Goal: Task Accomplishment & Management: Manage account settings

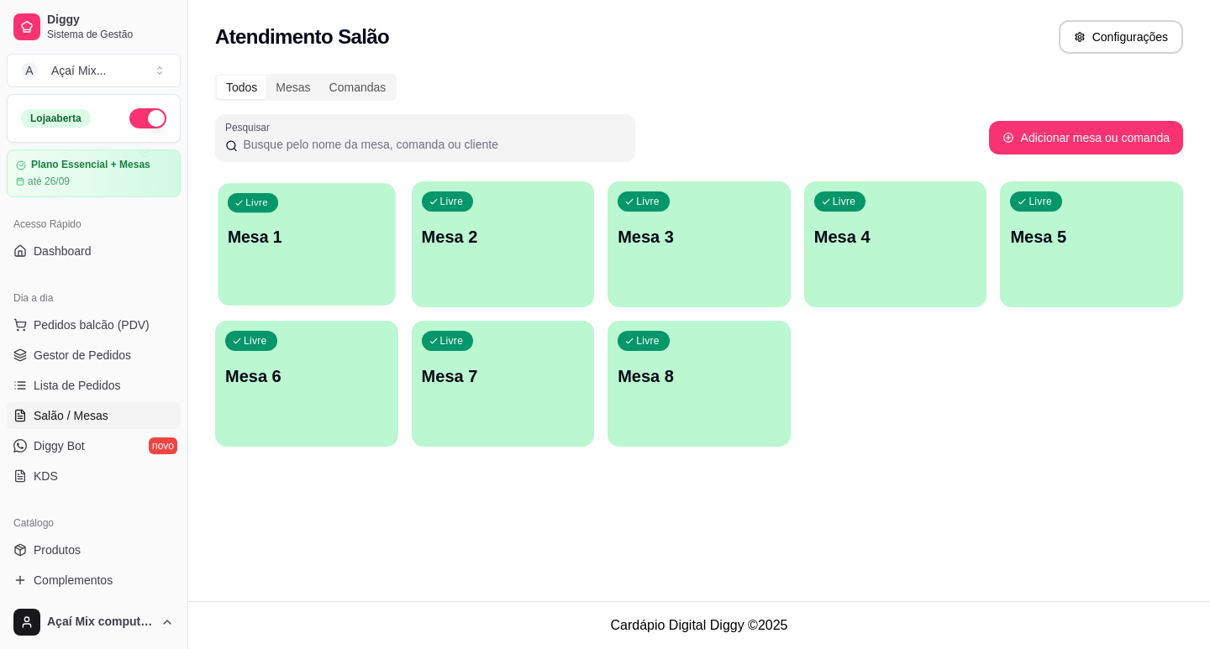
click at [269, 251] on div "Livre Mesa 1" at bounding box center [306, 234] width 177 height 102
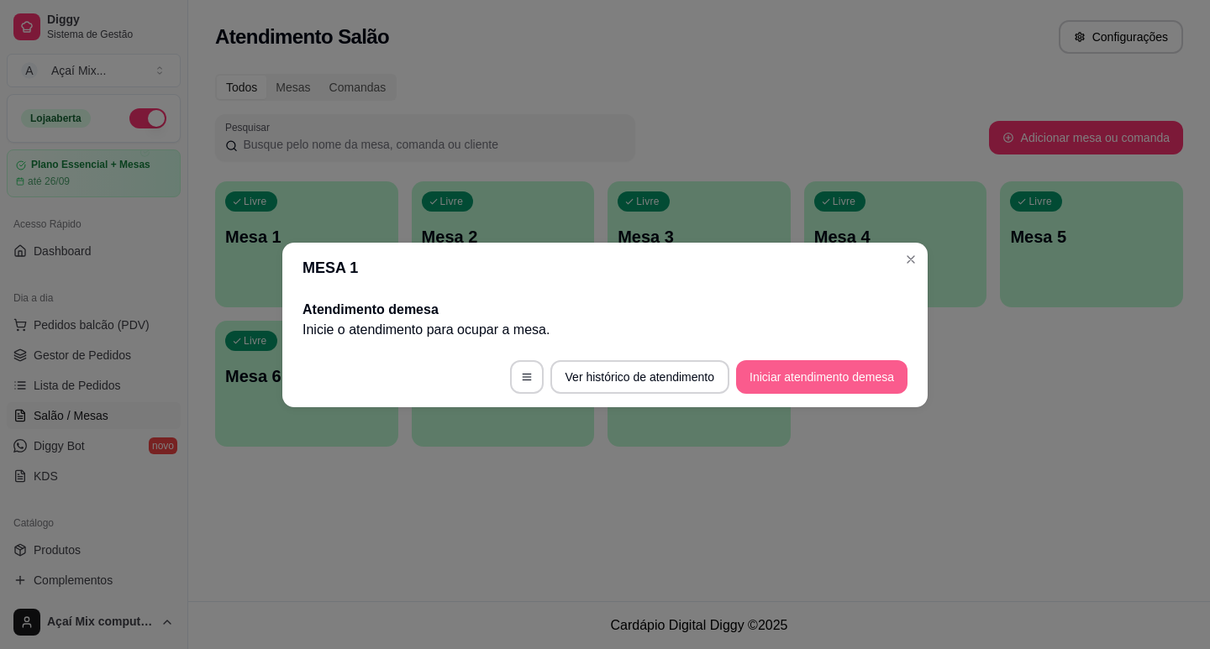
click at [795, 374] on button "Iniciar atendimento de mesa" at bounding box center [821, 377] width 171 height 34
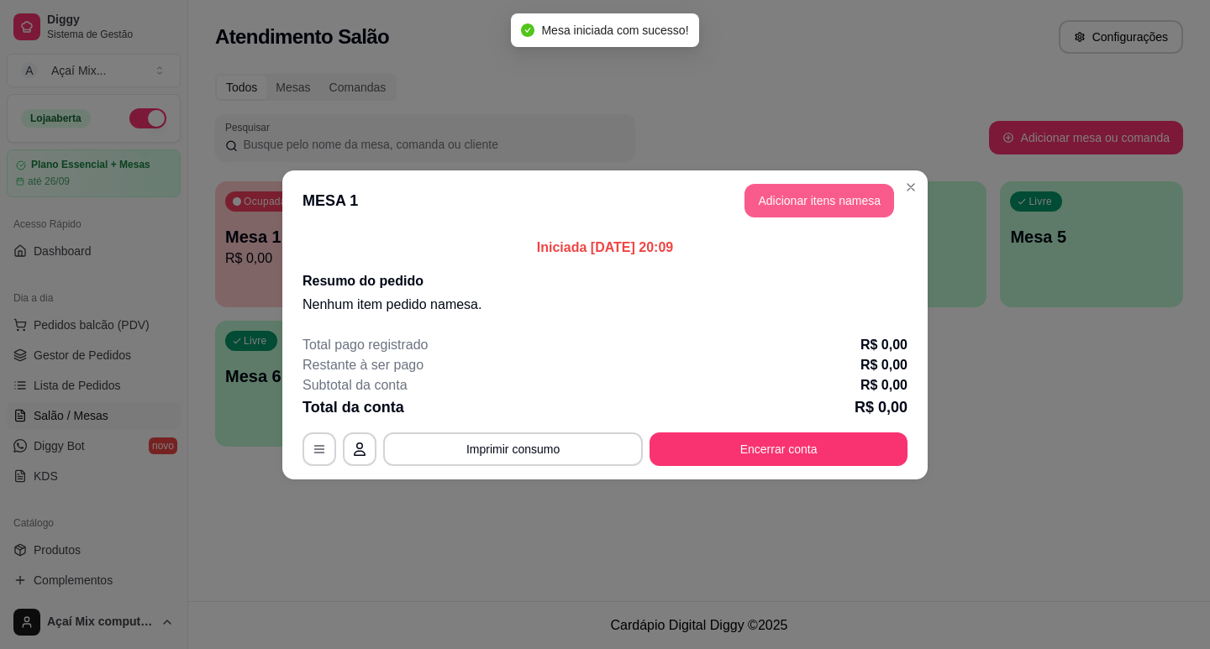
click at [777, 204] on button "Adicionar itens na mesa" at bounding box center [819, 201] width 150 height 34
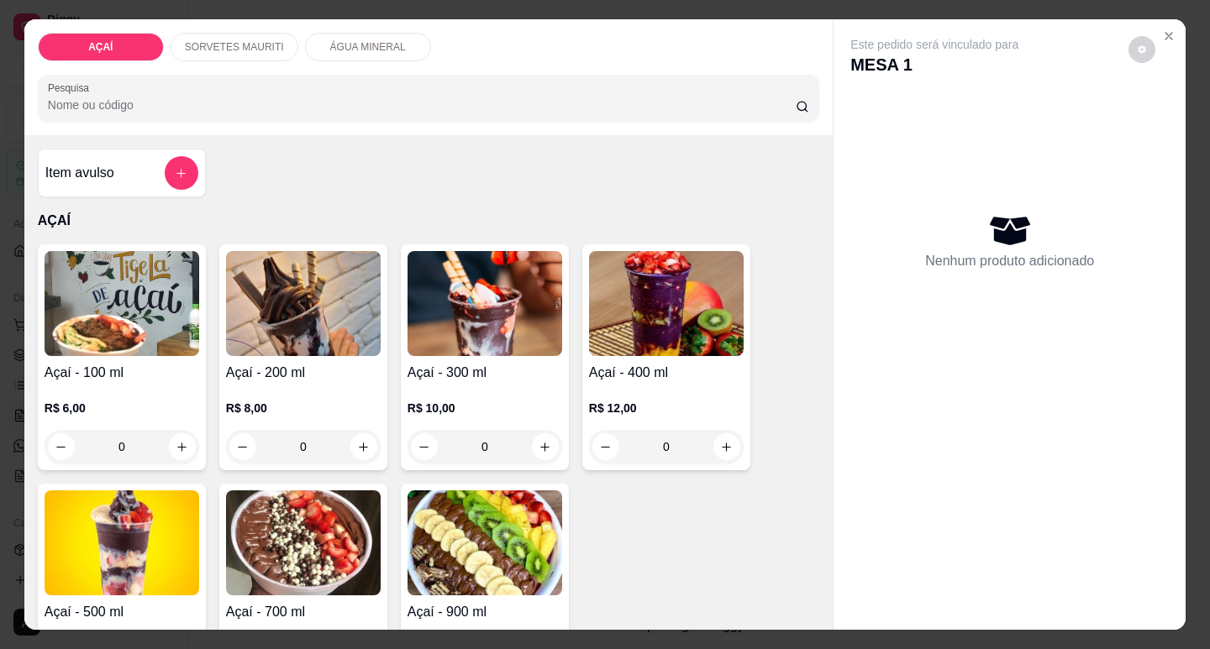
click at [374, 409] on p "R$ 8,00" at bounding box center [303, 408] width 155 height 17
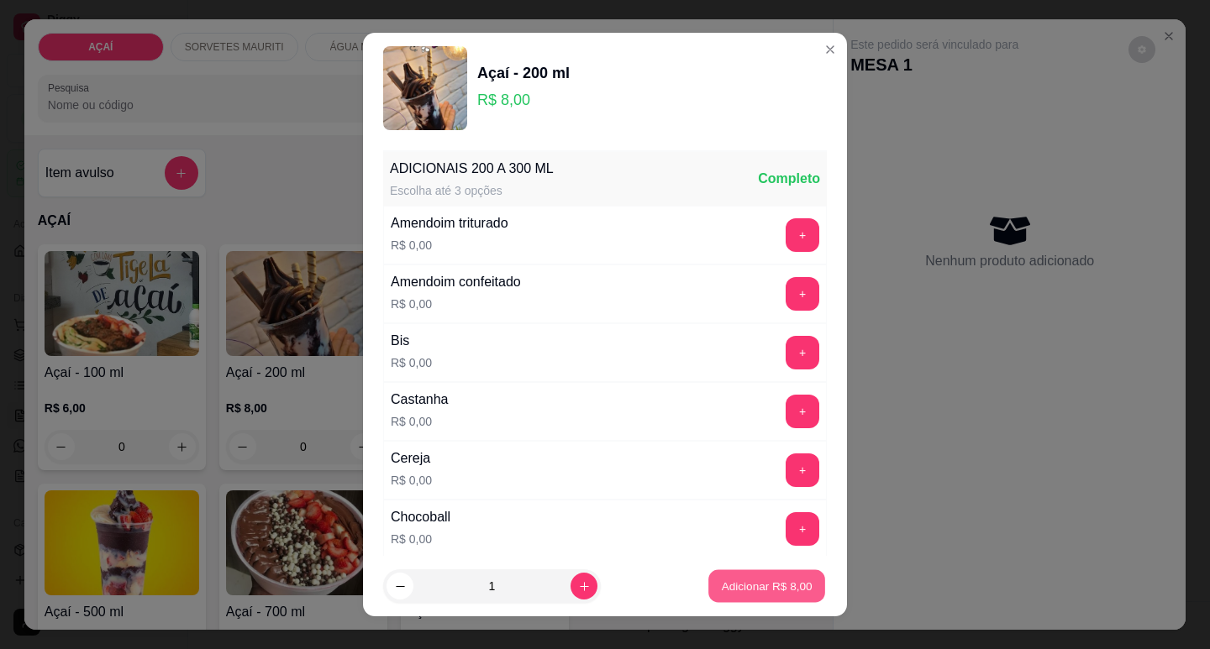
click at [752, 596] on button "Adicionar R$ 8,00" at bounding box center [766, 586] width 117 height 33
type input "1"
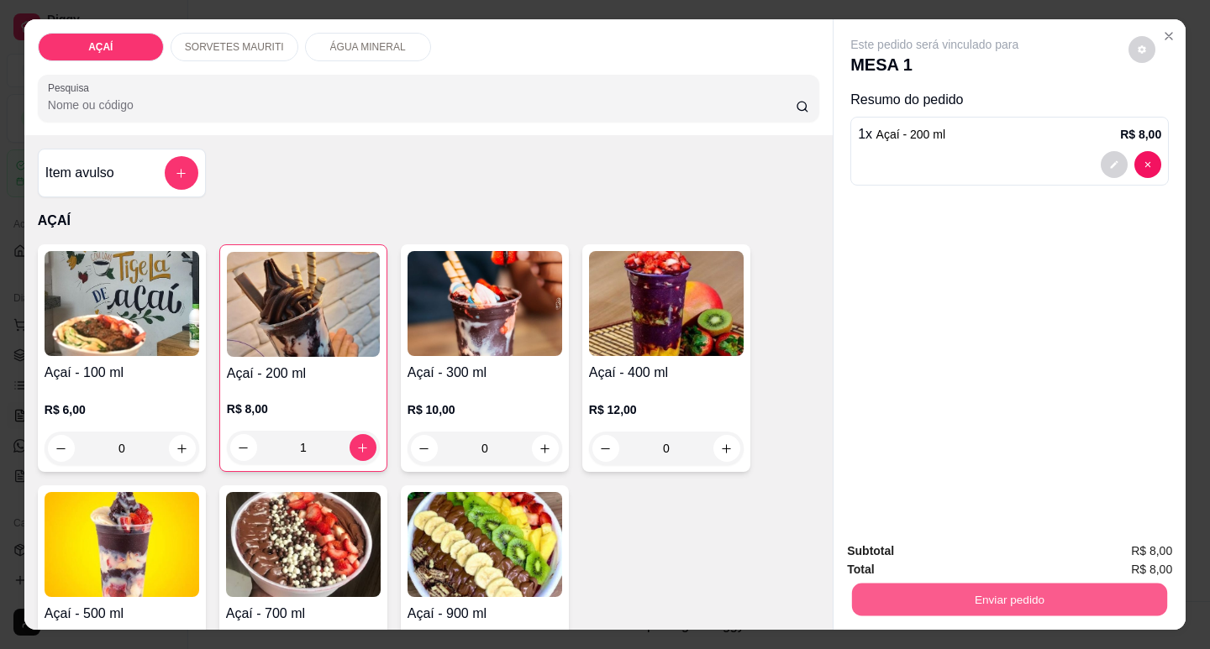
click at [920, 596] on button "Enviar pedido" at bounding box center [1009, 599] width 315 height 33
click at [943, 547] on button "Não registrar e enviar pedido" at bounding box center [954, 551] width 170 height 31
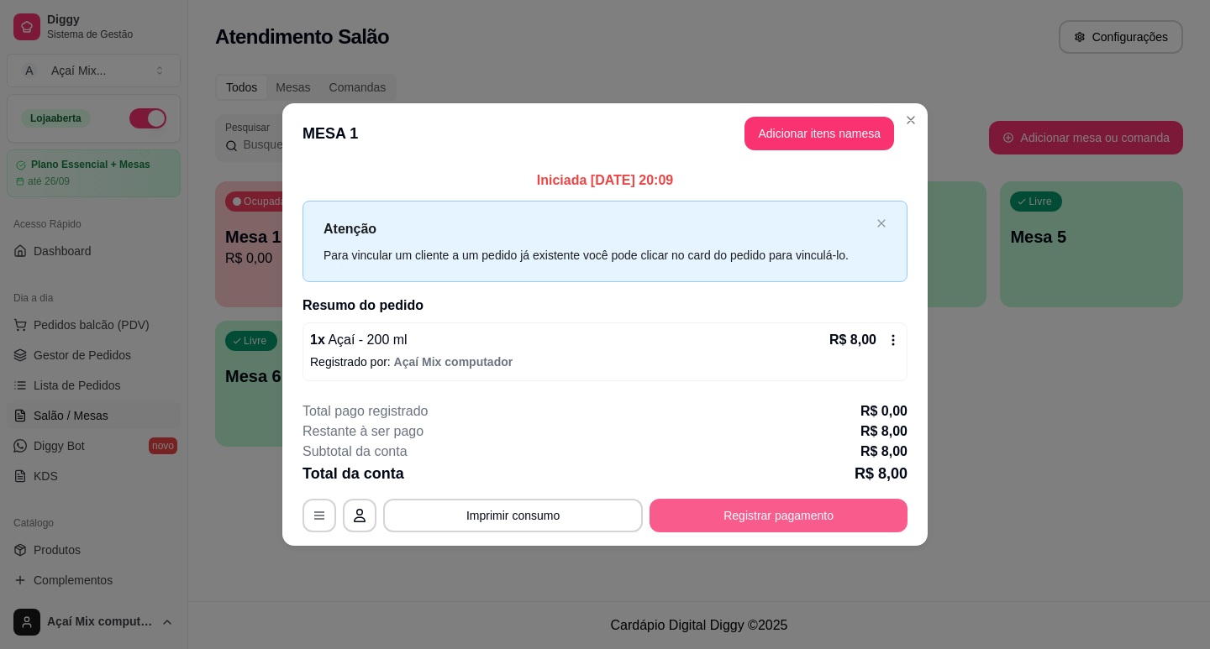
click at [804, 502] on button "Registrar pagamento" at bounding box center [778, 516] width 258 height 34
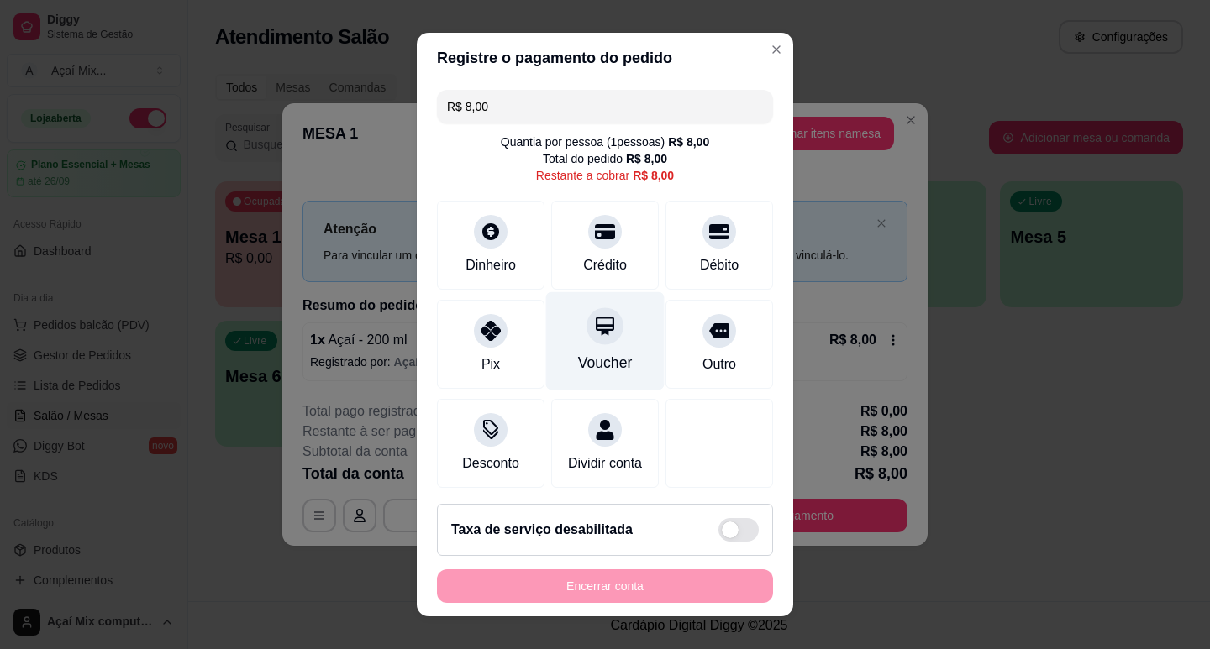
click at [578, 363] on div "Voucher" at bounding box center [605, 363] width 55 height 22
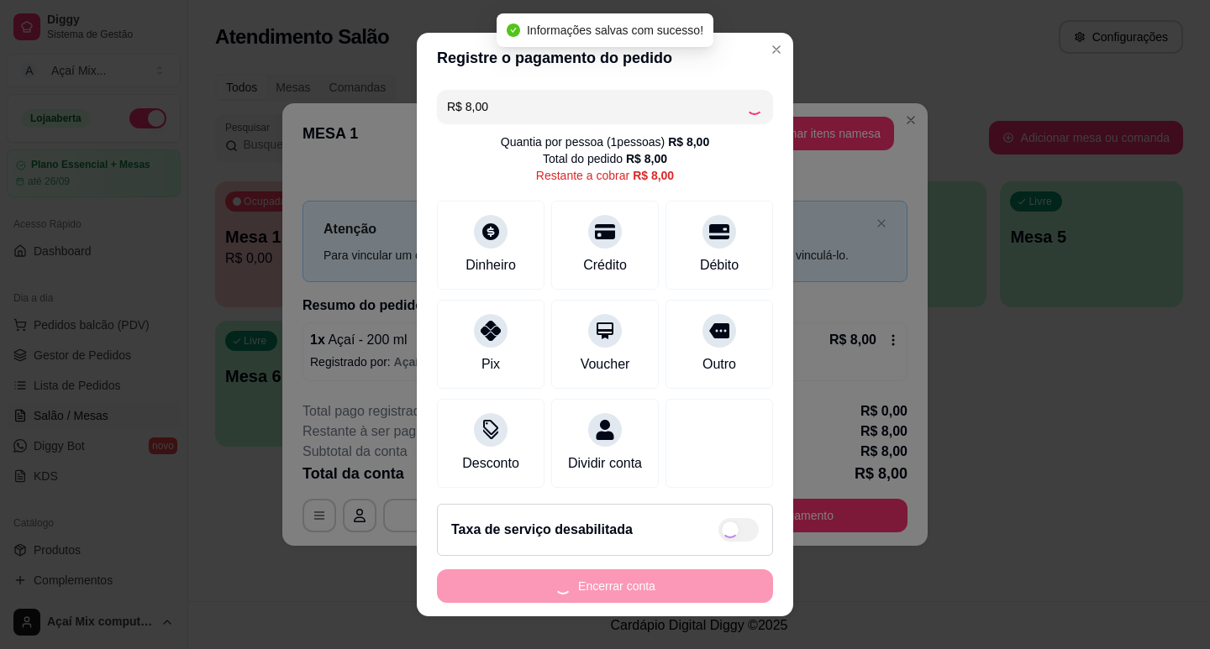
type input "R$ 0,00"
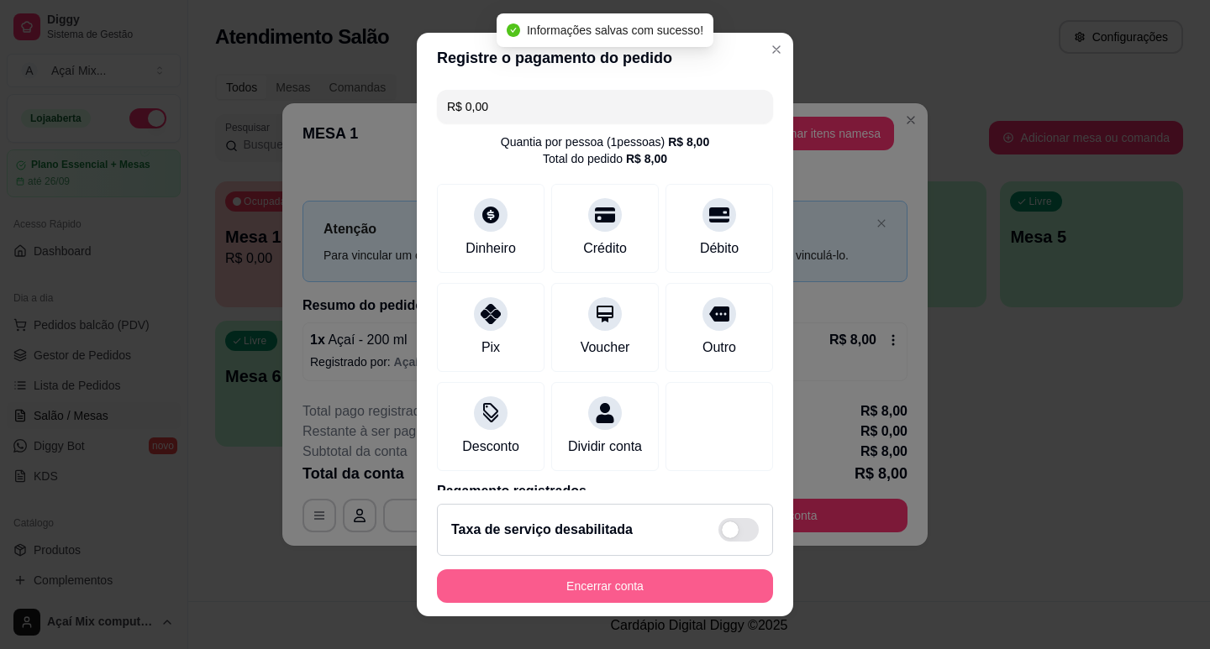
click at [636, 581] on button "Encerrar conta" at bounding box center [605, 587] width 336 height 34
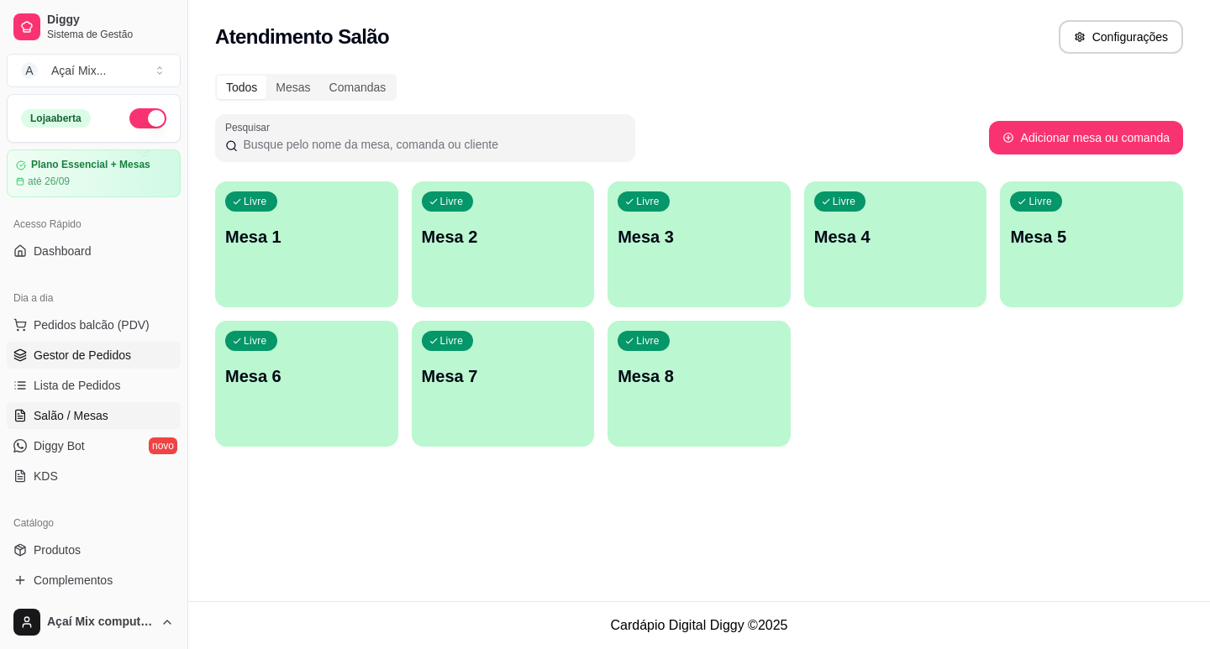
click at [114, 344] on link "Gestor de Pedidos" at bounding box center [94, 355] width 174 height 27
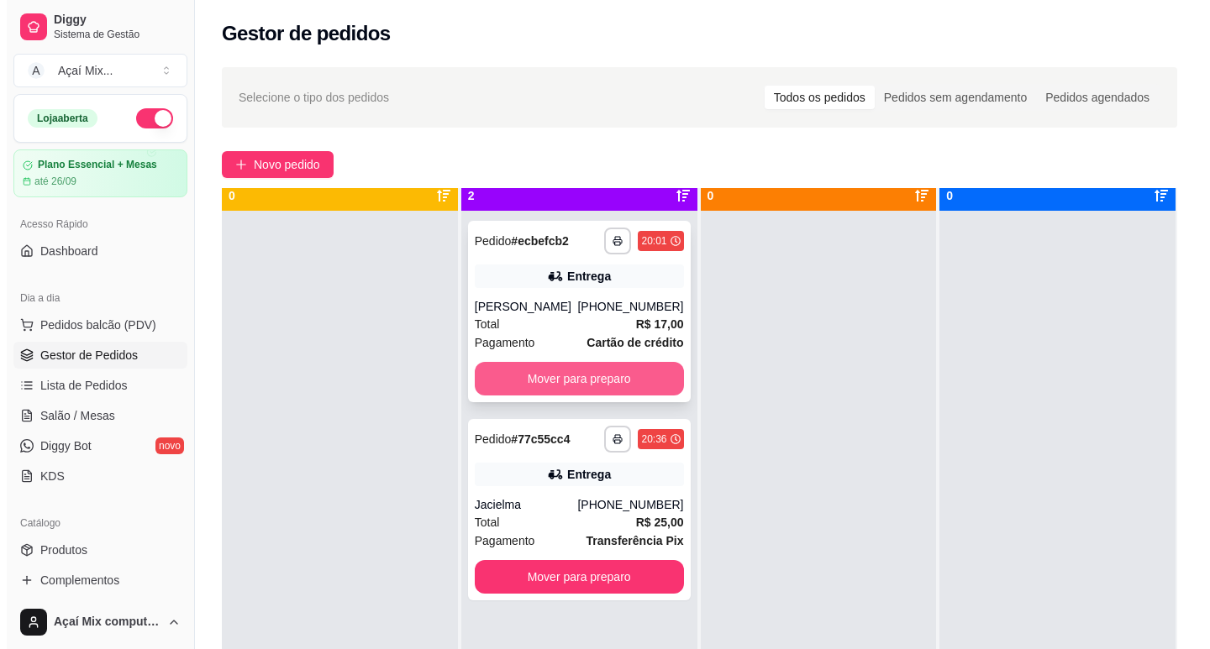
scroll to position [47, 0]
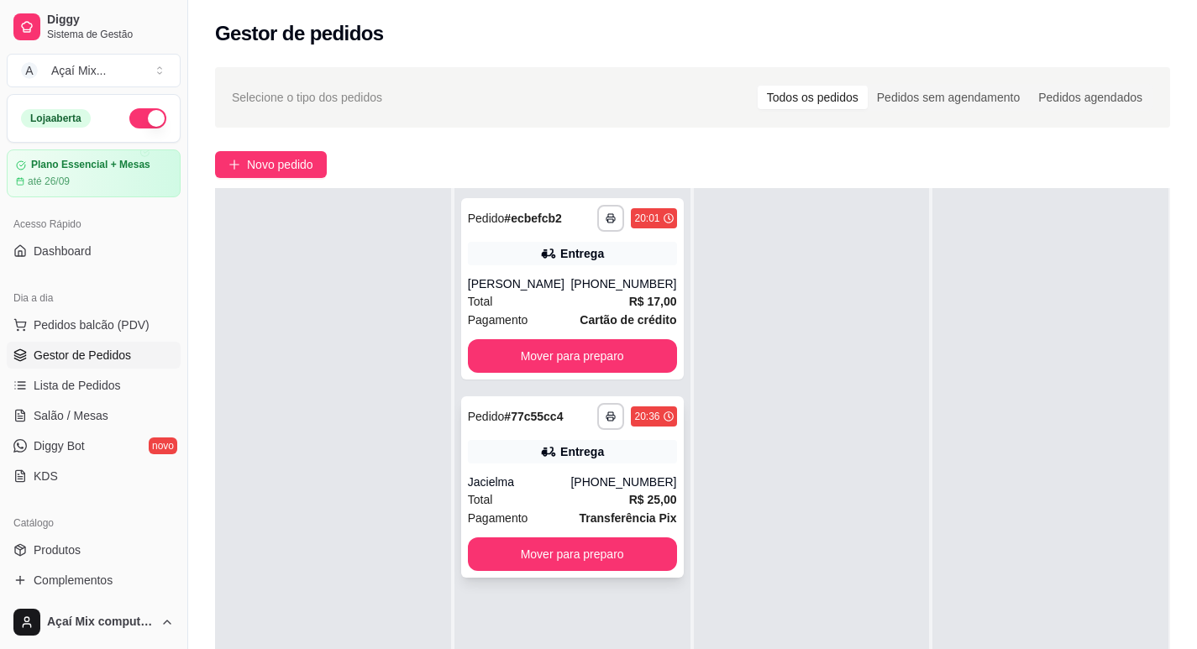
click at [573, 446] on div "Entrega" at bounding box center [582, 452] width 44 height 17
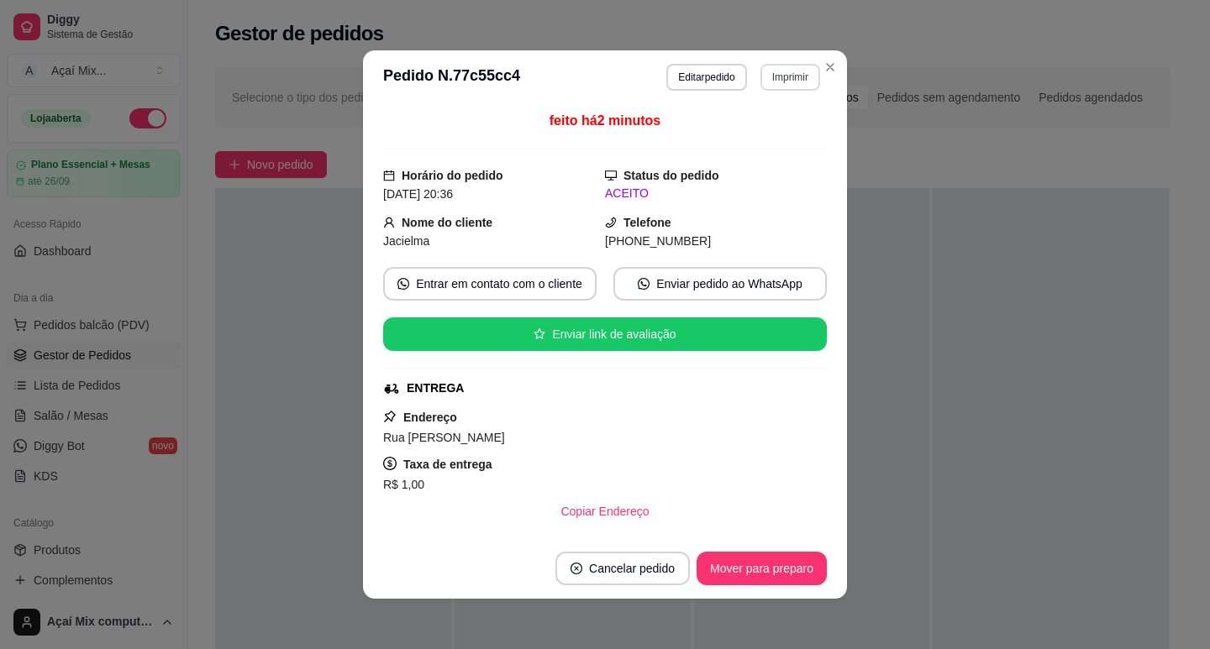
click at [766, 79] on button "Imprimir" at bounding box center [790, 77] width 60 height 27
click at [759, 136] on button "Impressora" at bounding box center [754, 136] width 122 height 27
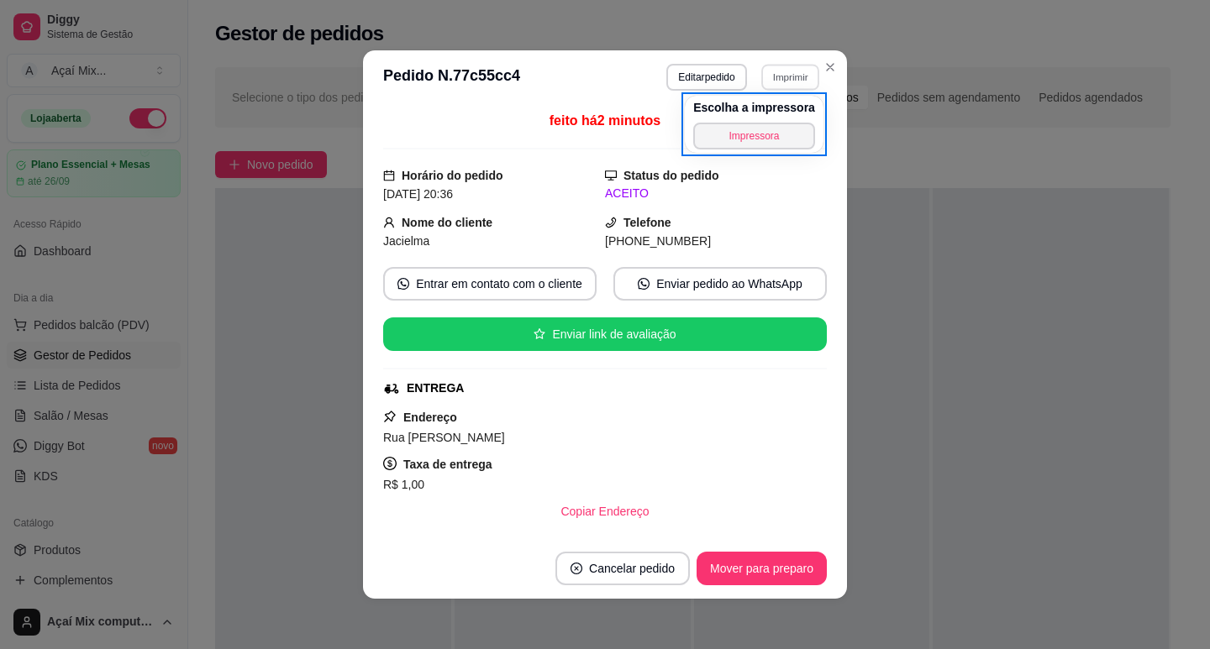
scroll to position [3, 0]
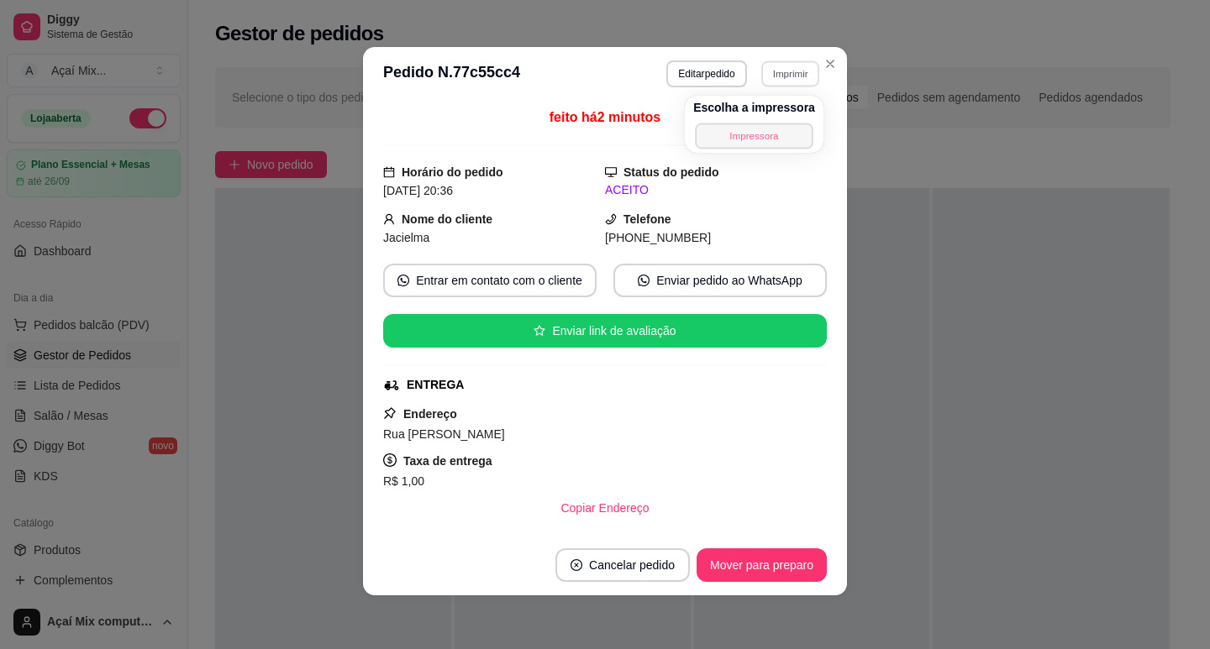
click at [746, 139] on button "Impressora" at bounding box center [754, 136] width 118 height 26
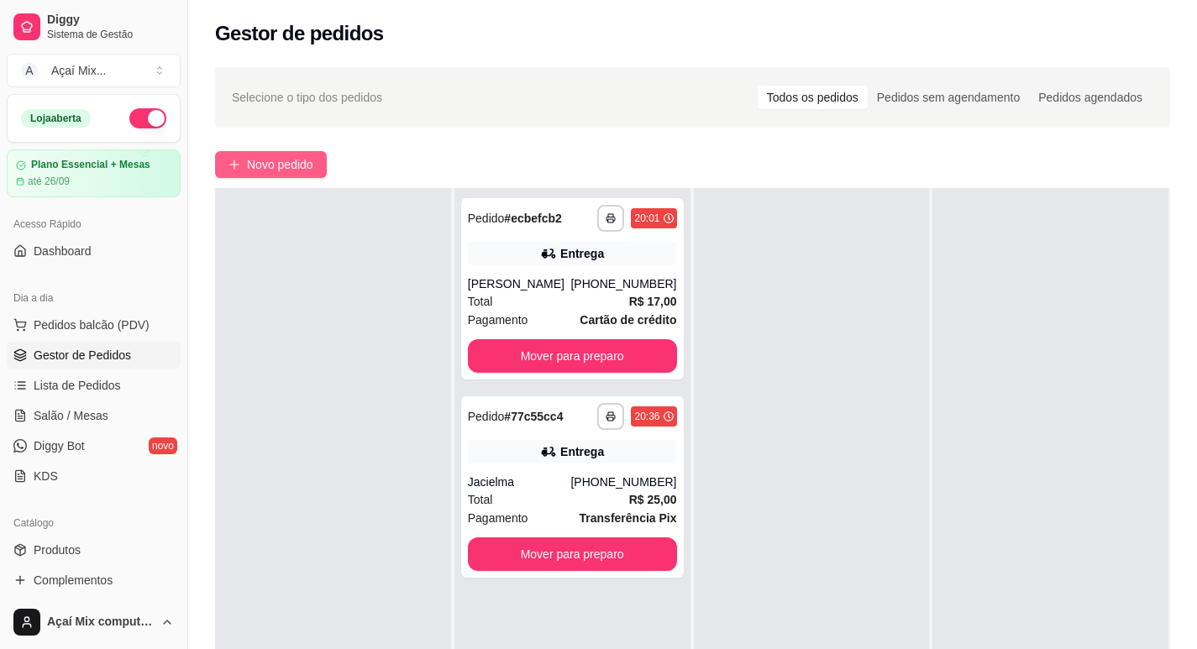
click at [281, 164] on span "Novo pedido" at bounding box center [280, 164] width 66 height 18
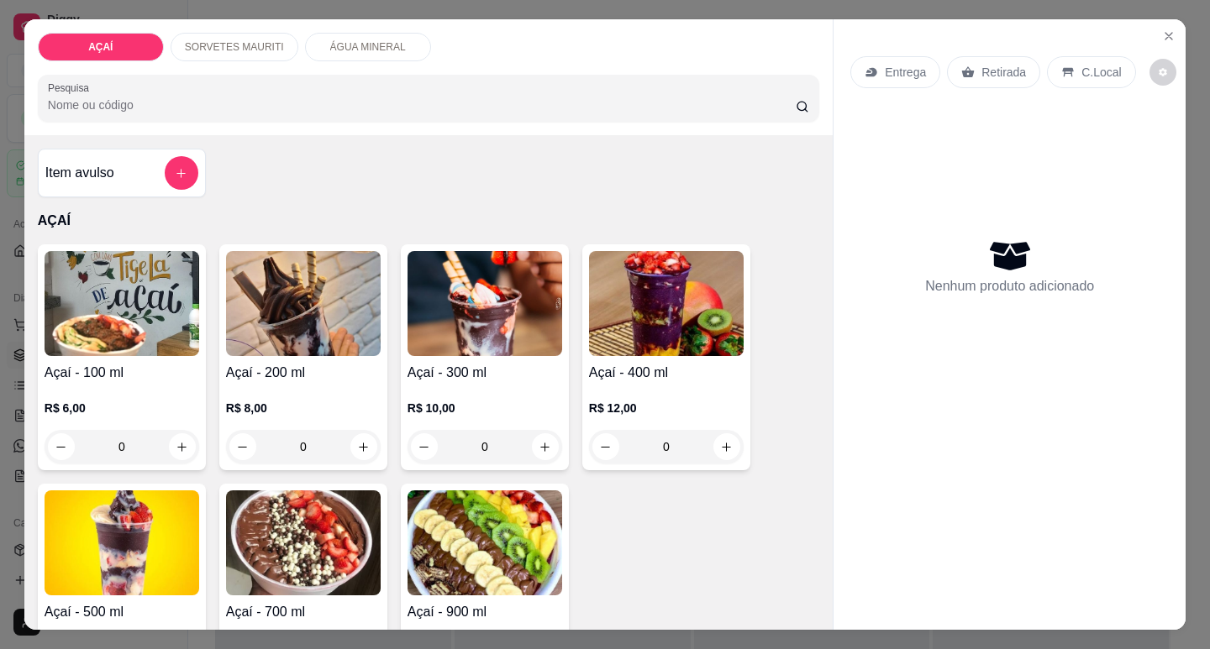
click at [326, 366] on h4 "Açaí - 200 ml" at bounding box center [303, 373] width 155 height 20
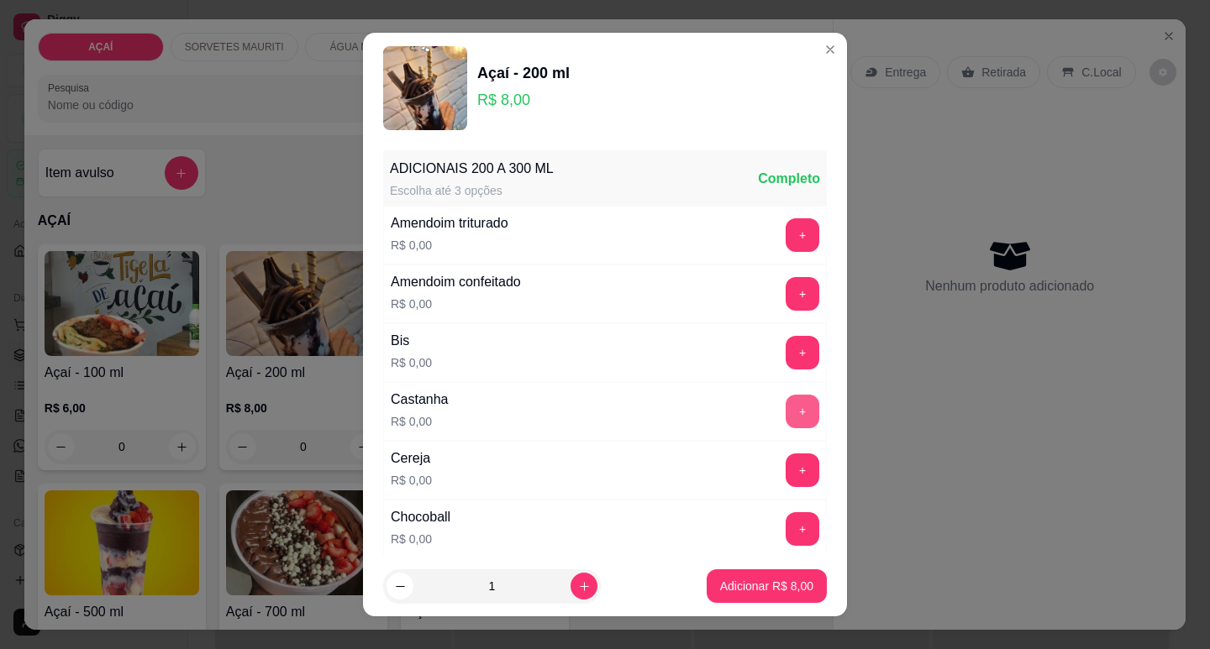
click at [785, 408] on button "+" at bounding box center [802, 412] width 34 height 34
click at [785, 284] on button "+" at bounding box center [802, 294] width 34 height 34
click at [712, 298] on button "-" at bounding box center [728, 293] width 33 height 33
click at [786, 237] on button "+" at bounding box center [802, 234] width 33 height 33
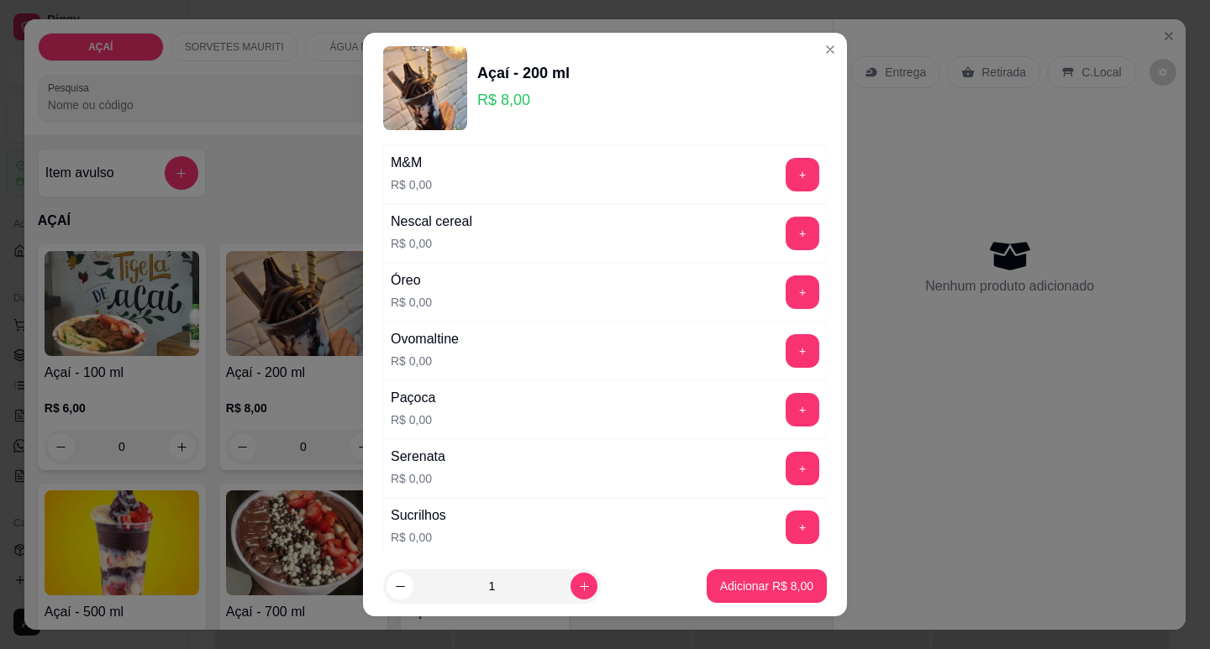
scroll to position [1599, 0]
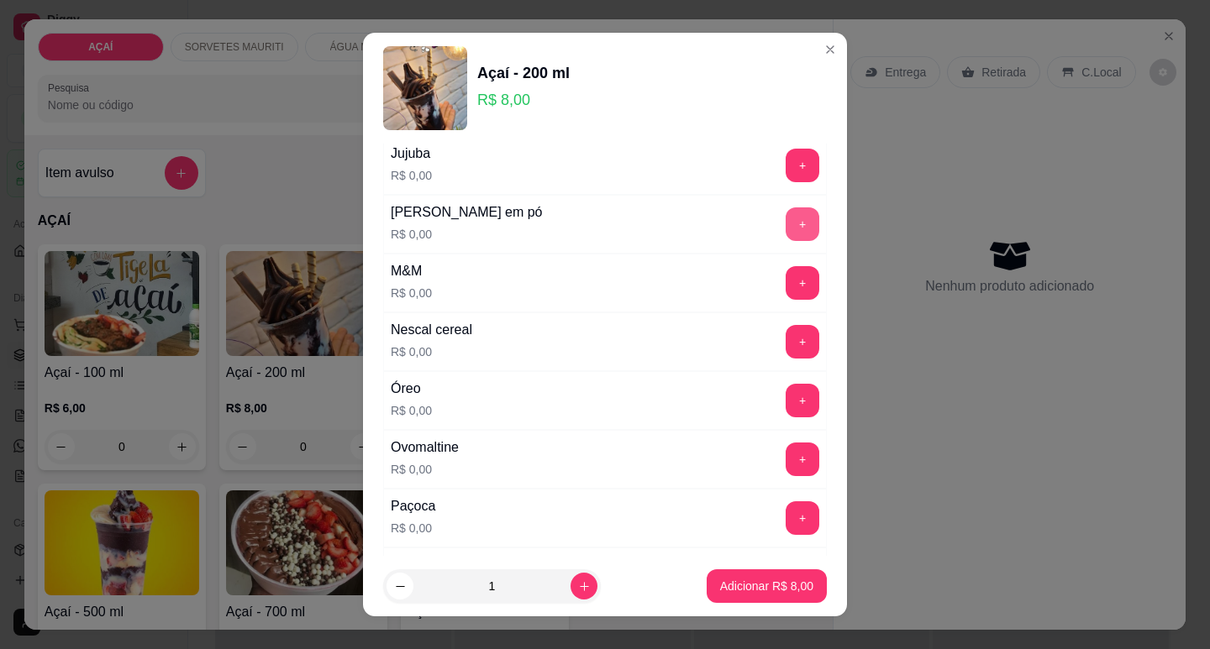
click at [785, 231] on button "+" at bounding box center [802, 225] width 34 height 34
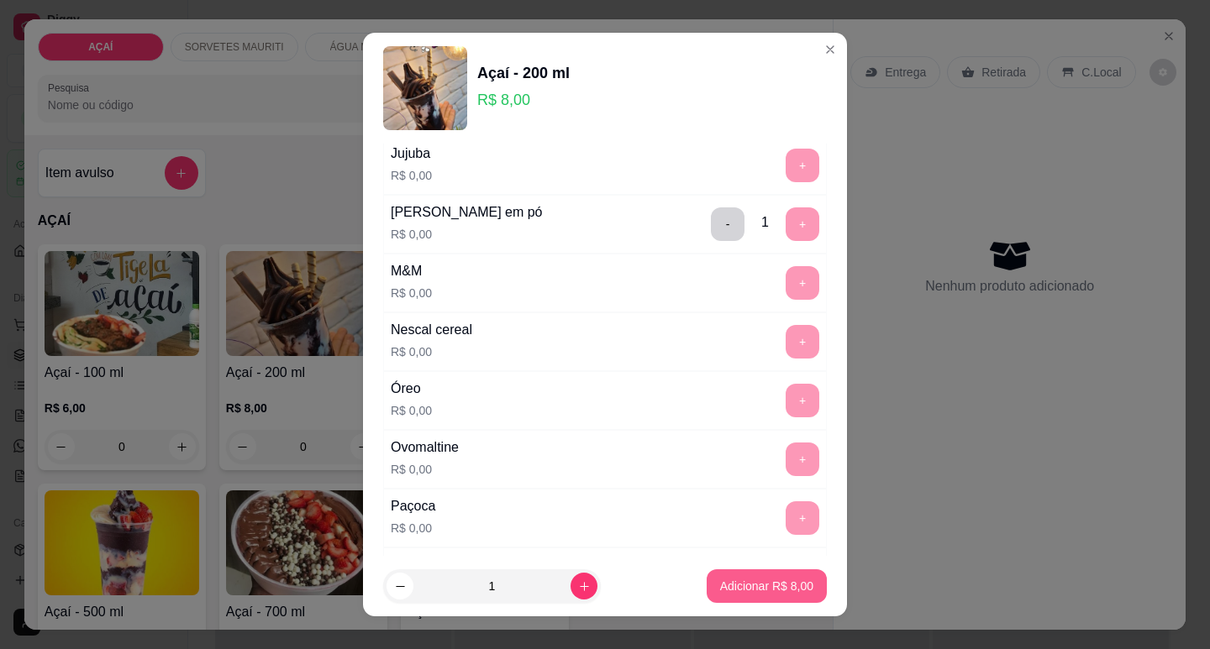
click at [731, 570] on button "Adicionar R$ 8,00" at bounding box center [767, 587] width 120 height 34
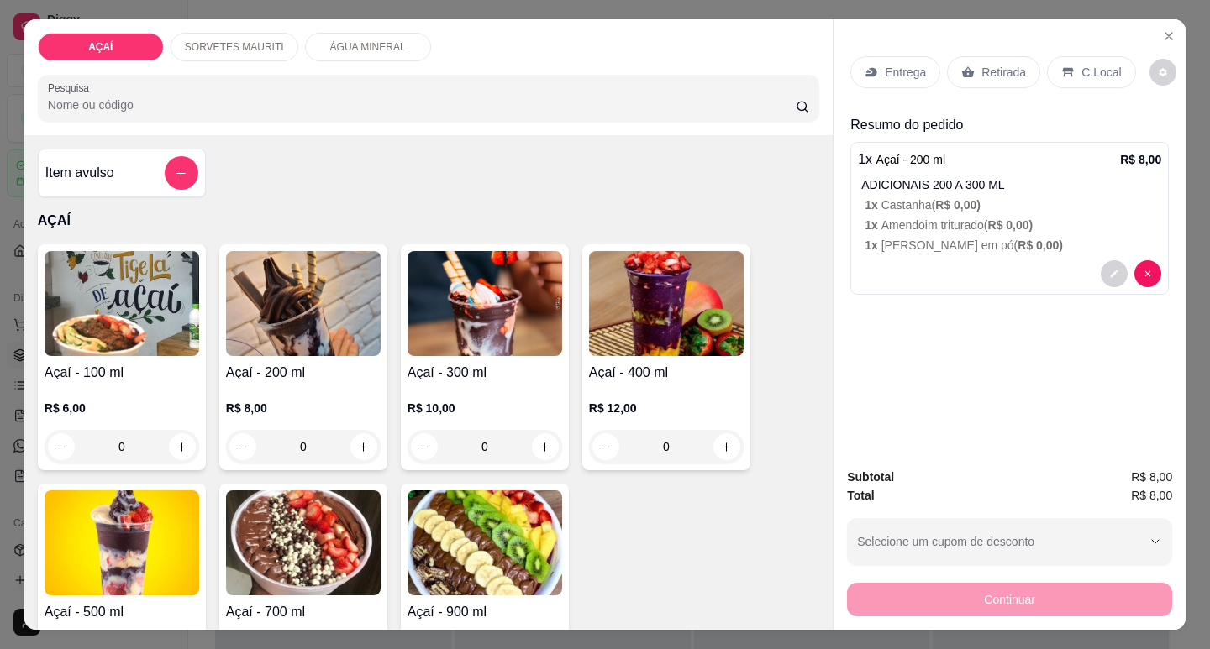
click at [893, 64] on p "Entrega" at bounding box center [905, 72] width 41 height 17
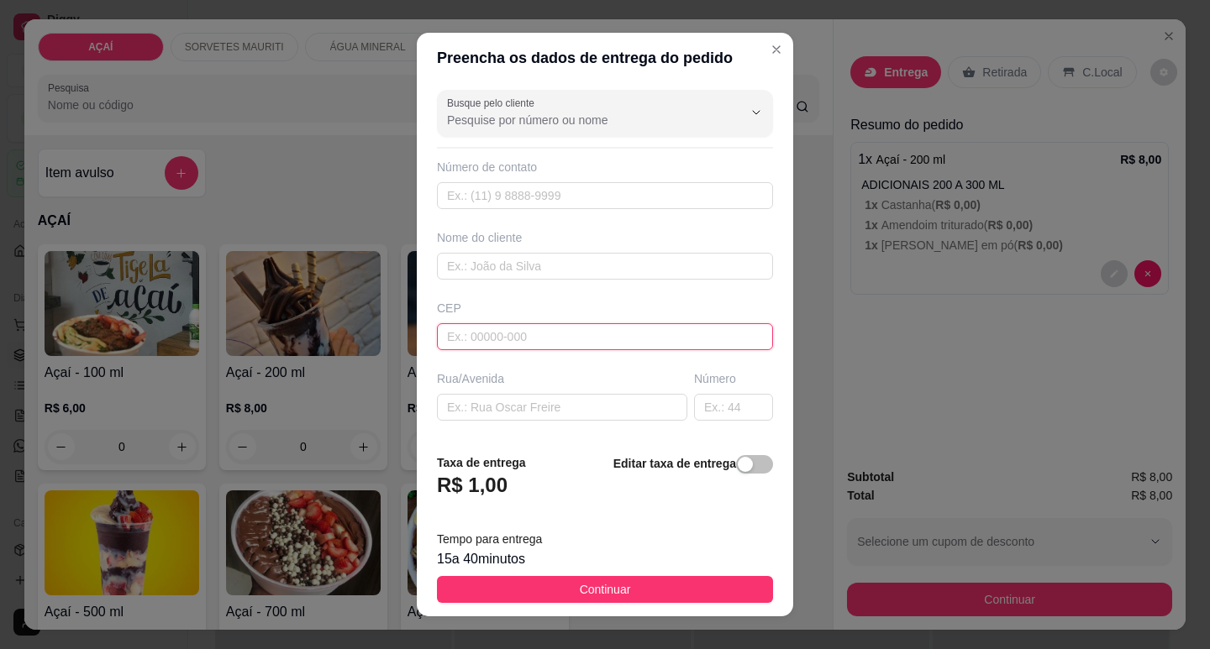
click at [496, 334] on input "text" at bounding box center [605, 336] width 336 height 27
type input "575200000"
click at [478, 261] on input "text" at bounding box center [605, 266] width 336 height 27
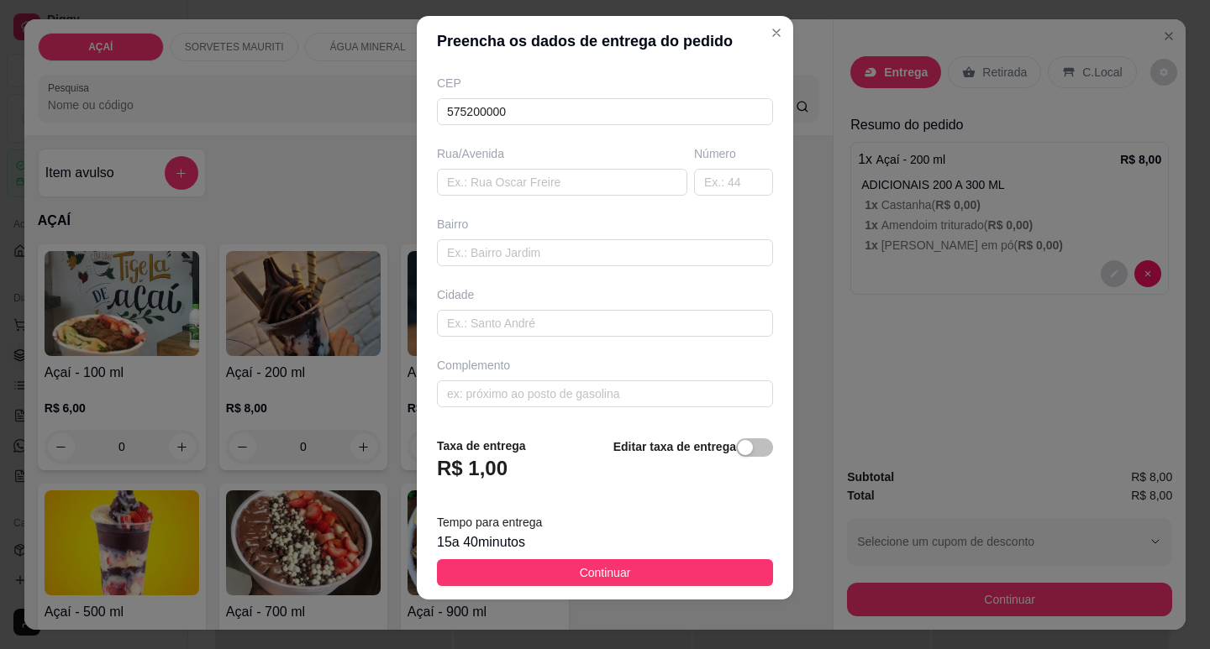
scroll to position [21, 0]
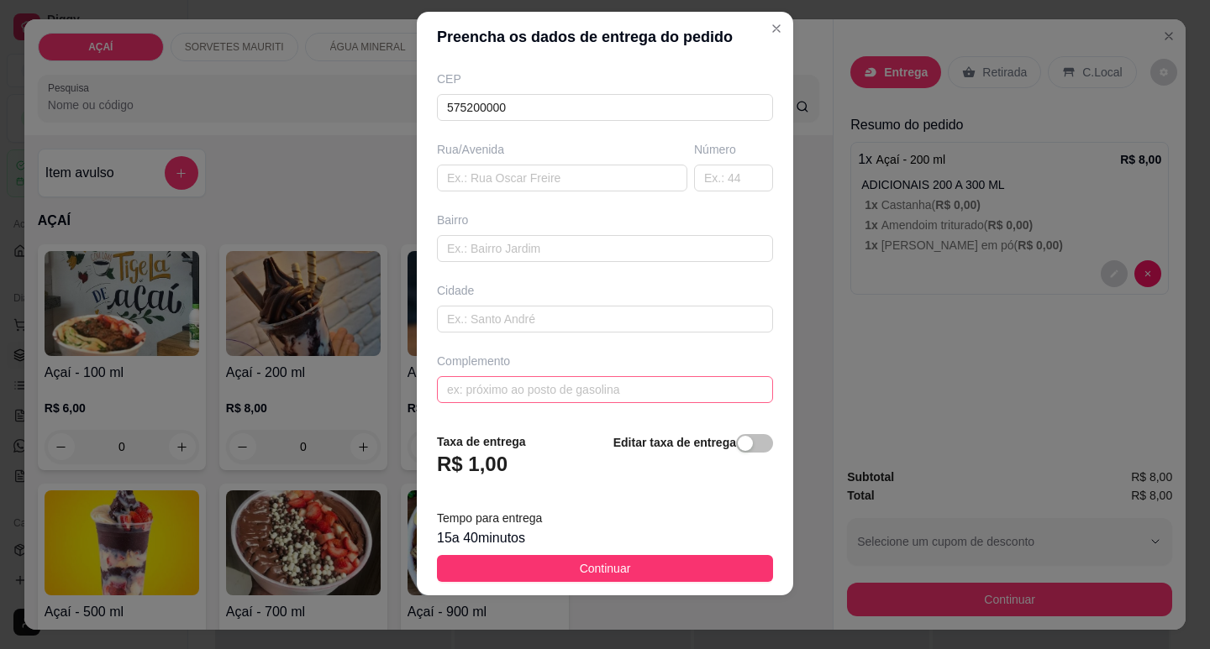
type input "bruna mello mix"
click at [533, 385] on input "text" at bounding box center [605, 389] width 336 height 27
type input "jogo do bicho"
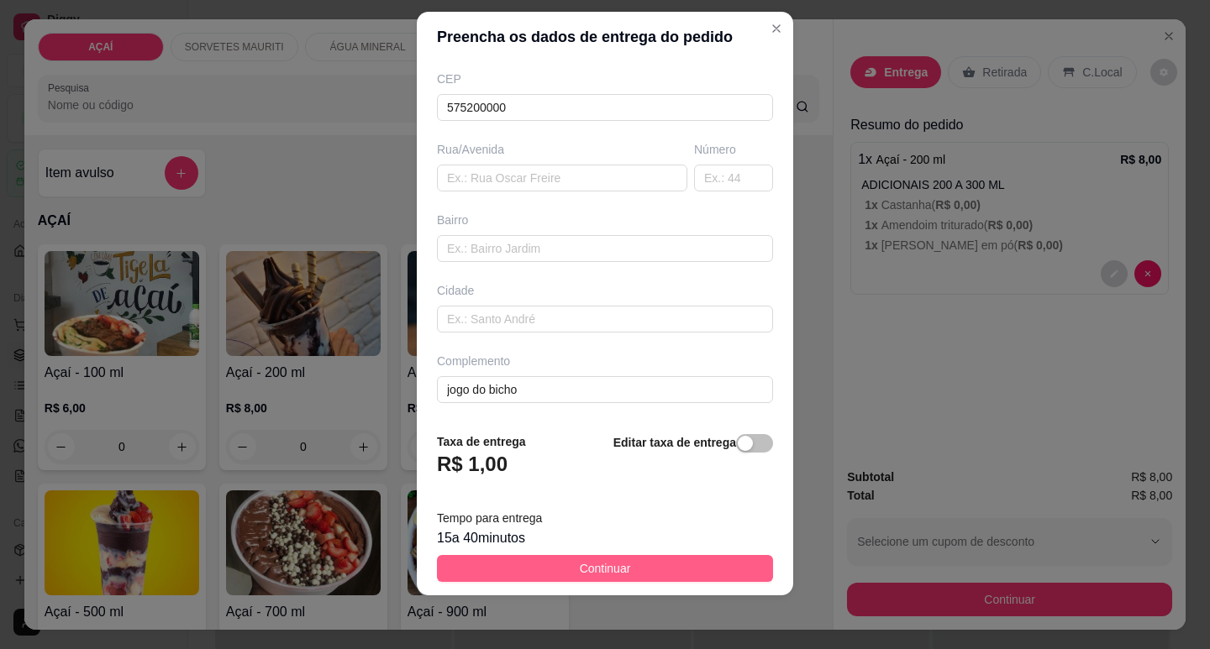
drag, startPoint x: 638, startPoint y: 583, endPoint x: 644, endPoint y: 570, distance: 13.9
click at [640, 581] on footer "Taxa de entrega R$ 1,00 Editar taxa de entrega Tempo para entrega 15 a 40 minut…" at bounding box center [605, 507] width 376 height 176
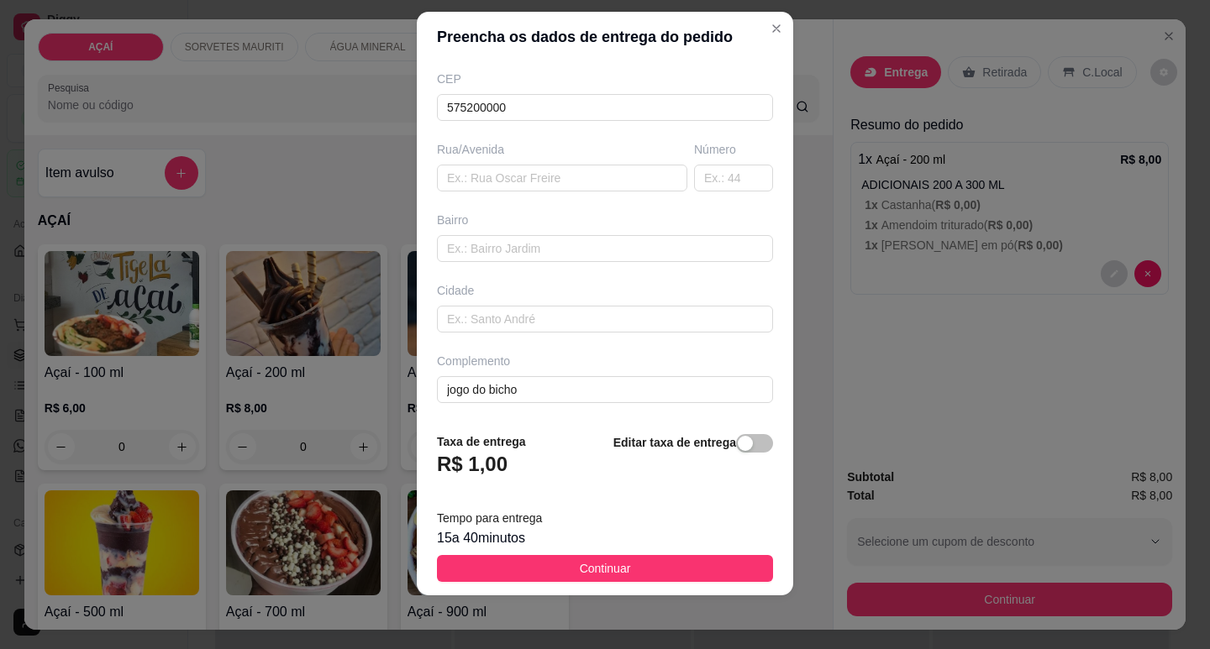
drag, startPoint x: 644, startPoint y: 570, endPoint x: 621, endPoint y: 567, distance: 22.9
click at [642, 569] on button "Continuar" at bounding box center [605, 568] width 336 height 27
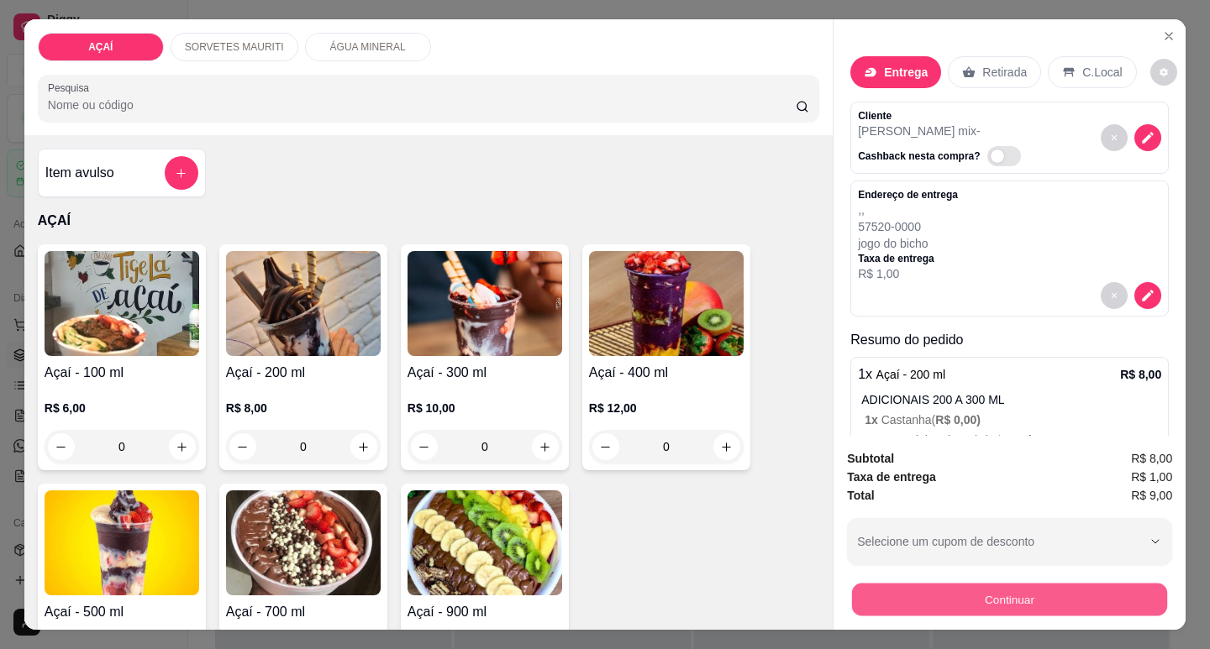
click at [1039, 596] on button "Continuar" at bounding box center [1009, 599] width 315 height 33
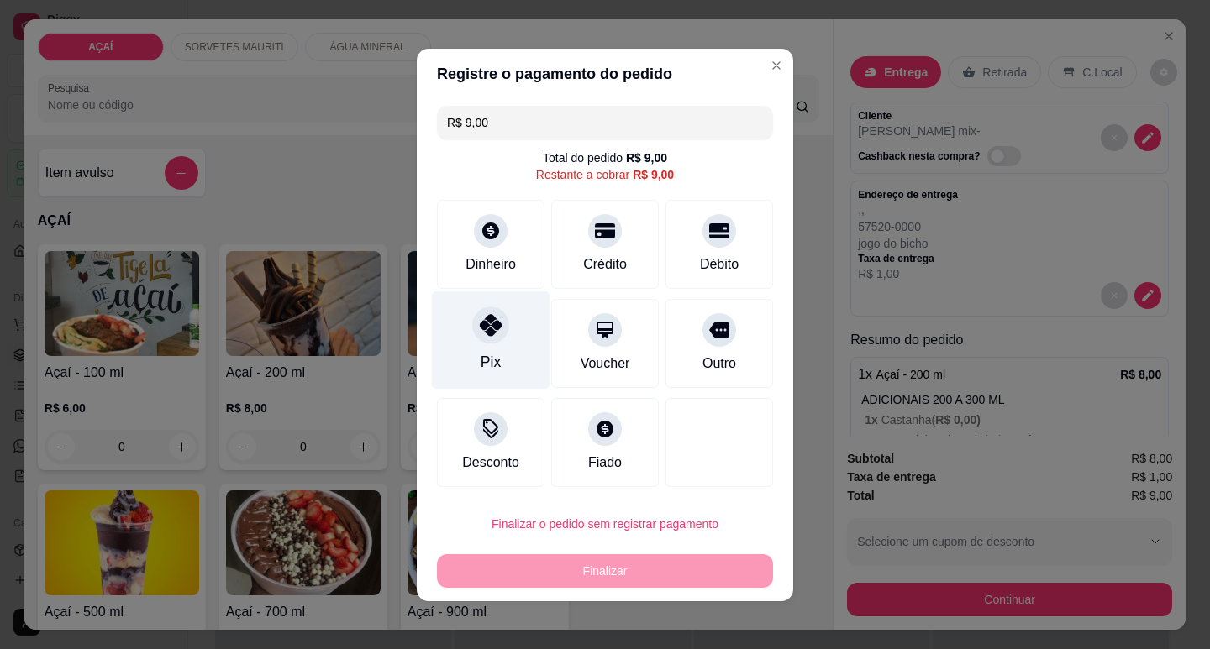
drag, startPoint x: 475, startPoint y: 344, endPoint x: 555, endPoint y: 577, distance: 246.0
click at [475, 345] on div "Pix" at bounding box center [491, 340] width 118 height 98
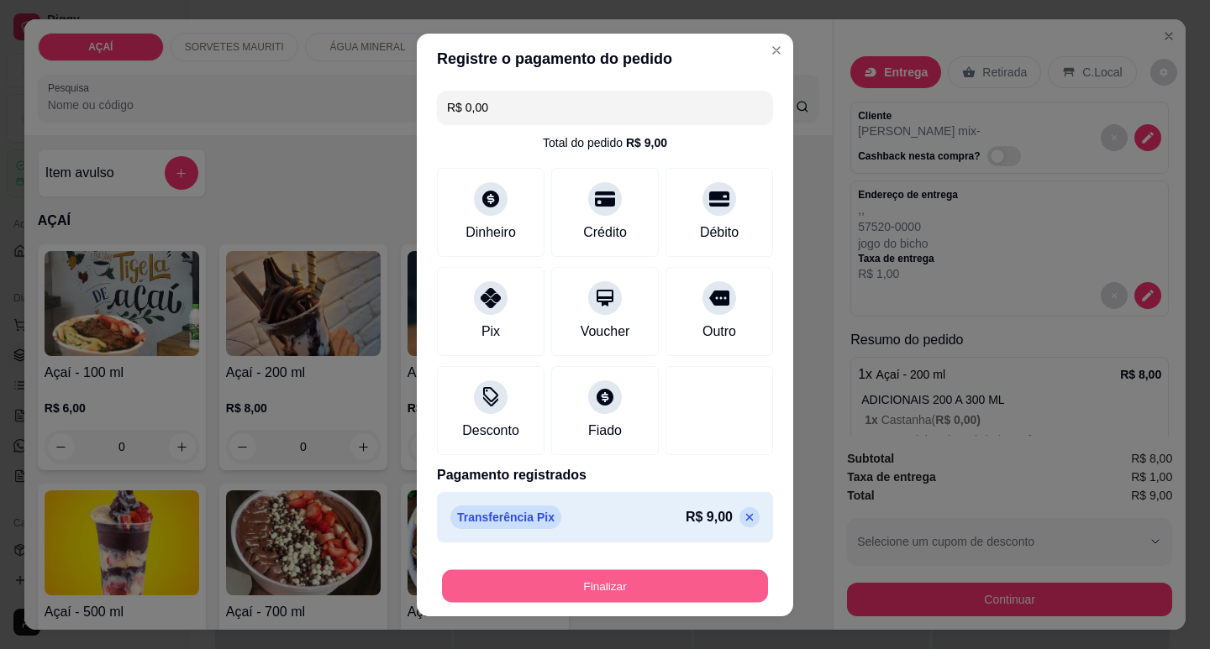
click at [605, 570] on button "Finalizar" at bounding box center [605, 586] width 326 height 33
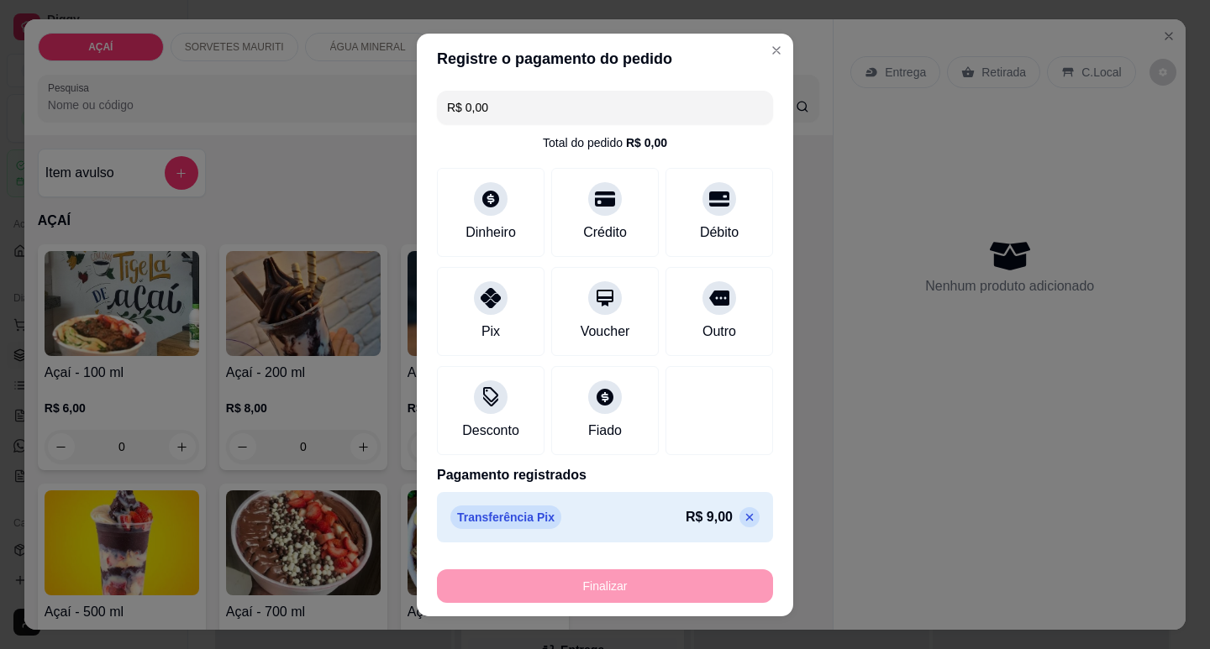
type input "-R$ 9,00"
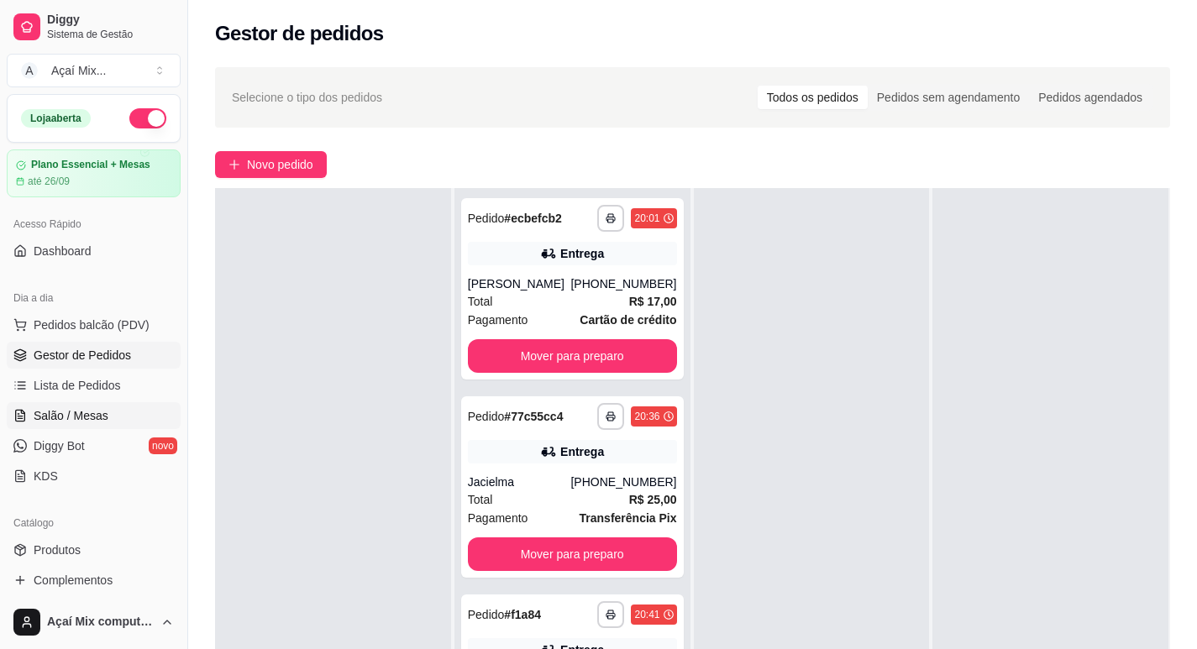
click at [133, 415] on link "Salão / Mesas" at bounding box center [94, 415] width 174 height 27
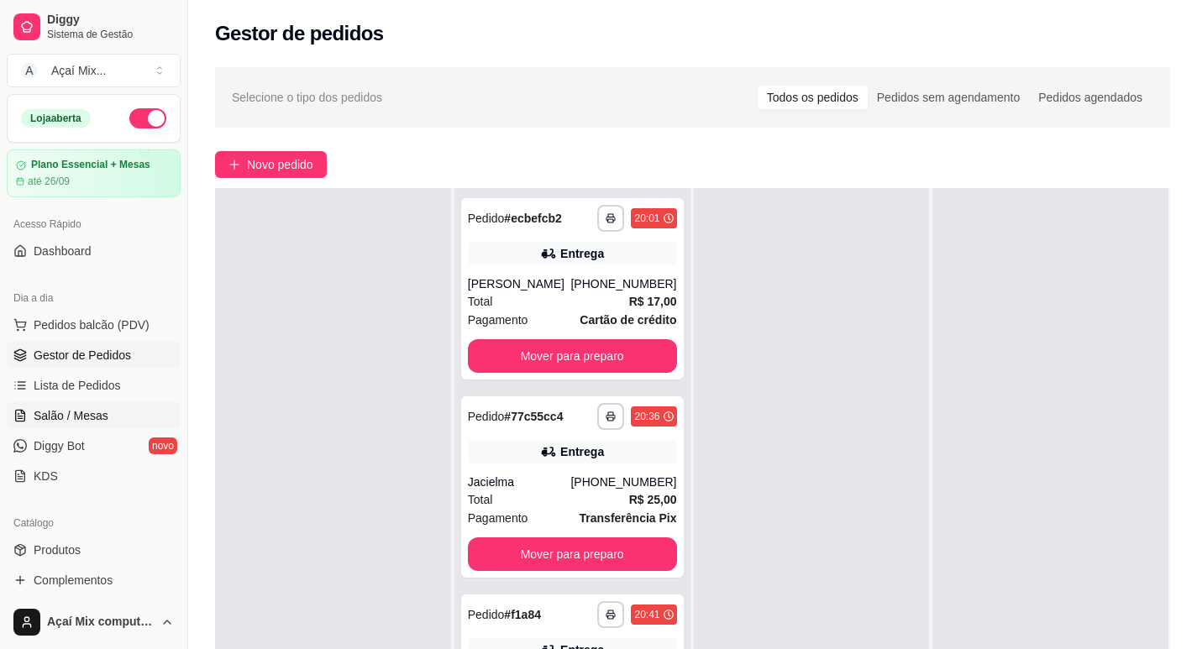
click at [133, 415] on link "Salão / Mesas" at bounding box center [94, 415] width 174 height 27
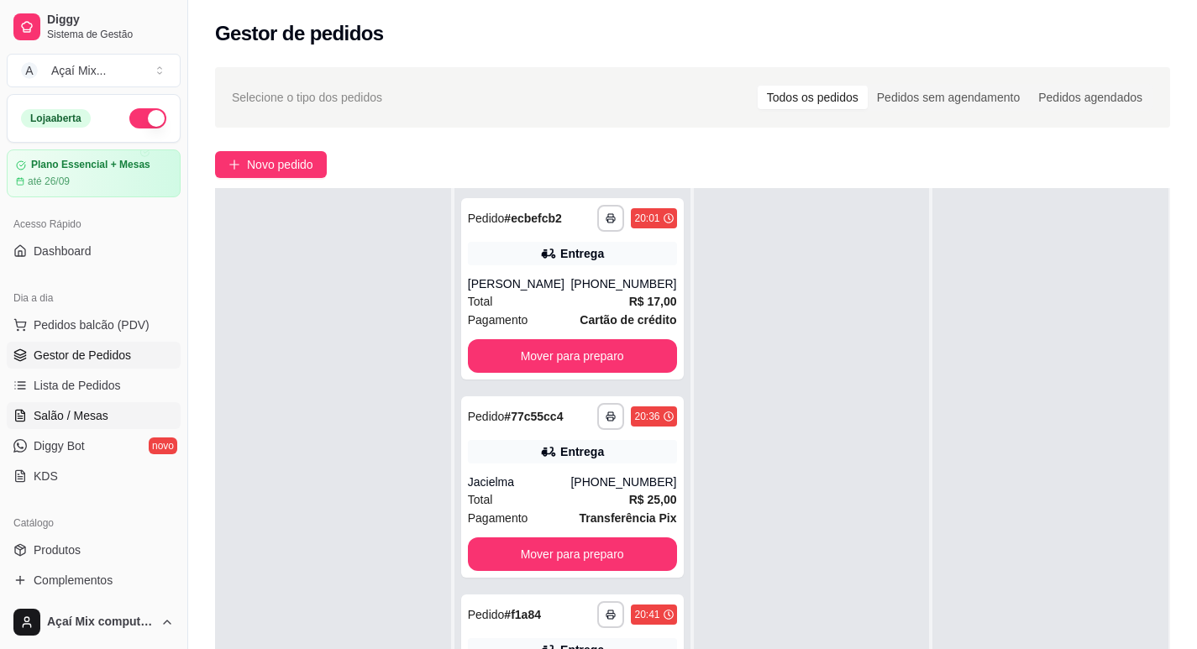
click at [133, 415] on link "Salão / Mesas" at bounding box center [94, 415] width 174 height 27
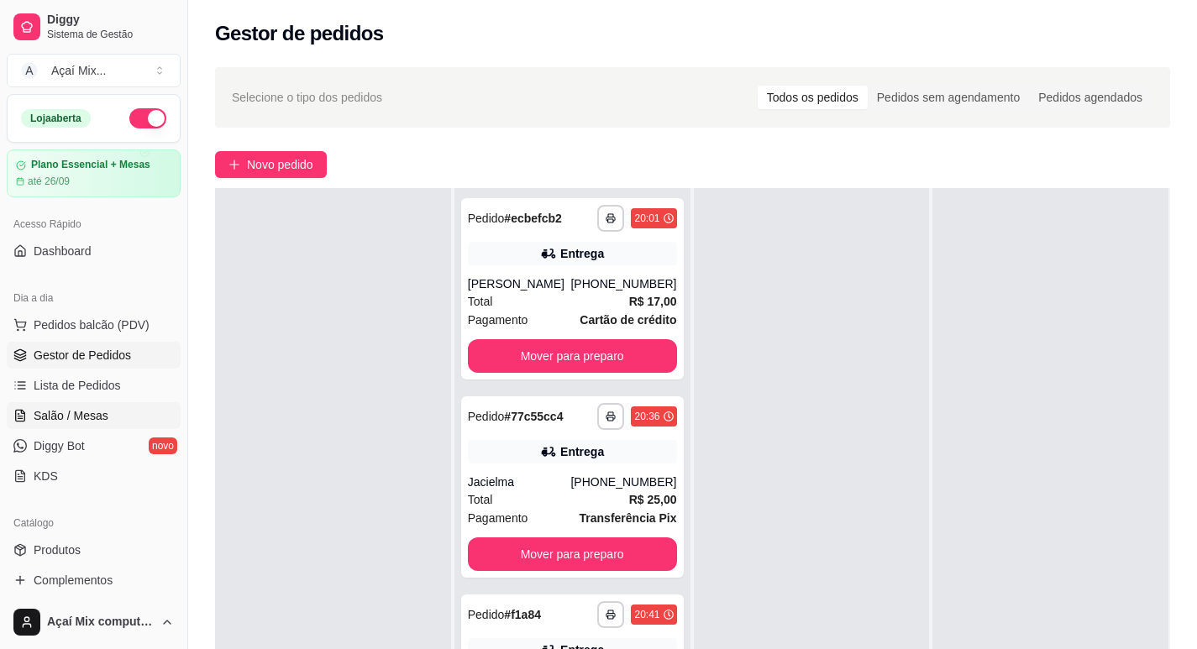
click at [133, 415] on link "Salão / Mesas" at bounding box center [94, 415] width 174 height 27
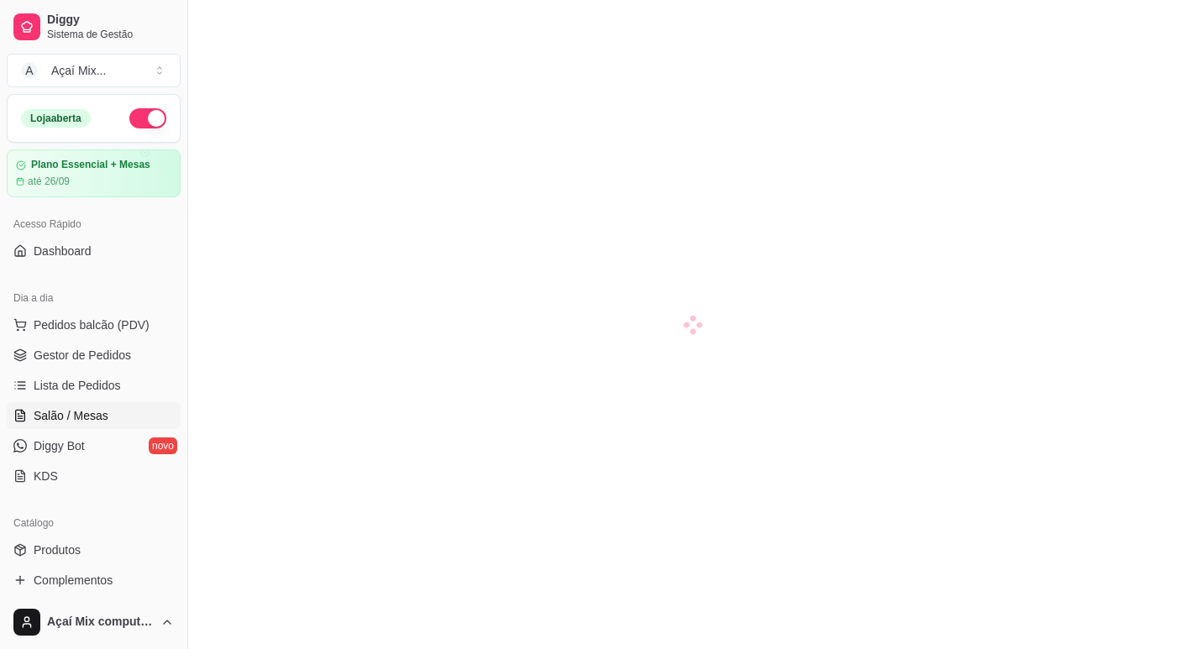
click at [133, 415] on link "Salão / Mesas" at bounding box center [94, 415] width 174 height 27
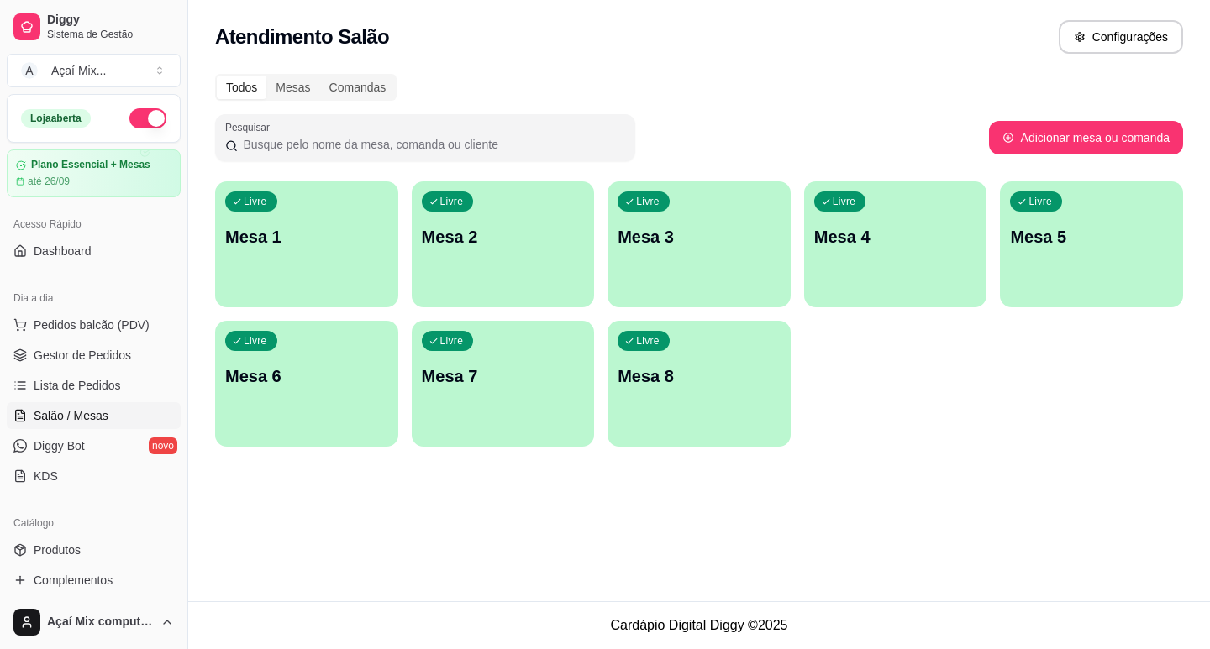
click at [133, 415] on link "Salão / Mesas" at bounding box center [94, 415] width 174 height 27
click at [315, 275] on div "Livre Mesa 1" at bounding box center [306, 234] width 183 height 106
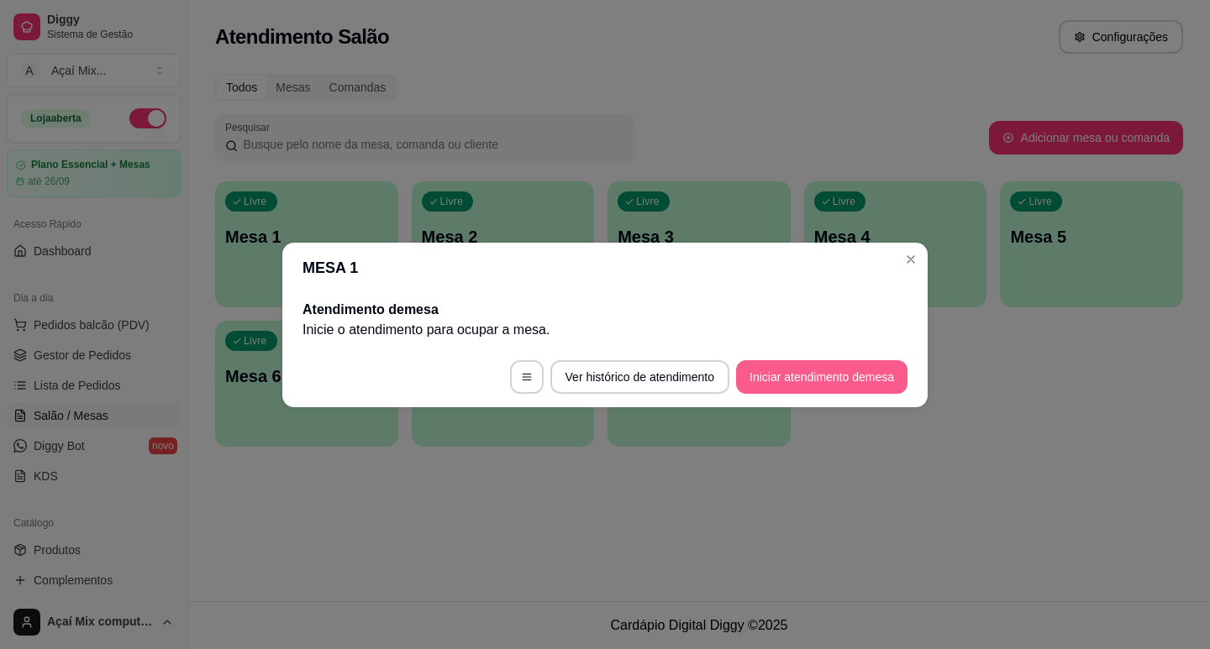
click at [773, 388] on button "Iniciar atendimento de mesa" at bounding box center [821, 377] width 171 height 34
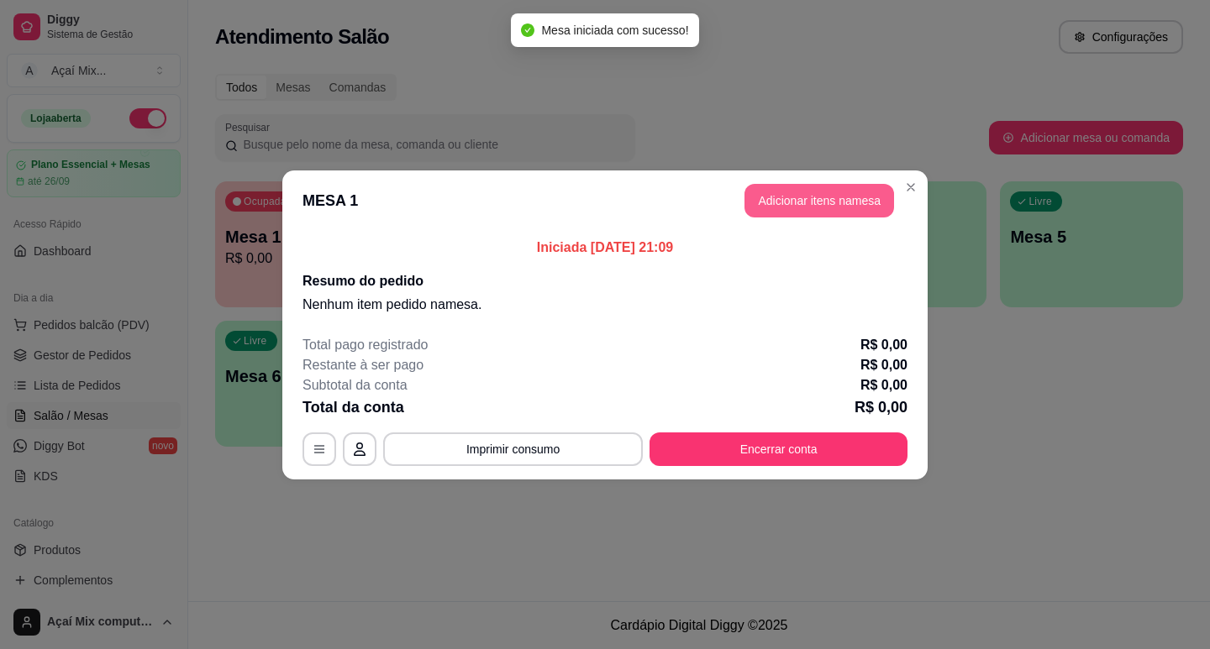
click at [770, 198] on button "Adicionar itens na mesa" at bounding box center [819, 201] width 150 height 34
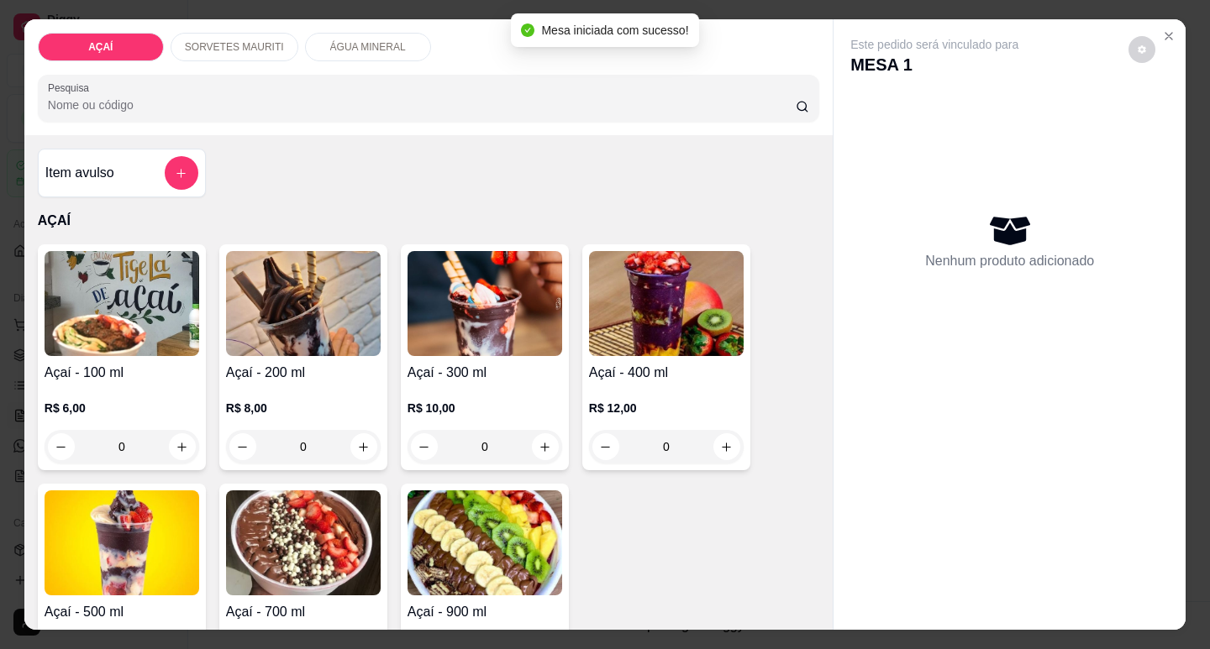
click at [436, 407] on p "R$ 10,00" at bounding box center [484, 408] width 155 height 17
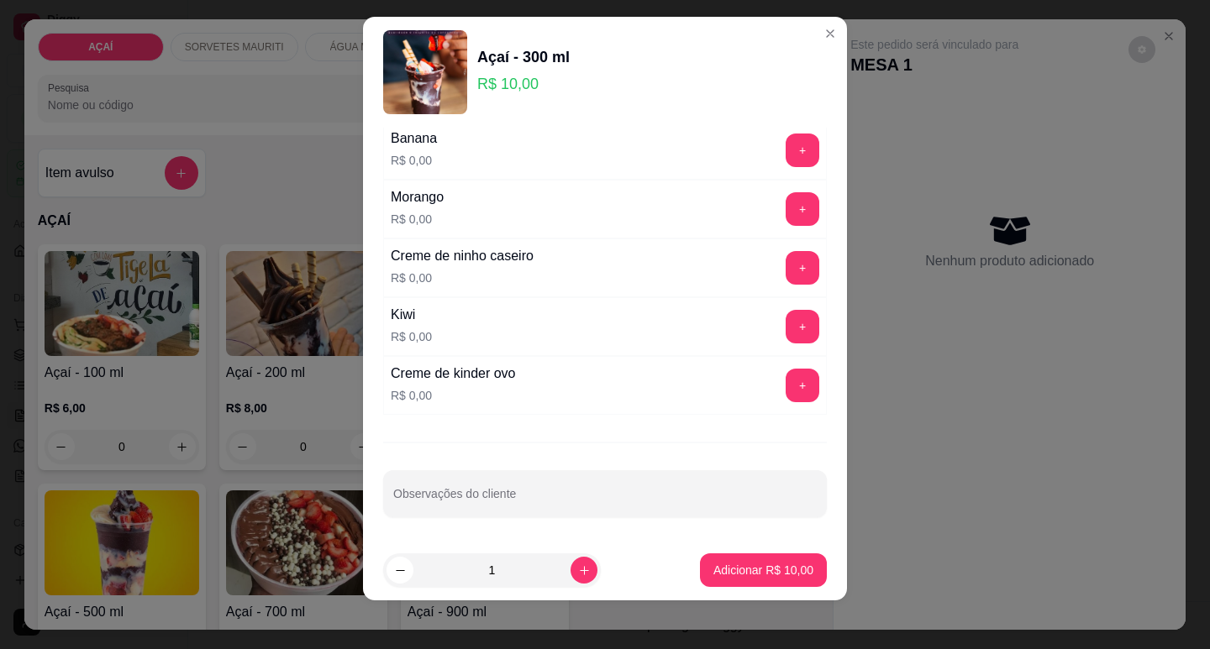
scroll to position [21, 0]
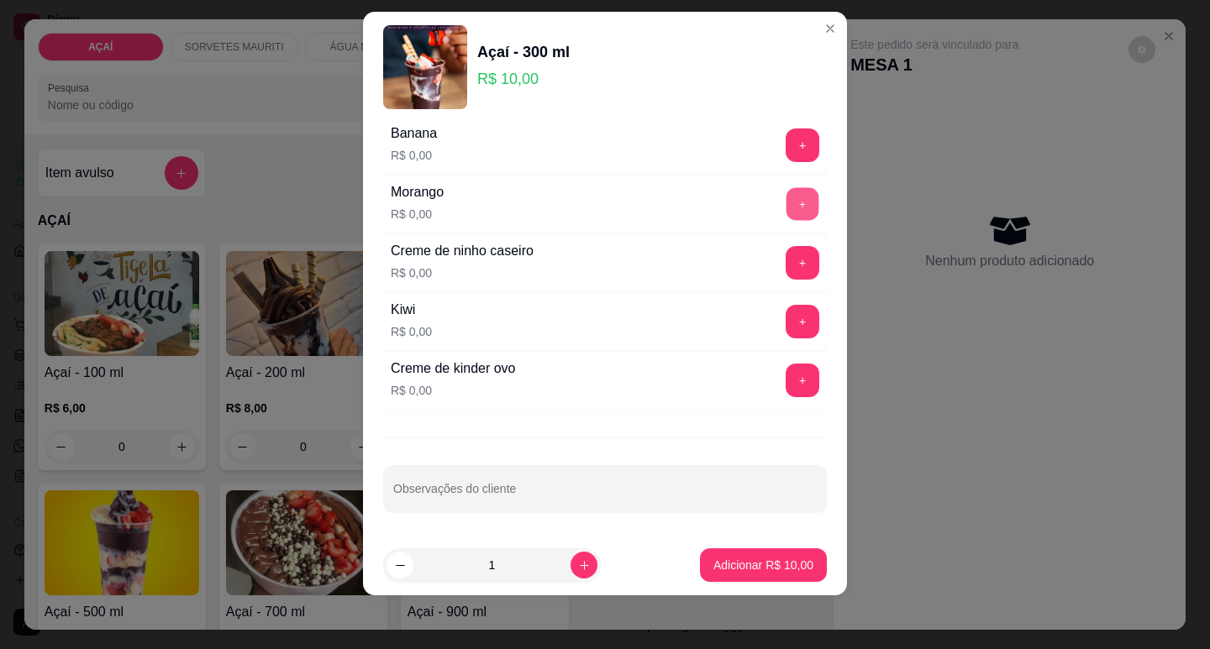
click at [786, 198] on button "+" at bounding box center [802, 203] width 33 height 33
click at [786, 148] on button "+" at bounding box center [802, 145] width 33 height 33
click at [779, 246] on div "+" at bounding box center [802, 263] width 47 height 34
click at [785, 265] on button "+" at bounding box center [802, 263] width 34 height 34
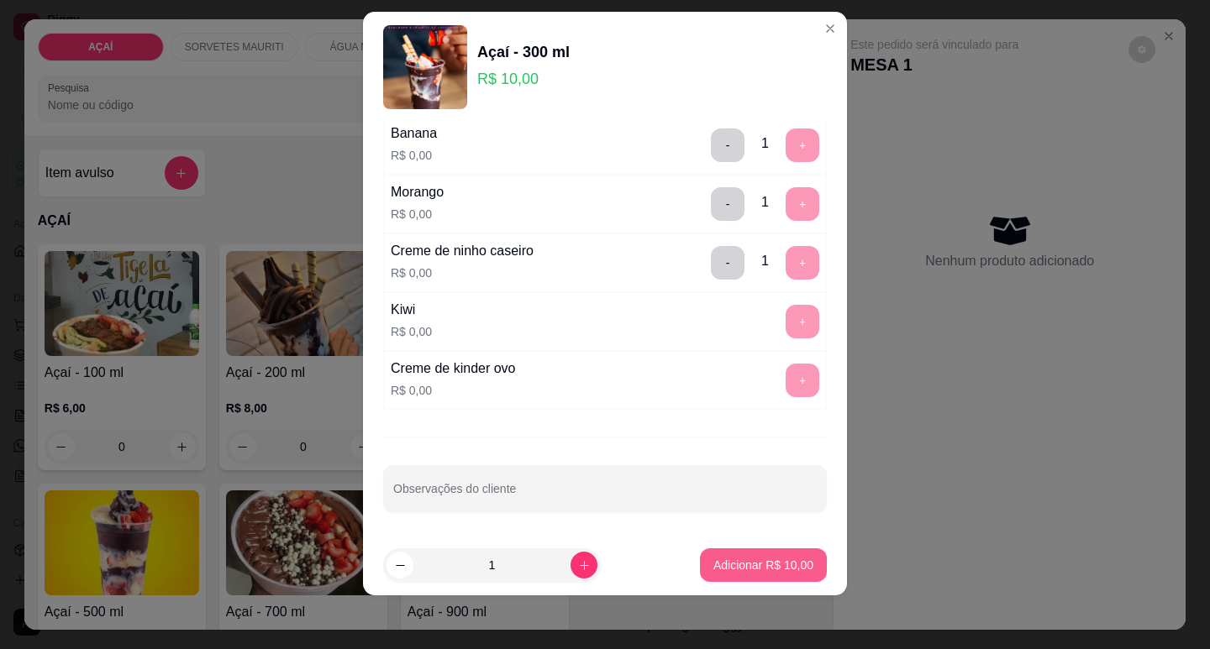
click at [743, 560] on p "Adicionar R$ 10,00" at bounding box center [763, 565] width 100 height 17
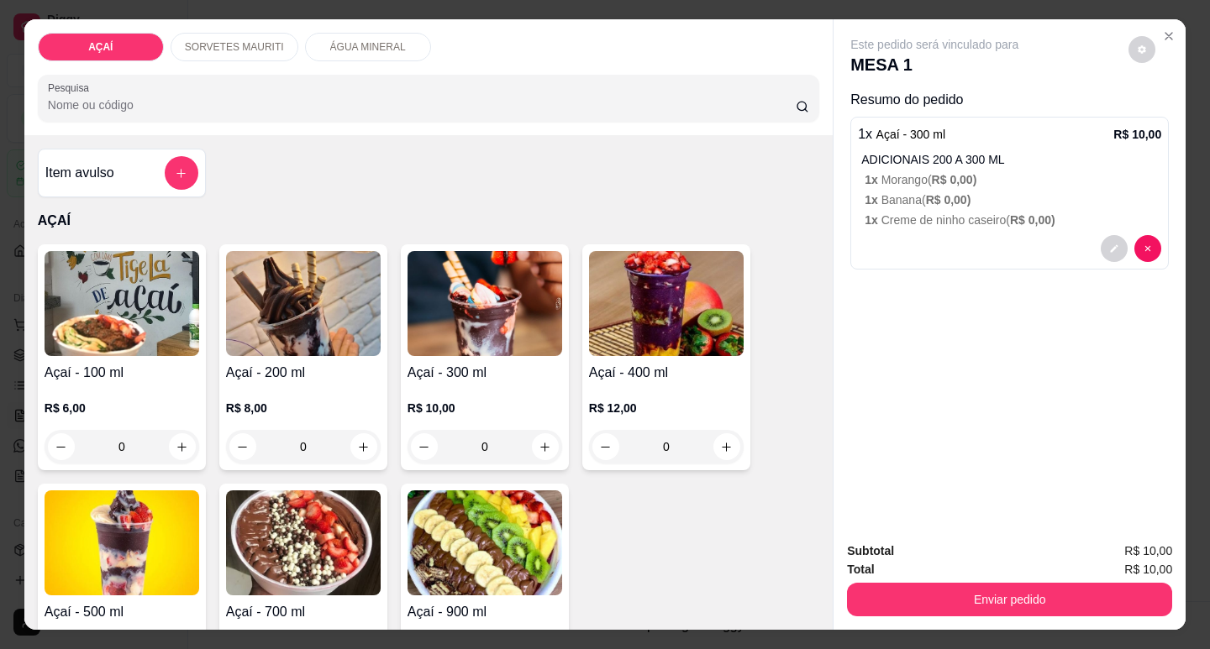
click at [407, 402] on p "R$ 10,00" at bounding box center [484, 408] width 155 height 17
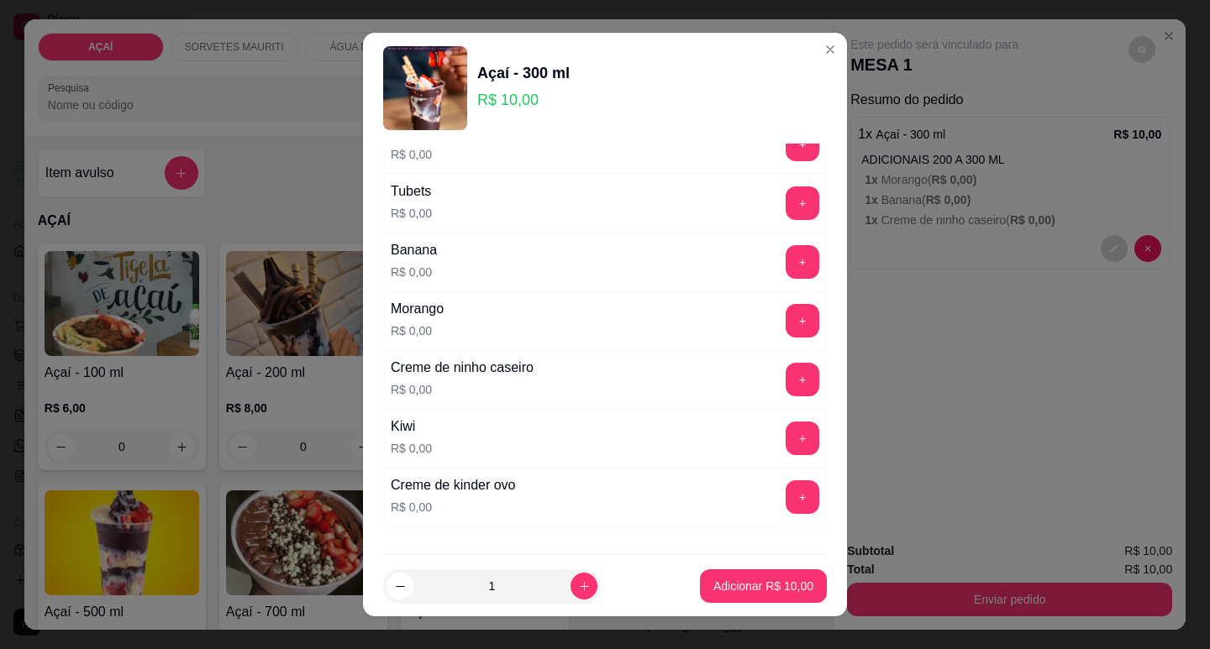
scroll to position [2186, 0]
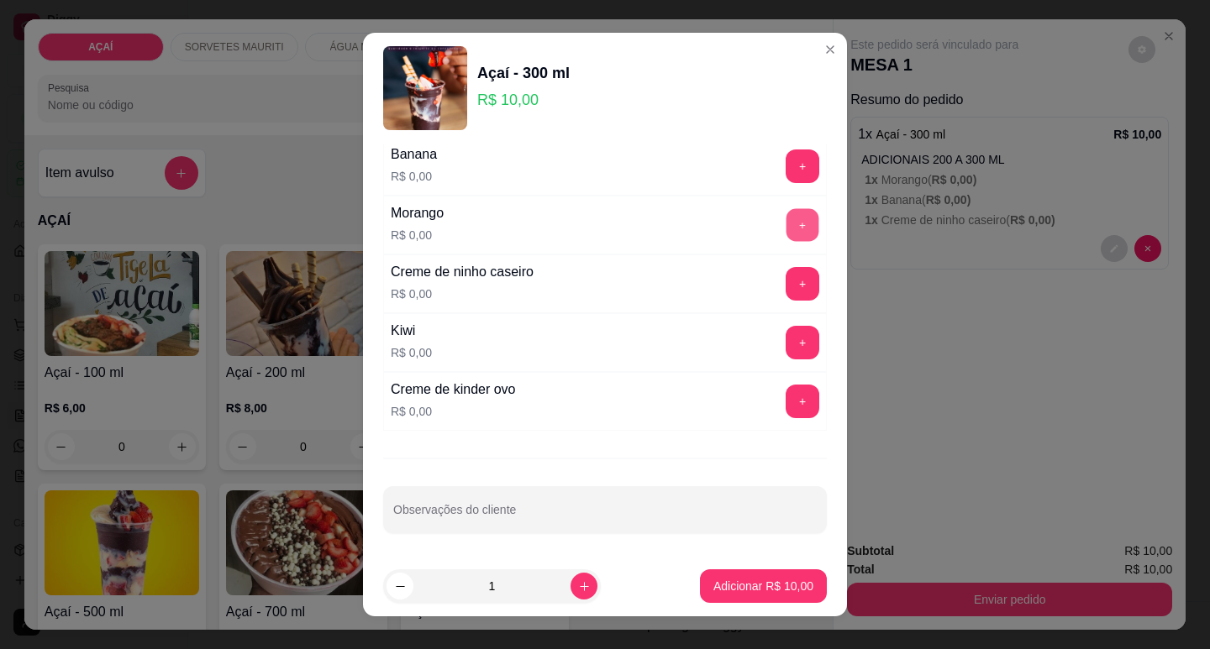
click at [786, 228] on button "+" at bounding box center [802, 224] width 33 height 33
click at [785, 171] on button "+" at bounding box center [802, 167] width 34 height 34
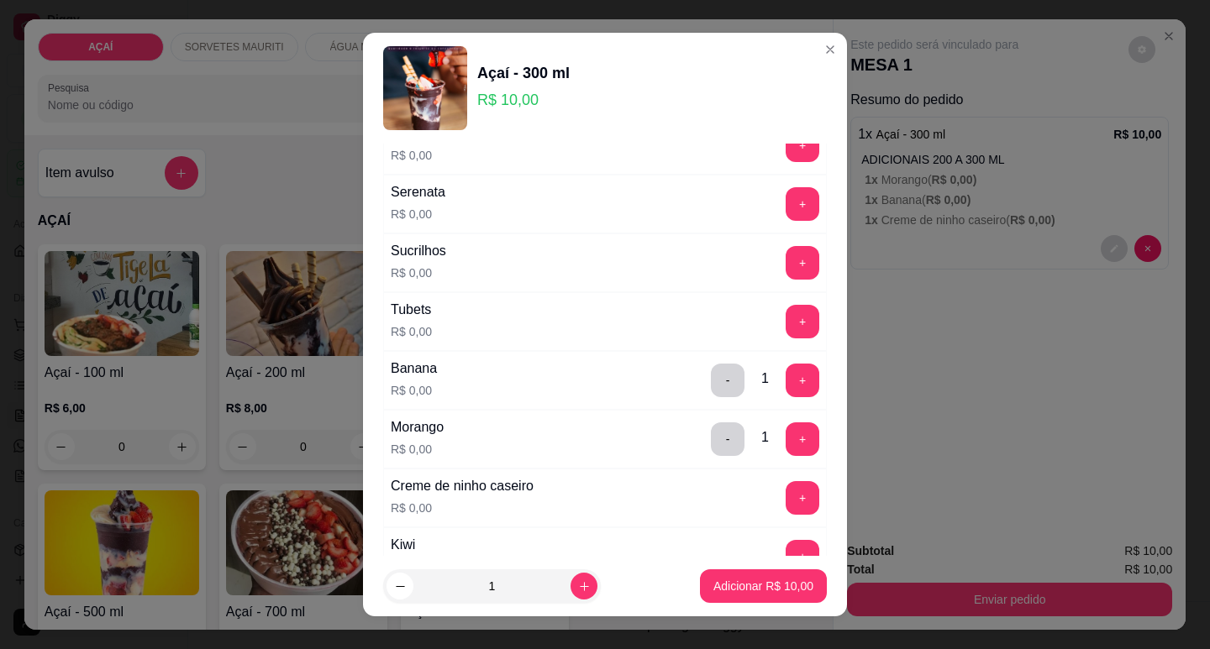
scroll to position [2102, 0]
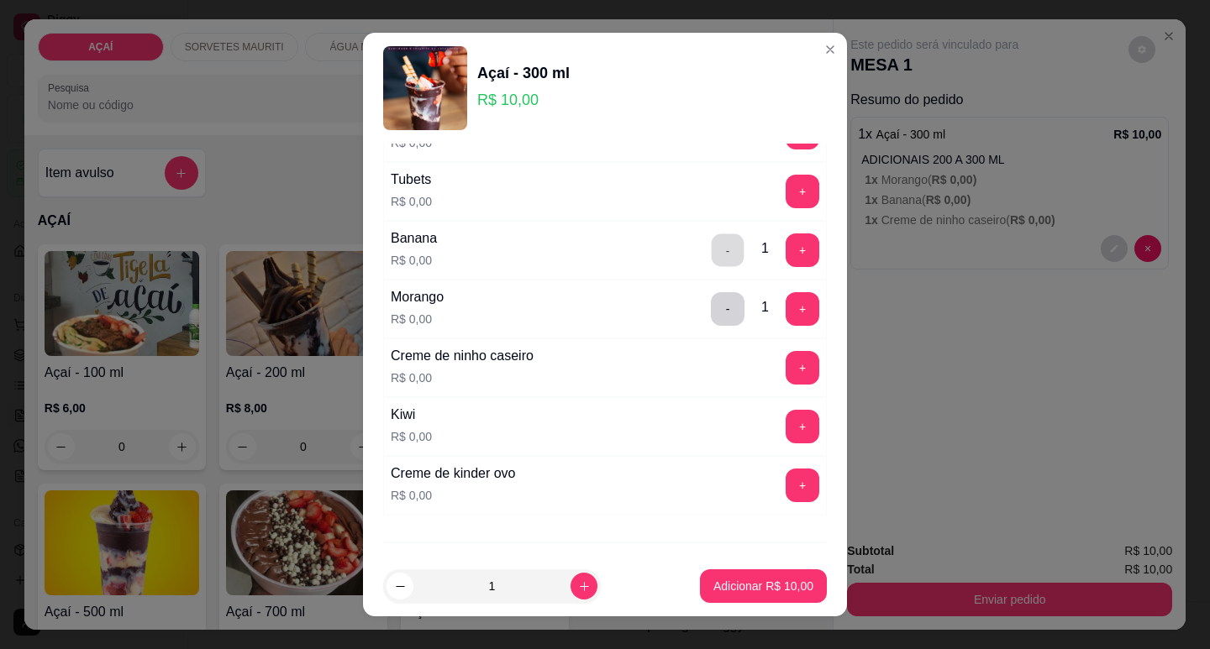
click at [712, 250] on button "-" at bounding box center [728, 250] width 33 height 33
click at [786, 436] on button "+" at bounding box center [802, 426] width 33 height 33
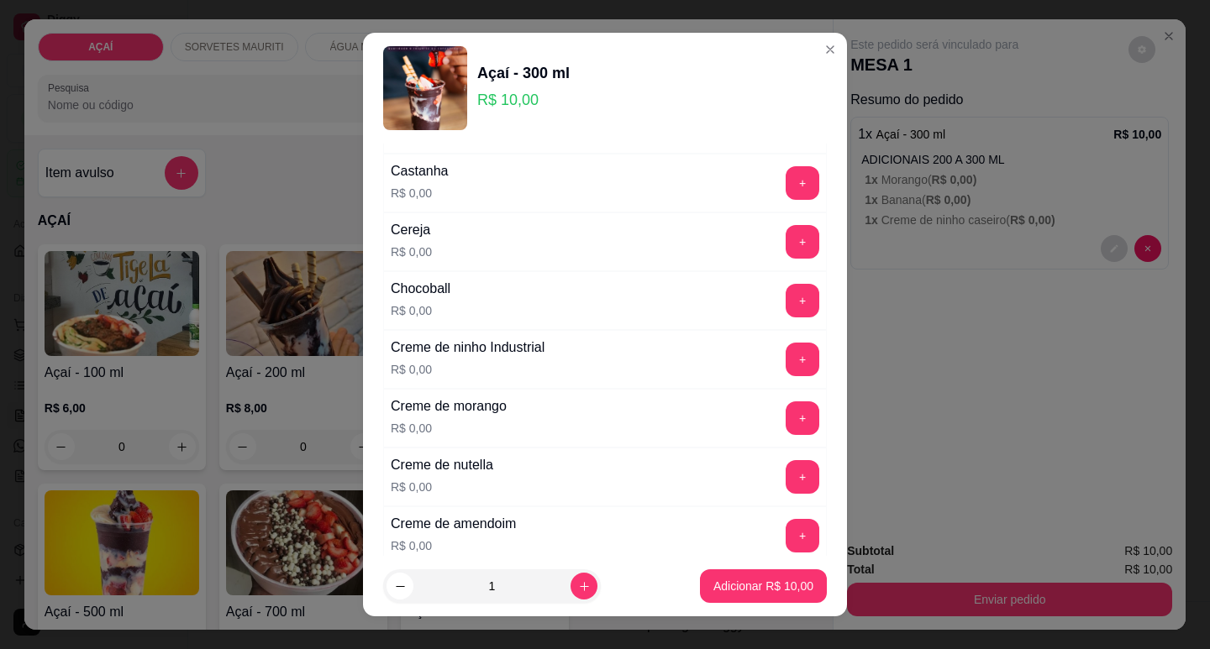
scroll to position [252, 0]
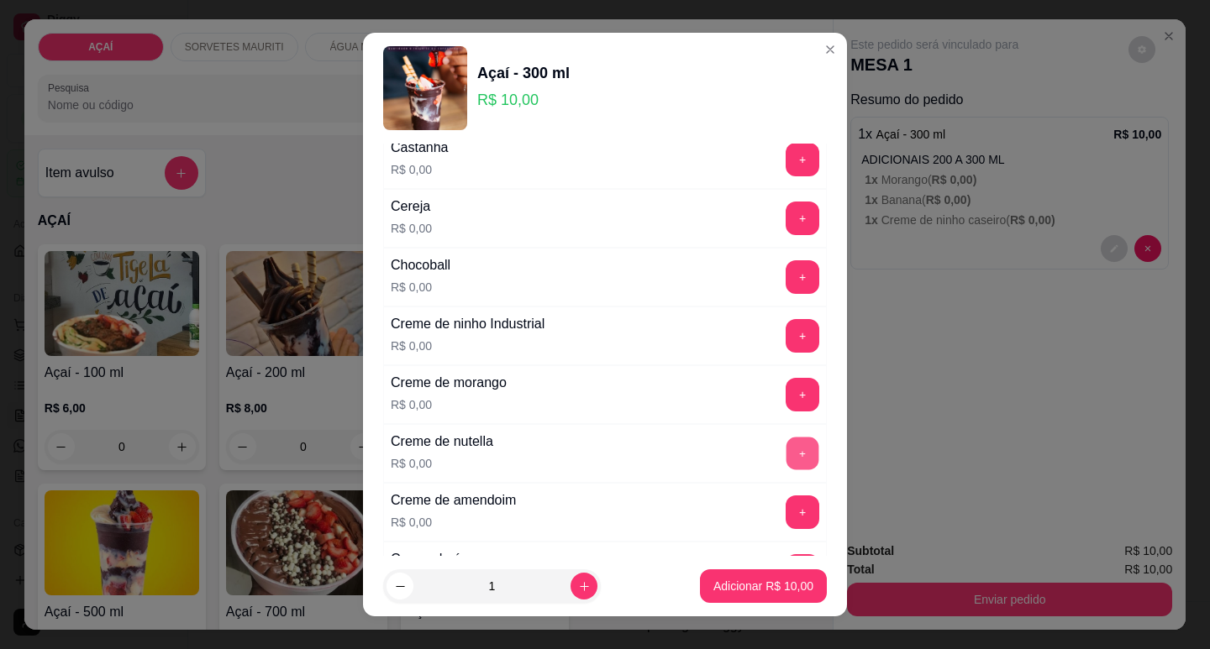
click at [786, 448] on button "+" at bounding box center [802, 453] width 33 height 33
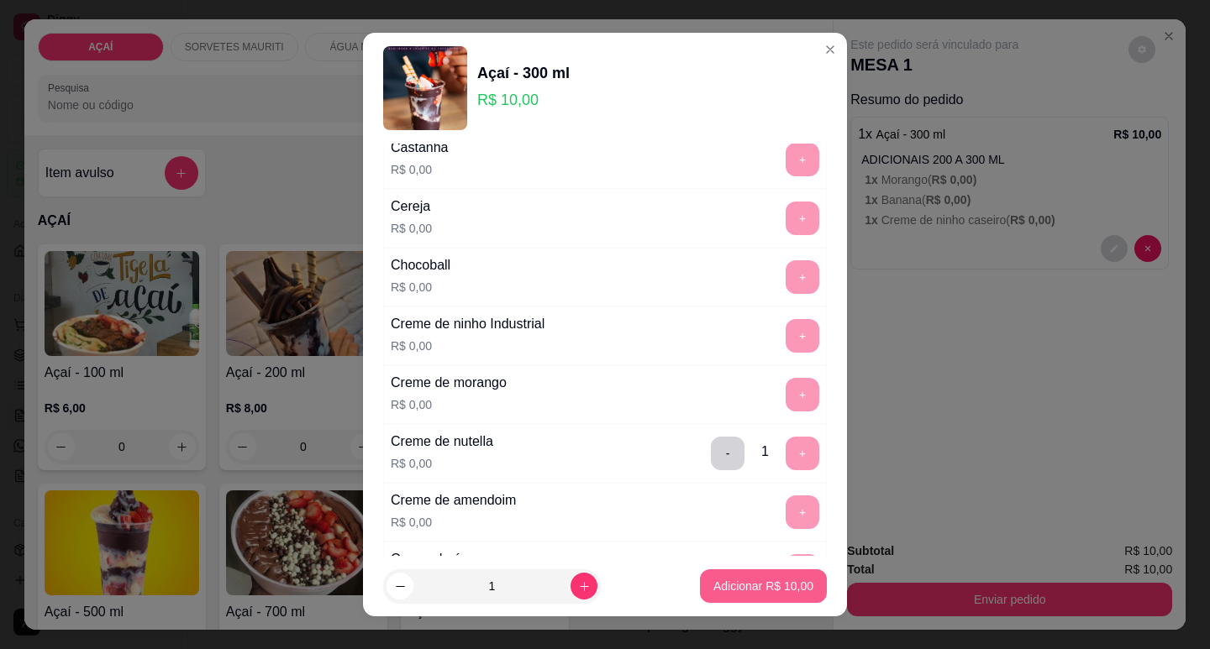
click at [768, 590] on p "Adicionar R$ 10,00" at bounding box center [763, 586] width 100 height 17
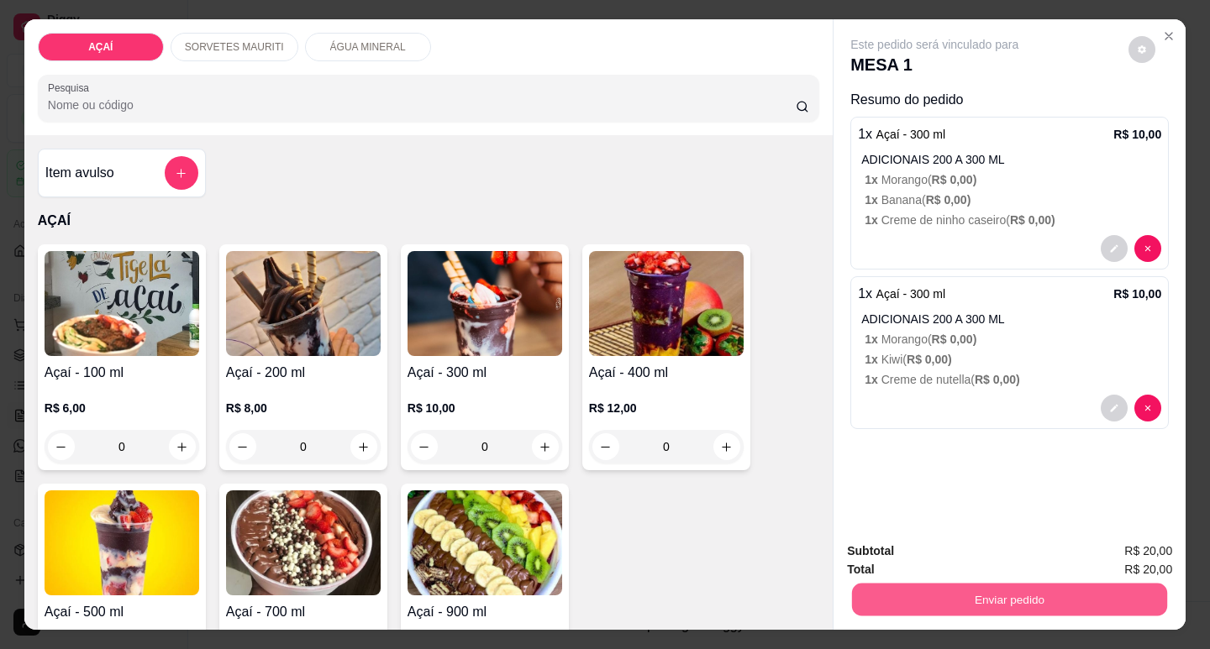
click at [875, 598] on button "Enviar pedido" at bounding box center [1009, 599] width 315 height 33
click at [896, 559] on button "Não registrar e enviar pedido" at bounding box center [954, 551] width 170 height 31
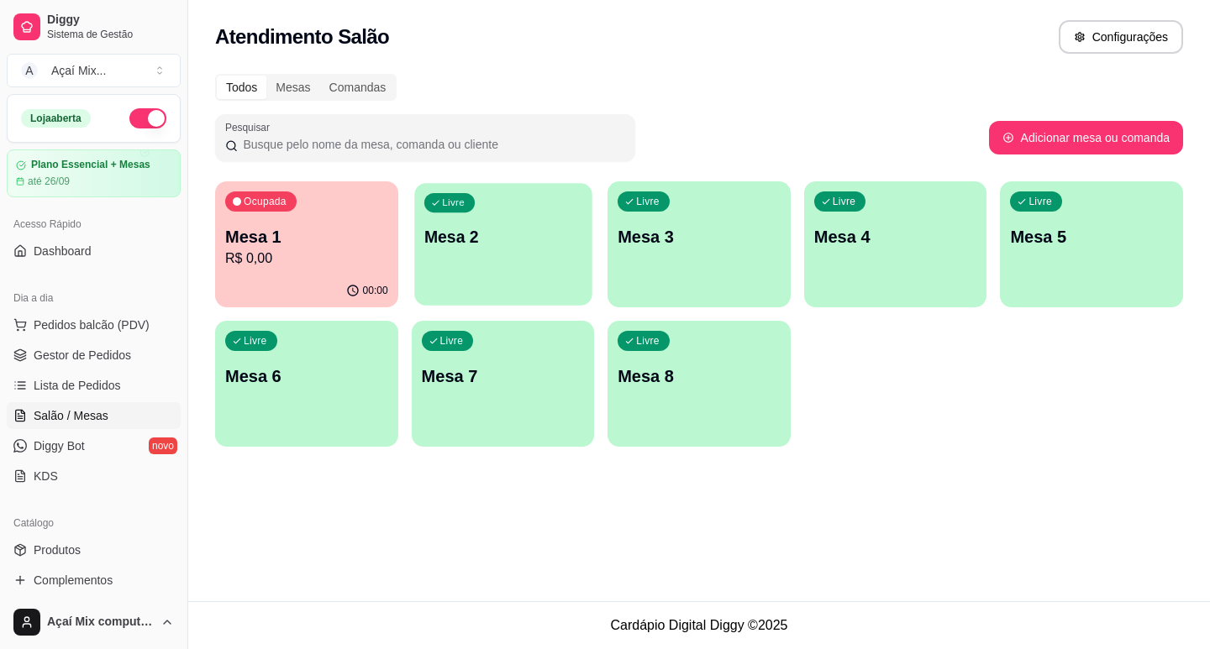
click at [457, 259] on div "Livre Mesa 2" at bounding box center [502, 234] width 177 height 102
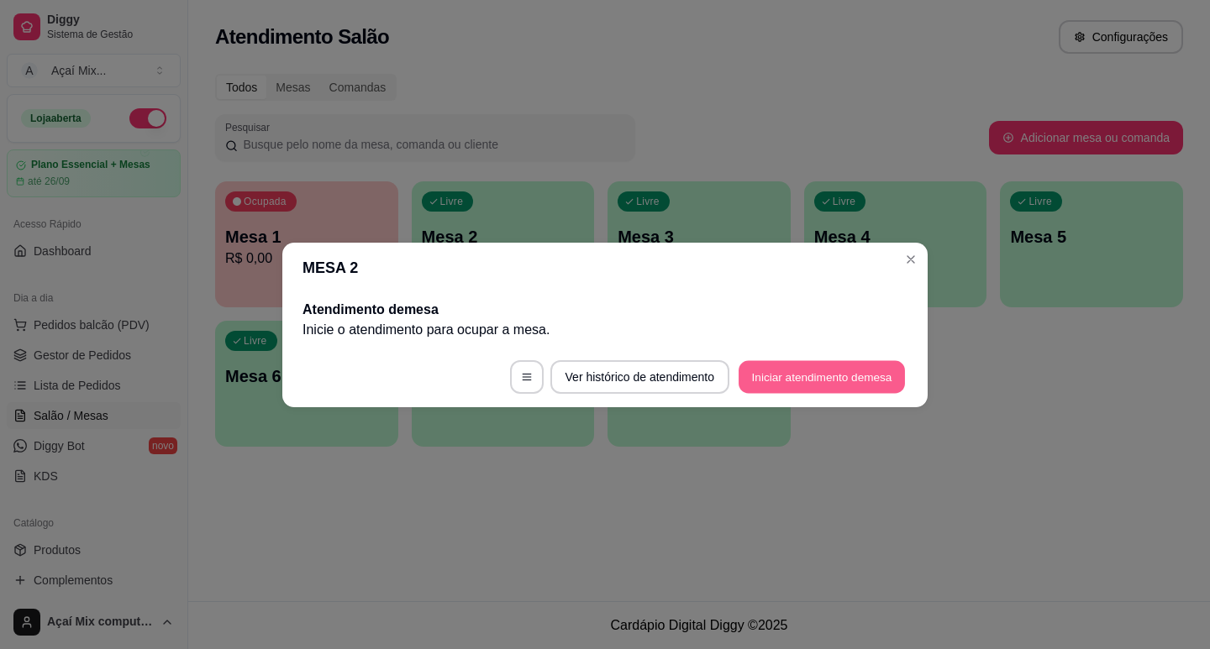
click at [849, 376] on button "Iniciar atendimento de mesa" at bounding box center [821, 376] width 166 height 33
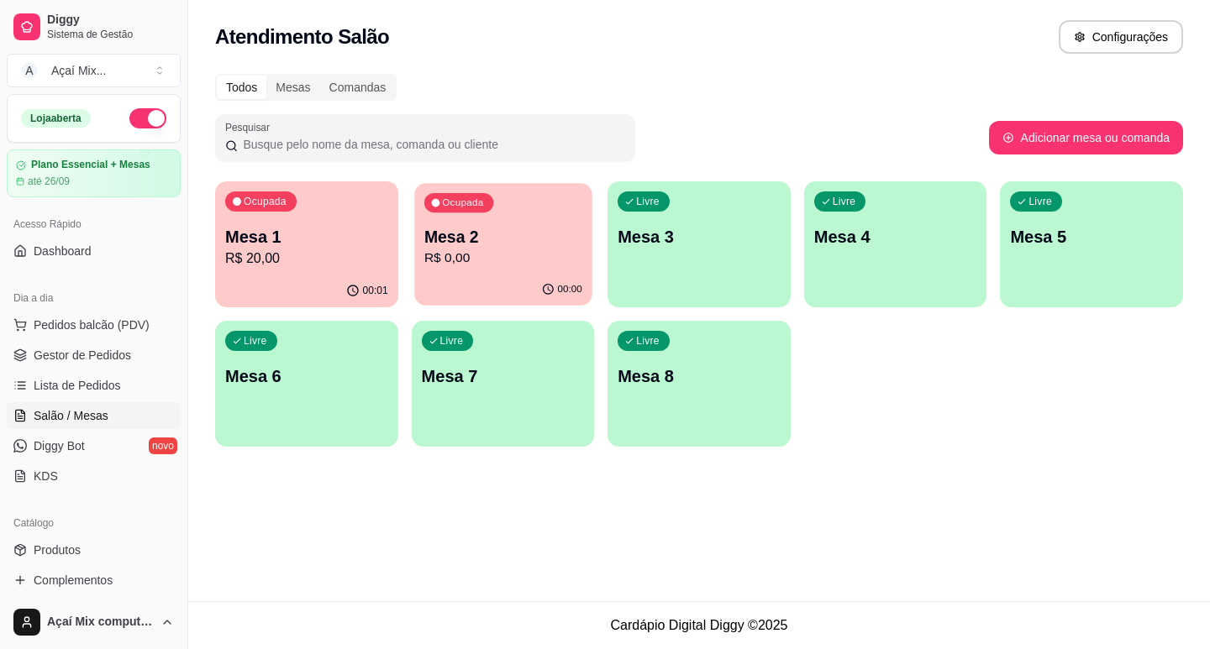
click at [517, 284] on div "00:00" at bounding box center [502, 290] width 177 height 32
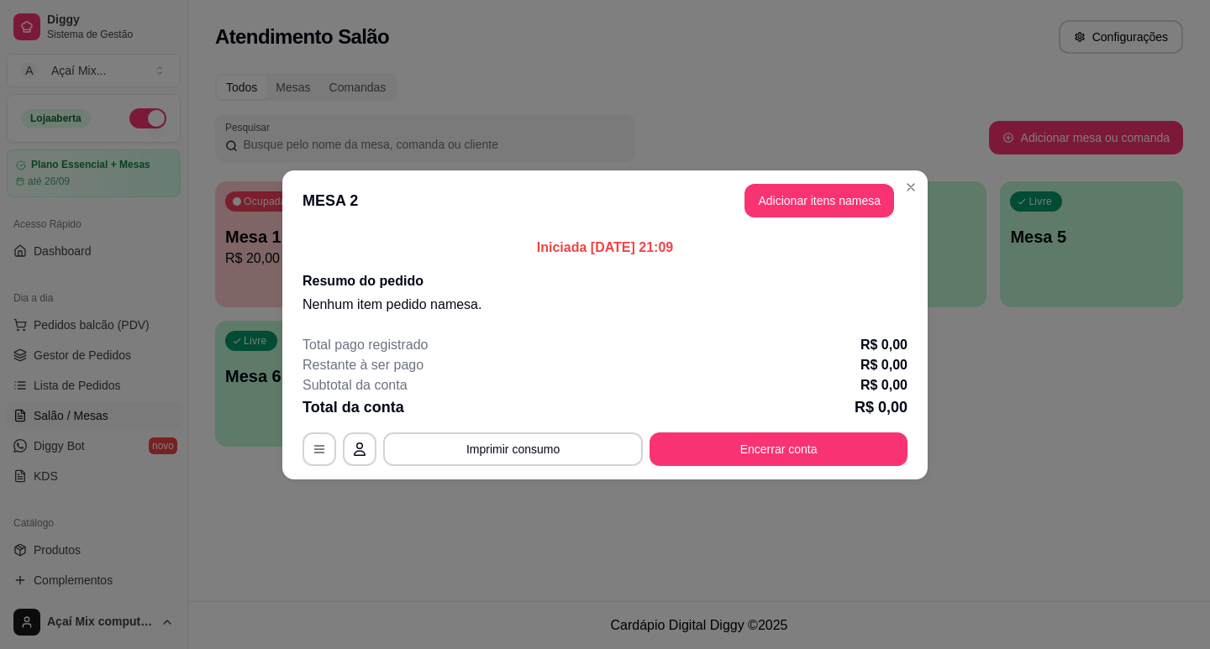
click at [790, 176] on header "MESA 2 Adicionar itens na mesa" at bounding box center [604, 201] width 645 height 60
click at [777, 202] on button "Adicionar itens na mesa" at bounding box center [819, 201] width 150 height 34
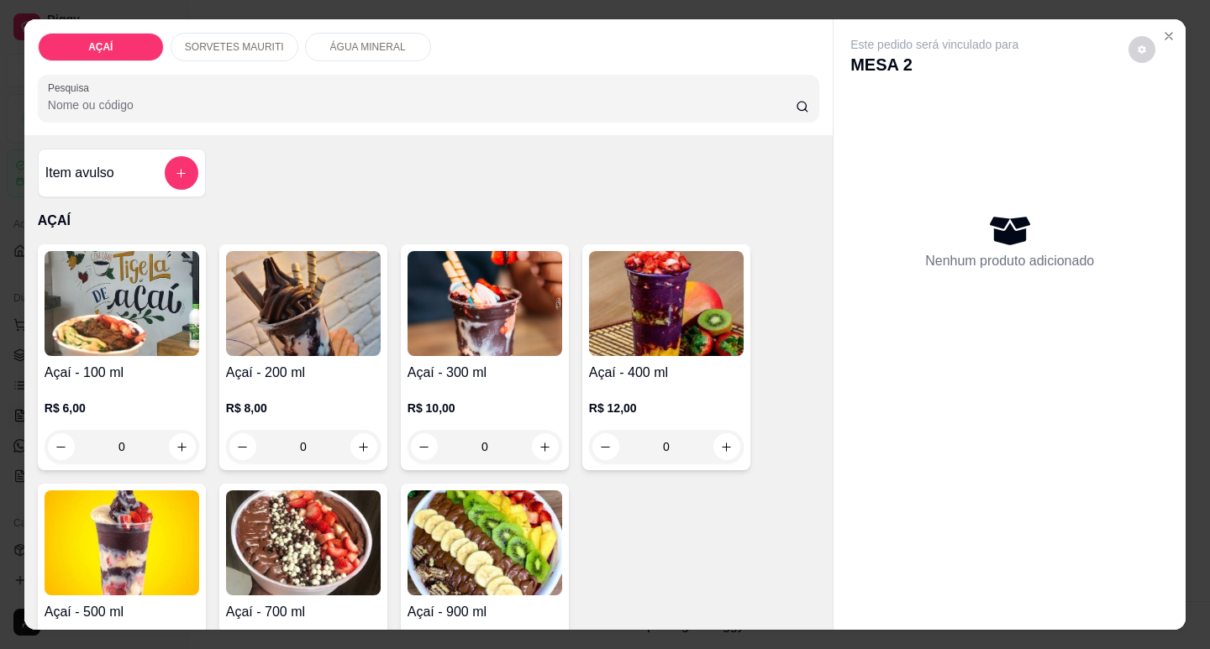
click at [309, 400] on p "R$ 8,00" at bounding box center [303, 408] width 155 height 17
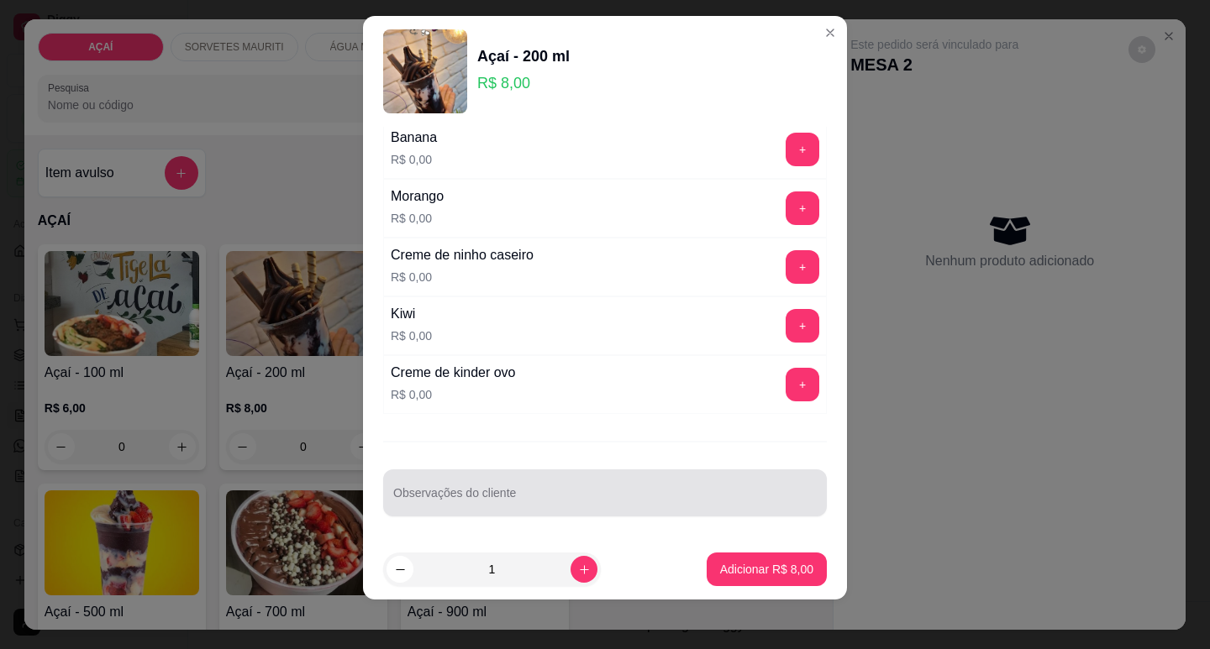
scroll to position [21, 0]
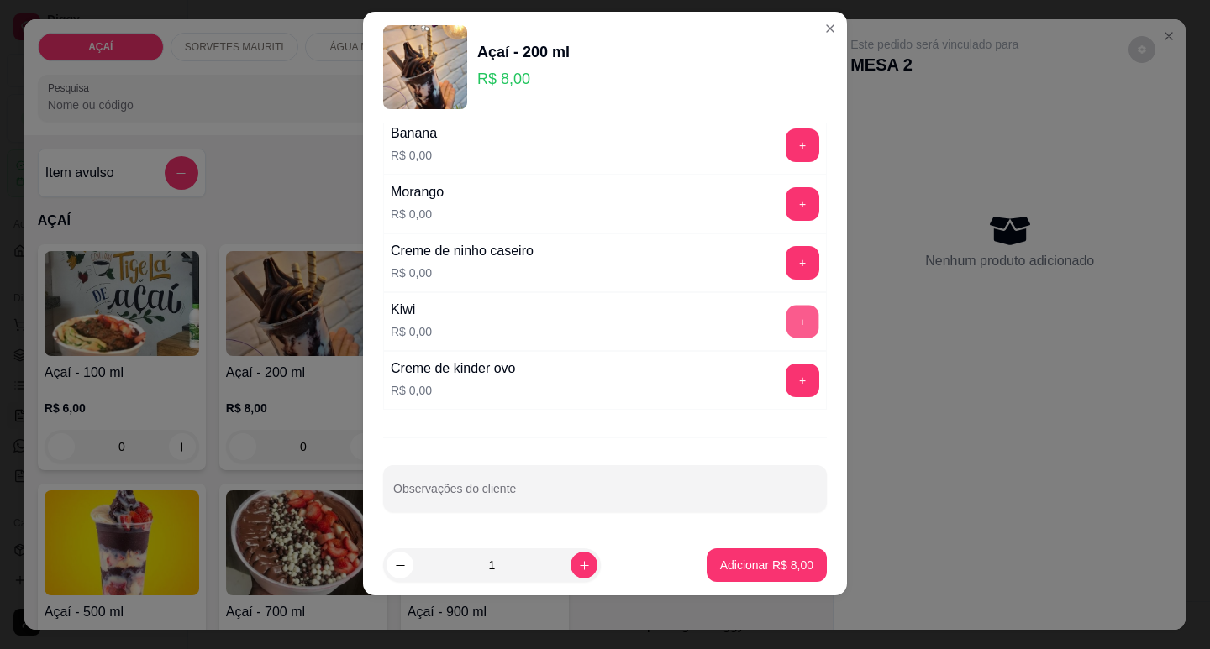
click at [786, 335] on button "+" at bounding box center [802, 321] width 33 height 33
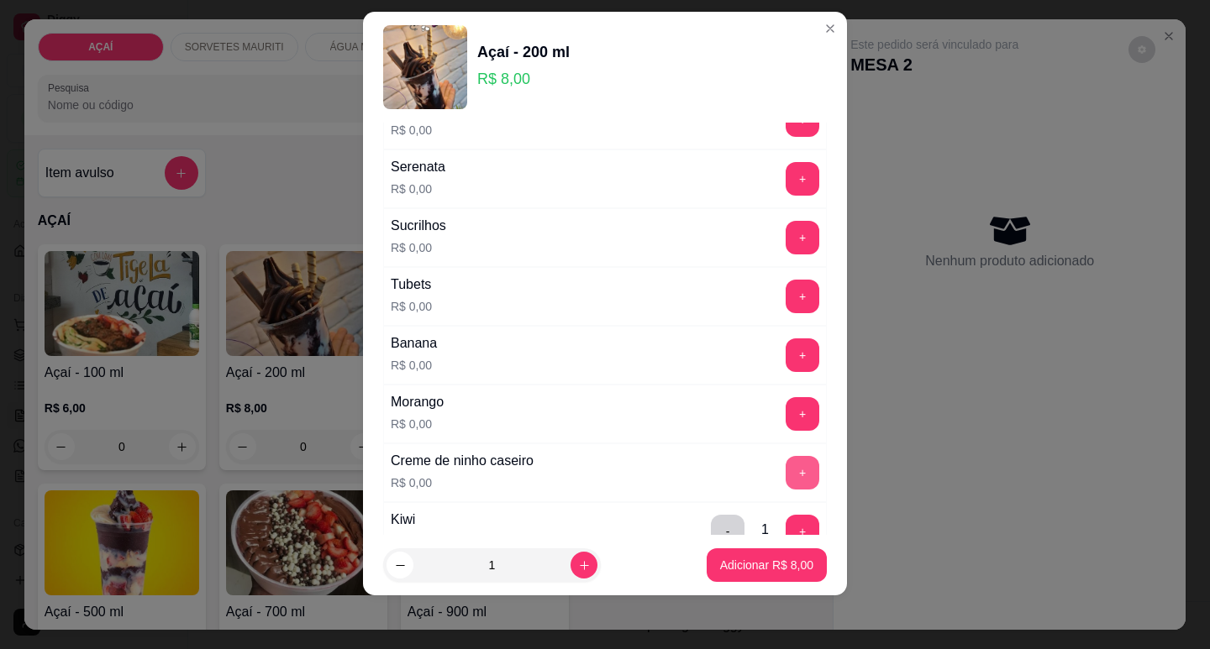
scroll to position [1934, 0]
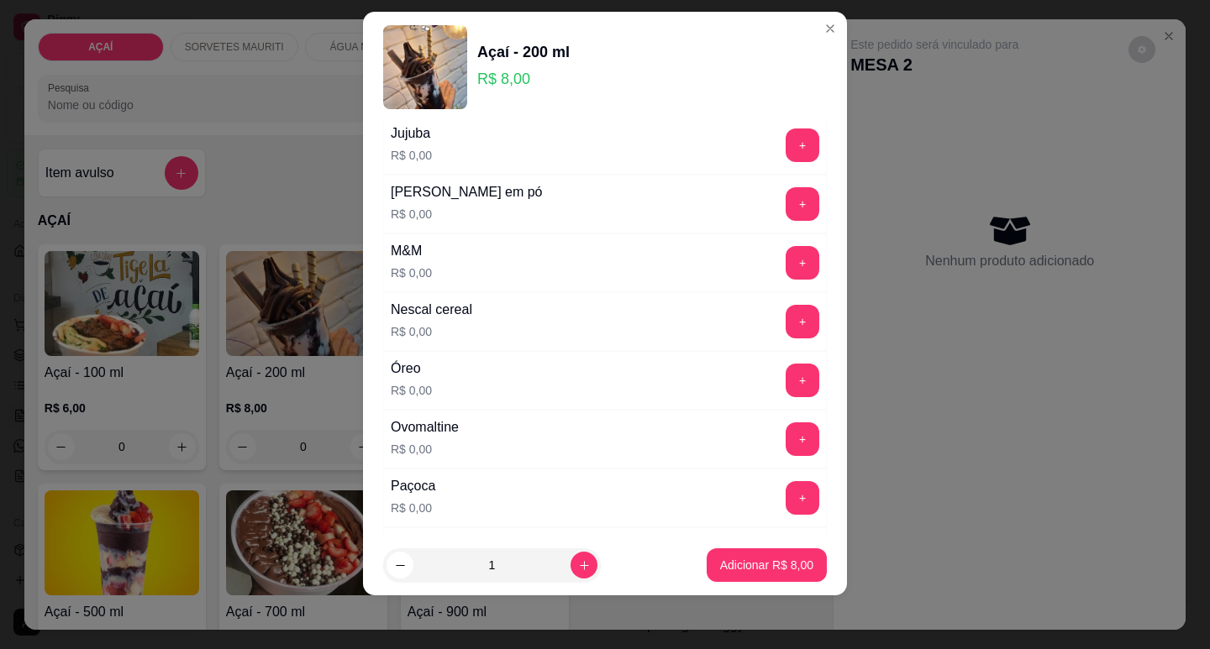
click at [764, 288] on div "M&M R$ 0,00 +" at bounding box center [605, 263] width 444 height 59
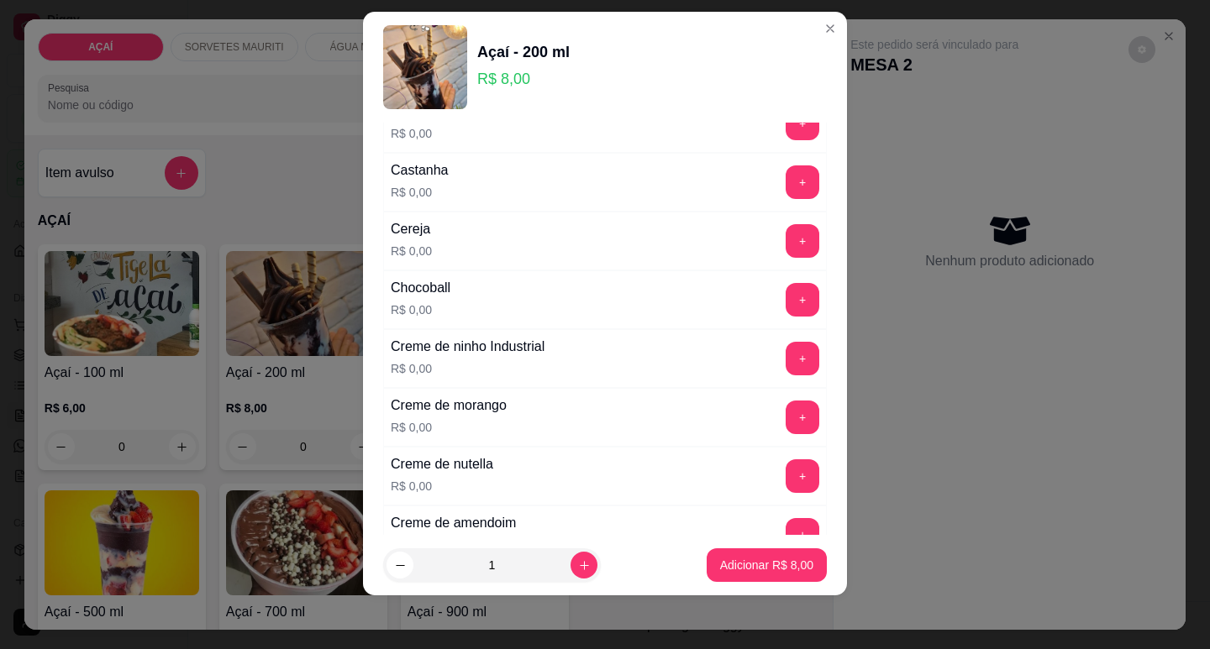
scroll to position [0, 0]
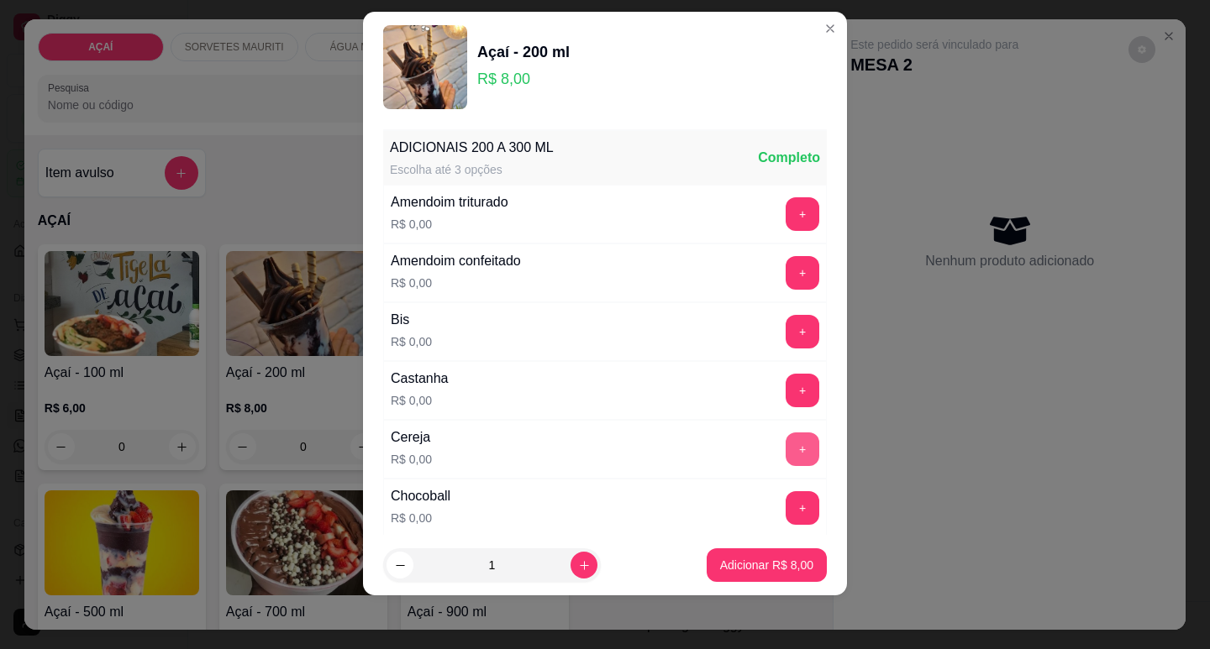
click at [785, 454] on button "+" at bounding box center [802, 450] width 34 height 34
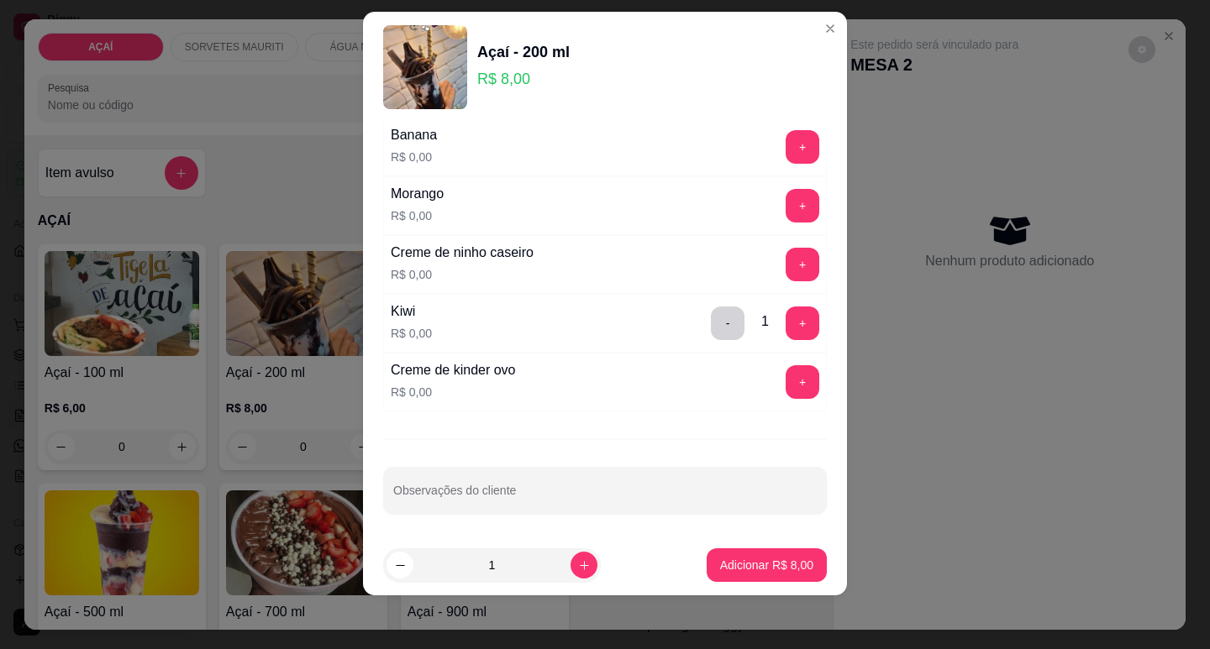
scroll to position [2186, 0]
click at [786, 273] on button "+" at bounding box center [802, 262] width 33 height 33
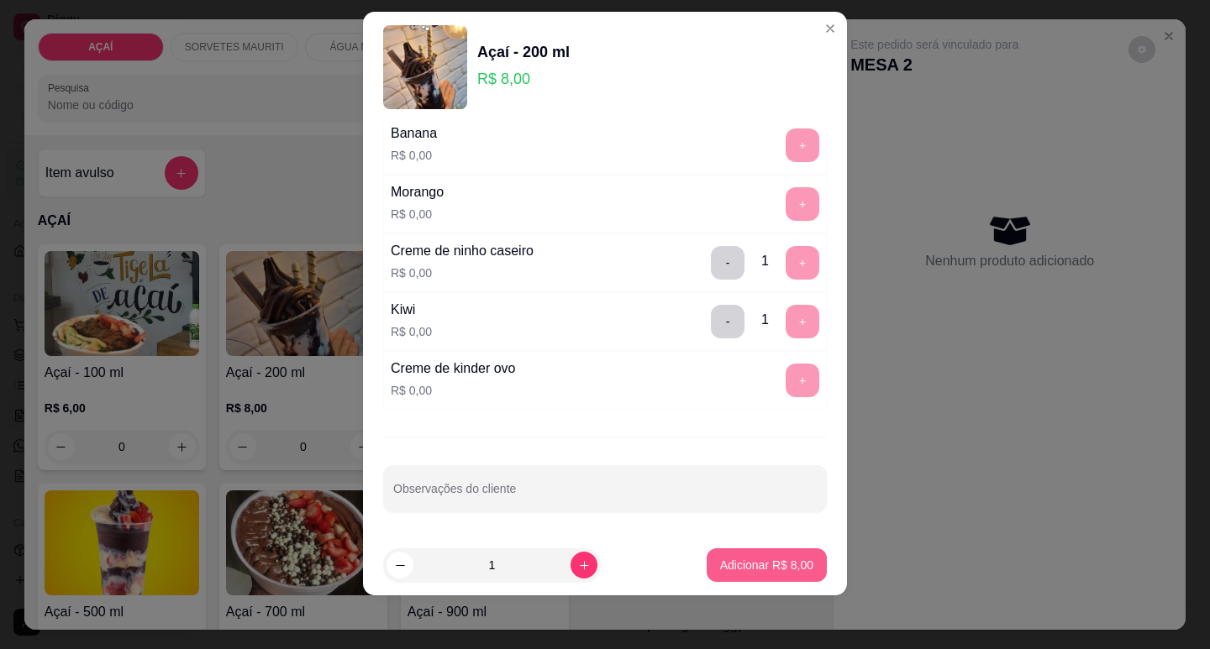
click at [737, 570] on p "Adicionar R$ 8,00" at bounding box center [766, 565] width 93 height 17
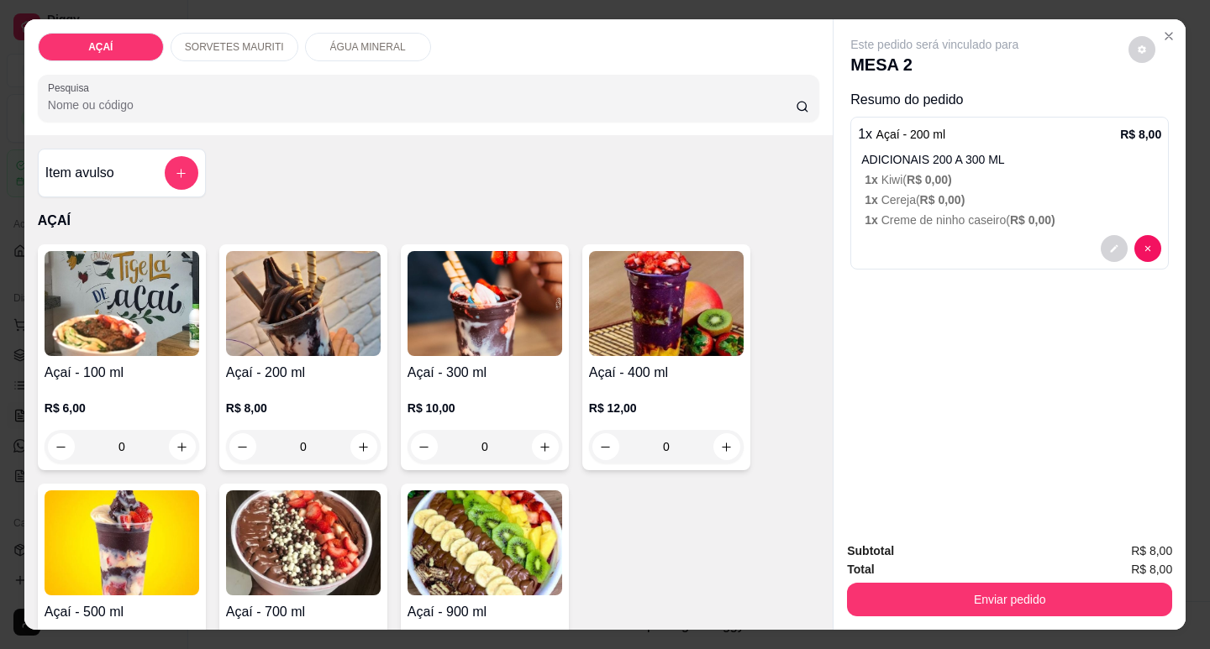
click at [226, 400] on p "R$ 8,00" at bounding box center [303, 408] width 155 height 17
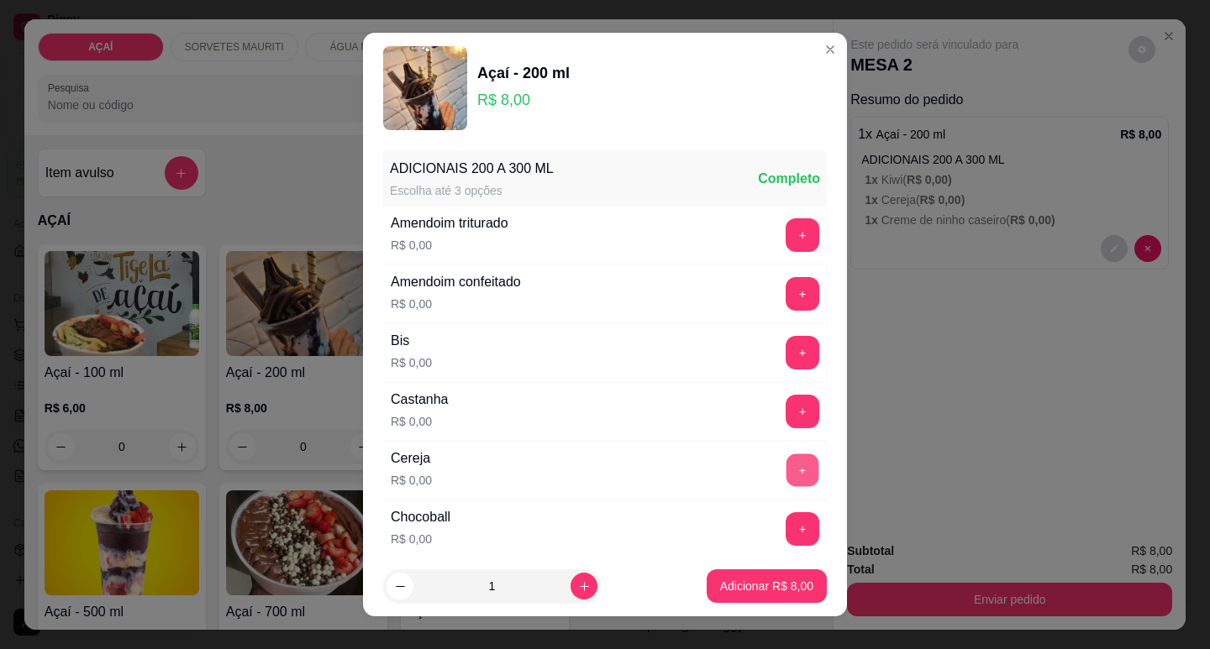
click at [786, 461] on button "+" at bounding box center [802, 470] width 33 height 33
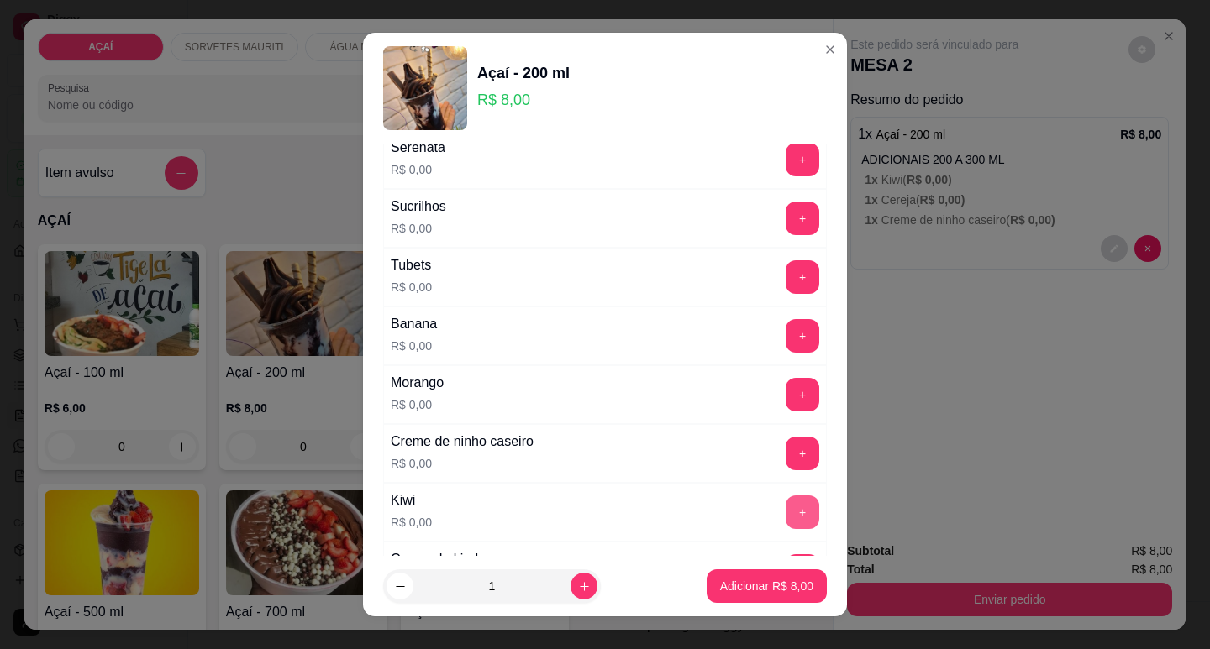
scroll to position [2184, 0]
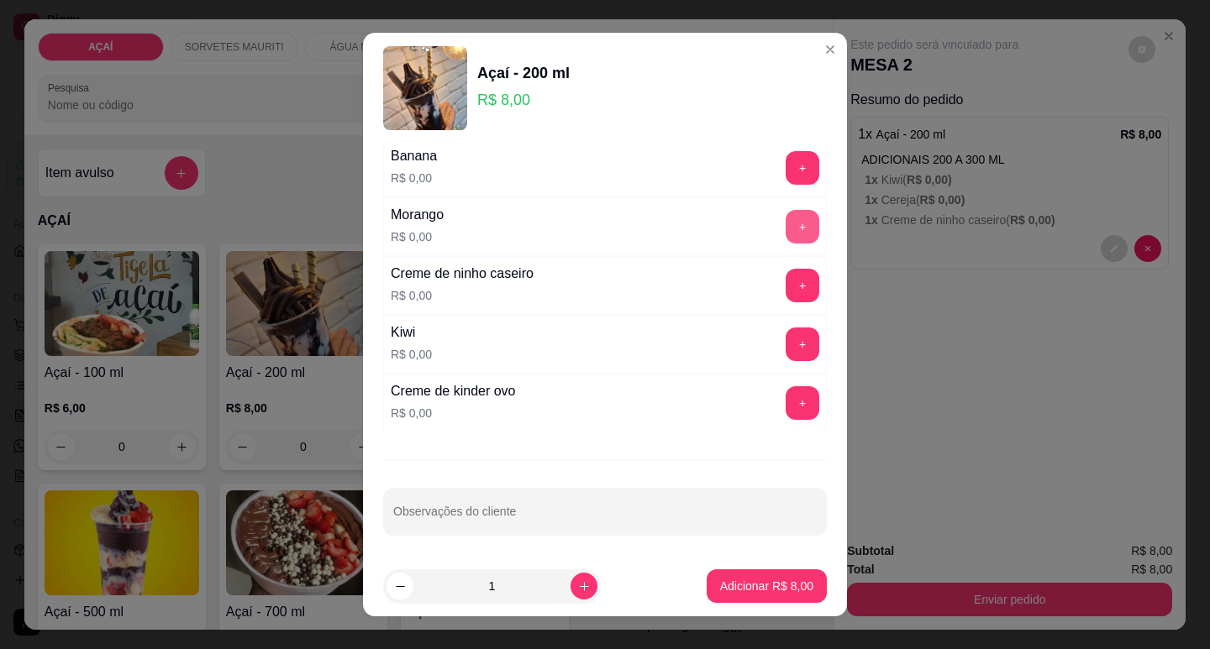
click at [785, 227] on button "+" at bounding box center [802, 227] width 34 height 34
click at [786, 155] on button "+" at bounding box center [802, 167] width 33 height 33
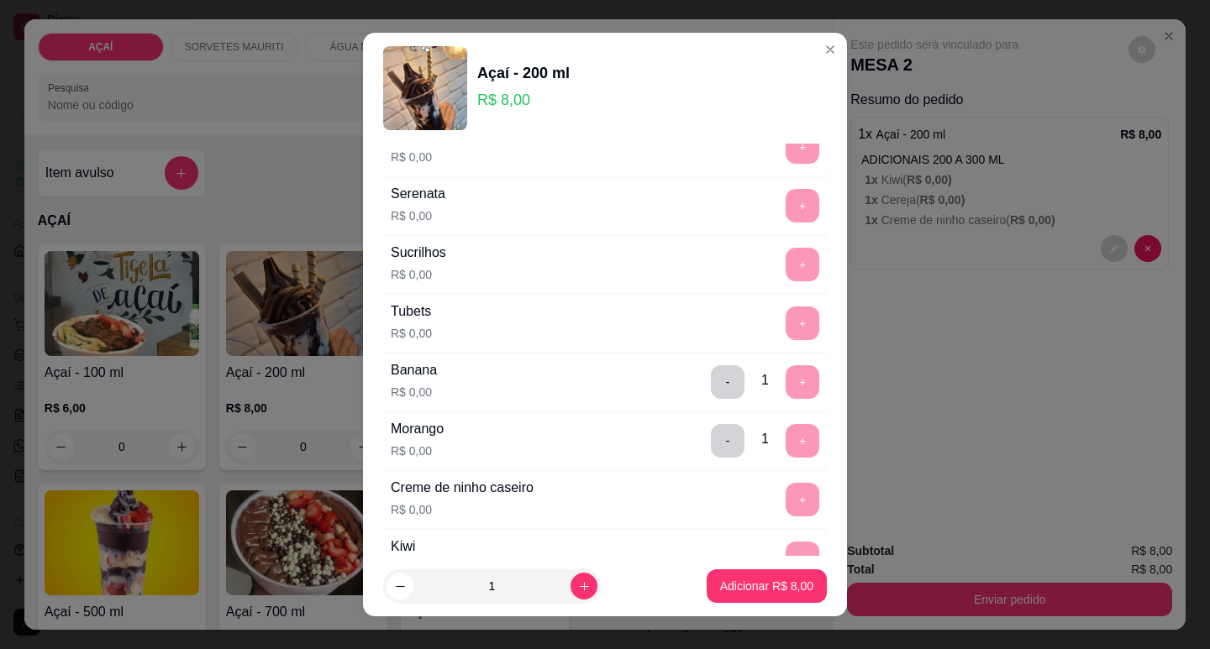
scroll to position [1932, 0]
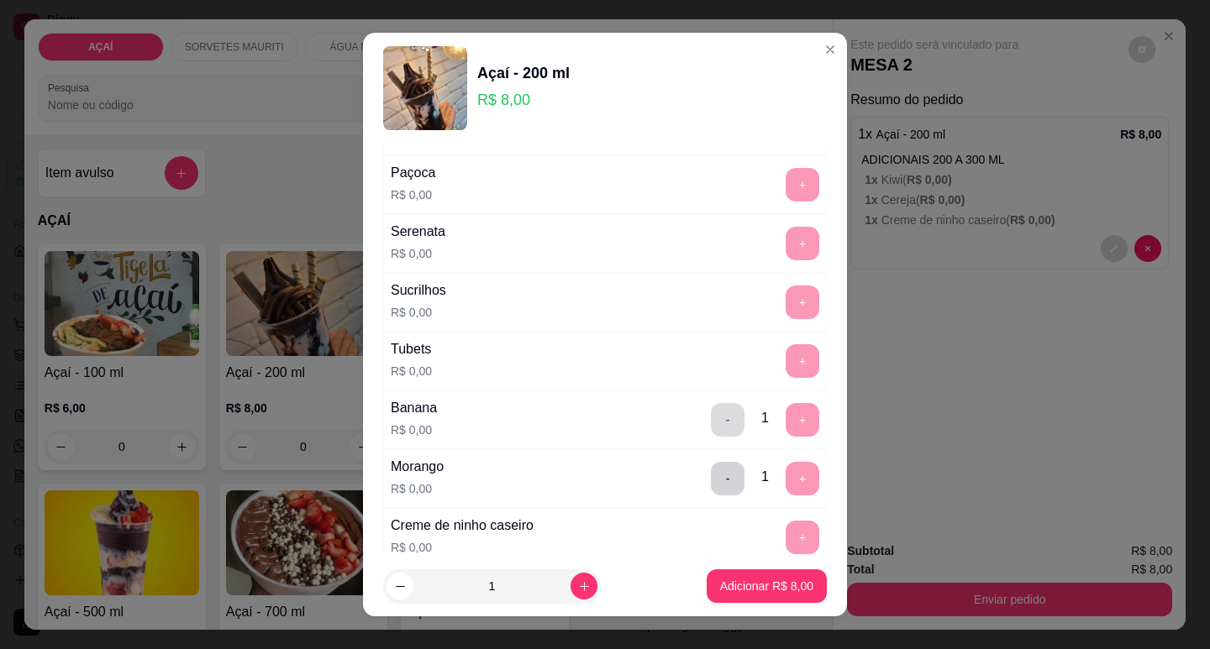
click at [711, 419] on button "-" at bounding box center [728, 420] width 34 height 34
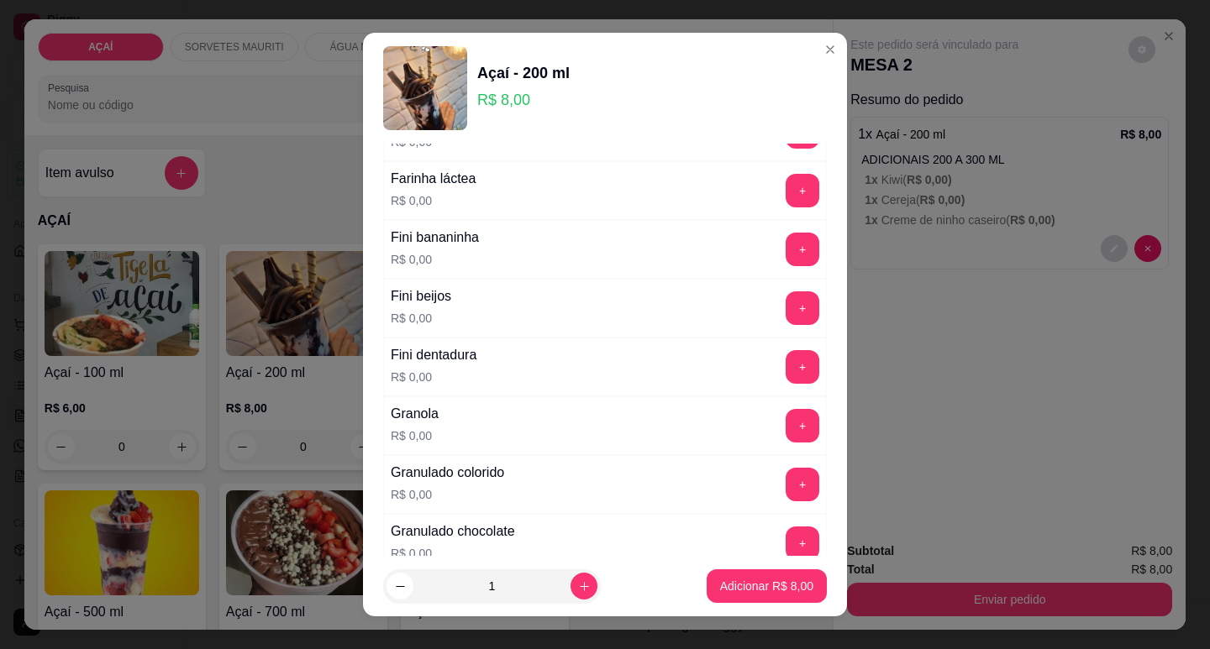
scroll to position [1092, 0]
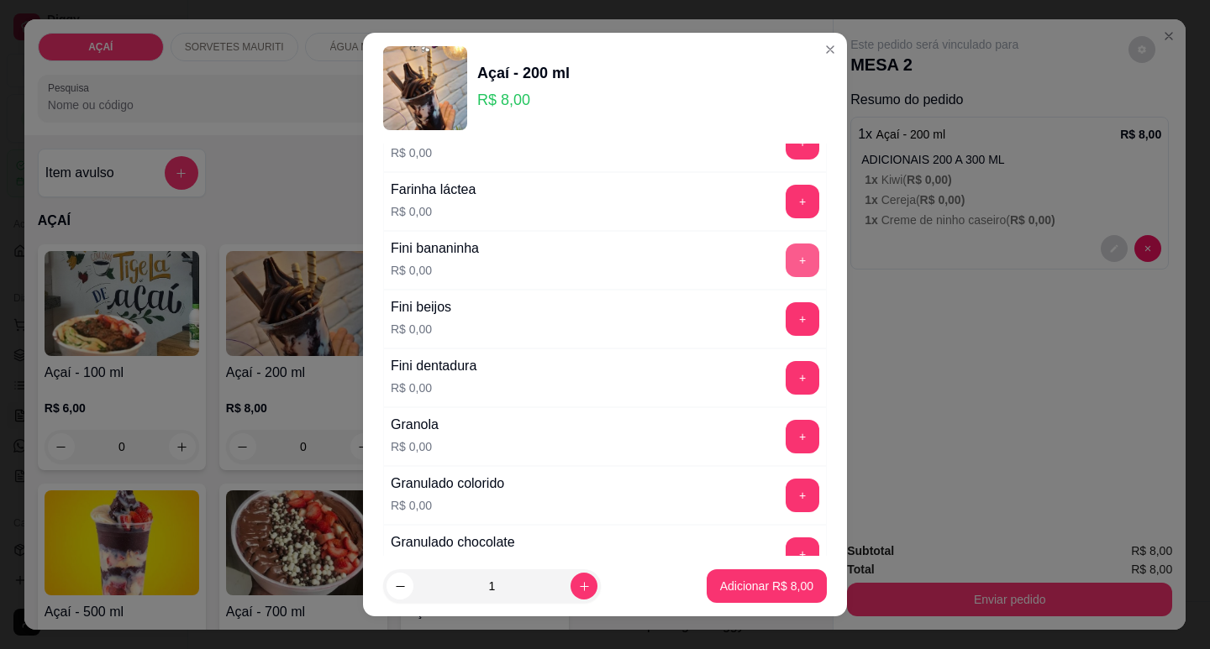
click at [785, 265] on button "+" at bounding box center [802, 261] width 34 height 34
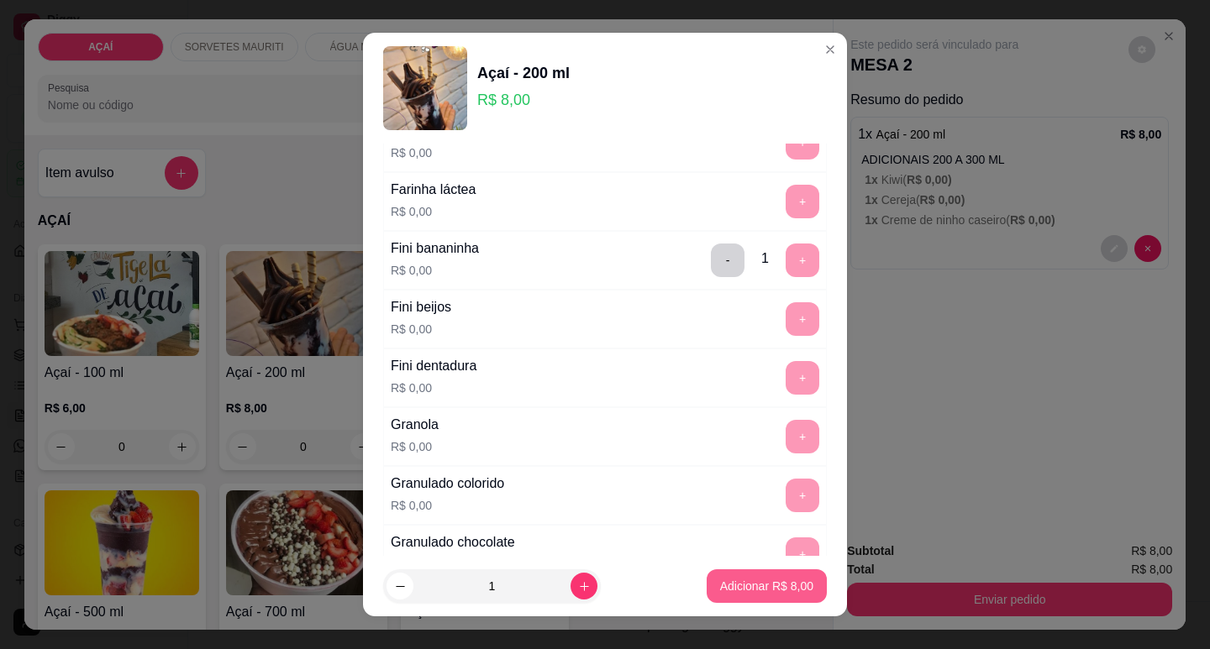
click at [772, 583] on p "Adicionar R$ 8,00" at bounding box center [766, 586] width 93 height 17
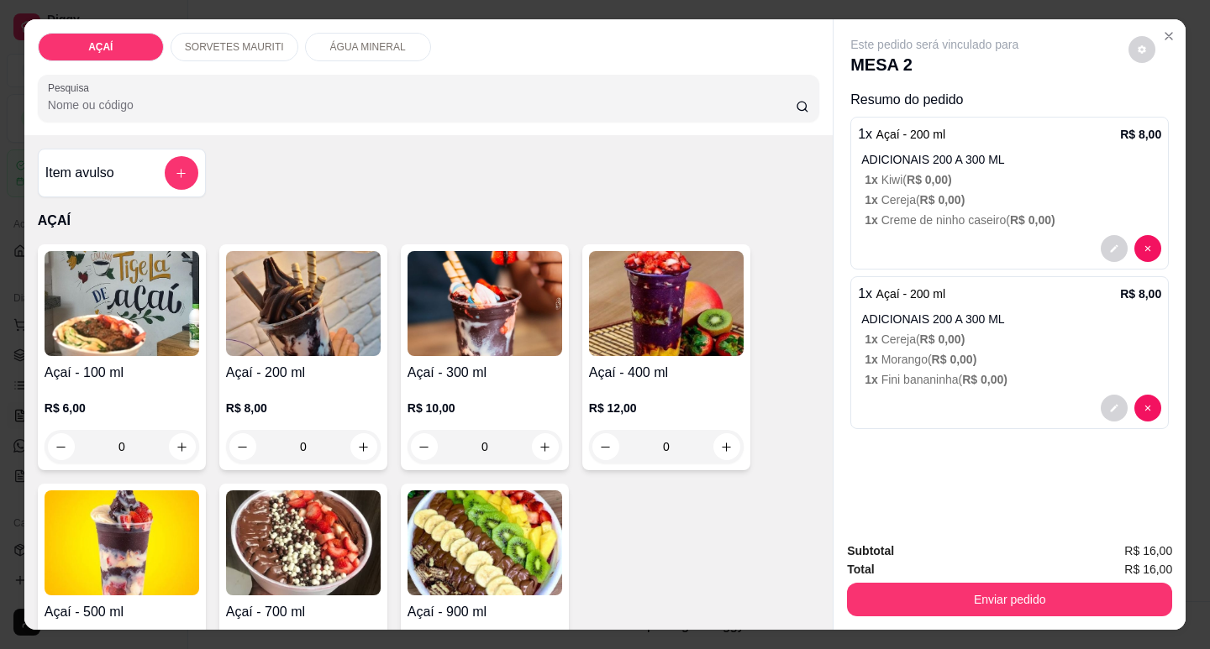
click at [345, 386] on div "R$ 8,00 0" at bounding box center [303, 423] width 155 height 81
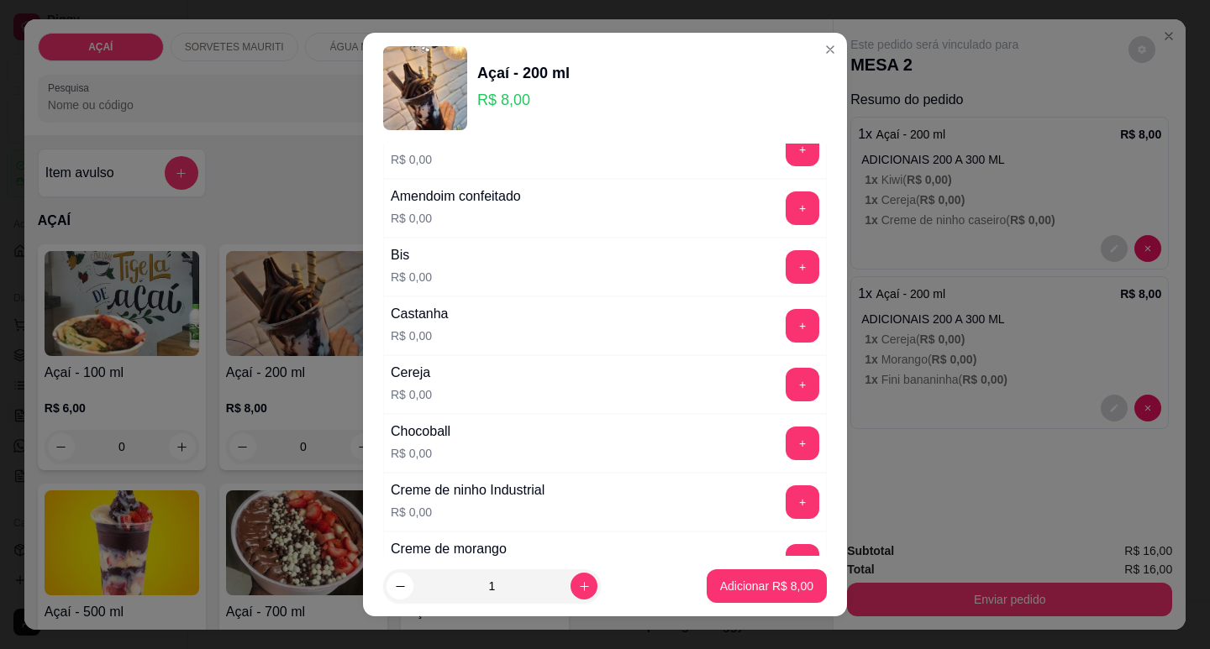
scroll to position [168, 0]
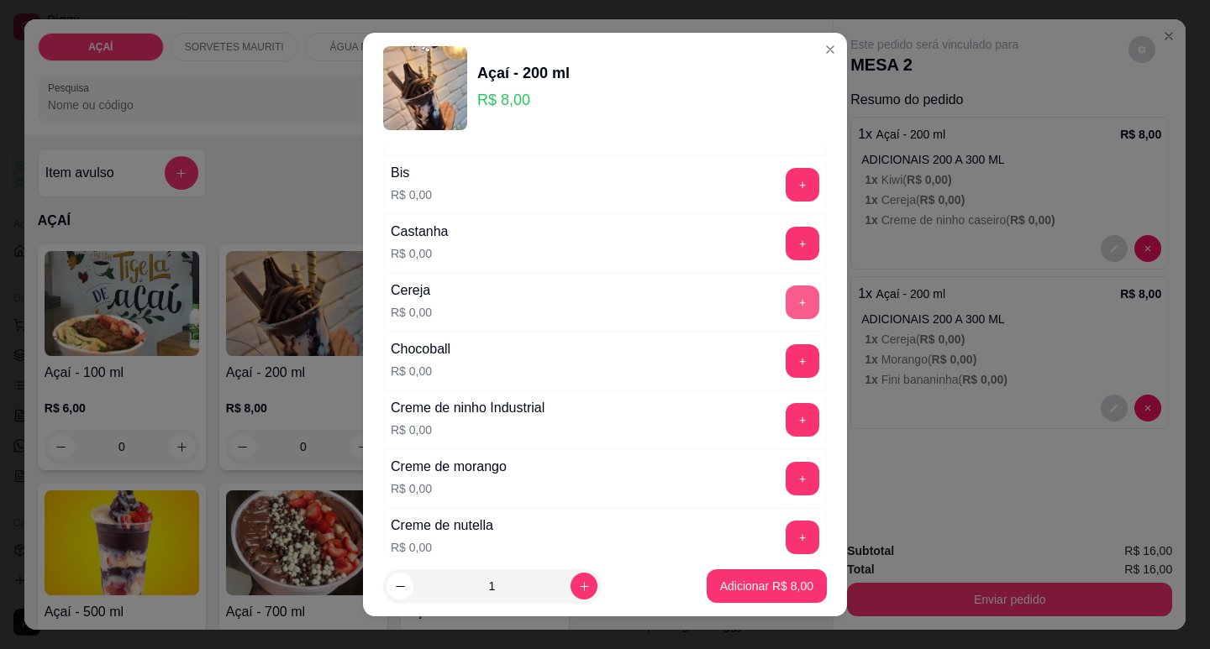
click at [785, 302] on button "+" at bounding box center [802, 303] width 34 height 34
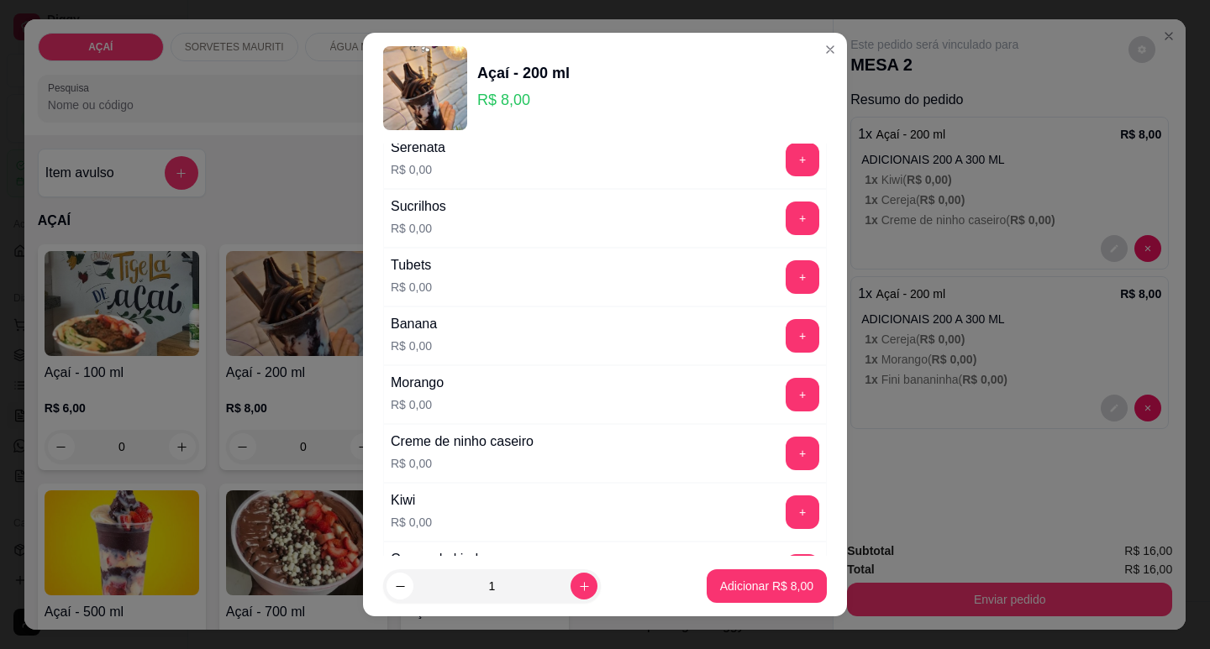
scroll to position [2184, 0]
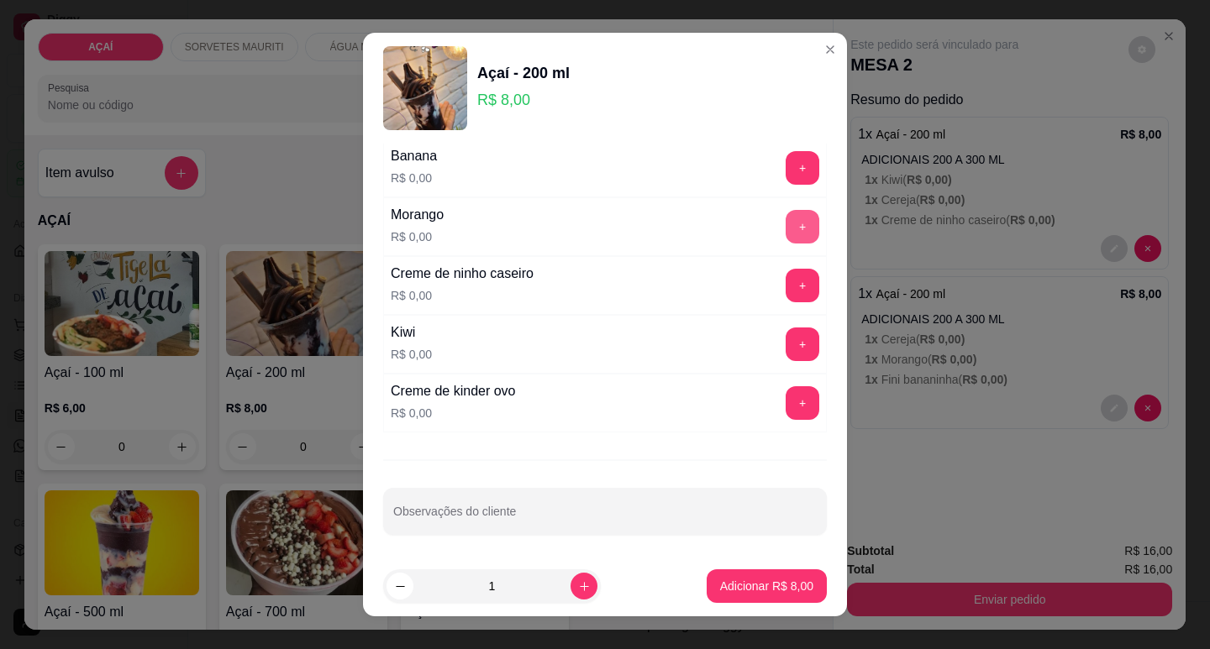
click at [785, 228] on button "+" at bounding box center [802, 227] width 34 height 34
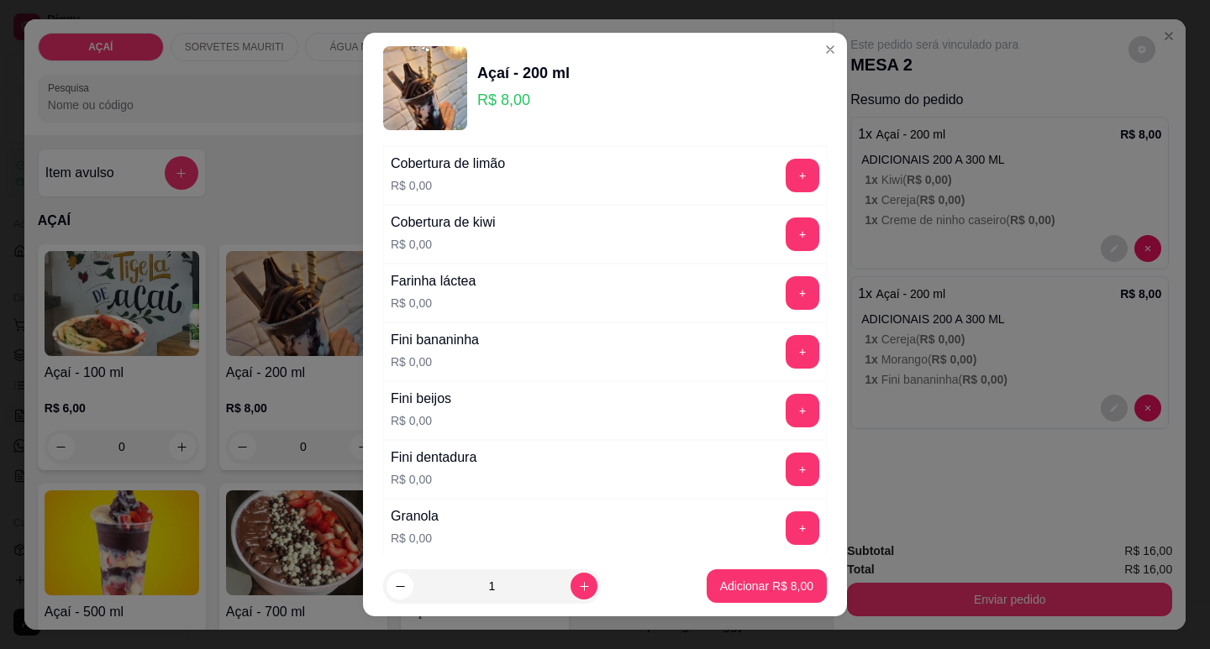
scroll to position [1008, 0]
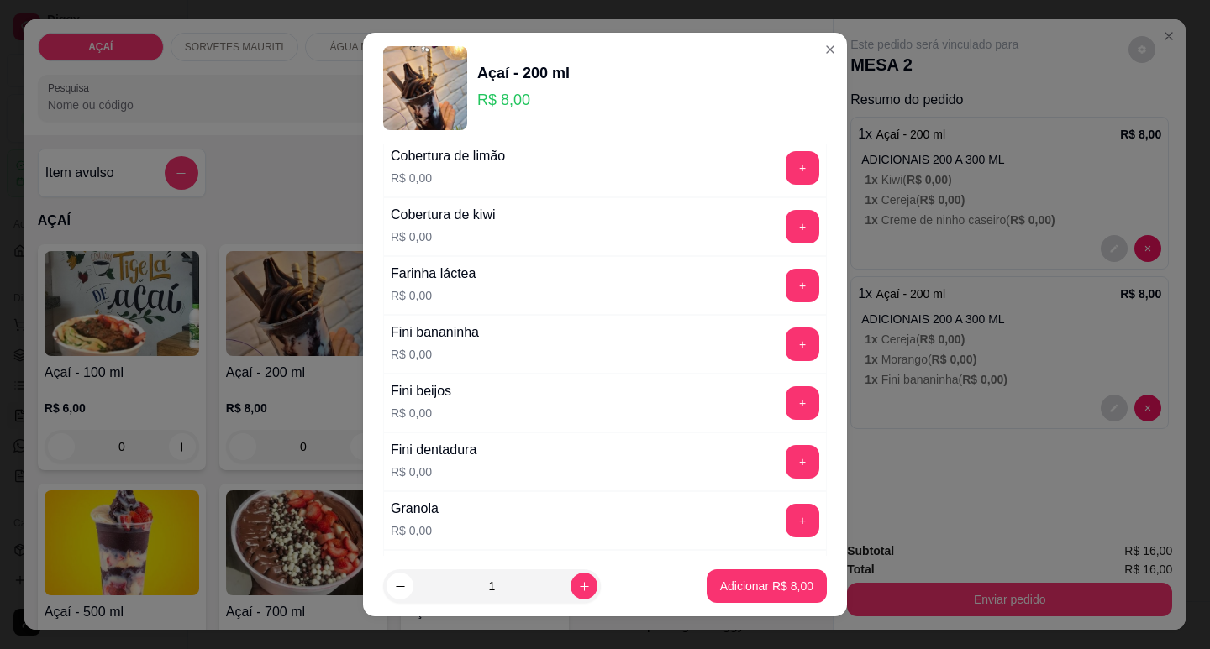
drag, startPoint x: 763, startPoint y: 442, endPoint x: 767, endPoint y: 456, distance: 14.9
click at [766, 451] on div "Fini dentadura R$ 0,00 +" at bounding box center [605, 462] width 444 height 59
click at [785, 469] on button "+" at bounding box center [802, 462] width 34 height 34
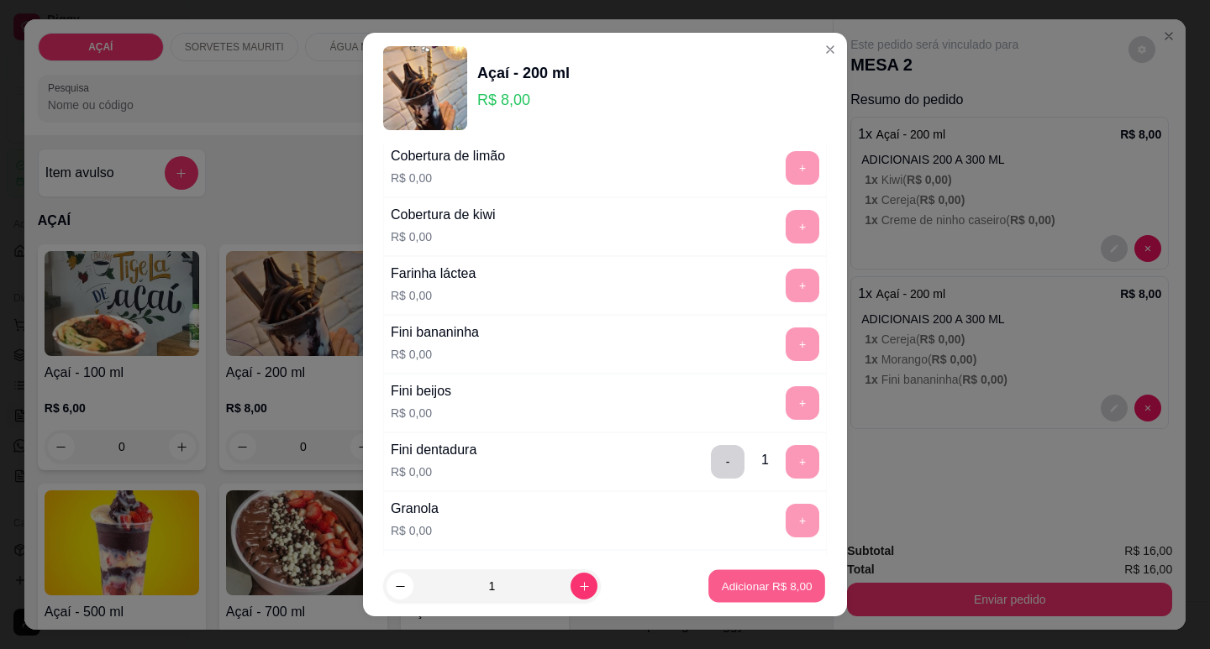
click at [764, 590] on p "Adicionar R$ 8,00" at bounding box center [766, 587] width 91 height 16
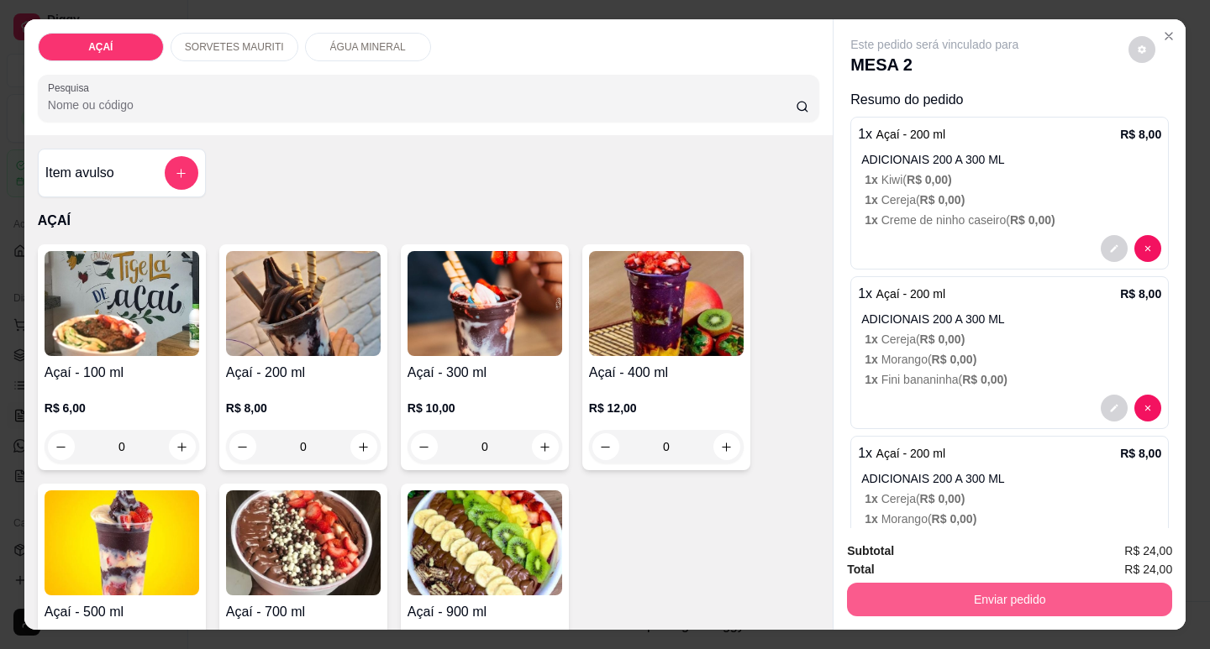
click at [859, 587] on button "Enviar pedido" at bounding box center [1009, 600] width 325 height 34
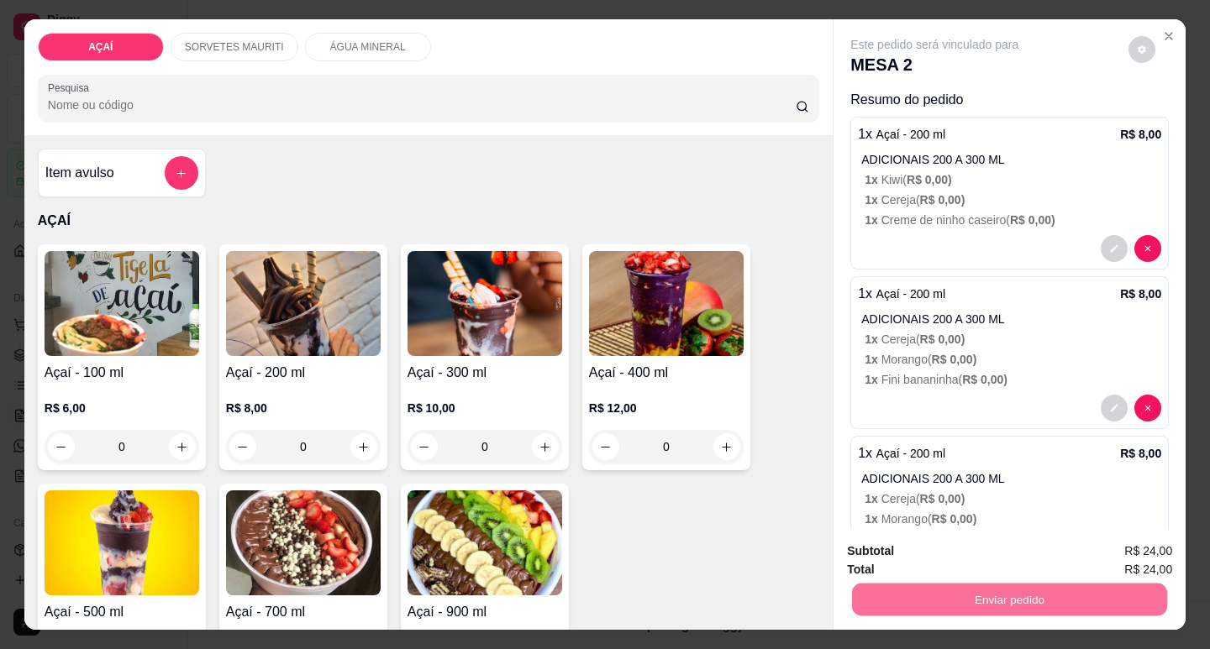
click at [901, 539] on button "Não registrar e enviar pedido" at bounding box center [954, 551] width 170 height 31
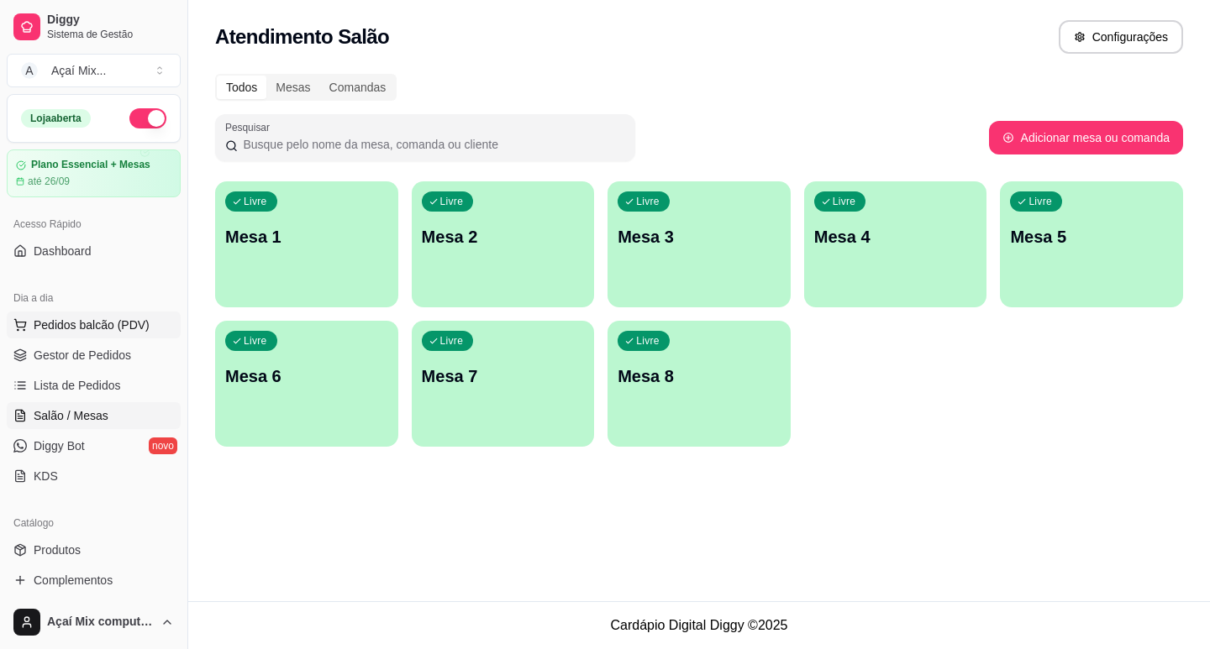
click at [109, 329] on span "Pedidos balcão (PDV)" at bounding box center [92, 325] width 116 height 17
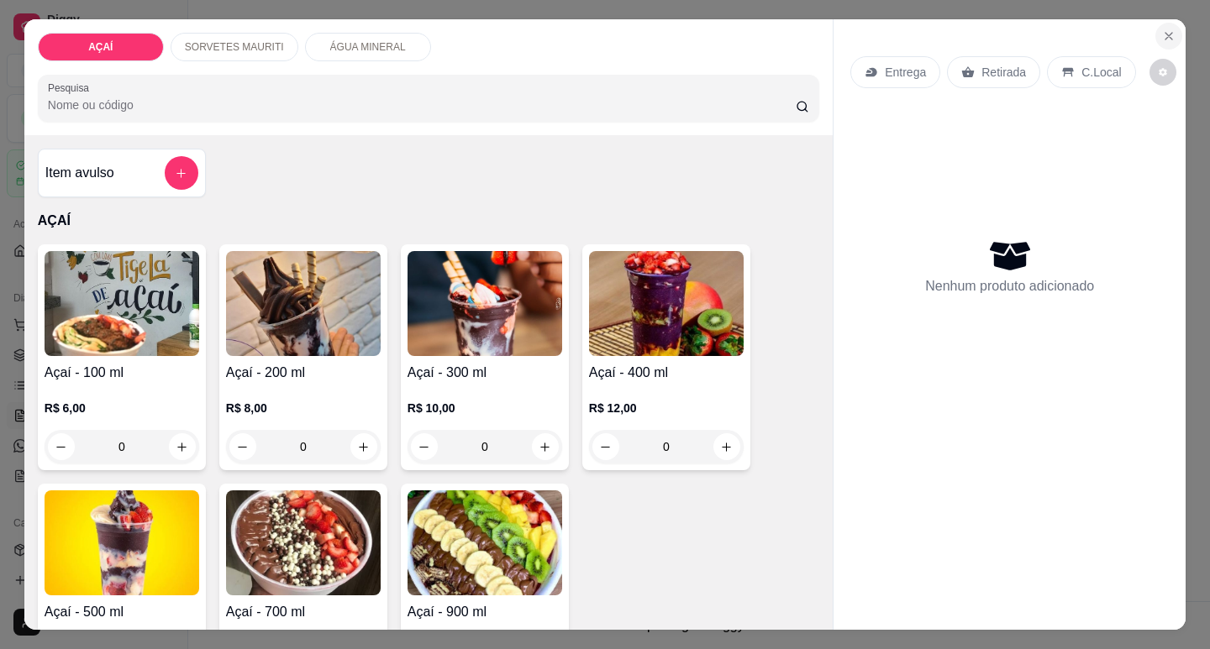
click at [1165, 33] on icon "Close" at bounding box center [1168, 36] width 7 height 7
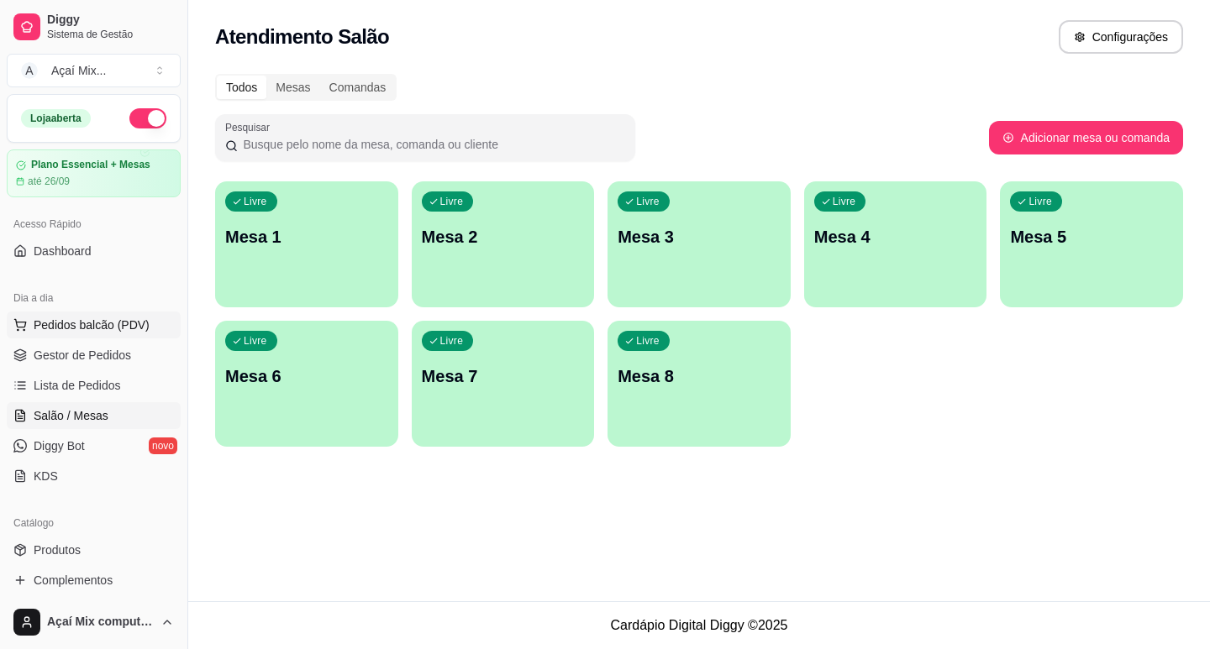
click at [123, 334] on button "Pedidos balcão (PDV)" at bounding box center [94, 325] width 174 height 27
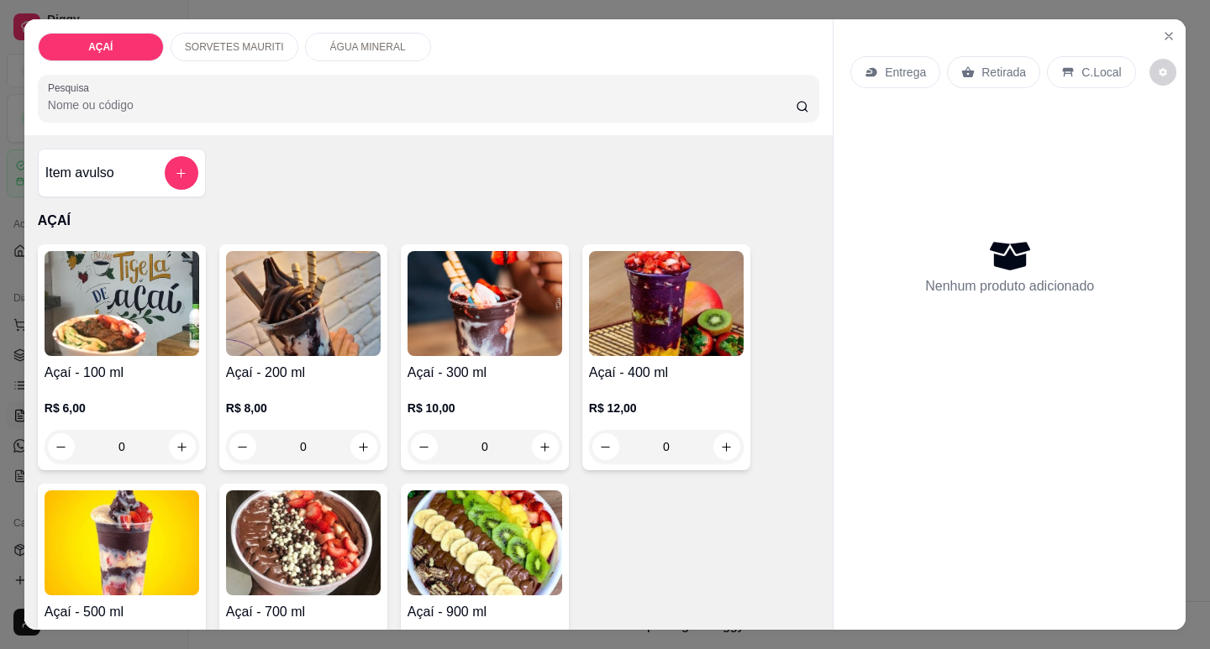
click at [326, 375] on h4 "Açaí - 200 ml" at bounding box center [303, 373] width 155 height 20
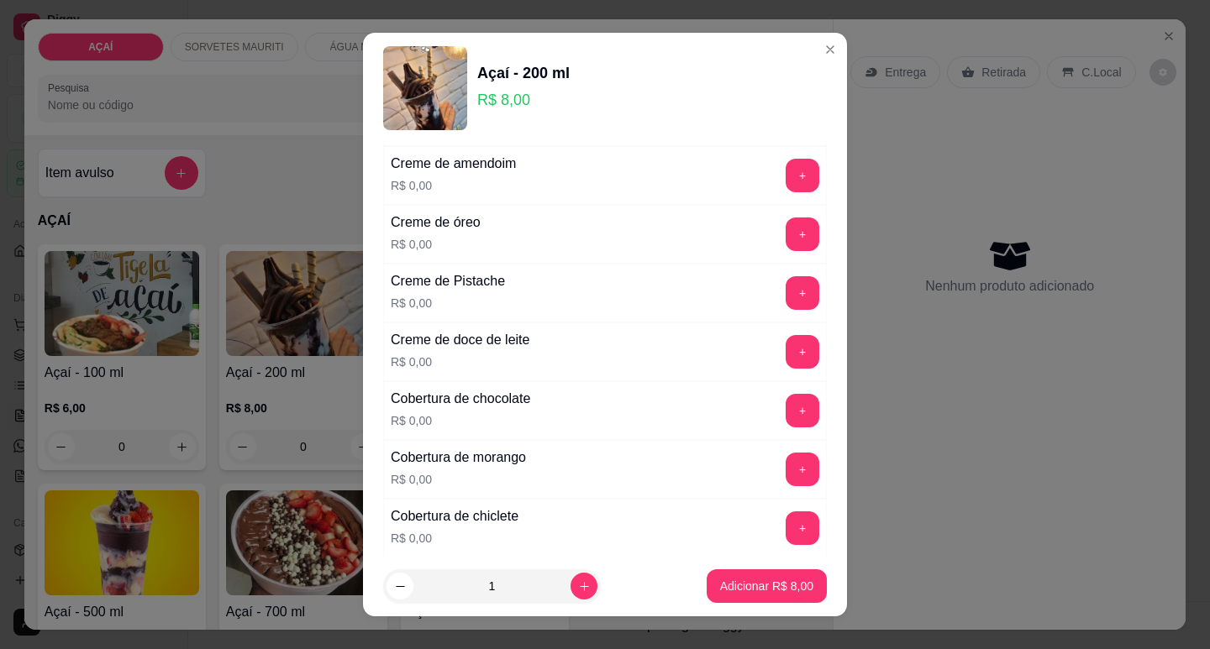
scroll to position [588, 0]
click at [786, 302] on button "+" at bounding box center [802, 293] width 33 height 33
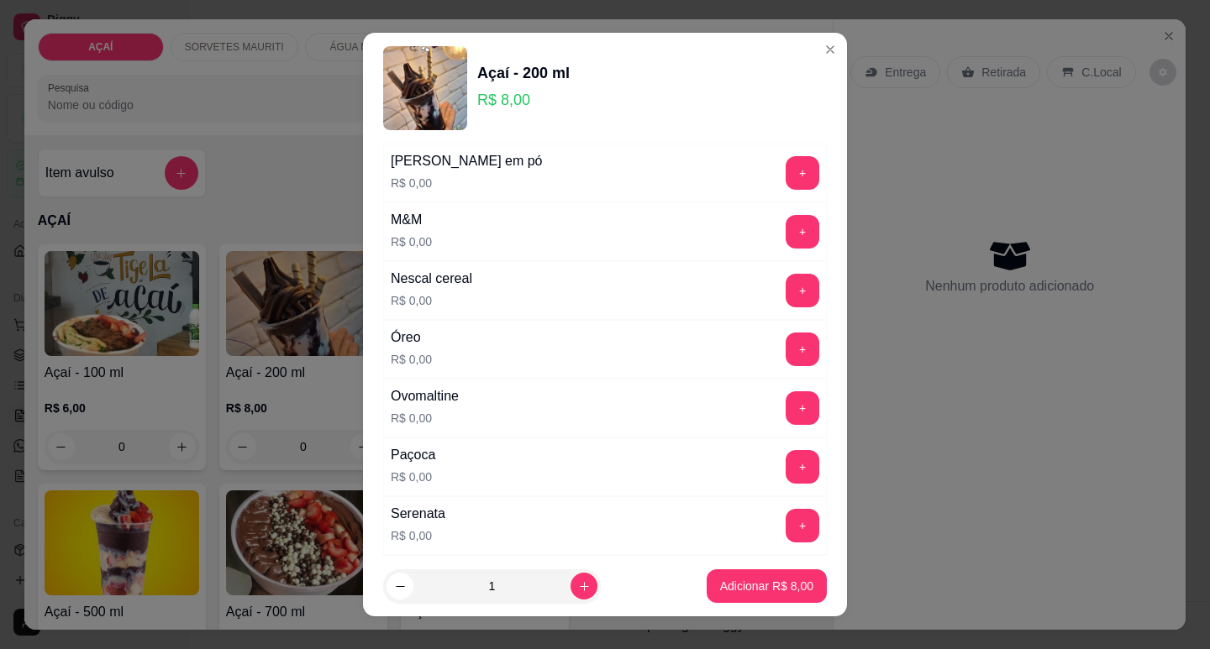
scroll to position [1680, 0]
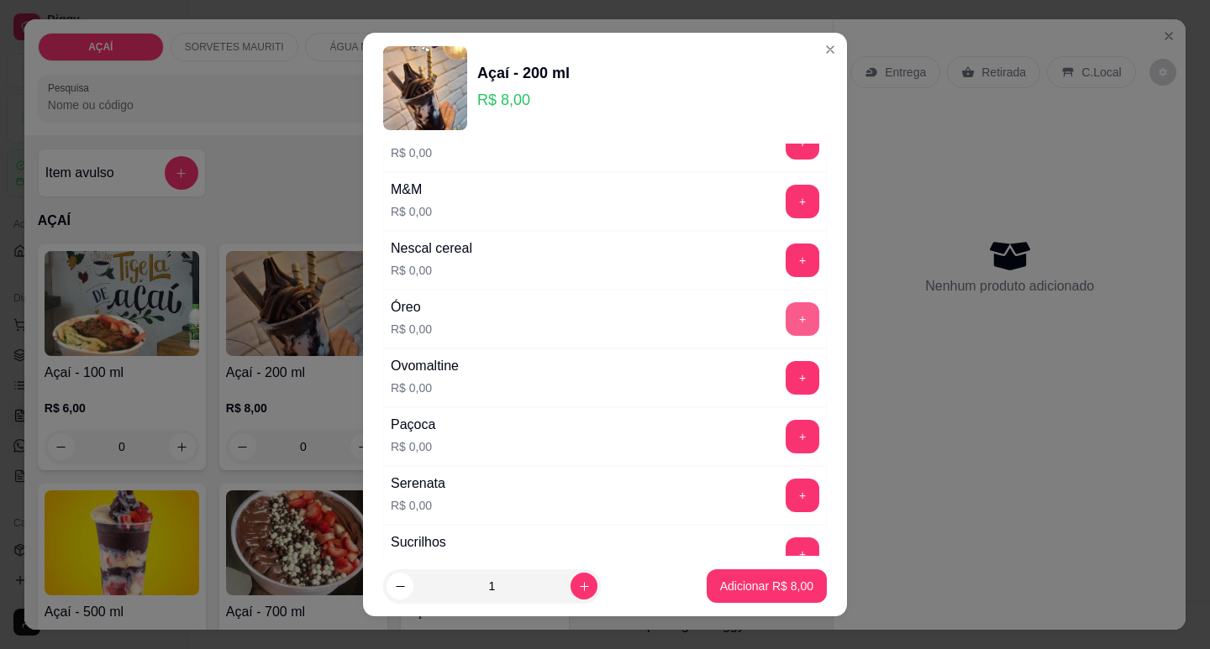
click at [785, 323] on button "+" at bounding box center [802, 319] width 34 height 34
click at [785, 387] on button "+" at bounding box center [802, 378] width 34 height 34
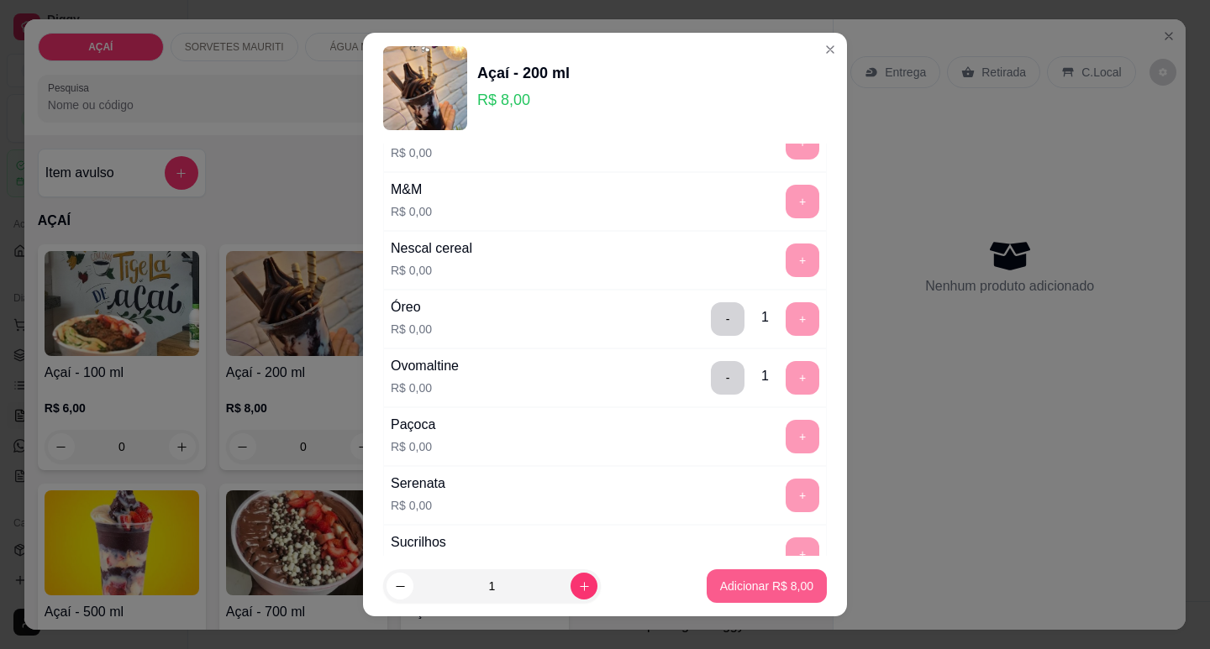
click at [763, 593] on p "Adicionar R$ 8,00" at bounding box center [766, 586] width 93 height 17
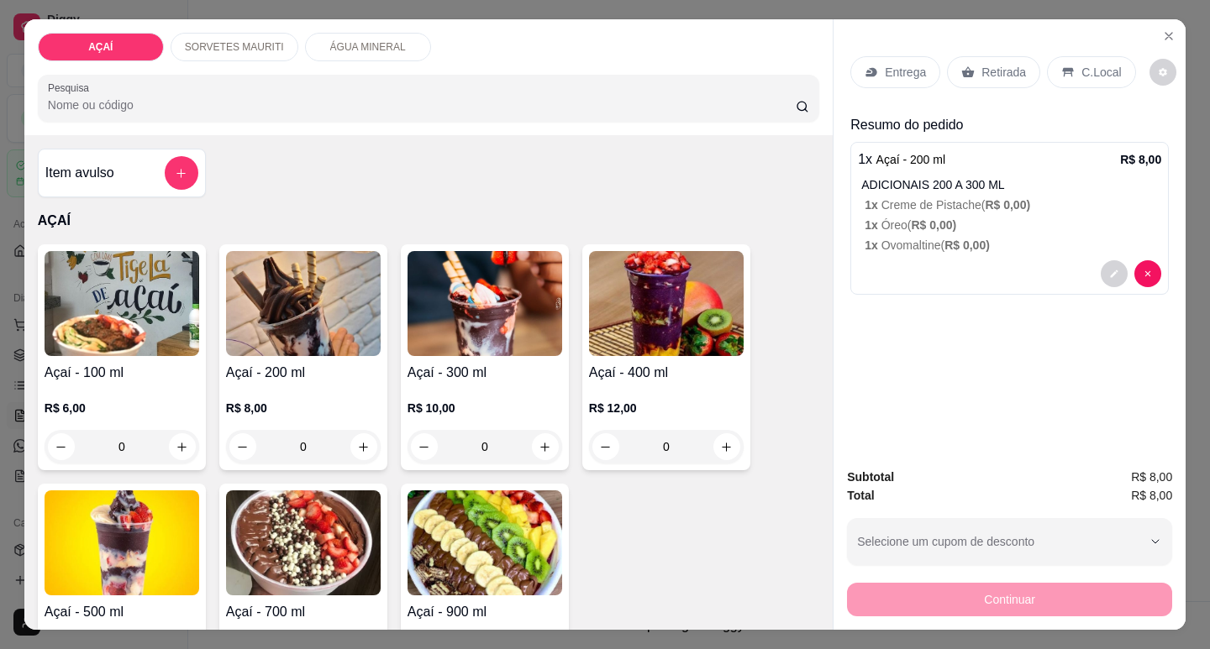
drag, startPoint x: 302, startPoint y: 372, endPoint x: 291, endPoint y: 358, distance: 18.0
click at [291, 363] on h4 "Açaí - 200 ml" at bounding box center [303, 373] width 155 height 20
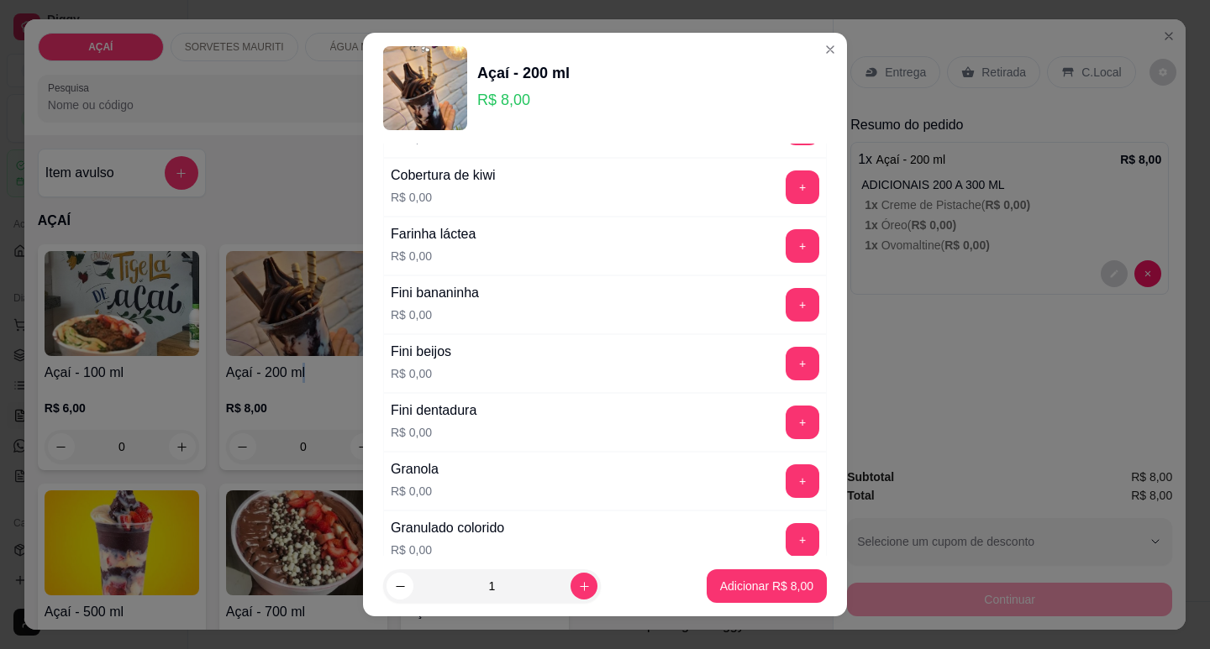
scroll to position [1008, 0]
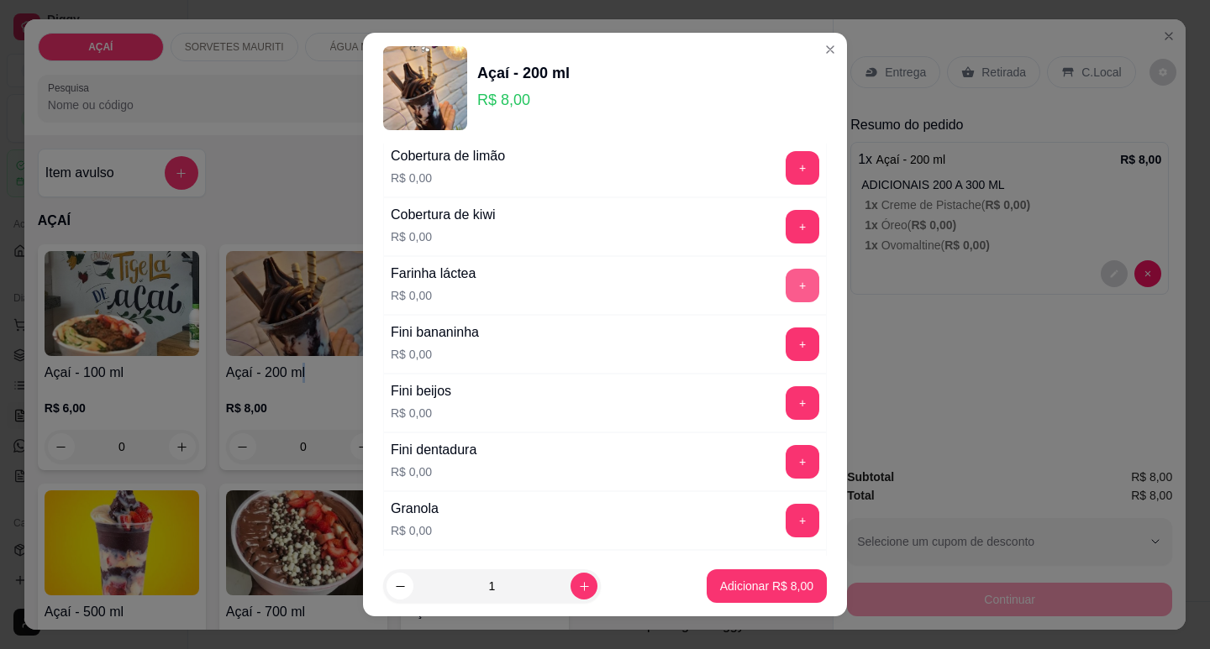
click at [785, 284] on button "+" at bounding box center [802, 286] width 34 height 34
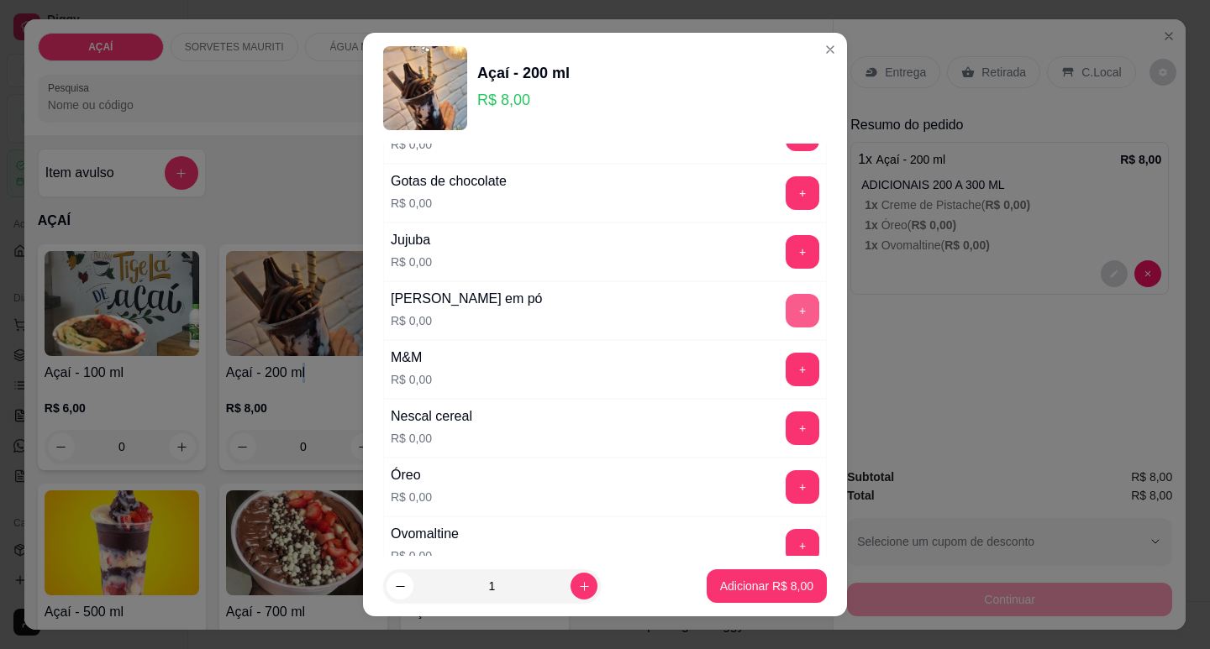
click at [785, 311] on button "+" at bounding box center [802, 311] width 34 height 34
click at [785, 308] on button "+" at bounding box center [802, 311] width 34 height 34
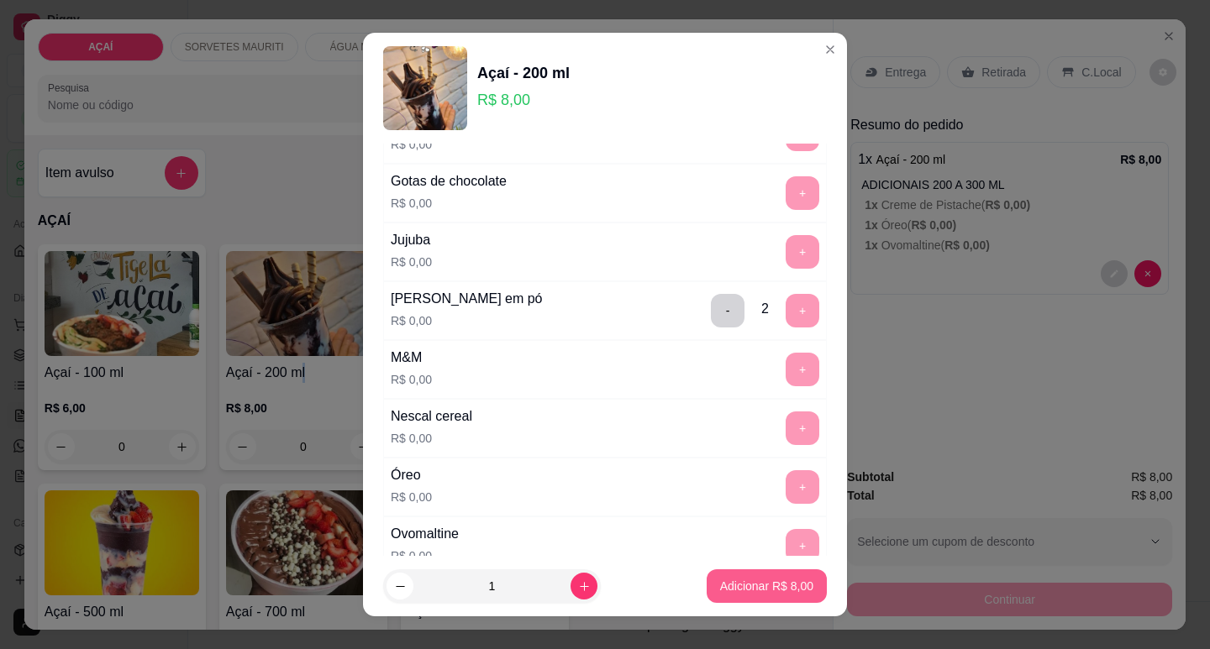
click at [775, 581] on p "Adicionar R$ 8,00" at bounding box center [766, 586] width 93 height 17
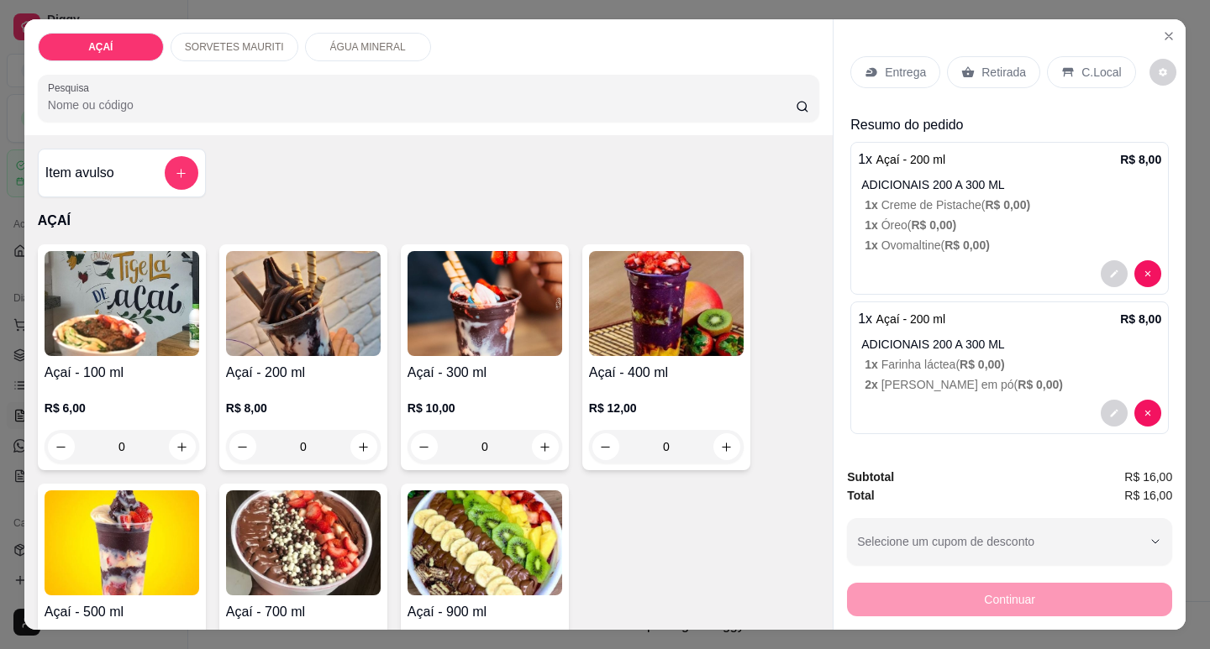
click at [874, 73] on div "Entrega" at bounding box center [895, 72] width 90 height 32
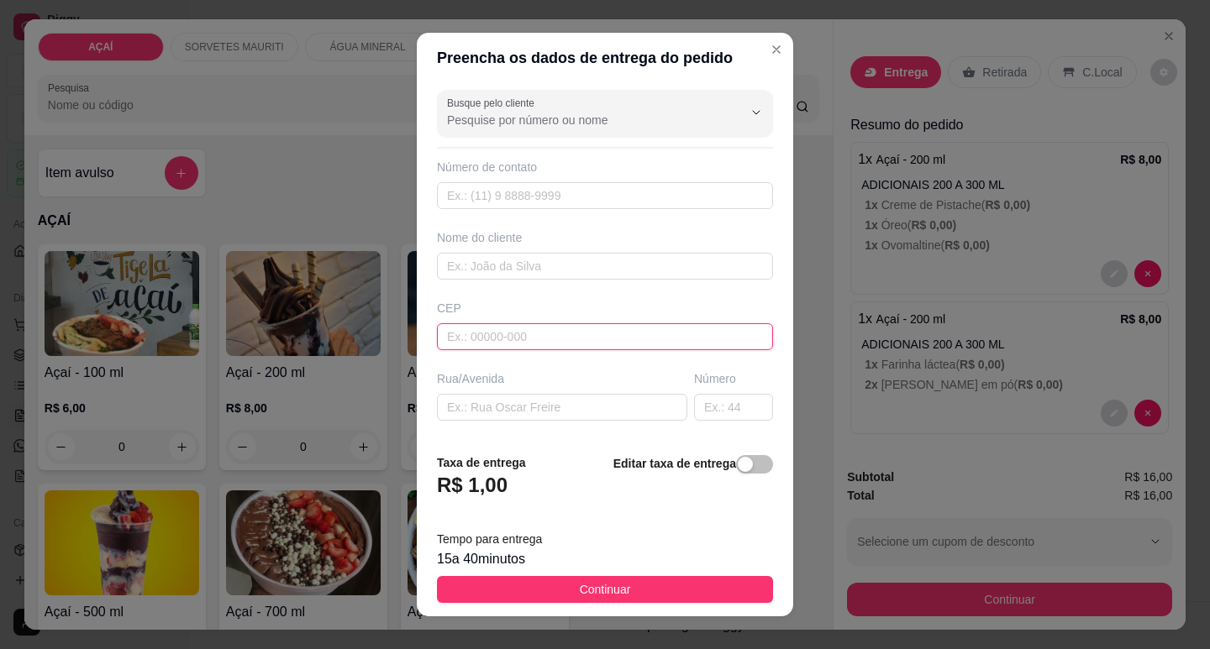
click at [649, 342] on input "text" at bounding box center [605, 336] width 336 height 27
type input "57520000"
type input "Maravilha"
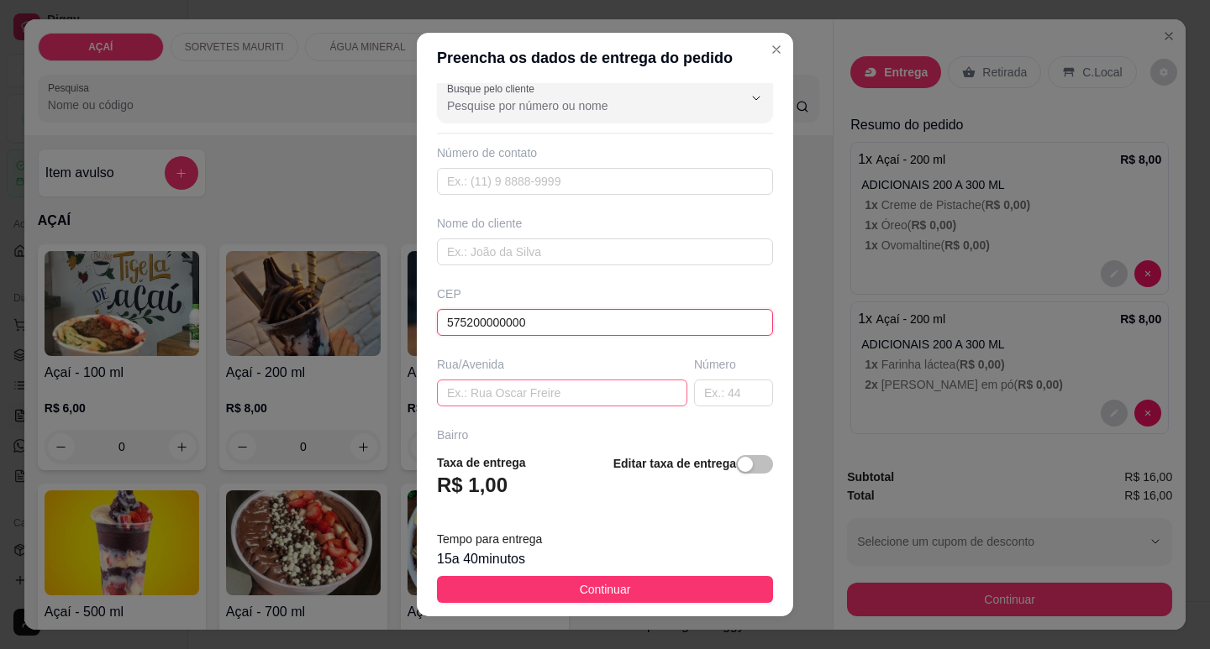
scroll to position [0, 0]
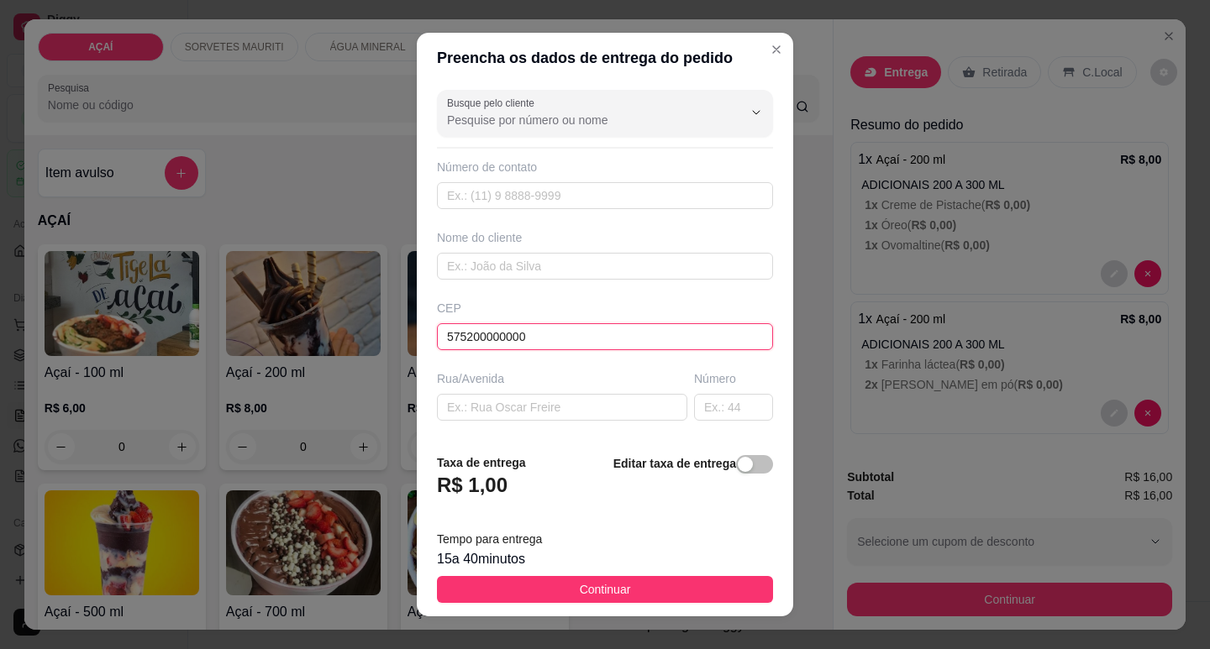
type input "575200000000"
type input "8236762"
click at [580, 274] on input "text" at bounding box center [605, 266] width 336 height 27
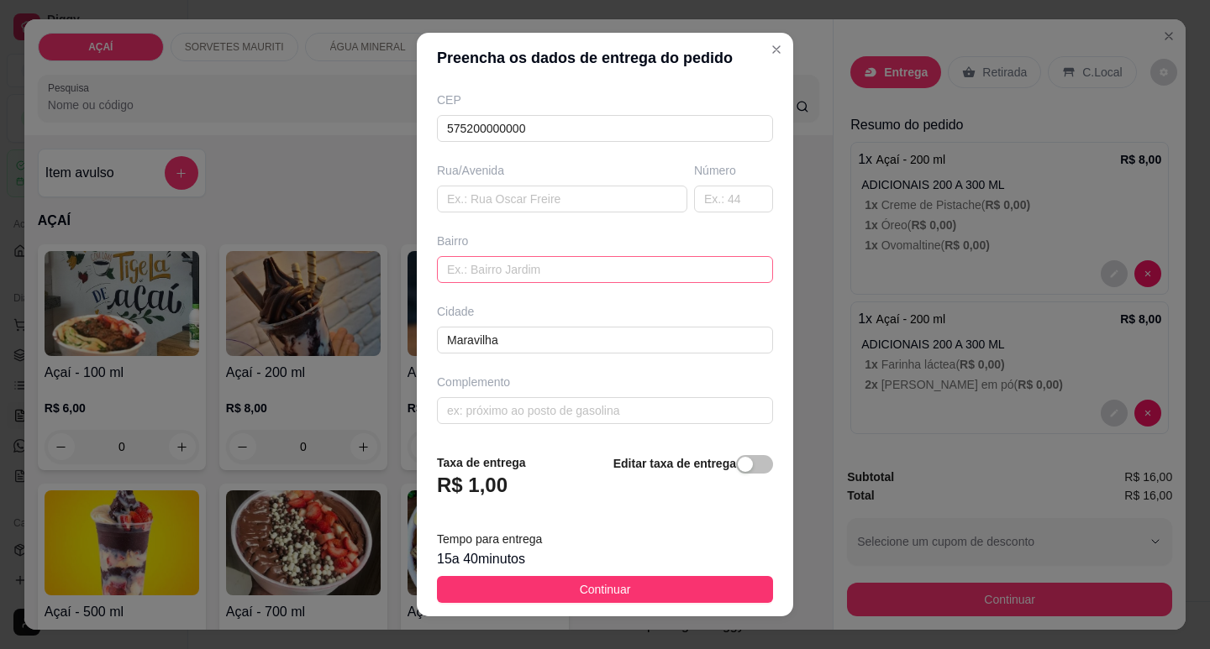
scroll to position [21, 0]
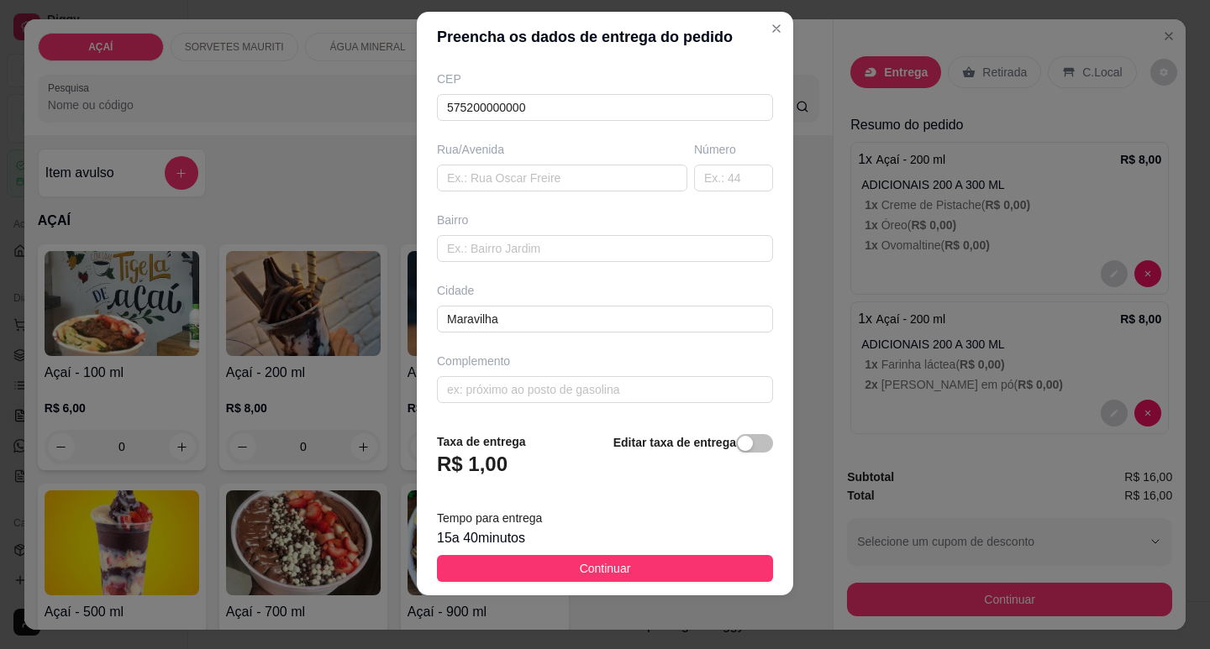
type input "Kemille"
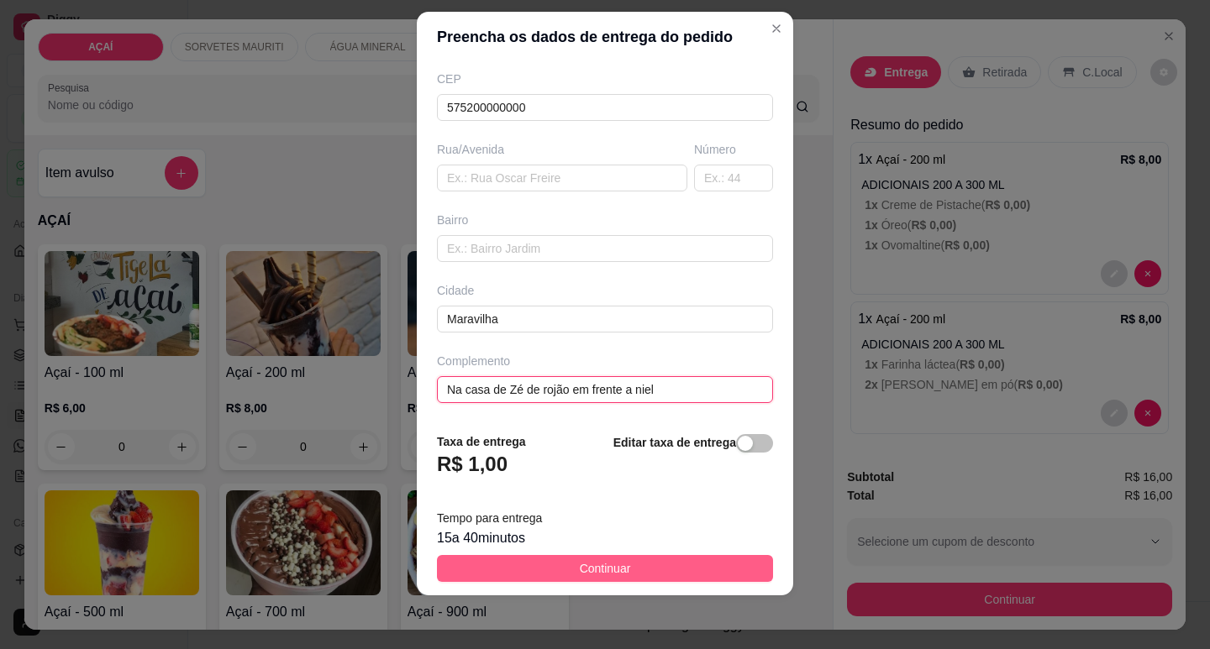
type input "Na casa de Zé de rojão em frente a niel"
click at [604, 568] on span "Continuar" at bounding box center [605, 568] width 51 height 18
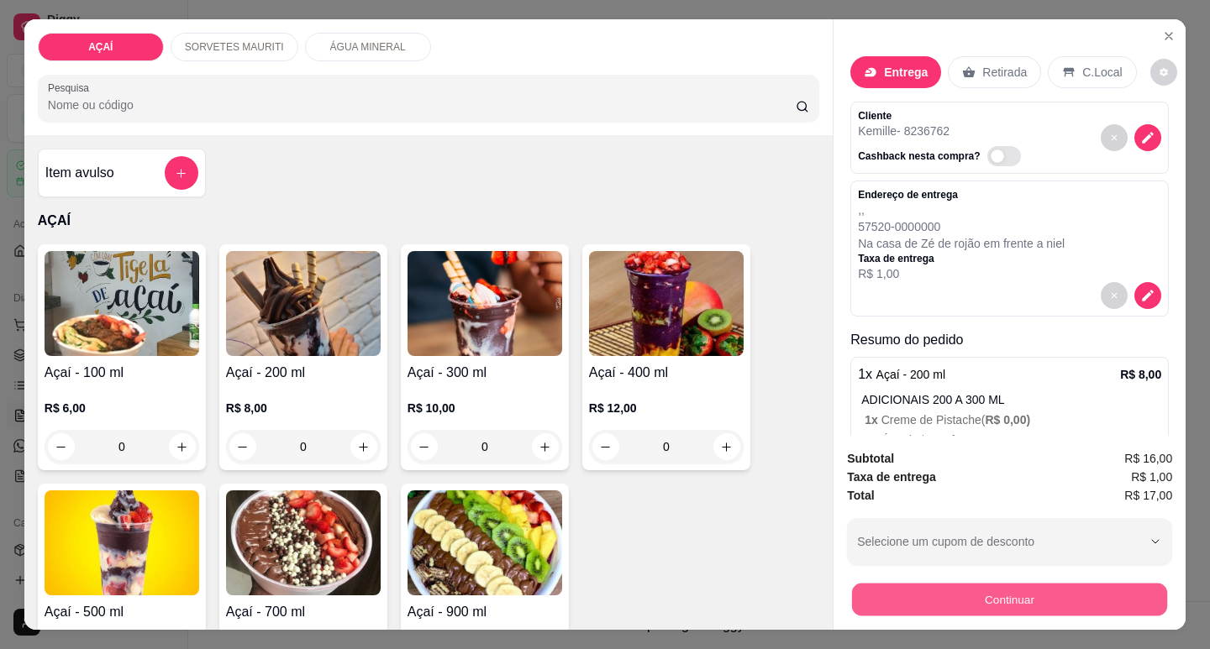
click at [939, 597] on button "Continuar" at bounding box center [1009, 599] width 315 height 33
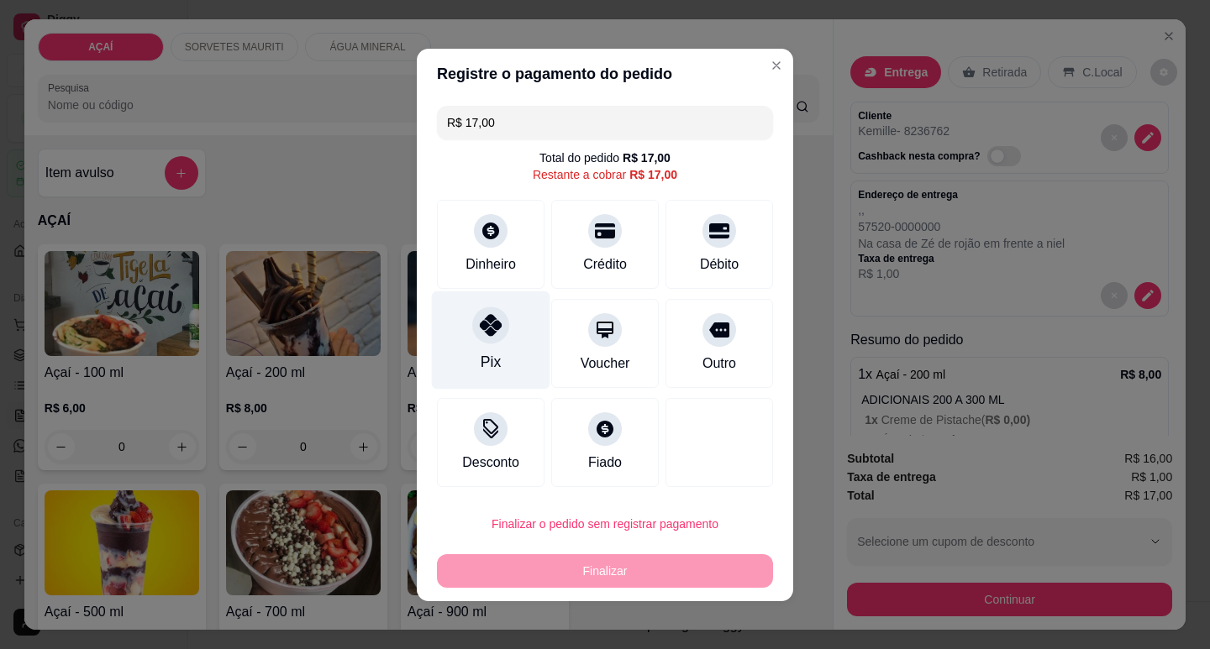
click at [507, 374] on div "Pix" at bounding box center [491, 340] width 118 height 98
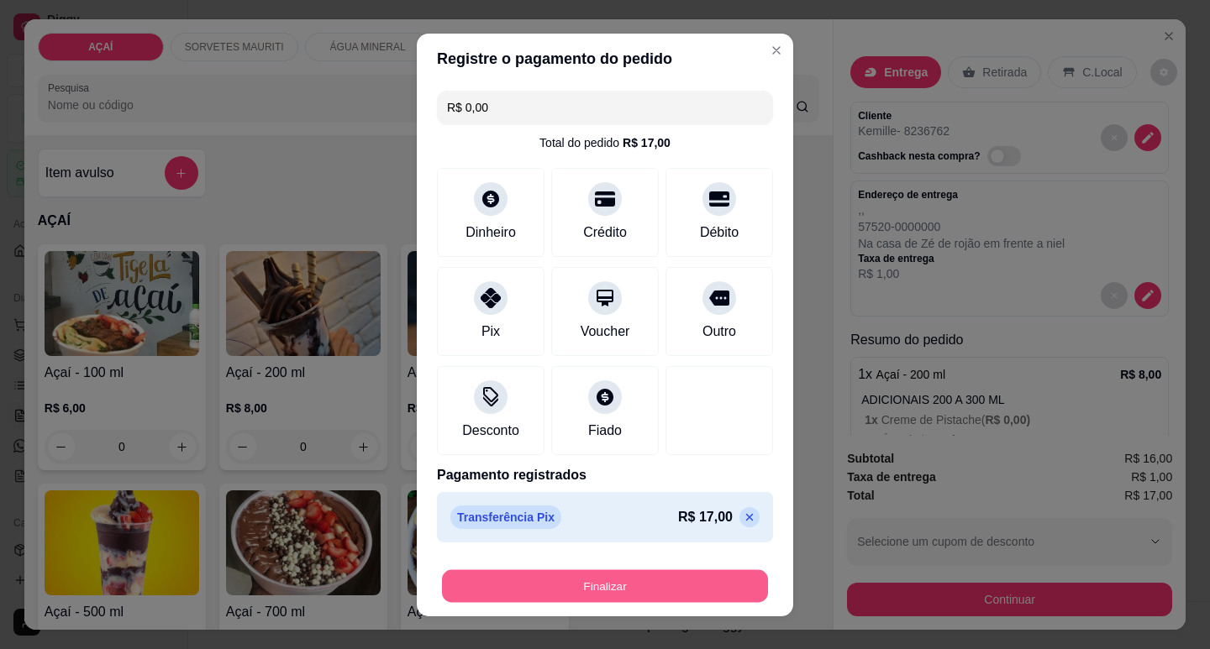
click at [633, 596] on button "Finalizar" at bounding box center [605, 586] width 326 height 33
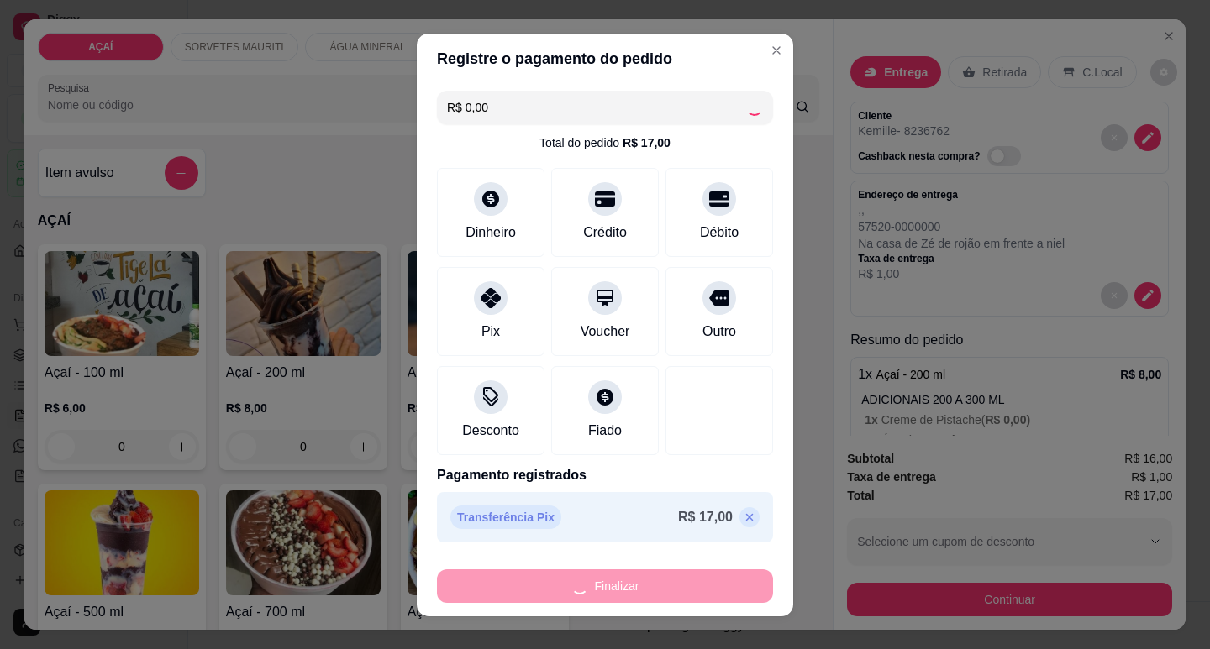
type input "-R$ 17,00"
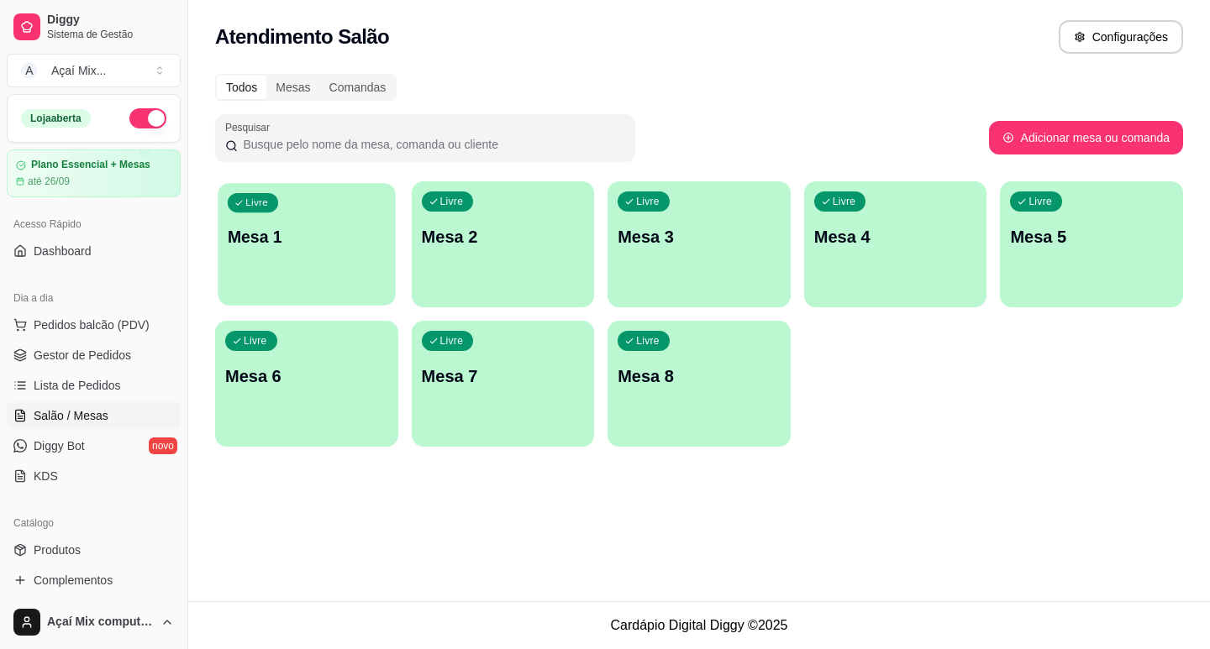
click at [392, 276] on div "Livre Mesa 1" at bounding box center [306, 234] width 177 height 102
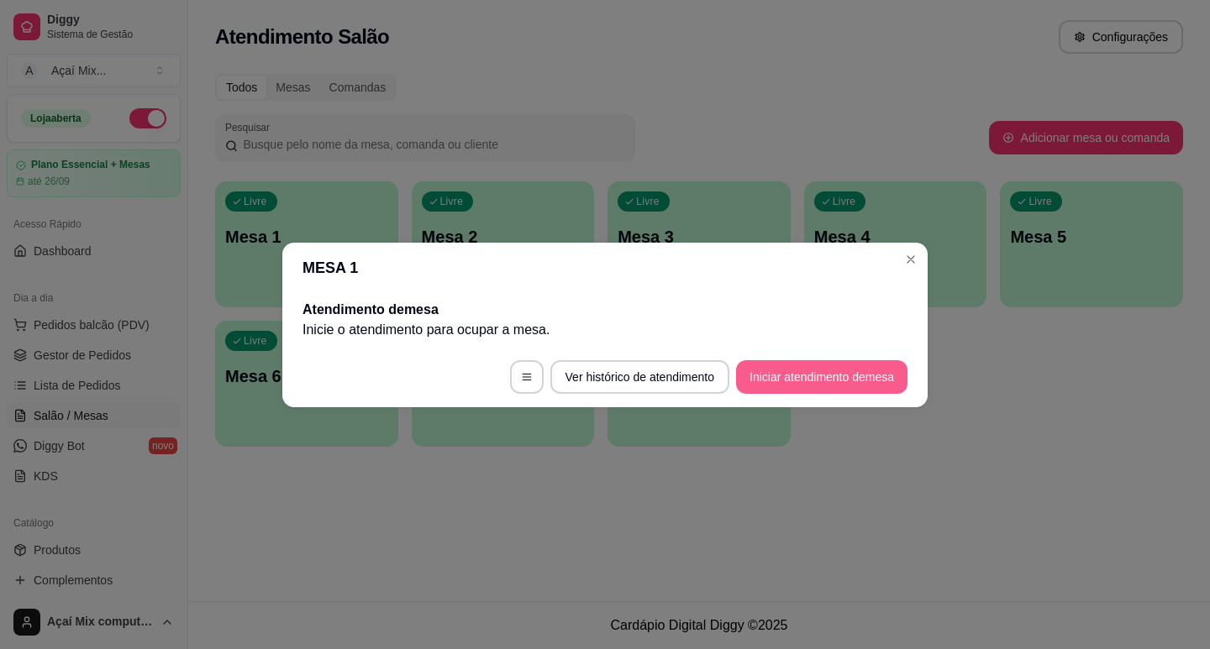
click at [871, 374] on button "Iniciar atendimento de mesa" at bounding box center [821, 377] width 171 height 34
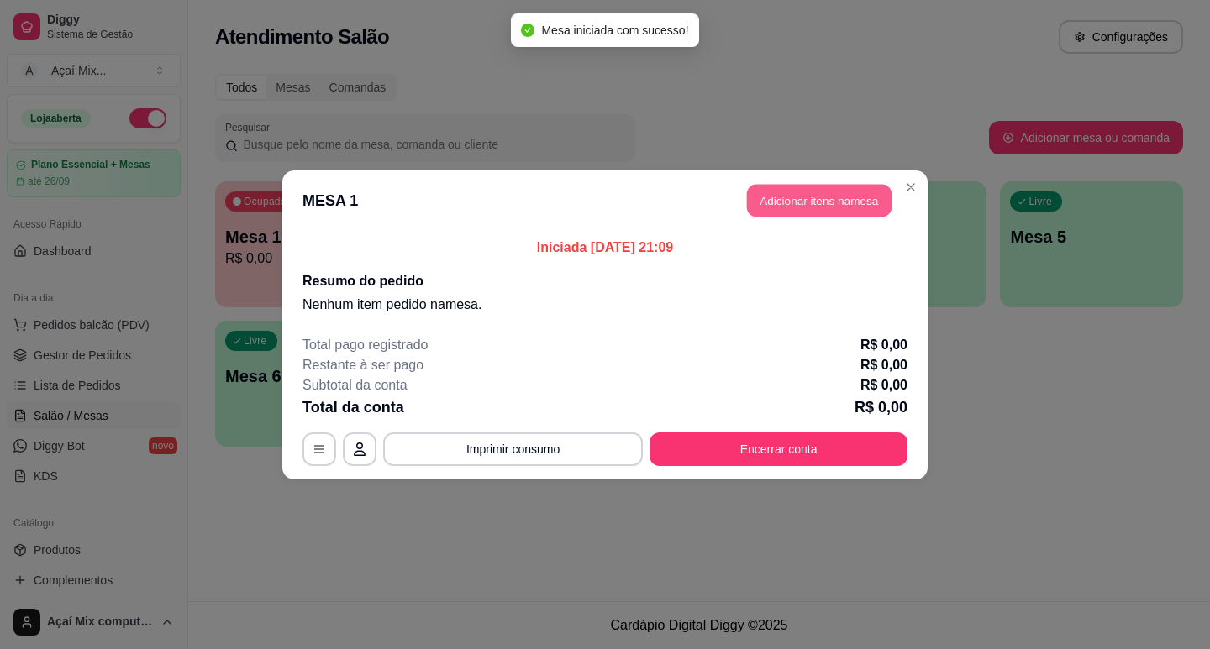
click at [796, 200] on button "Adicionar itens na mesa" at bounding box center [819, 200] width 144 height 33
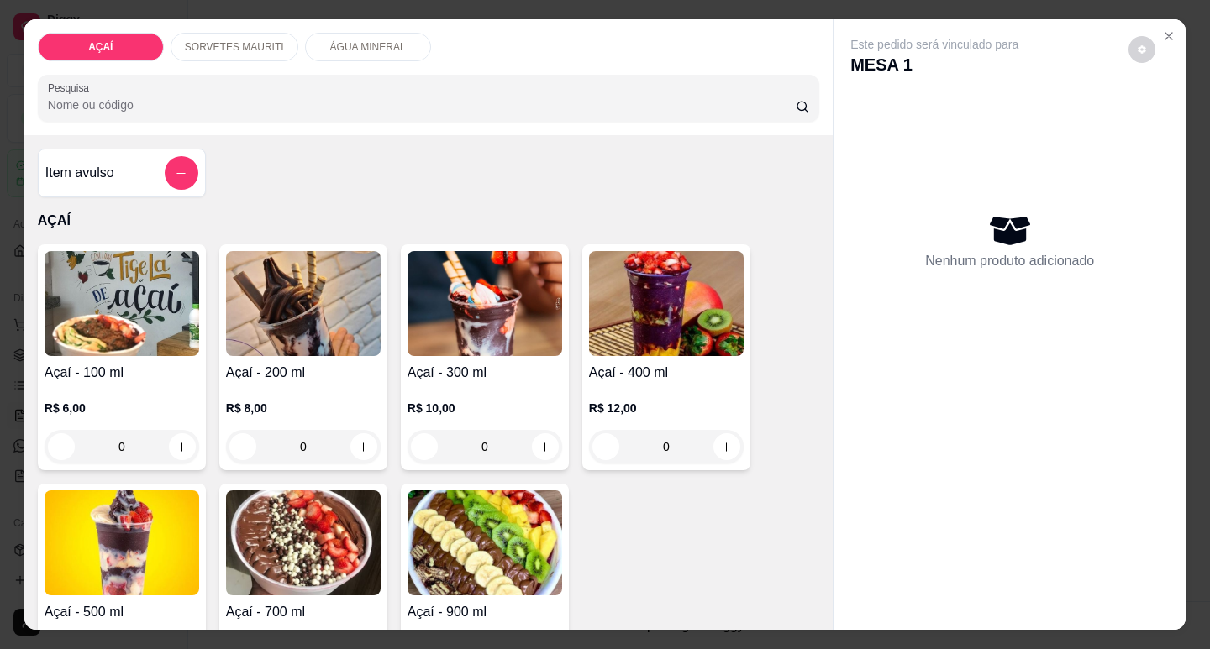
click at [538, 409] on div "R$ 10,00 0" at bounding box center [484, 432] width 155 height 64
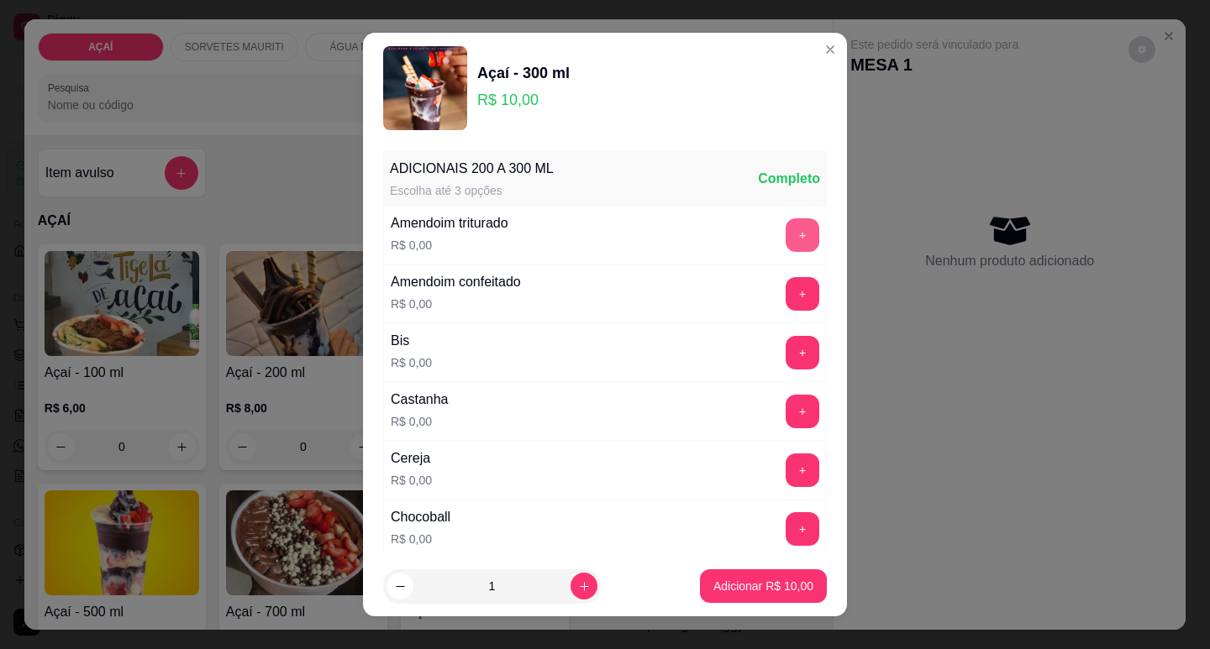
click at [785, 230] on button "+" at bounding box center [802, 235] width 34 height 34
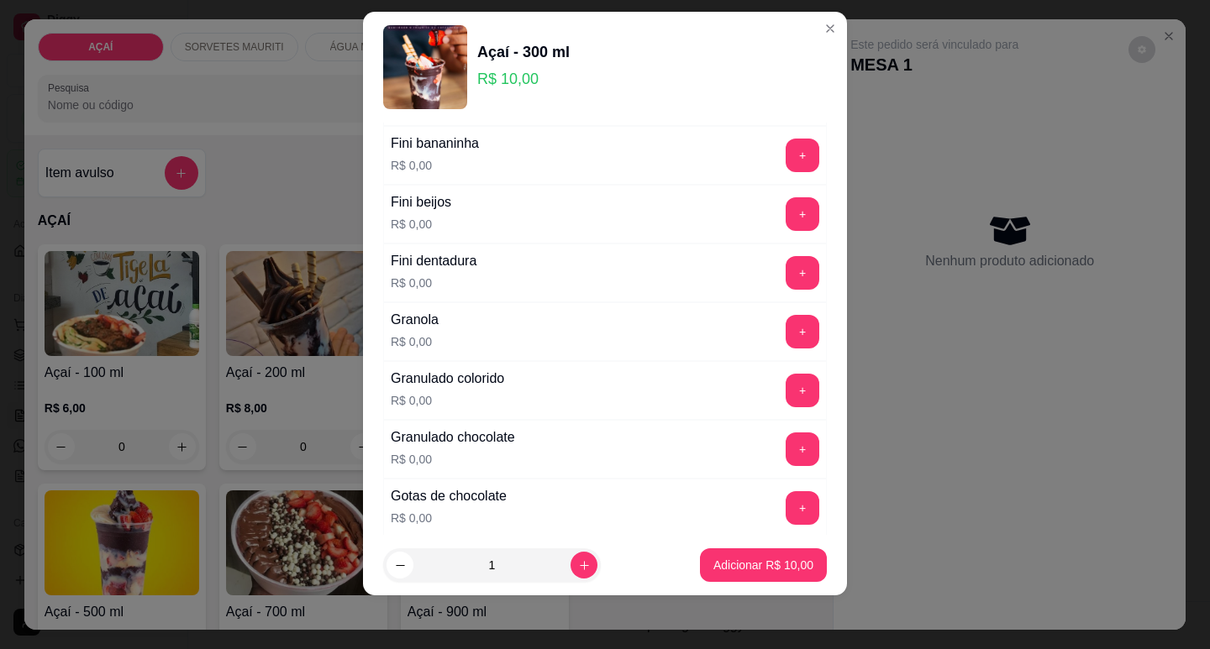
scroll to position [1344, 0]
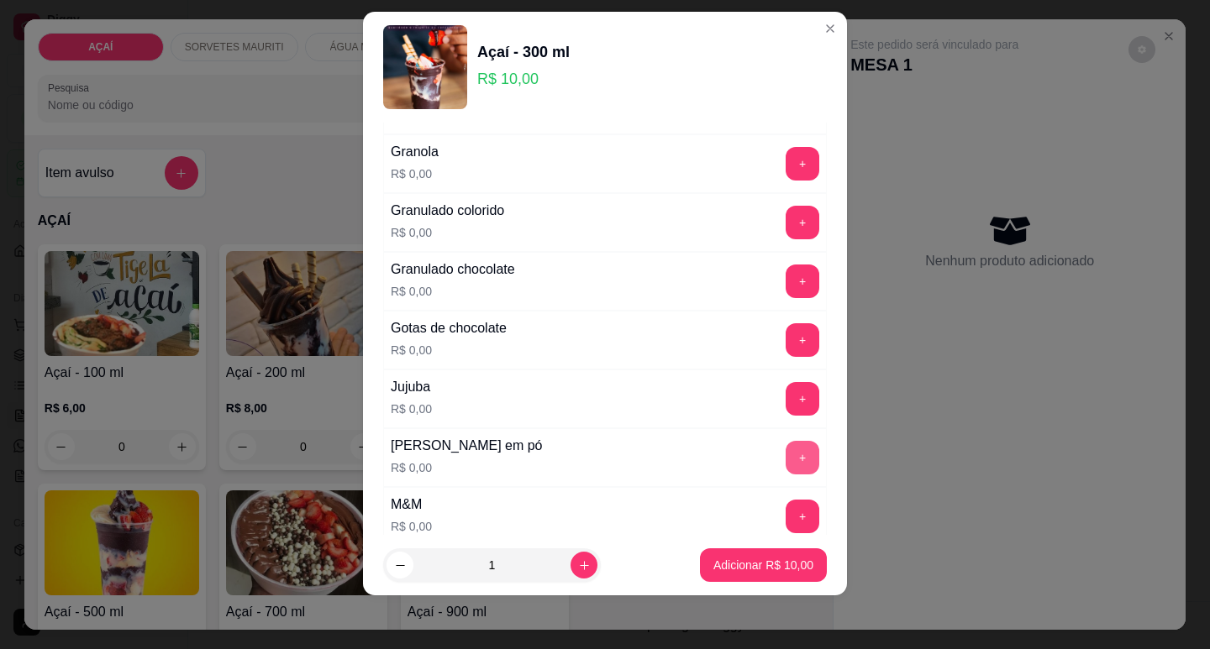
click at [785, 458] on button "+" at bounding box center [802, 458] width 34 height 34
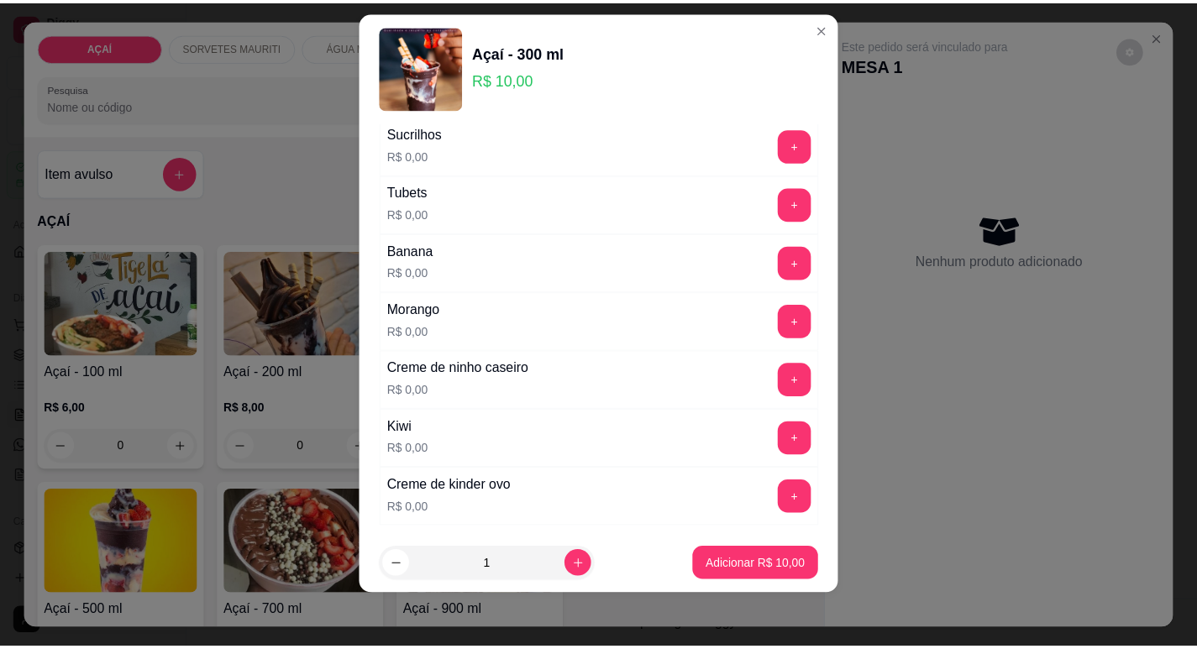
scroll to position [2100, 0]
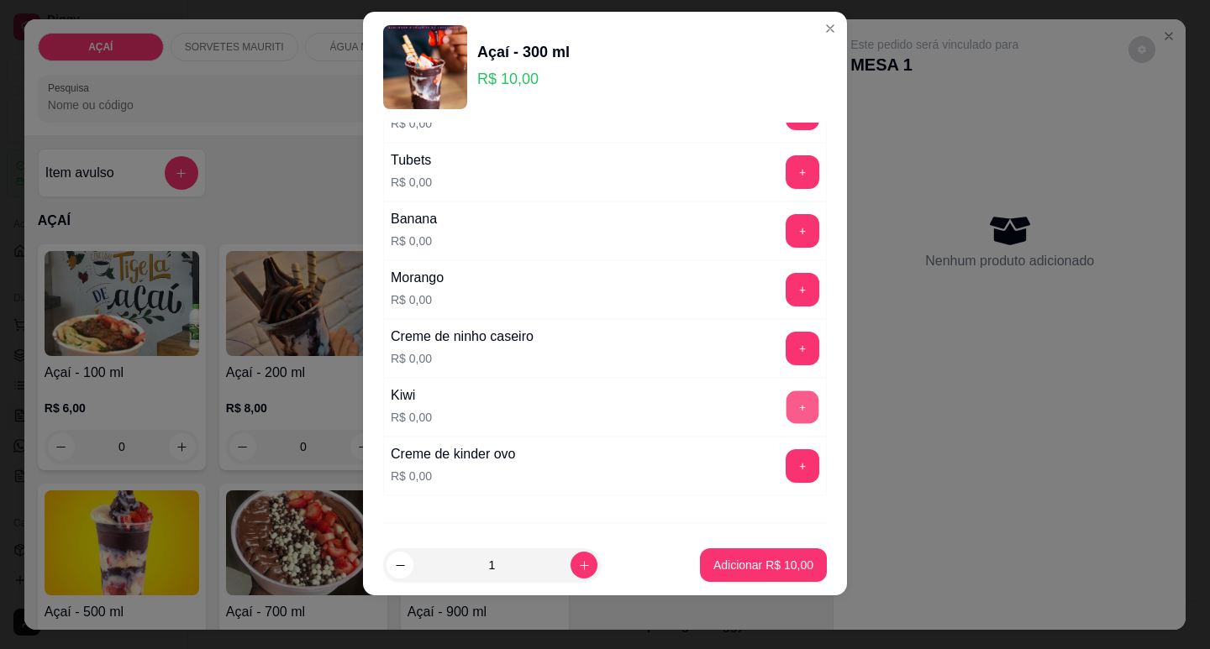
click at [786, 406] on button "+" at bounding box center [802, 407] width 33 height 33
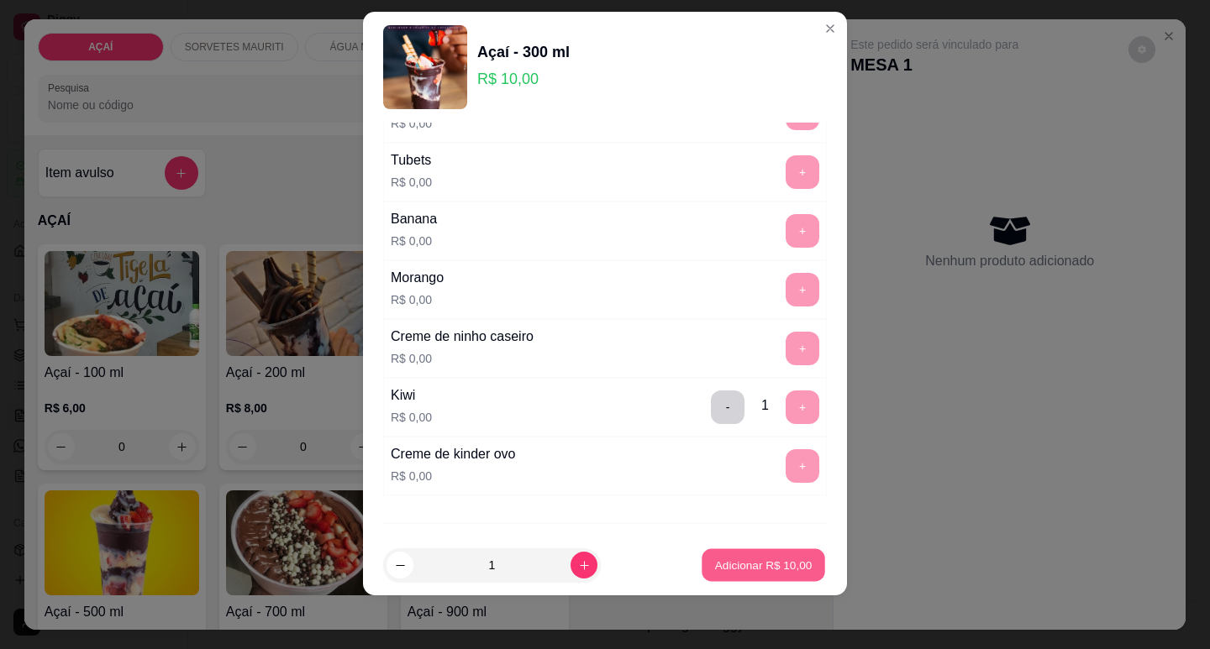
click at [740, 559] on p "Adicionar R$ 10,00" at bounding box center [763, 566] width 97 height 16
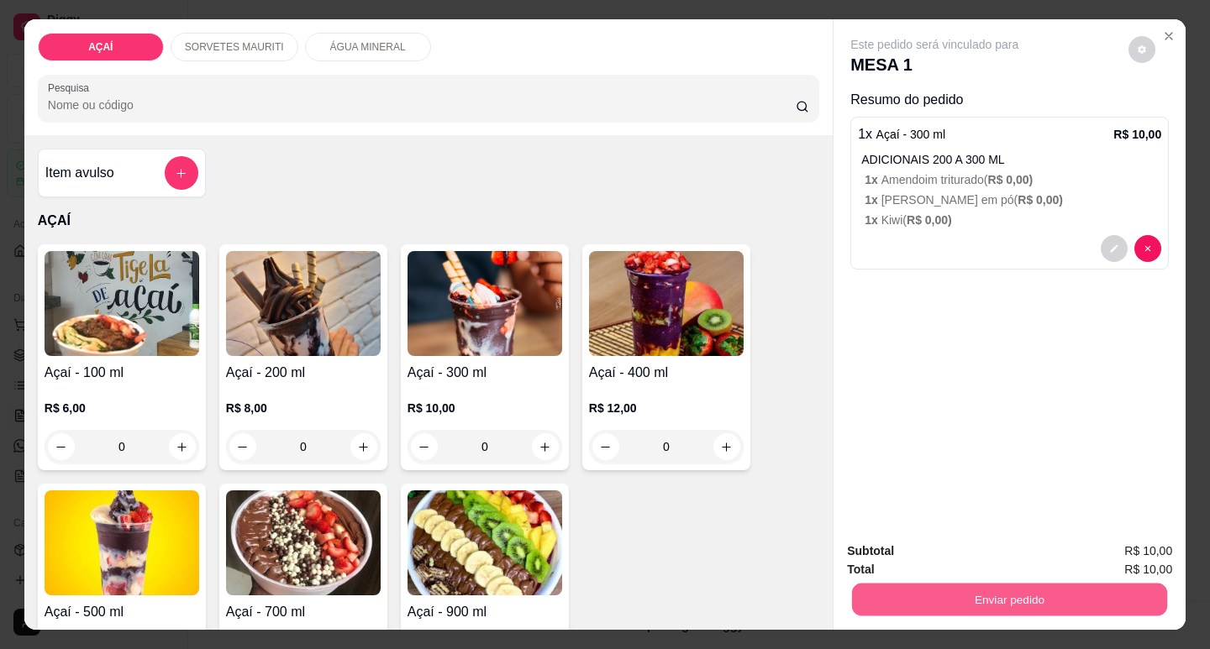
click at [967, 588] on button "Enviar pedido" at bounding box center [1009, 599] width 315 height 33
click at [964, 555] on button "Não registrar e enviar pedido" at bounding box center [954, 551] width 170 height 31
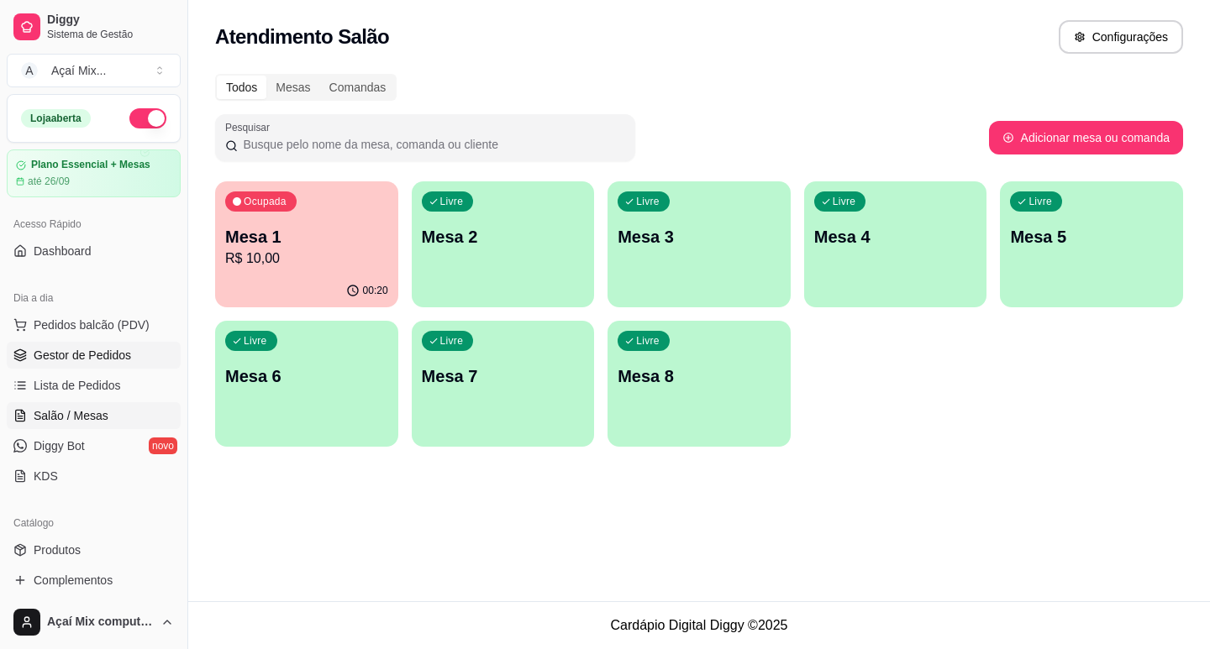
click at [154, 350] on link "Gestor de Pedidos" at bounding box center [94, 355] width 174 height 27
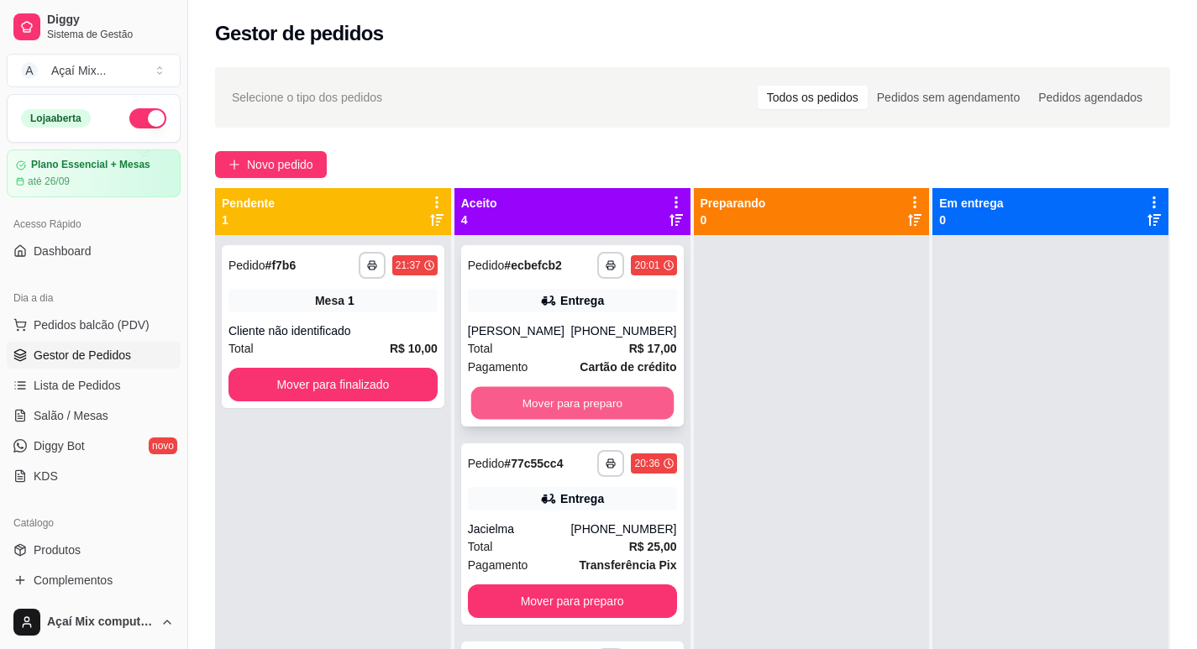
click at [604, 402] on button "Mover para preparo" at bounding box center [571, 403] width 202 height 33
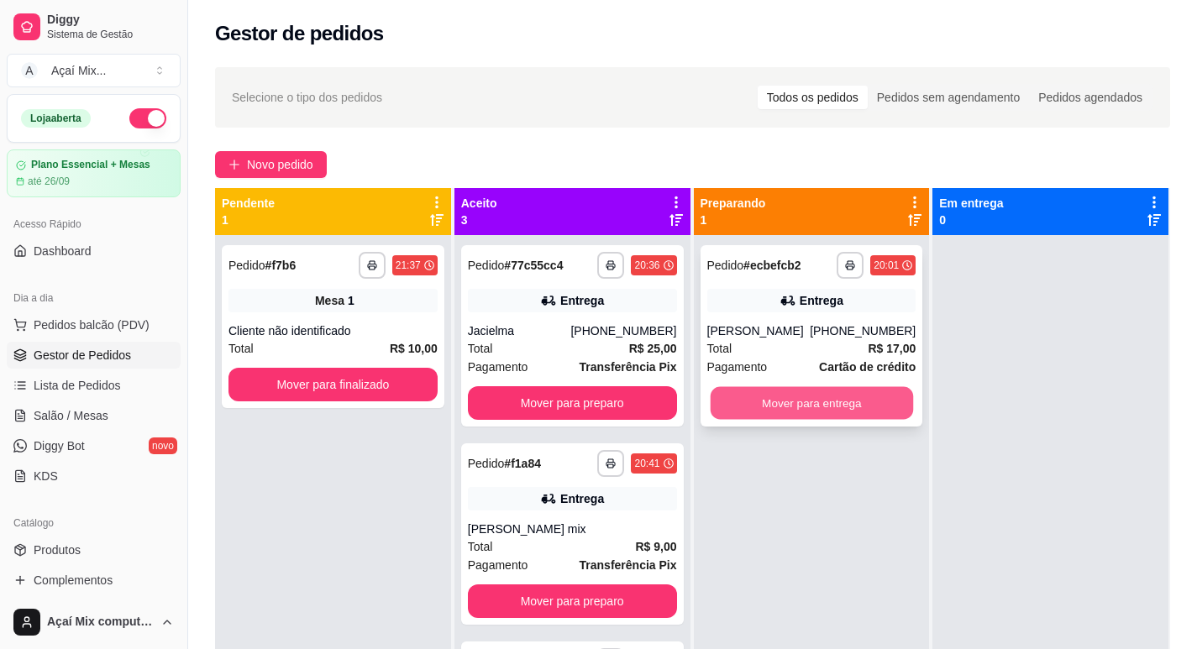
click at [775, 401] on button "Mover para entrega" at bounding box center [811, 403] width 202 height 33
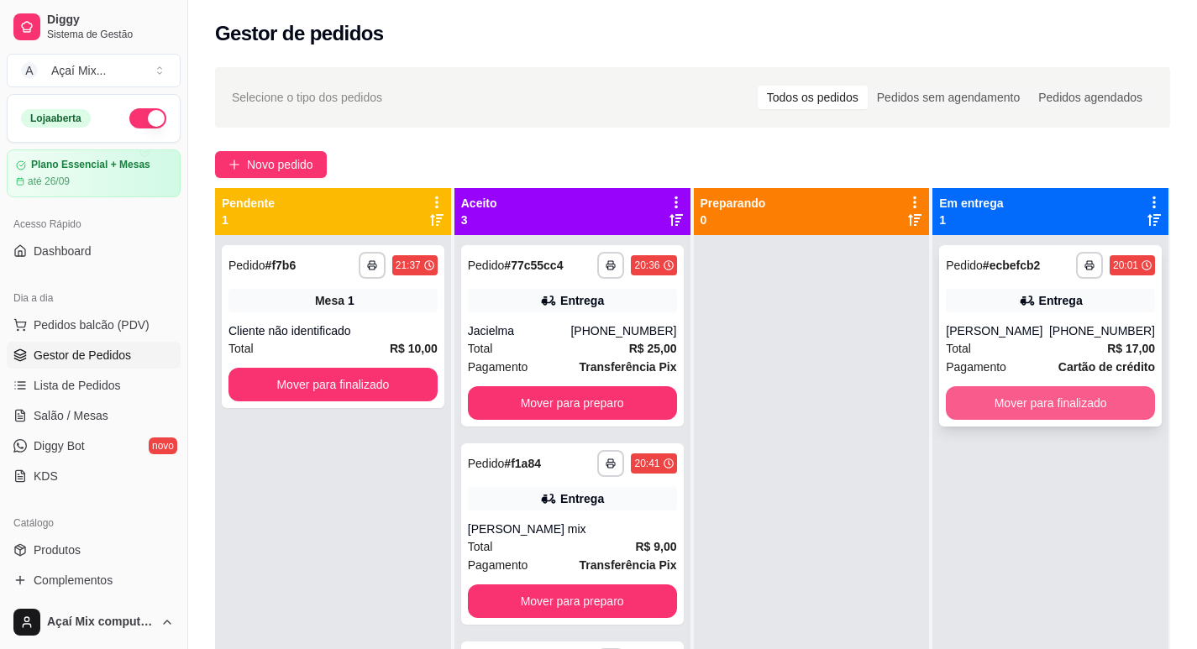
click at [970, 418] on button "Mover para finalizado" at bounding box center [1050, 403] width 209 height 34
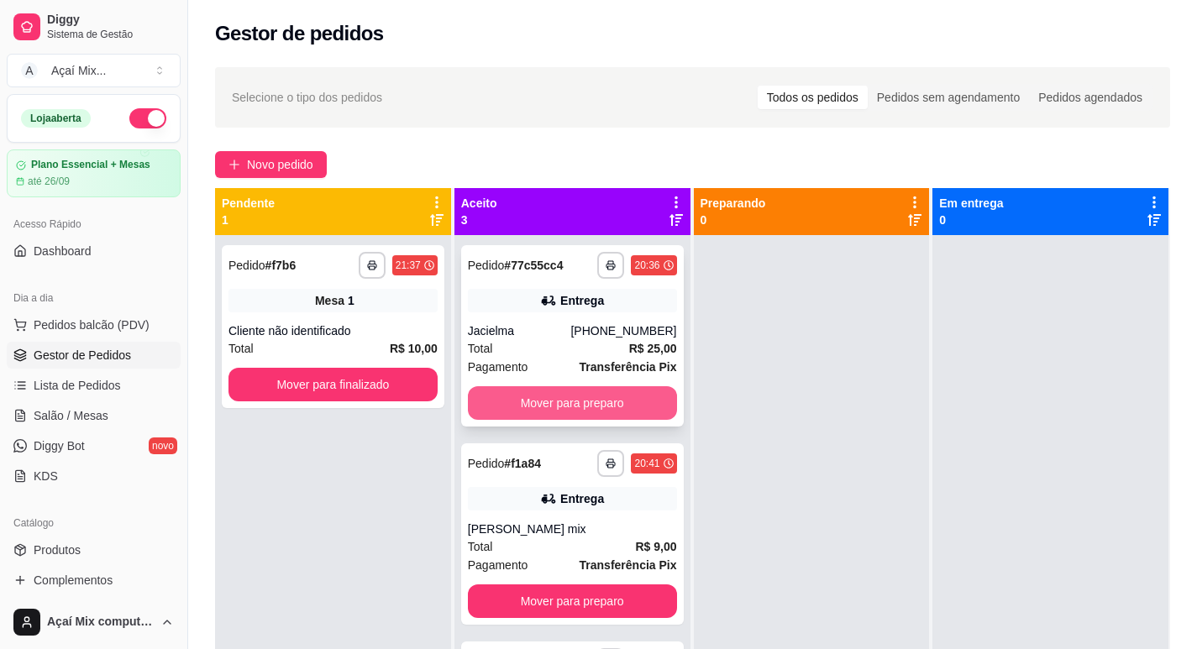
click at [582, 410] on button "Mover para preparo" at bounding box center [572, 403] width 209 height 34
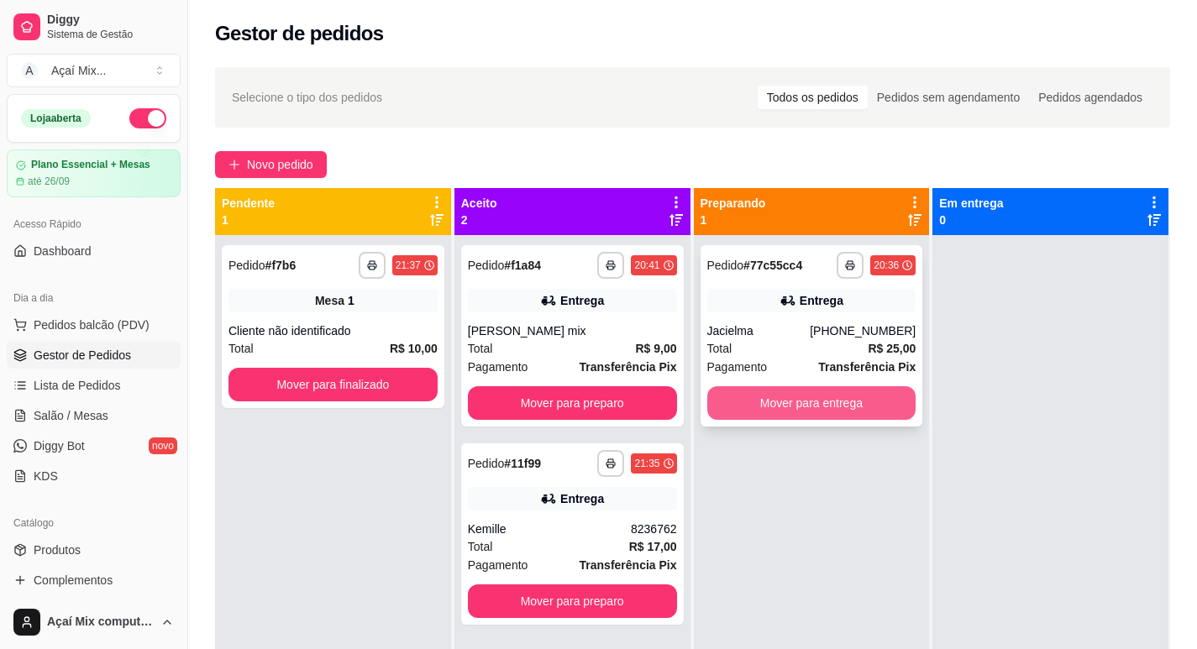
click at [810, 417] on button "Mover para entrega" at bounding box center [811, 403] width 209 height 34
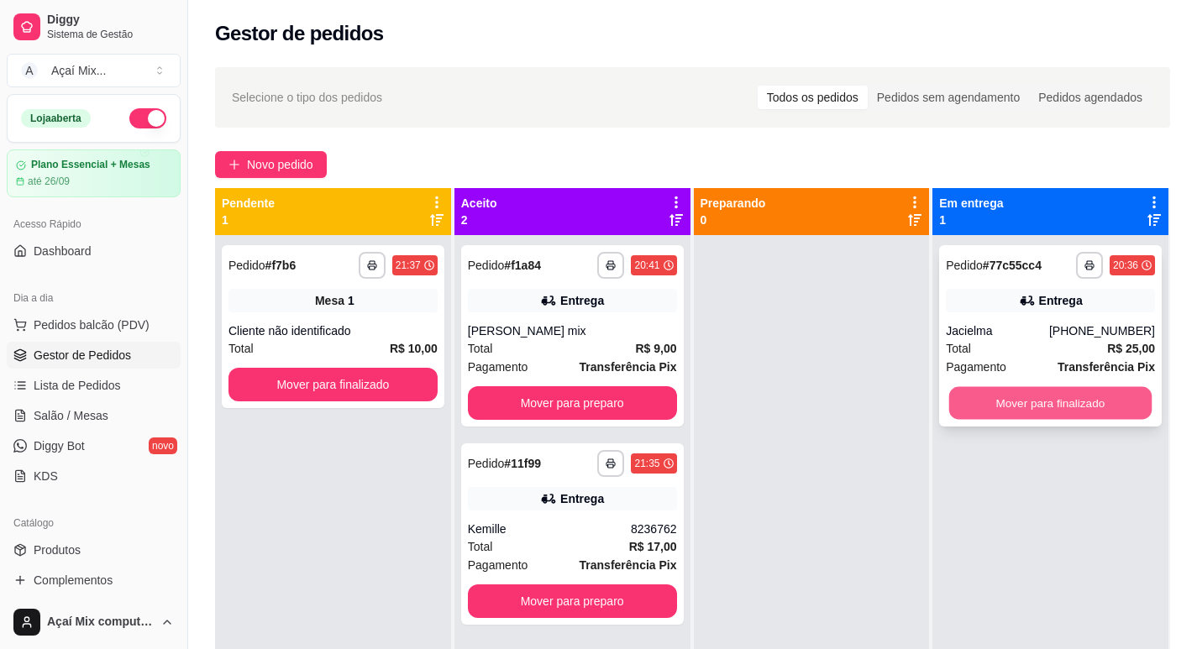
click at [1072, 407] on button "Mover para finalizado" at bounding box center [1050, 403] width 202 height 33
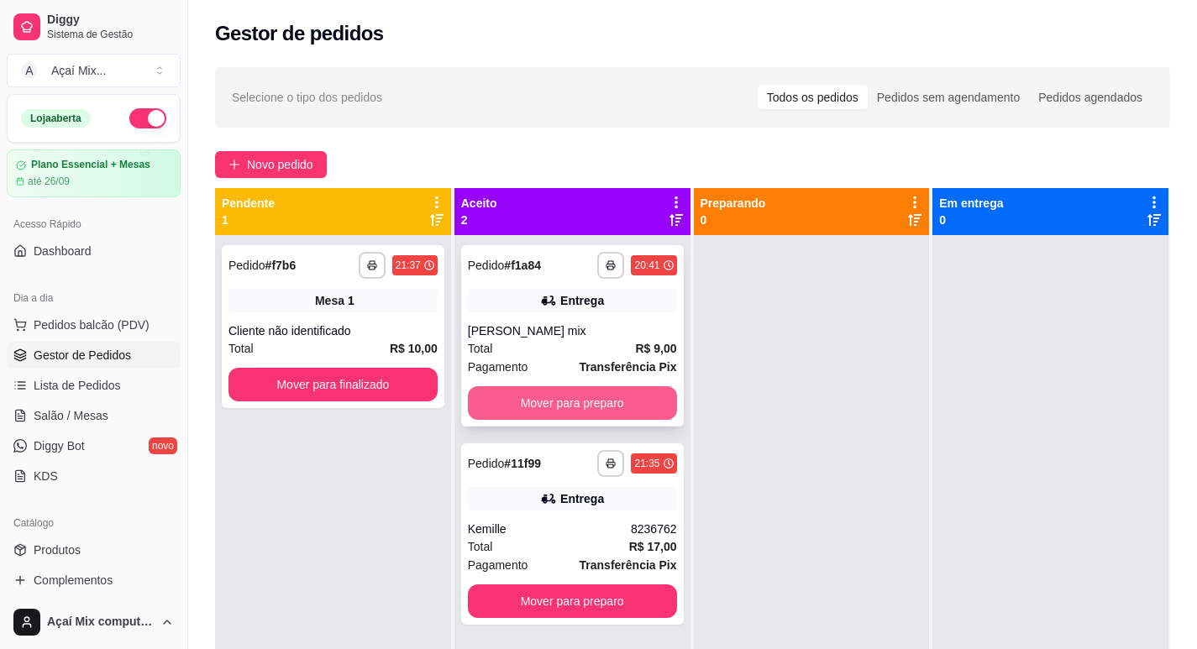
click at [576, 407] on button "Mover para preparo" at bounding box center [572, 403] width 209 height 34
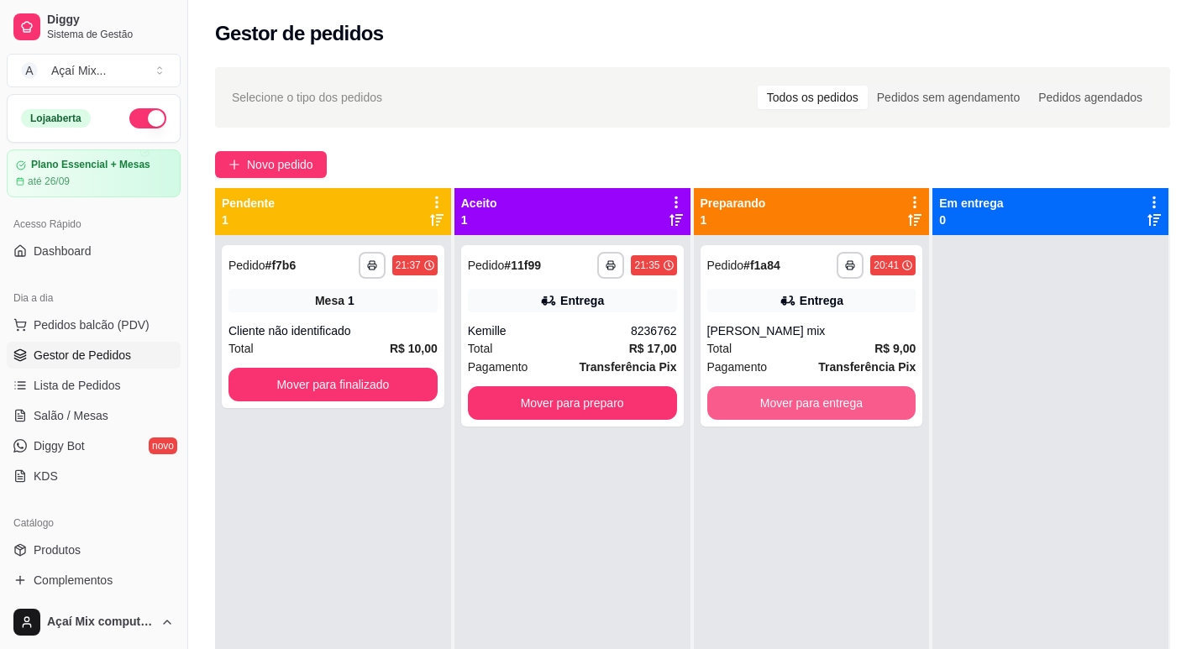
click at [833, 407] on button "Mover para entrega" at bounding box center [811, 403] width 209 height 34
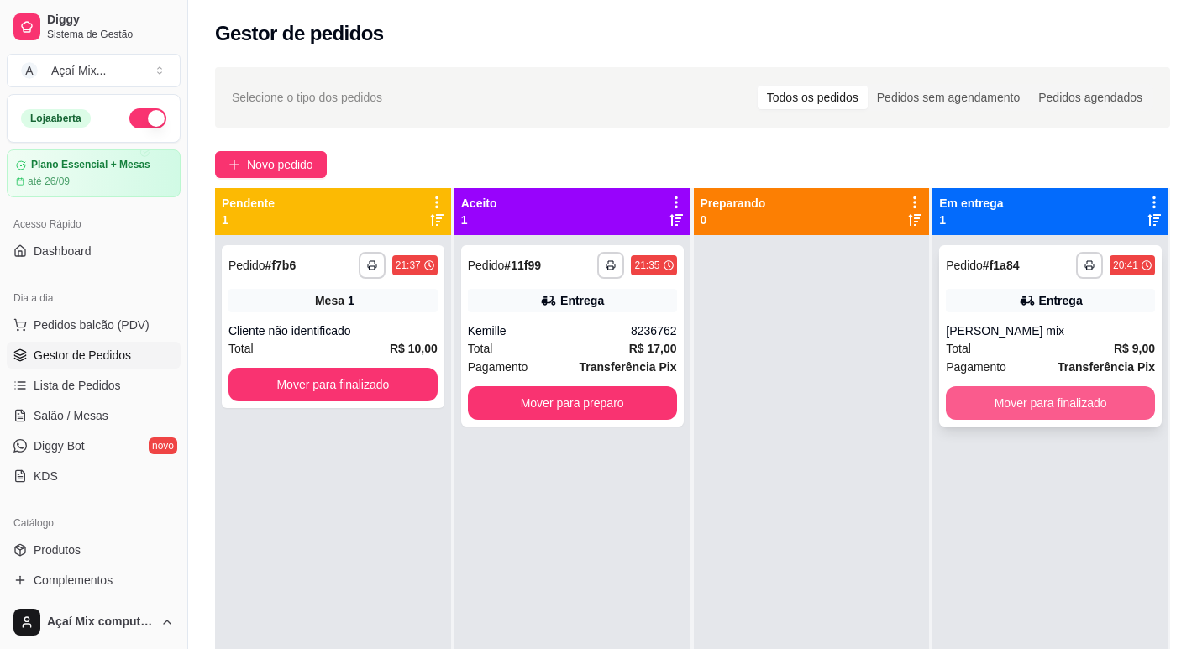
click at [1035, 404] on button "Mover para finalizado" at bounding box center [1050, 403] width 209 height 34
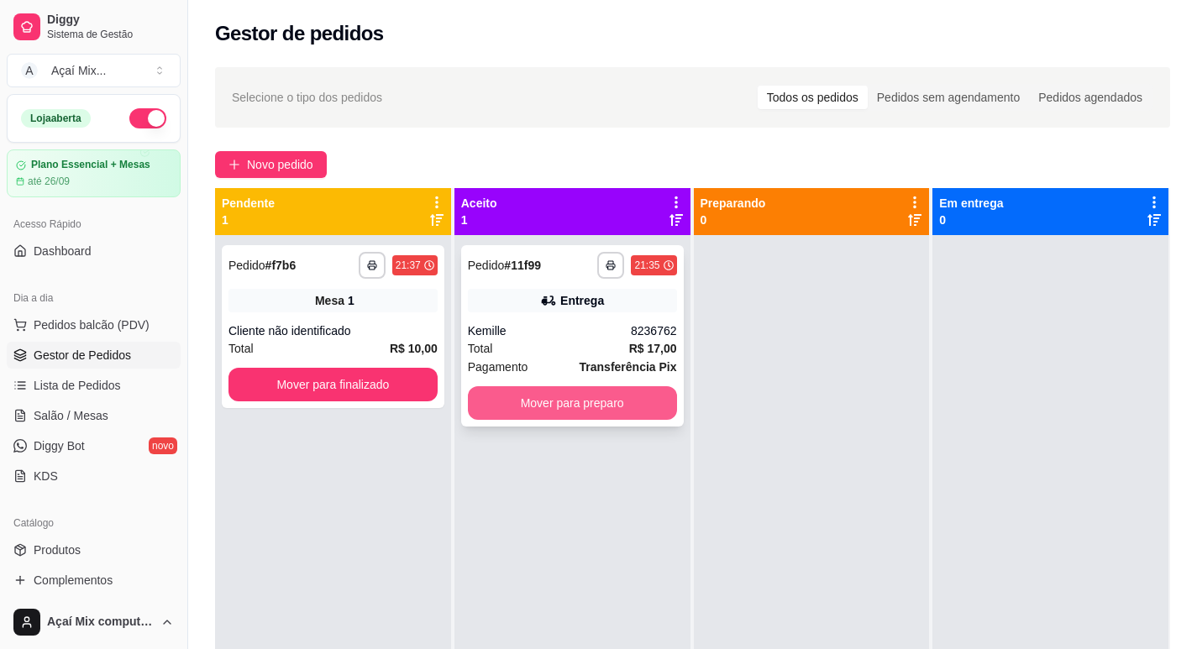
click at [580, 410] on button "Mover para preparo" at bounding box center [572, 403] width 209 height 34
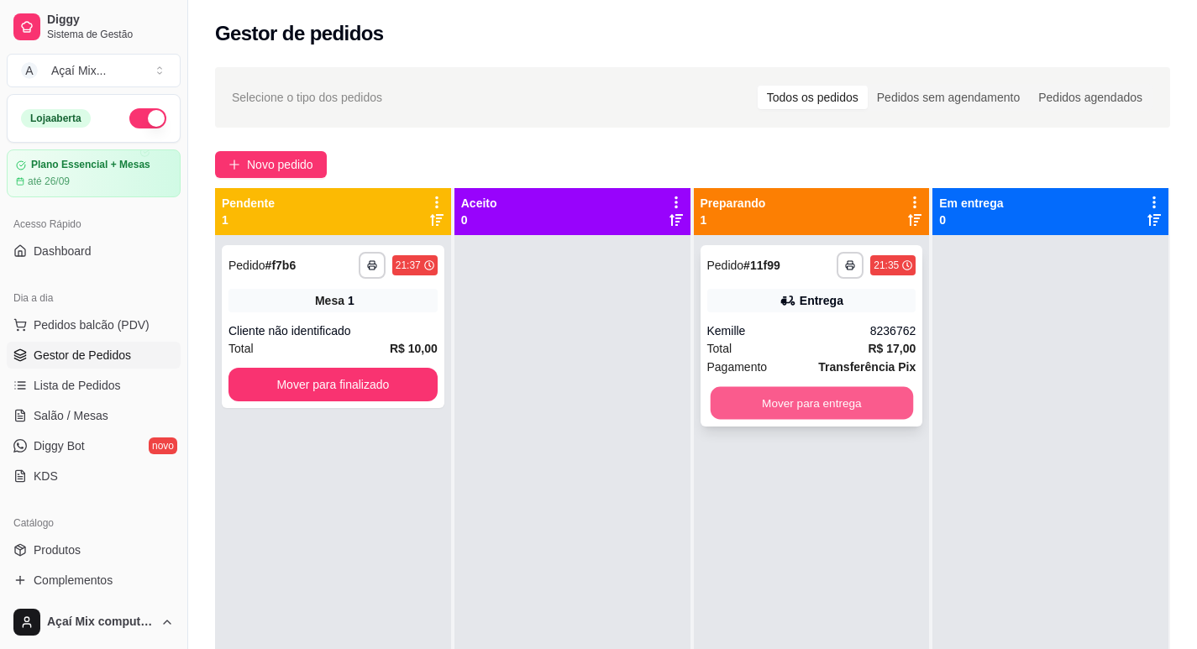
click at [893, 402] on button "Mover para entrega" at bounding box center [811, 403] width 202 height 33
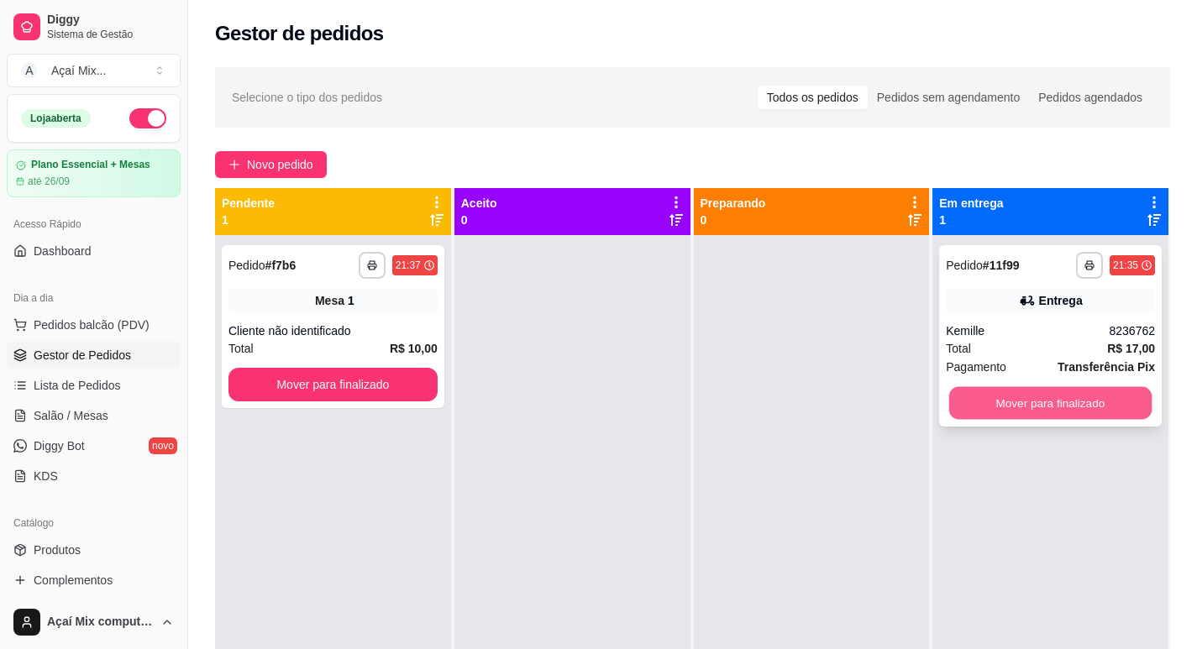
click at [1057, 397] on button "Mover para finalizado" at bounding box center [1050, 403] width 202 height 33
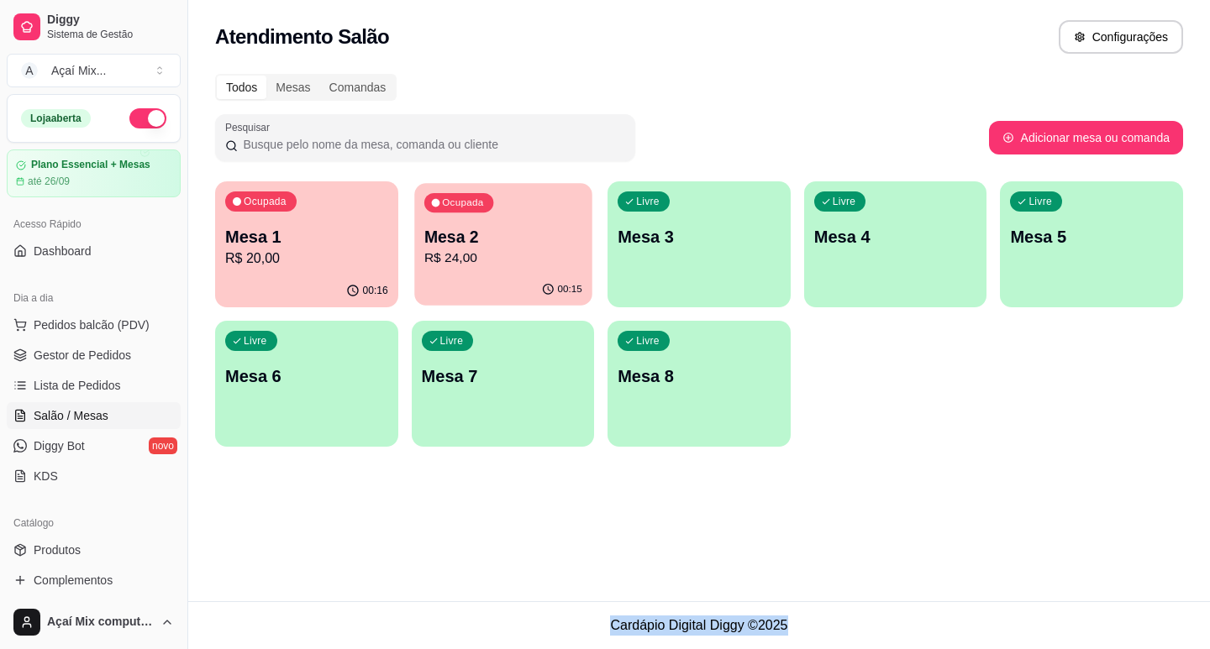
click at [533, 271] on div "Ocupada Mesa 2 R$ 24,00" at bounding box center [502, 228] width 177 height 91
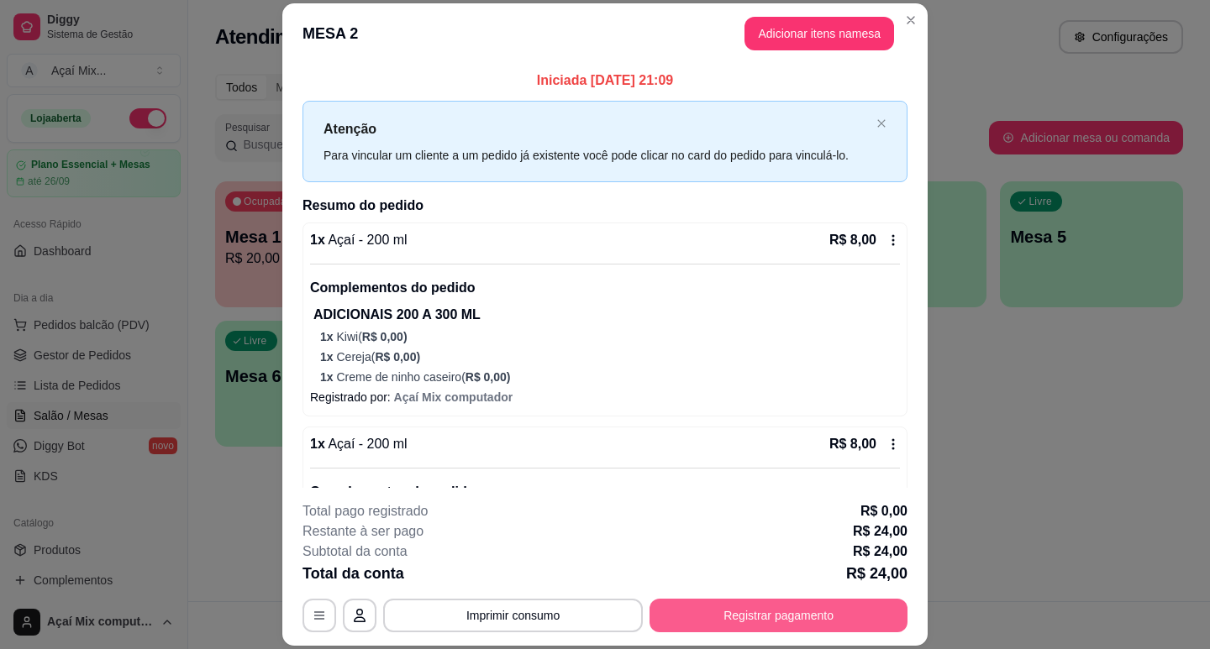
click at [764, 621] on button "Registrar pagamento" at bounding box center [778, 616] width 258 height 34
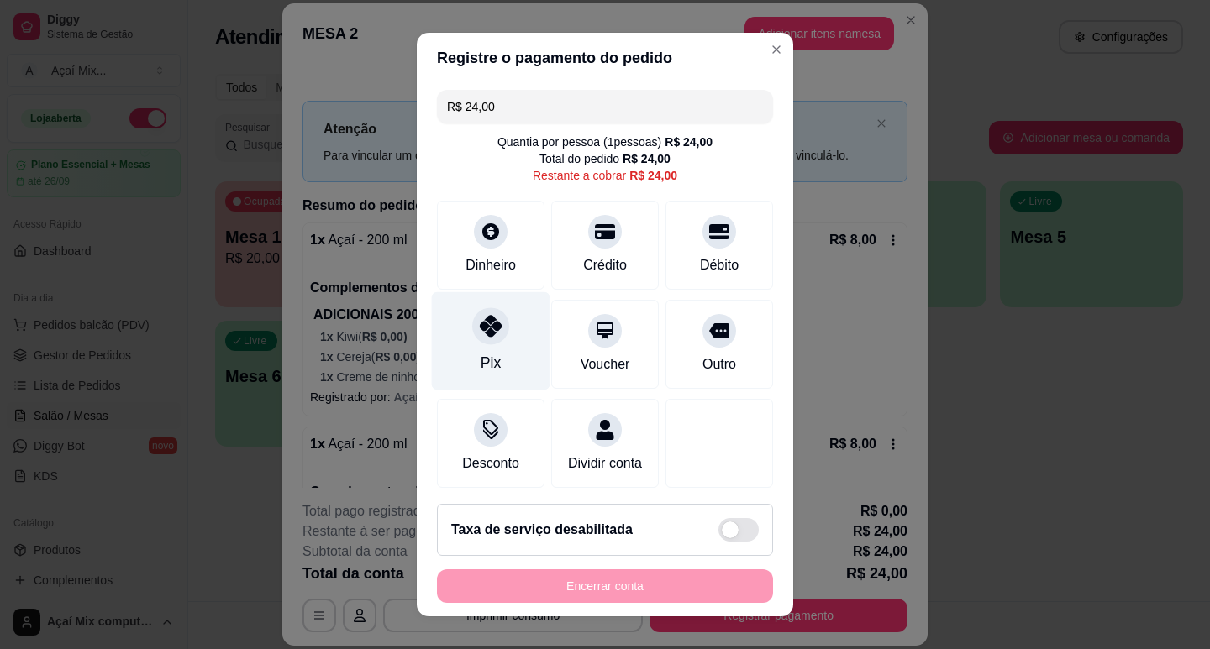
click at [527, 362] on div "Pix" at bounding box center [491, 341] width 118 height 98
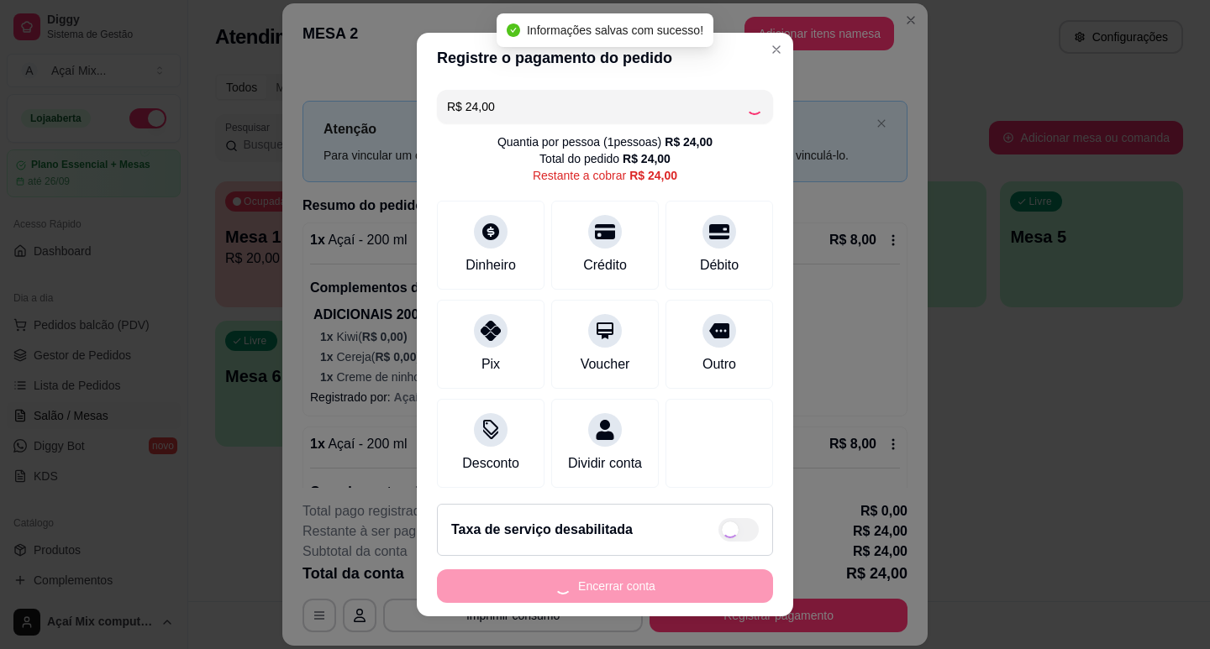
type input "R$ 0,00"
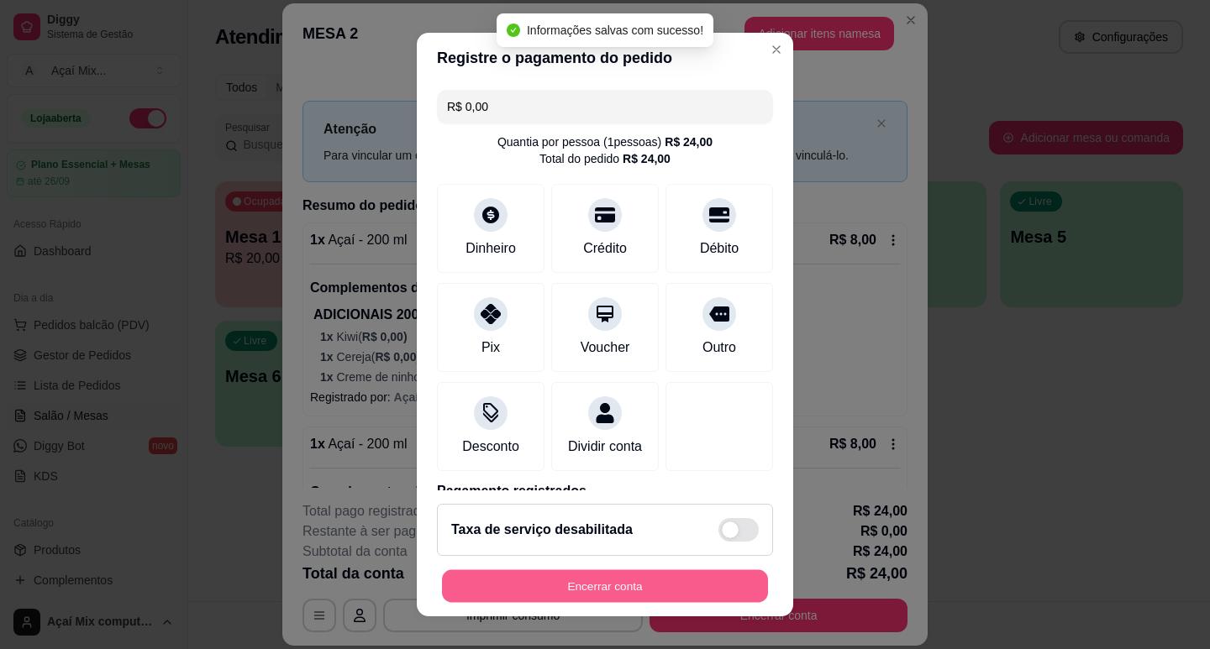
click at [591, 576] on button "Encerrar conta" at bounding box center [605, 586] width 326 height 33
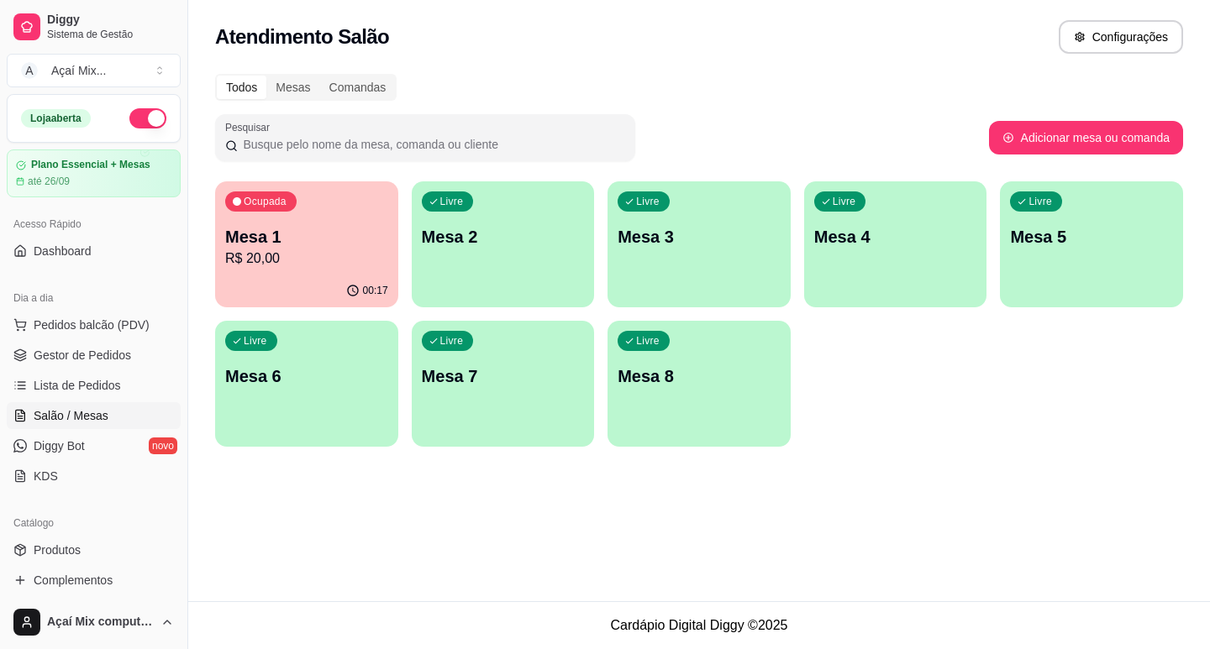
click at [270, 237] on p "Mesa 1" at bounding box center [306, 237] width 163 height 24
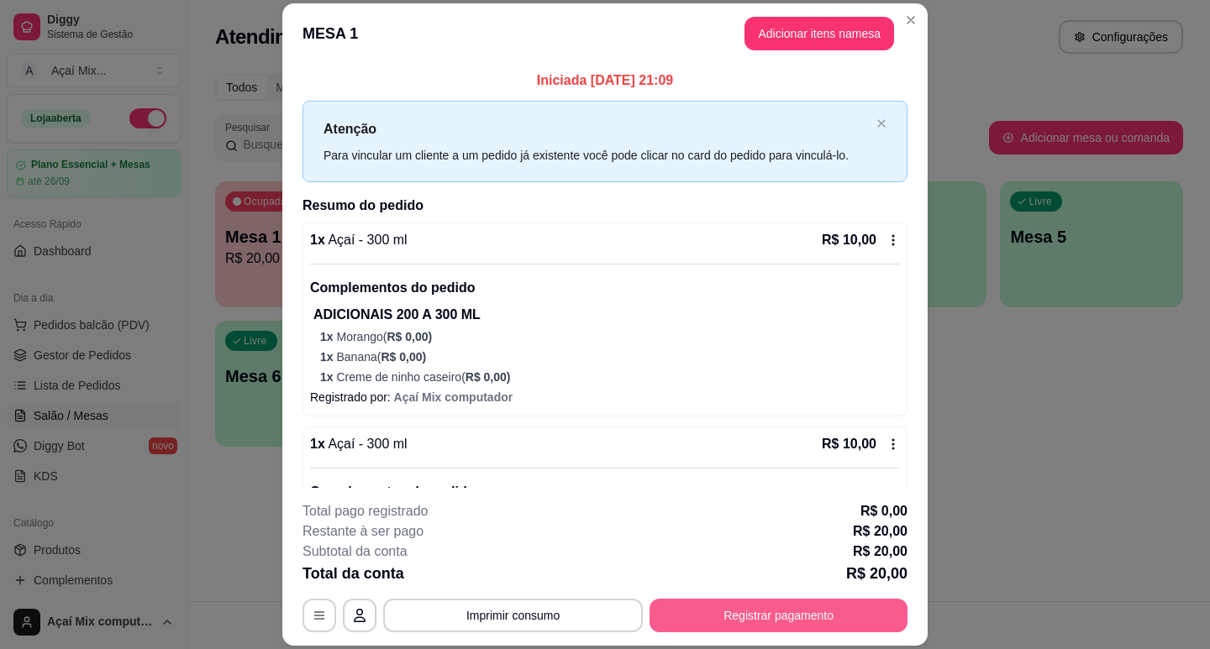
click at [694, 601] on button "Registrar pagamento" at bounding box center [778, 616] width 258 height 34
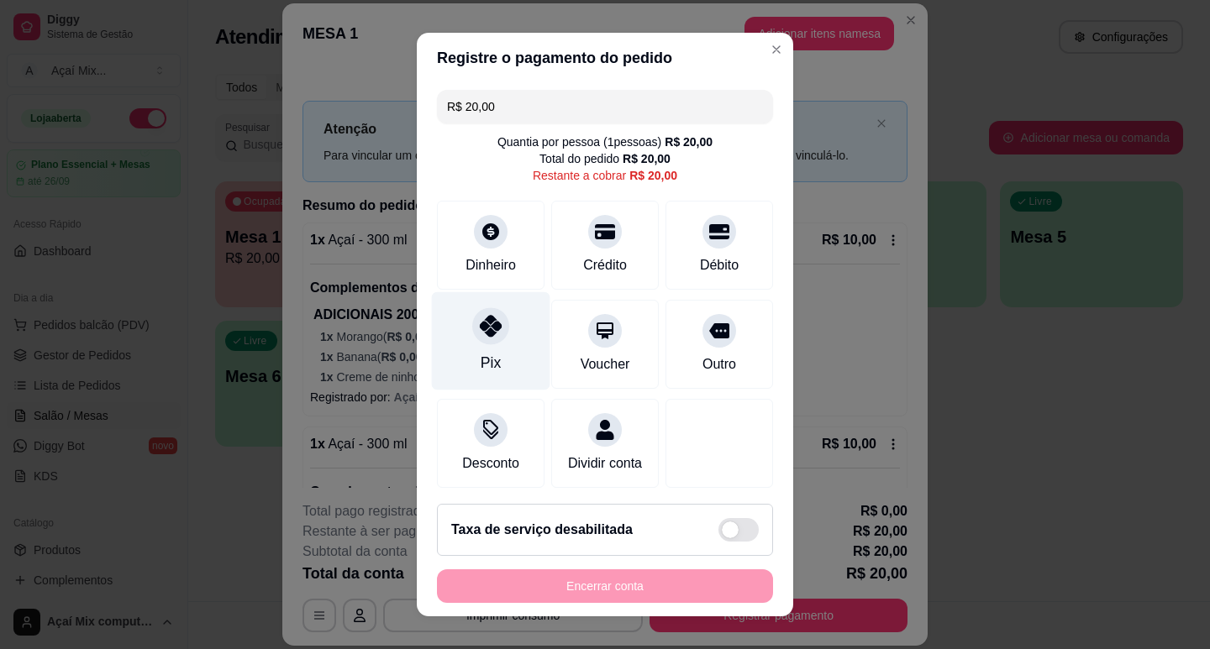
click at [512, 375] on div "Pix" at bounding box center [491, 341] width 118 height 98
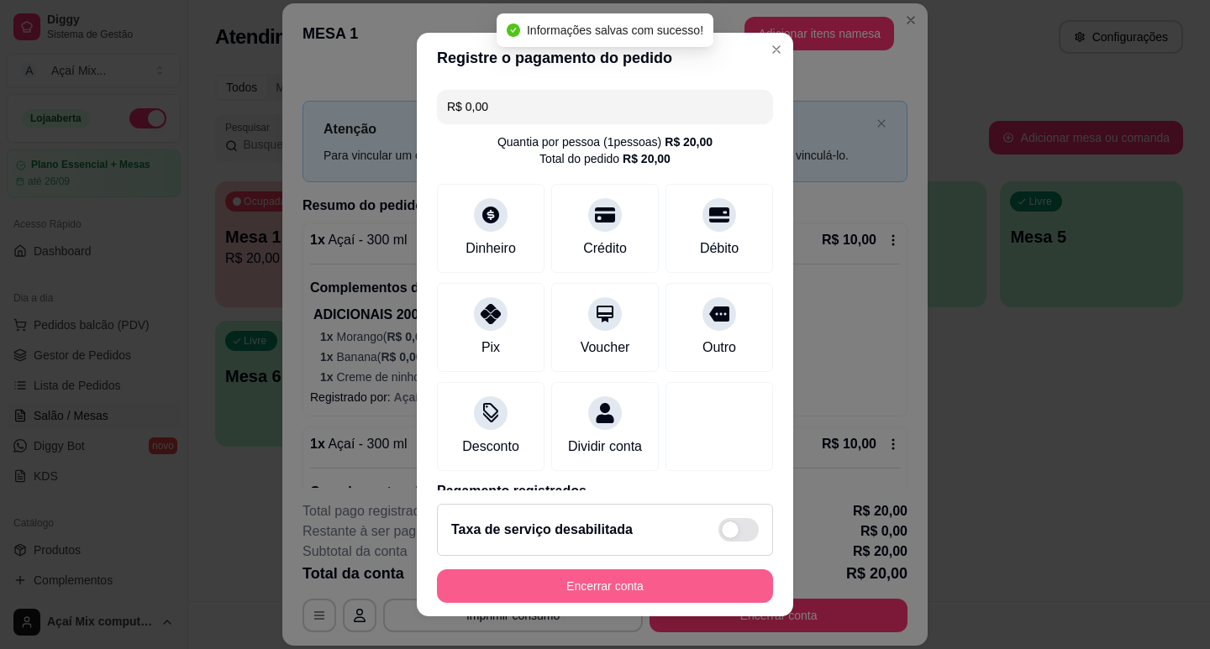
type input "R$ 0,00"
click at [614, 575] on button "Encerrar conta" at bounding box center [605, 587] width 336 height 34
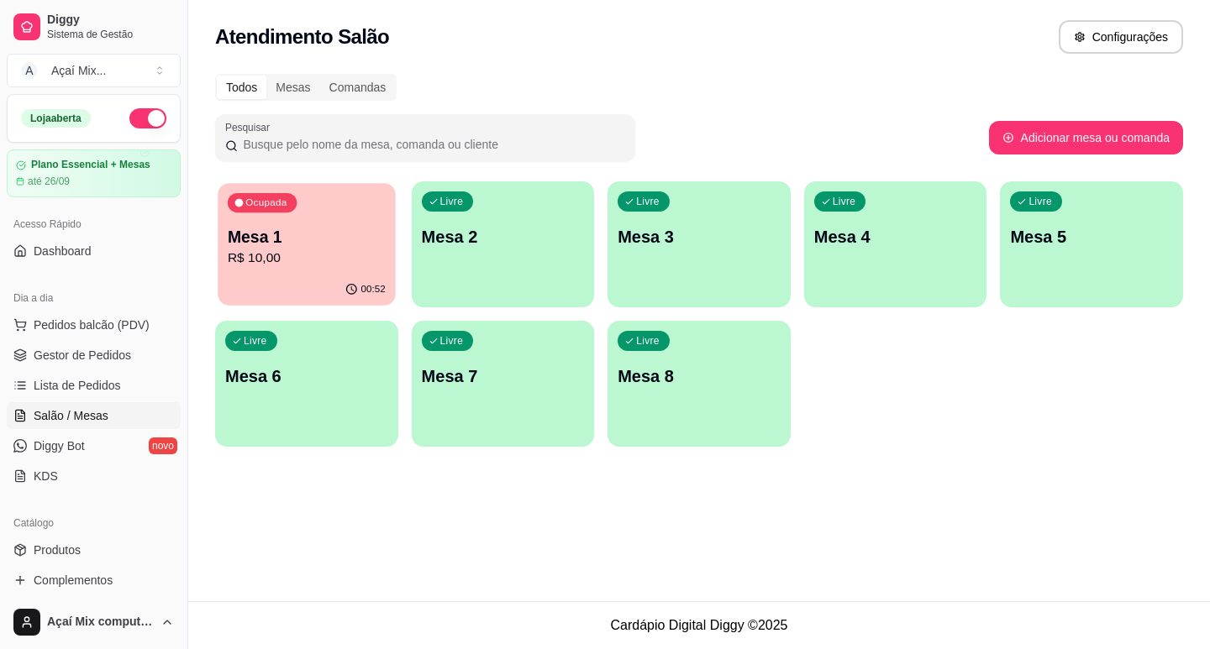
click at [349, 274] on div "00:52" at bounding box center [306, 290] width 177 height 32
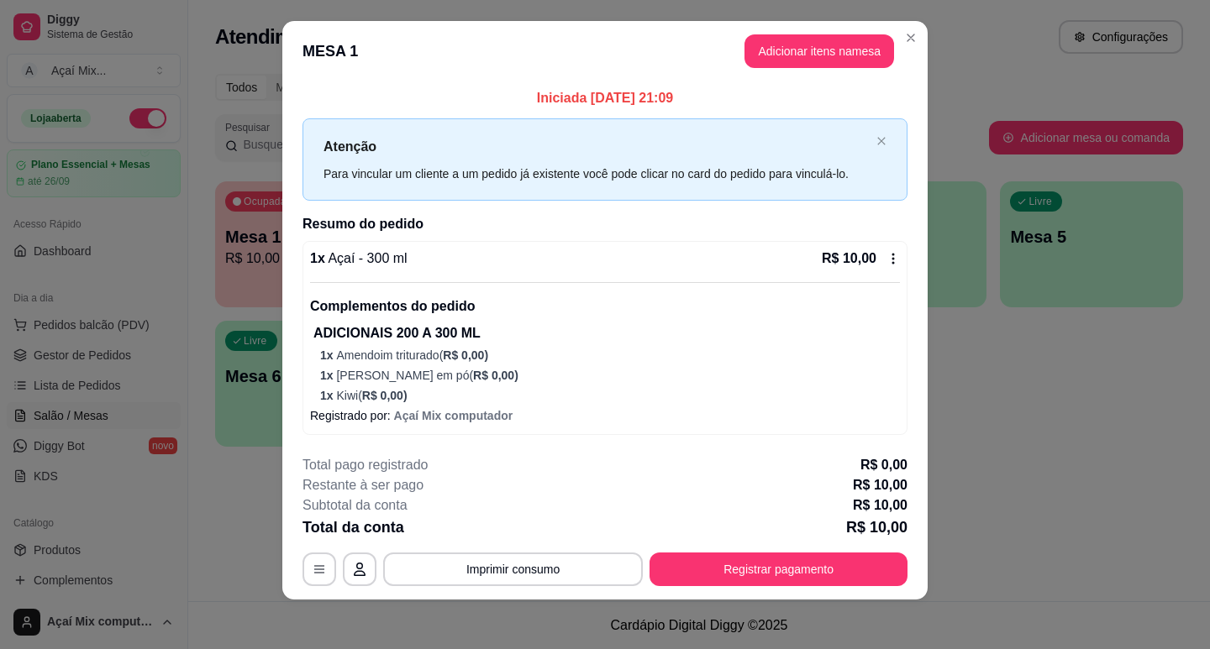
scroll to position [18, 0]
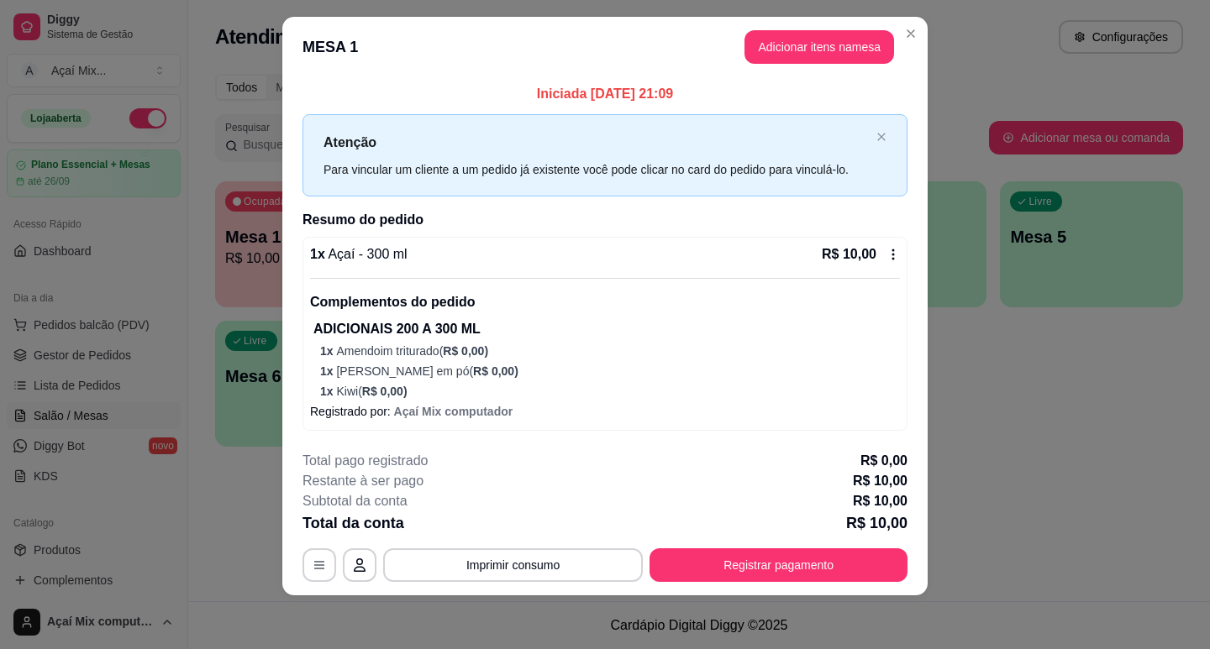
click at [696, 586] on footer "**********" at bounding box center [604, 517] width 645 height 158
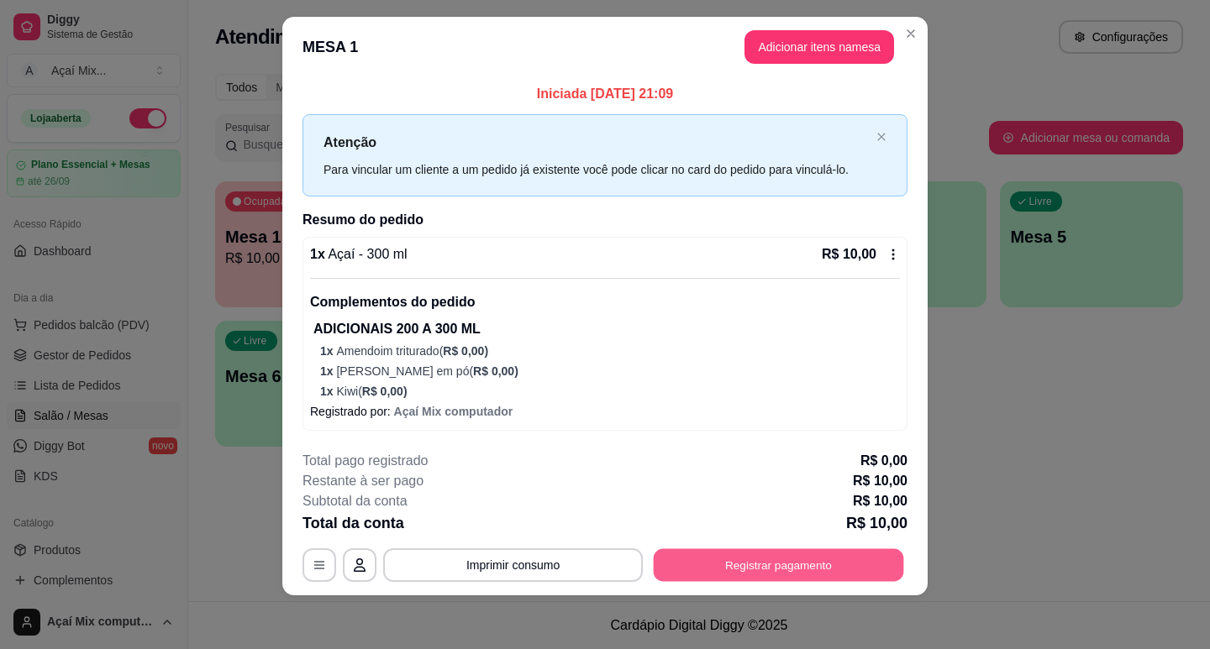
click at [692, 578] on button "Registrar pagamento" at bounding box center [779, 565] width 250 height 33
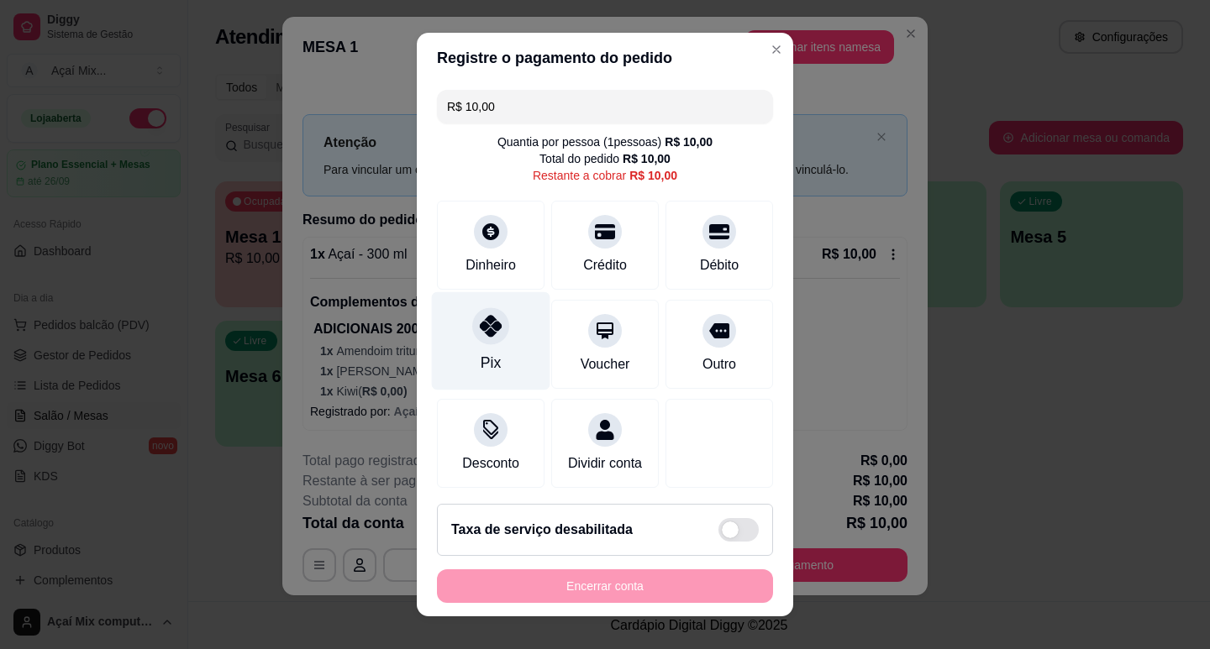
click at [497, 358] on div "Pix" at bounding box center [491, 341] width 118 height 98
type input "R$ 0,00"
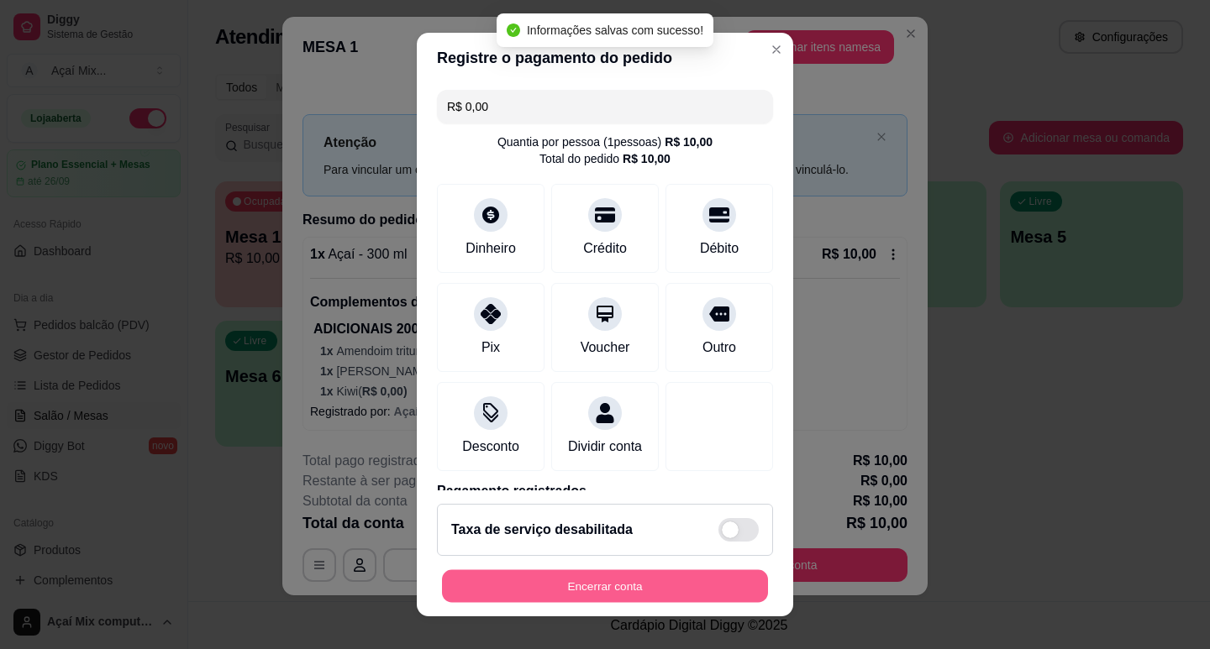
click at [658, 590] on button "Encerrar conta" at bounding box center [605, 586] width 326 height 33
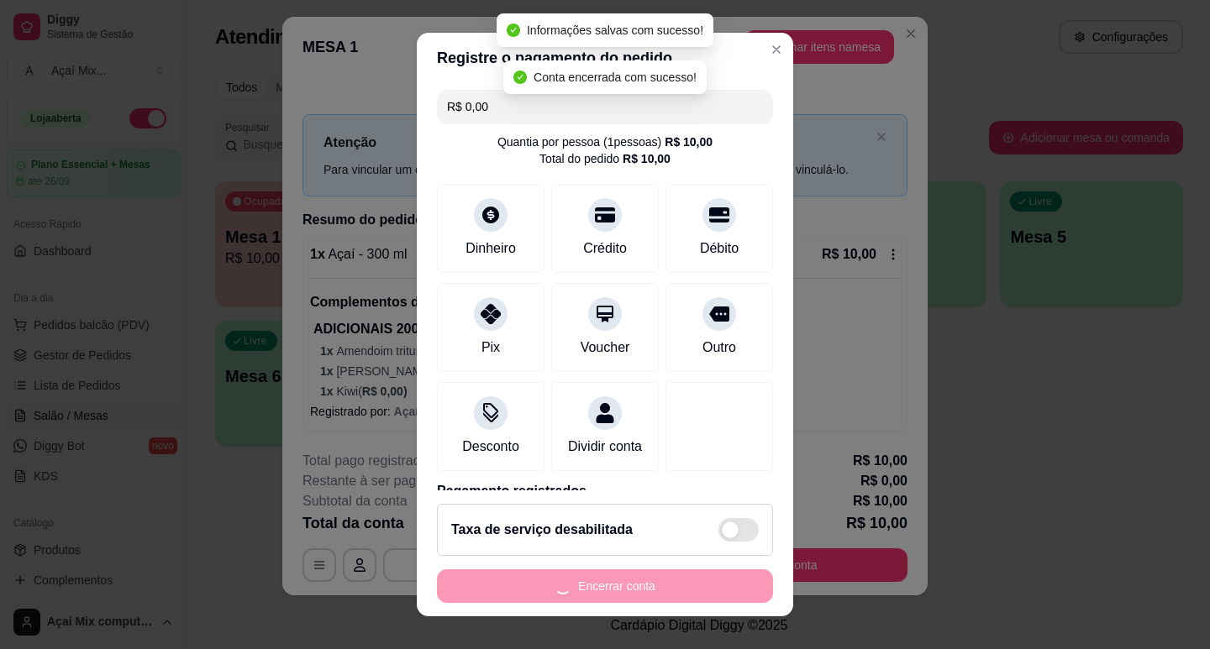
scroll to position [0, 0]
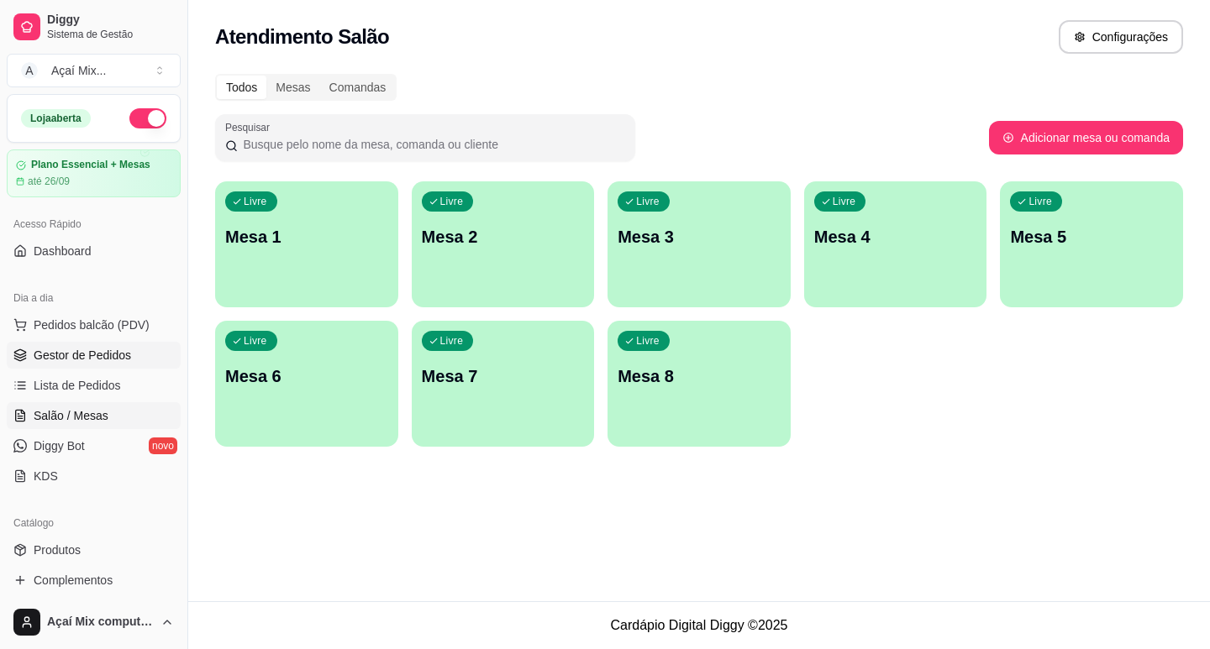
click at [22, 364] on link "Gestor de Pedidos" at bounding box center [94, 355] width 174 height 27
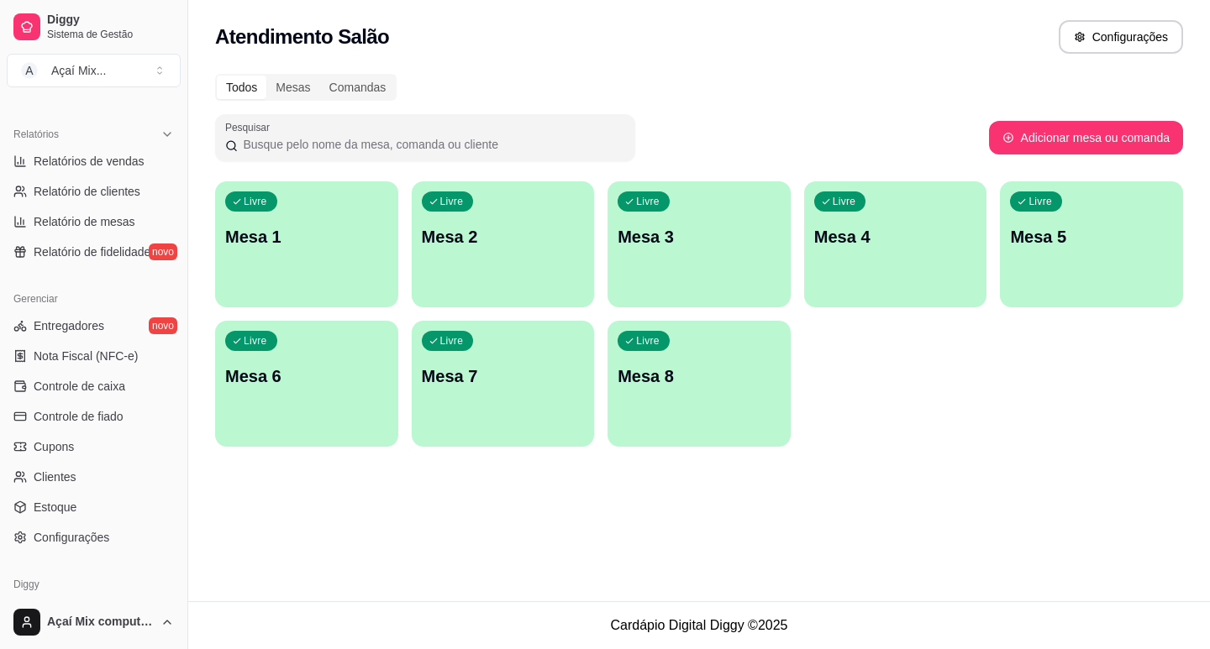
scroll to position [559, 0]
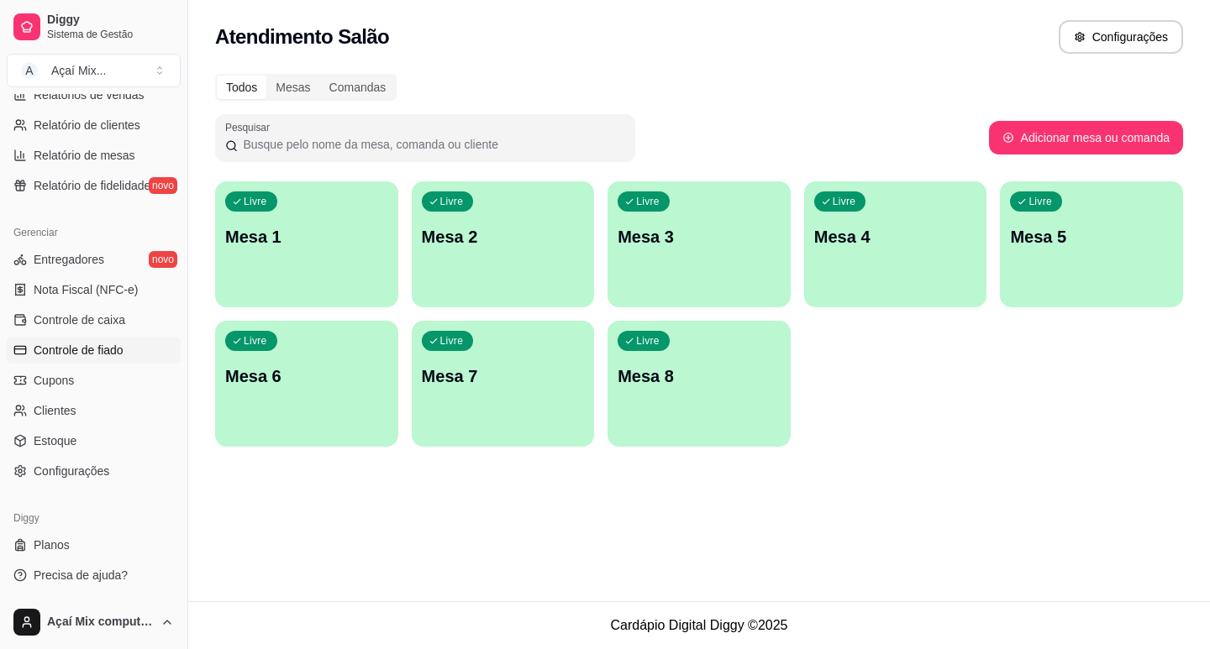
click at [94, 358] on span "Controle de fiado" at bounding box center [79, 350] width 90 height 17
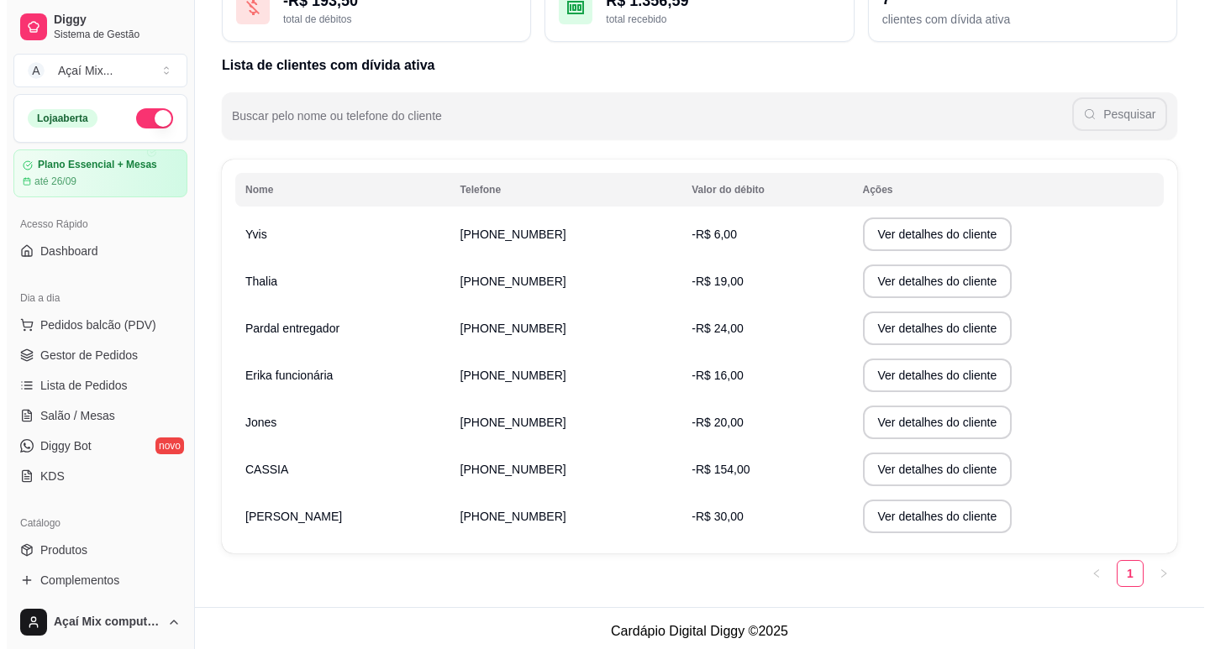
scroll to position [140, 0]
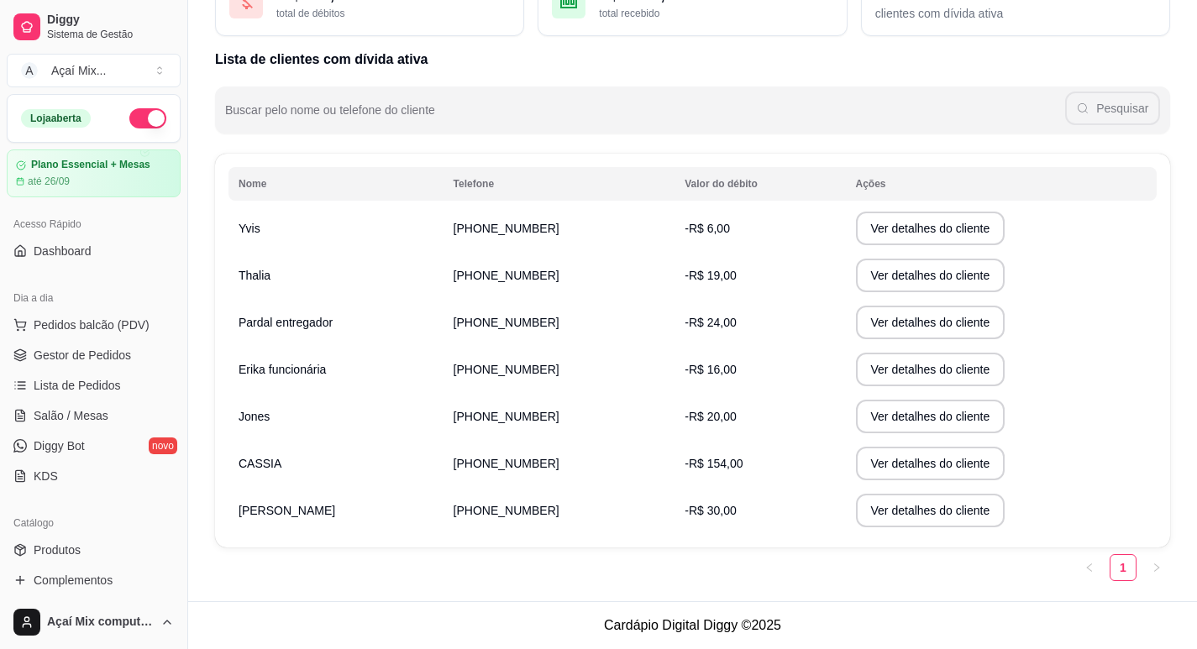
click at [695, 457] on span "-R$ 154,00" at bounding box center [714, 463] width 58 height 13
click at [710, 470] on span "-R$ 154,00" at bounding box center [714, 463] width 58 height 13
click at [863, 478] on button "Ver detalhes do cliente" at bounding box center [930, 464] width 144 height 33
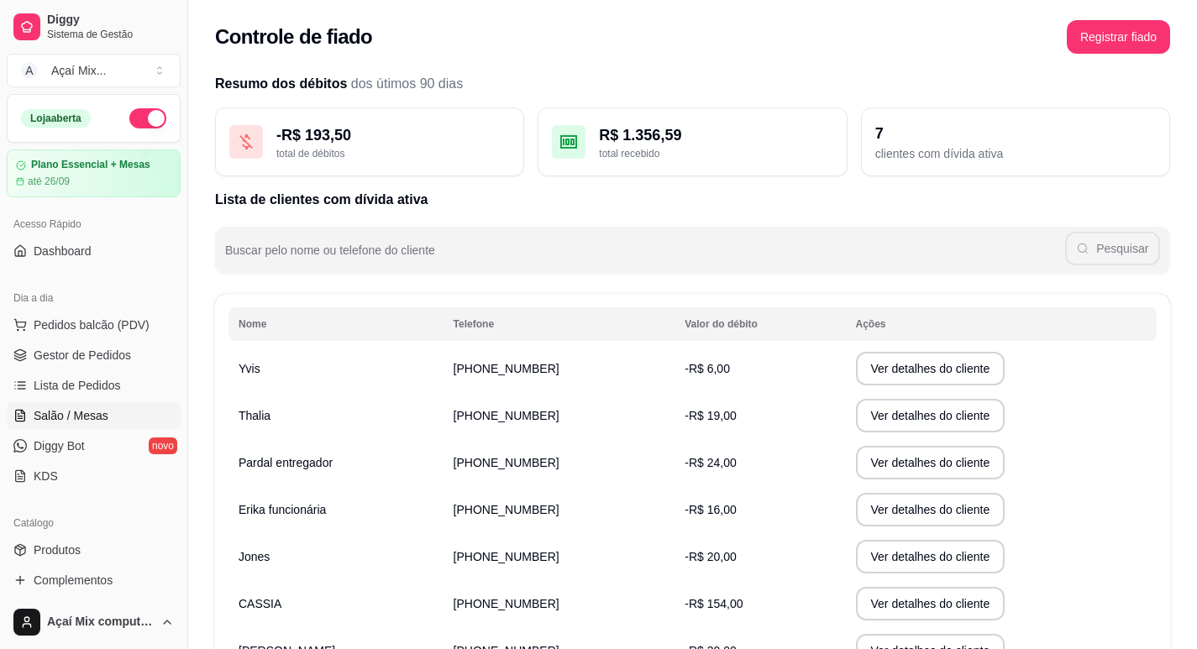
click at [92, 416] on span "Salão / Mesas" at bounding box center [71, 415] width 75 height 17
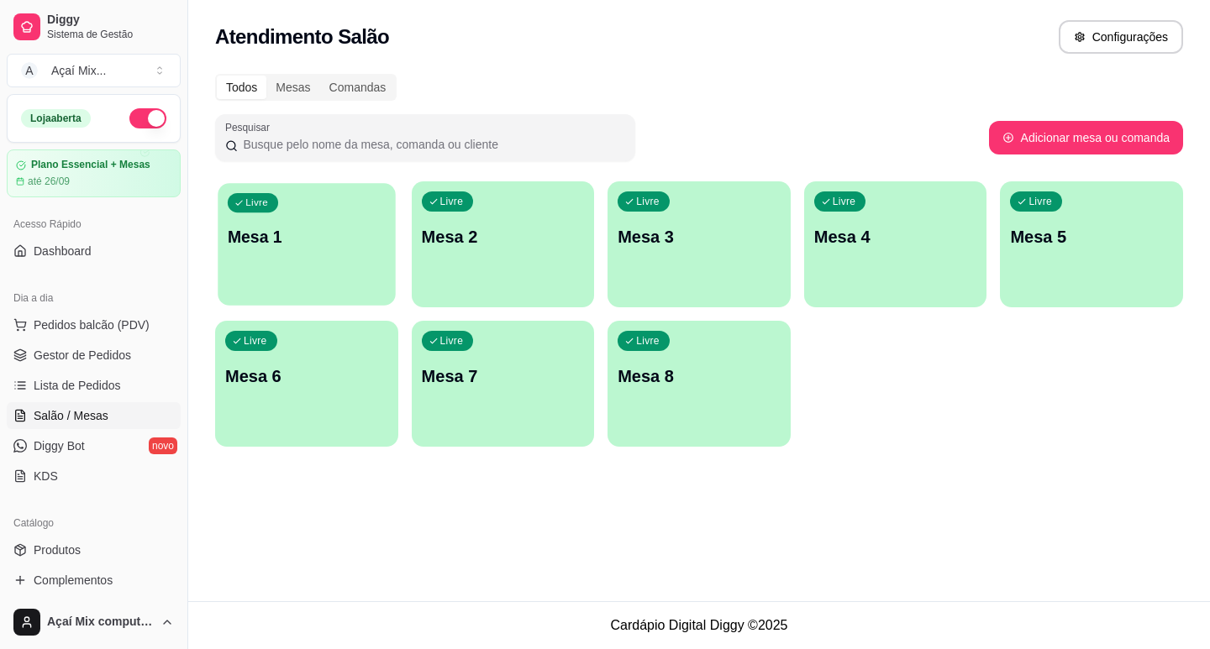
click at [293, 223] on div "Livre Mesa 1" at bounding box center [306, 234] width 177 height 102
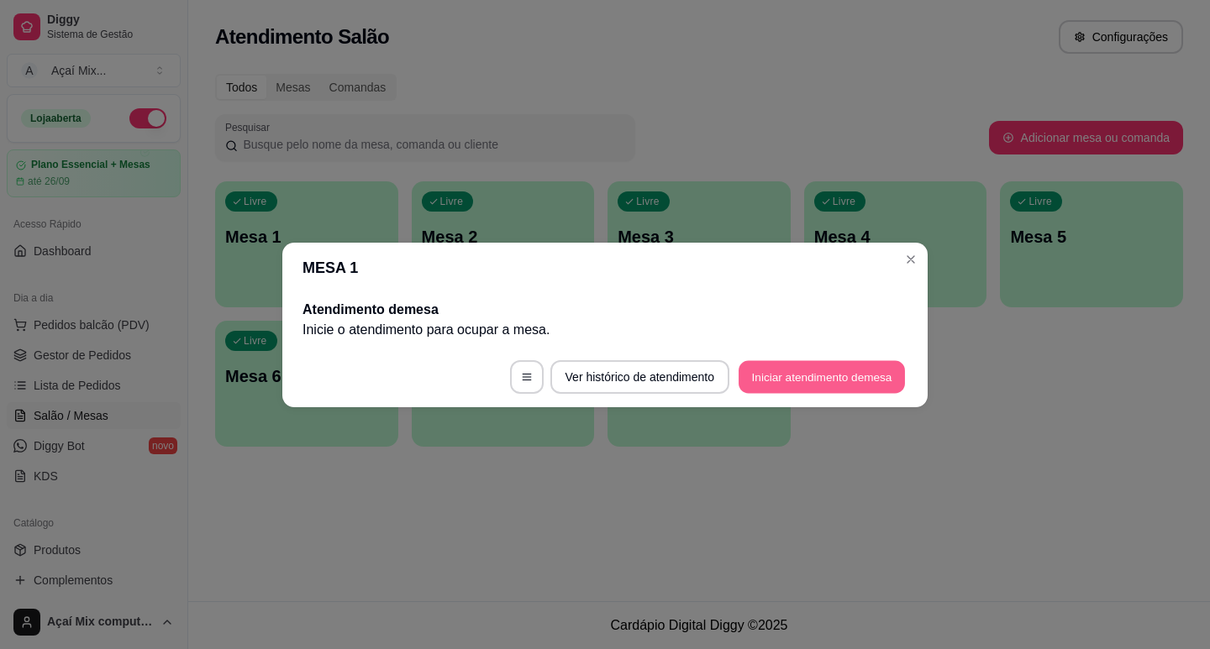
click at [827, 377] on button "Iniciar atendimento de mesa" at bounding box center [821, 376] width 166 height 33
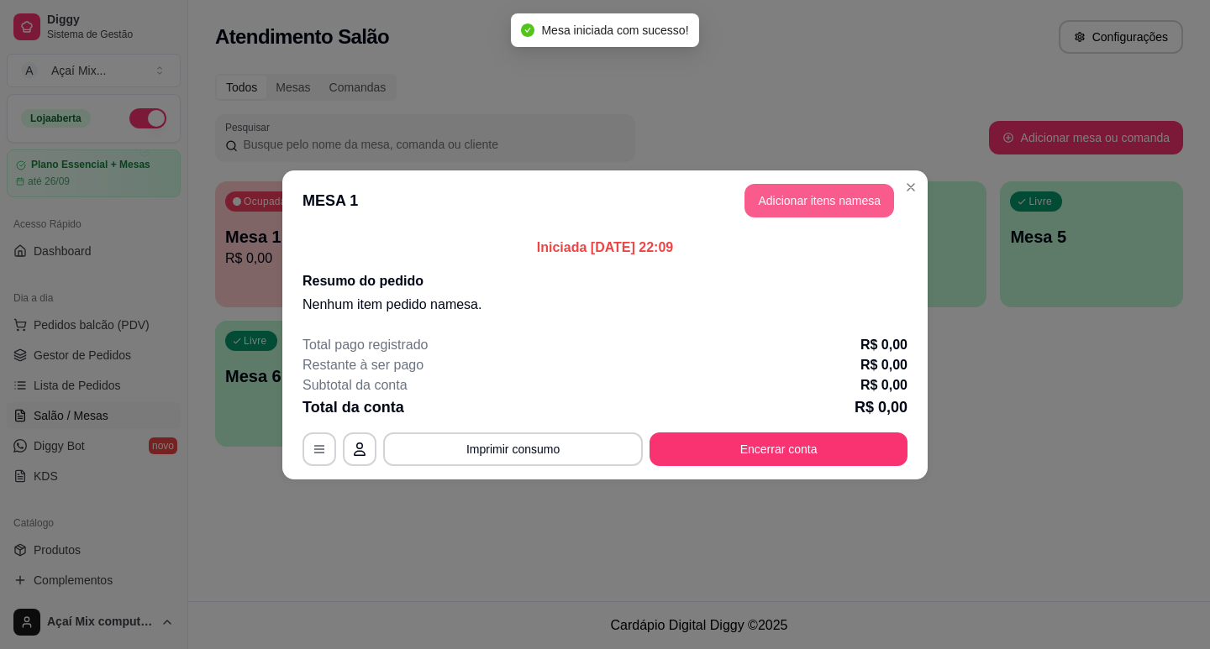
click at [817, 205] on button "Adicionar itens na mesa" at bounding box center [819, 201] width 150 height 34
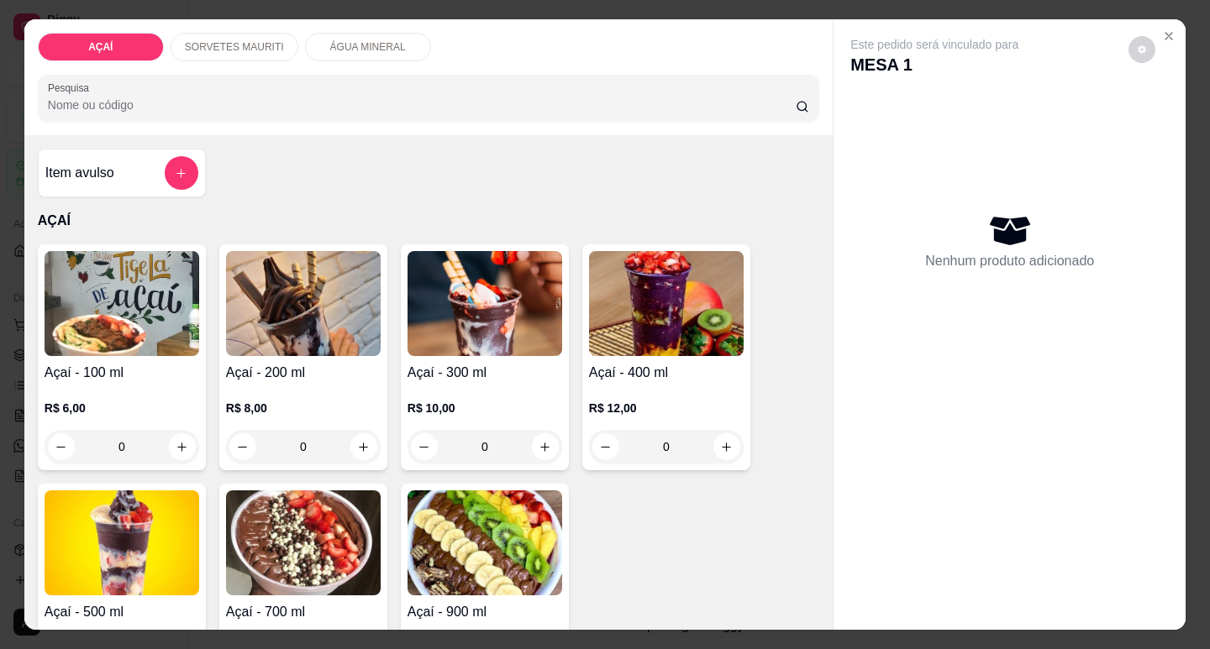
drag, startPoint x: 215, startPoint y: 45, endPoint x: 213, endPoint y: 53, distance: 8.8
click at [214, 48] on div "SORVETES MAURITI" at bounding box center [235, 47] width 128 height 29
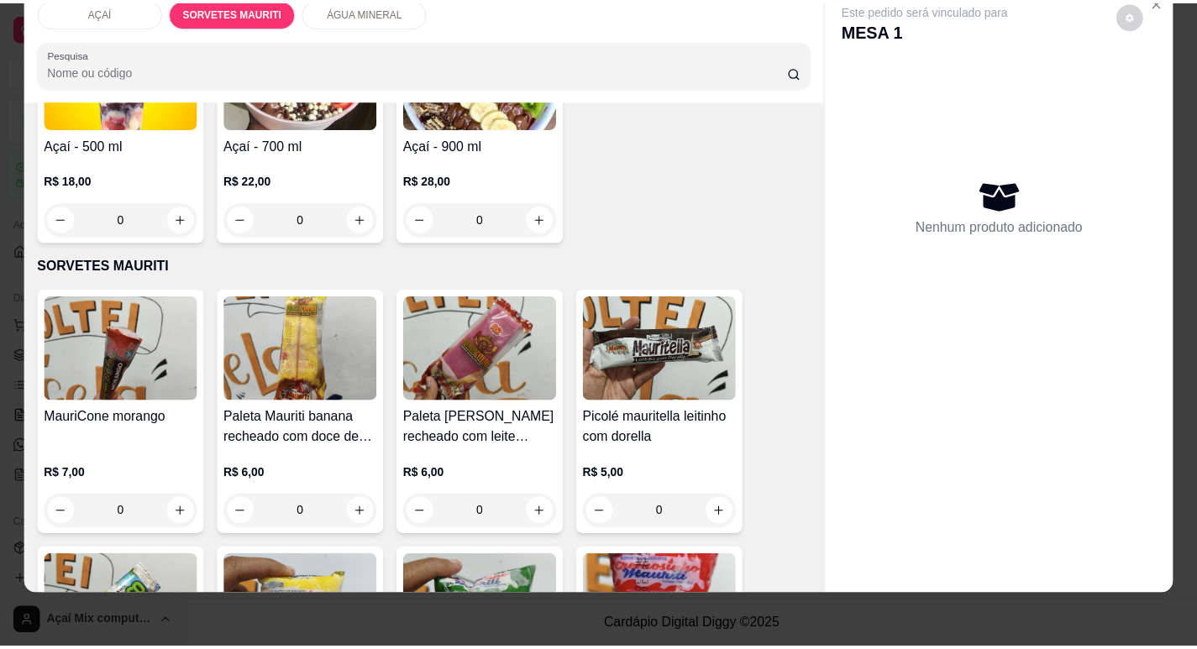
scroll to position [403, 0]
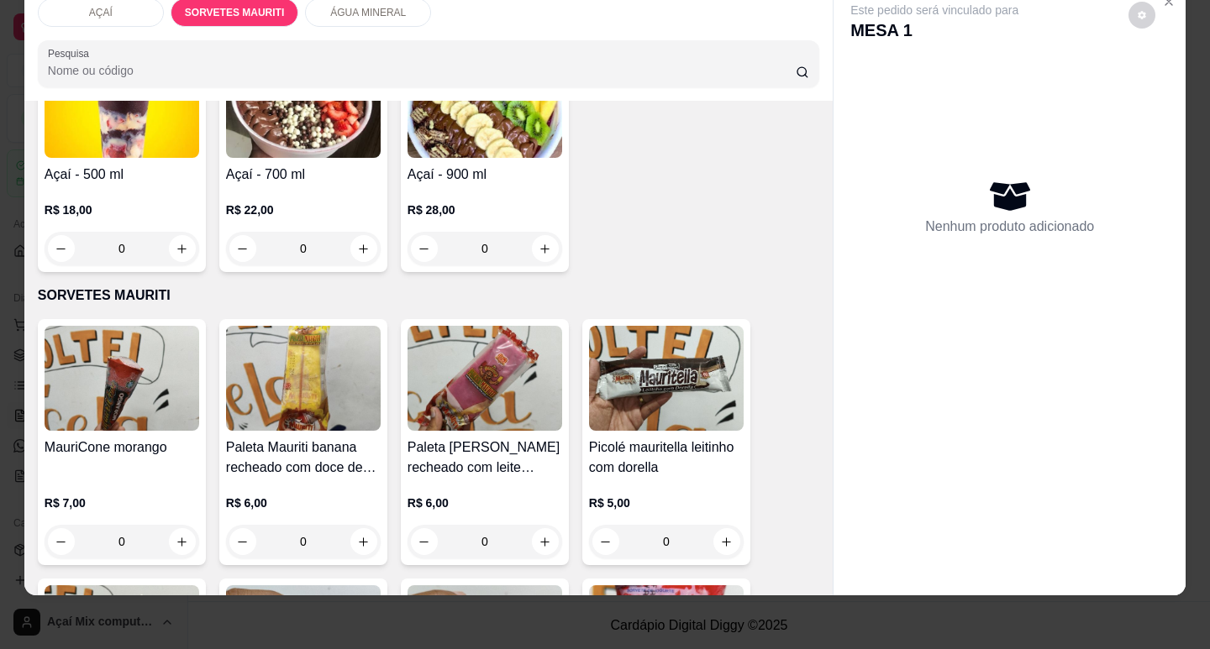
click at [131, 365] on img at bounding box center [122, 378] width 155 height 105
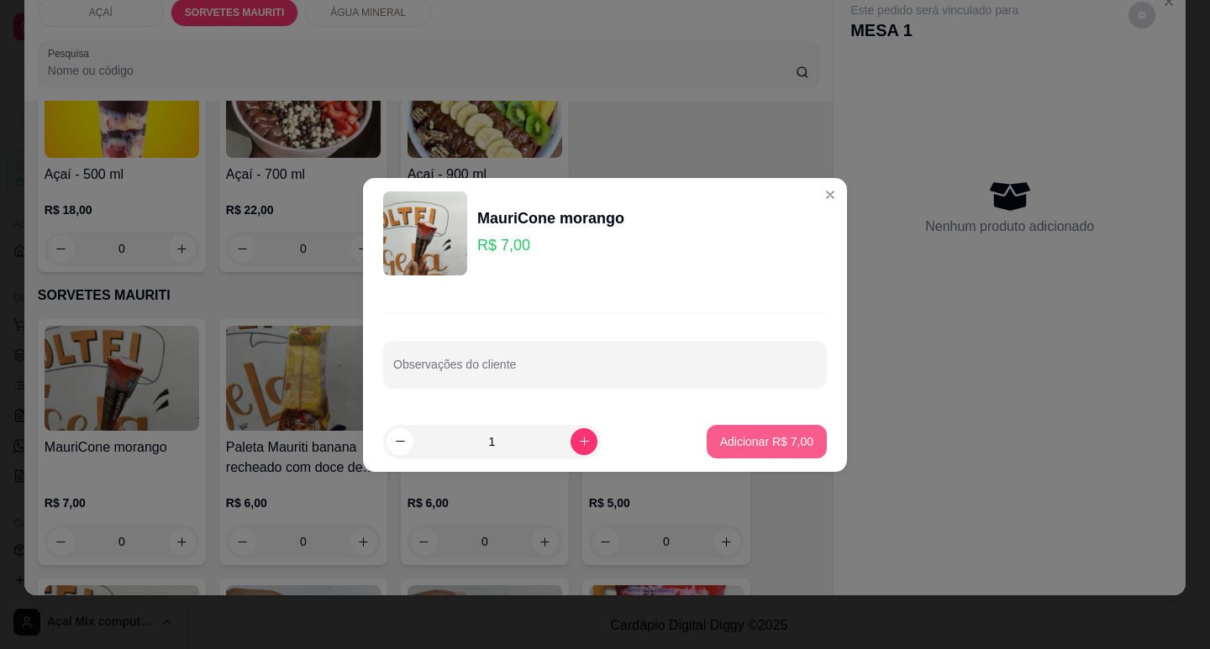
click at [784, 442] on p "Adicionar R$ 7,00" at bounding box center [766, 441] width 93 height 17
type input "1"
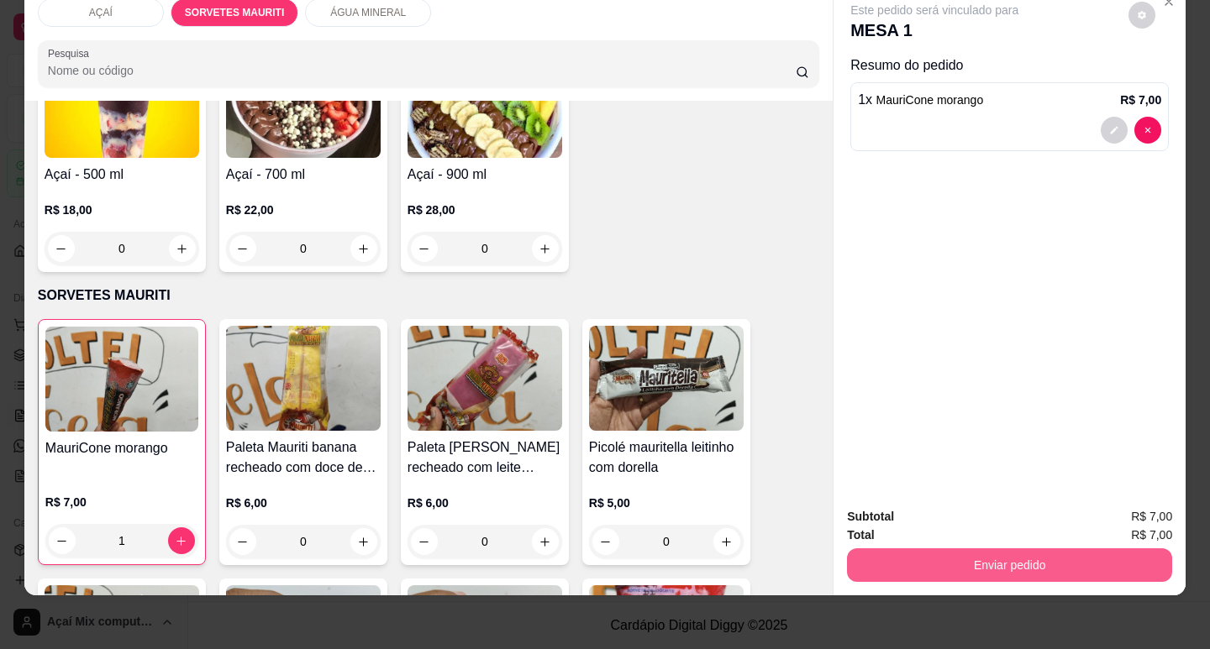
click at [978, 554] on button "Enviar pedido" at bounding box center [1009, 566] width 325 height 34
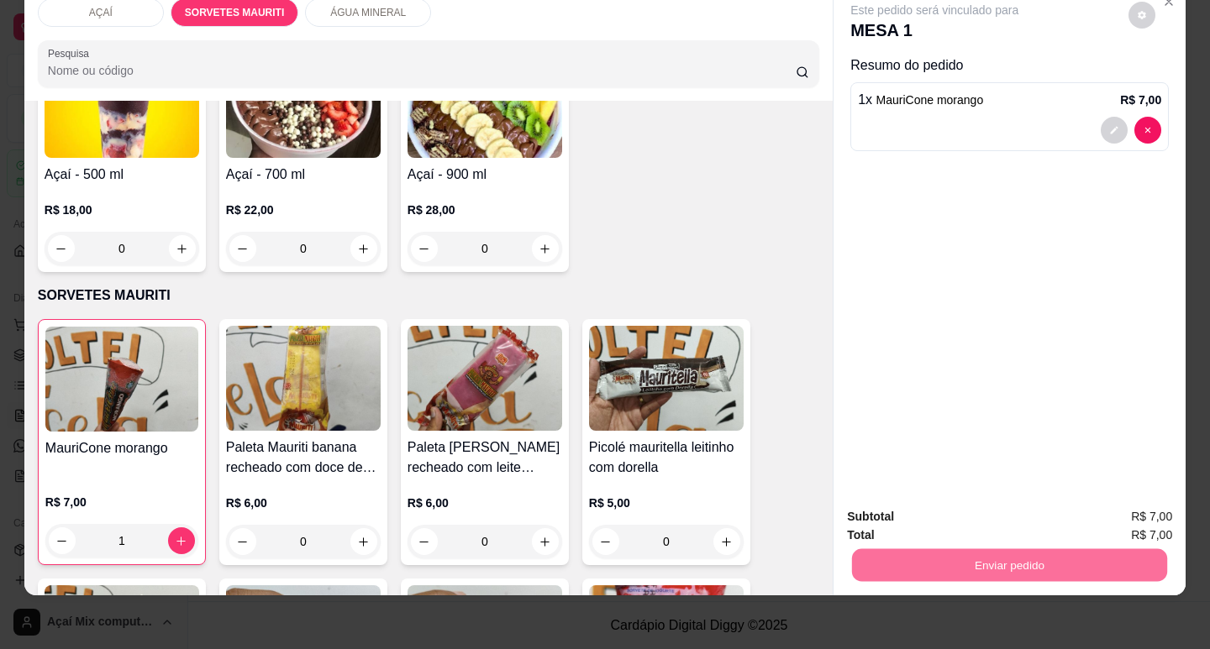
click at [911, 502] on button "Não registrar e enviar pedido" at bounding box center [953, 512] width 175 height 32
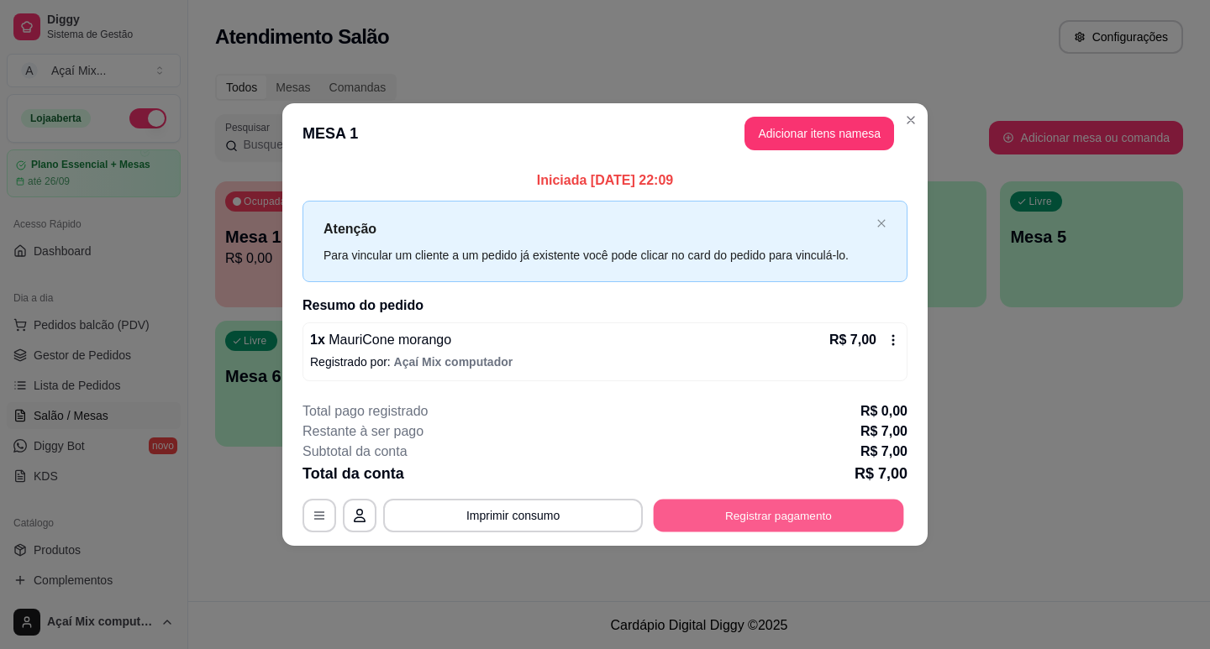
click at [727, 522] on button "Registrar pagamento" at bounding box center [779, 516] width 250 height 33
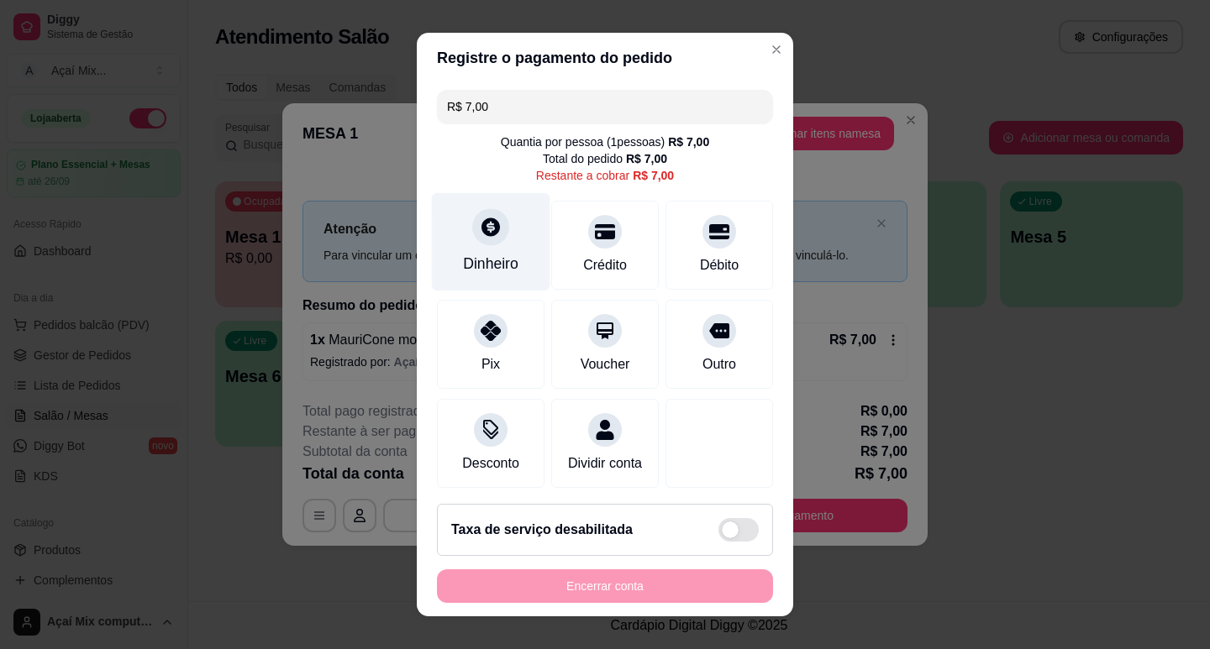
click at [485, 239] on div at bounding box center [490, 226] width 37 height 37
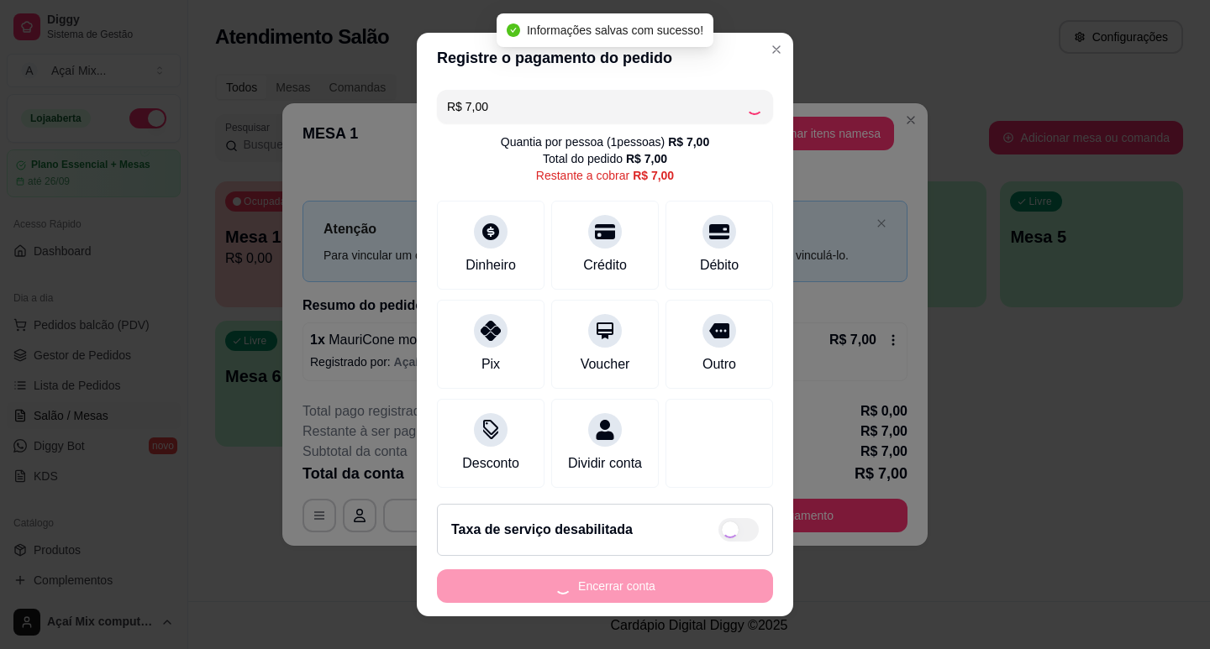
type input "R$ 0,00"
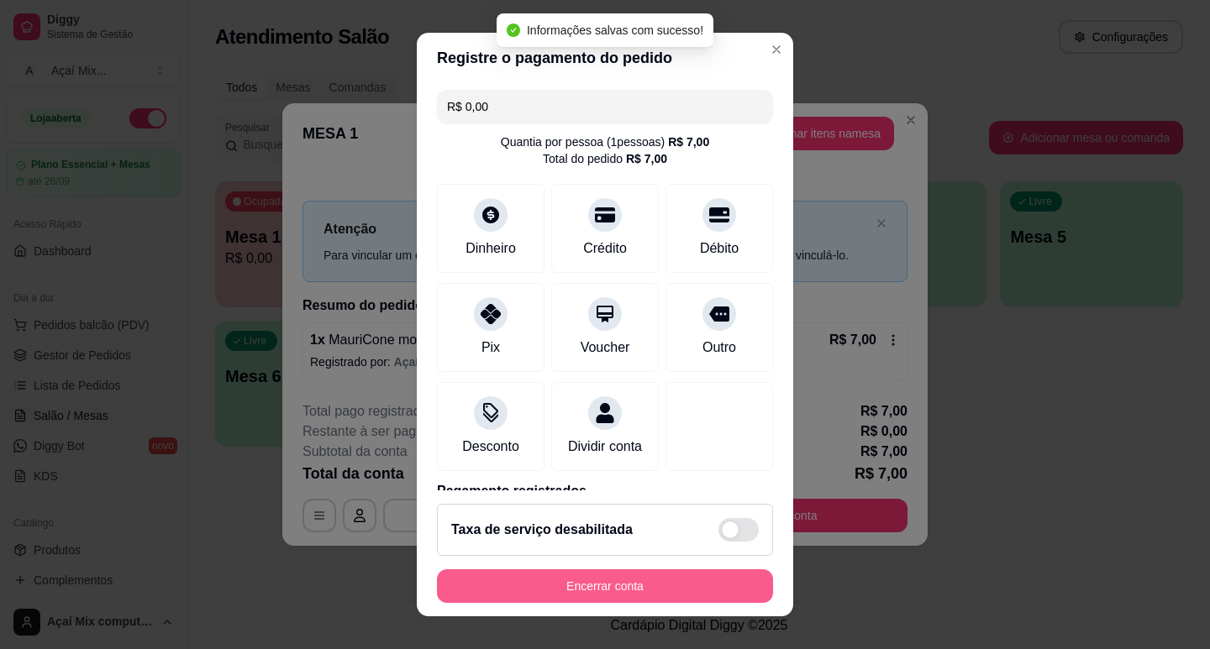
click at [690, 590] on button "Encerrar conta" at bounding box center [605, 587] width 336 height 34
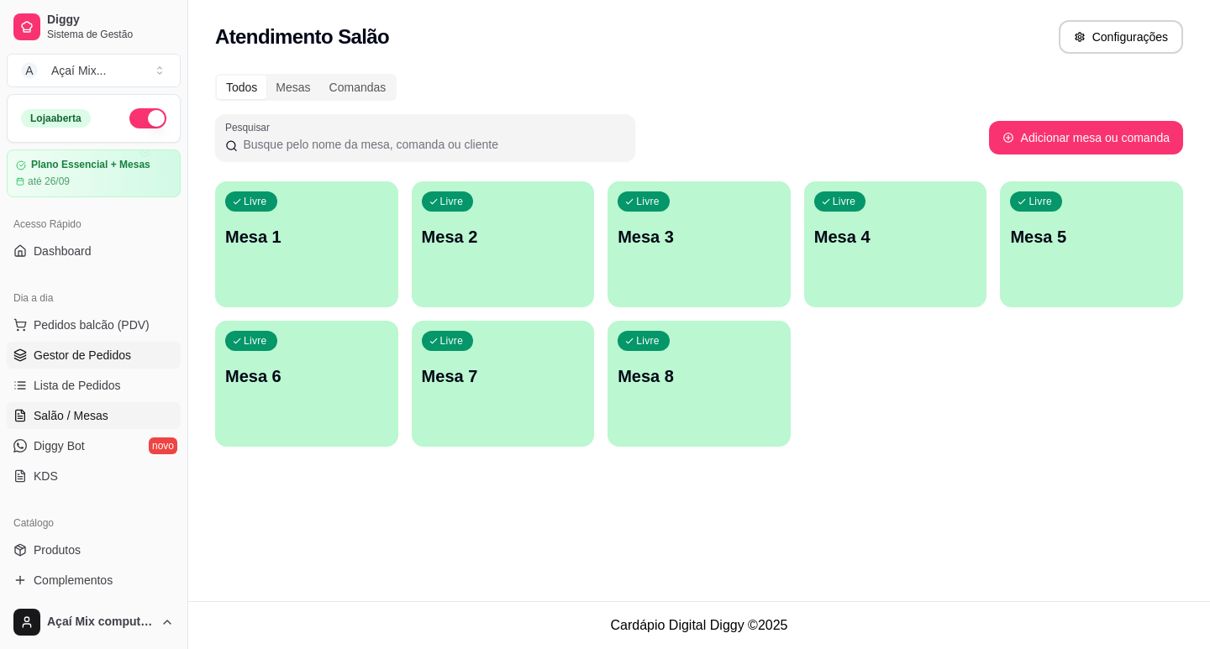
click at [126, 354] on span "Gestor de Pedidos" at bounding box center [82, 355] width 97 height 17
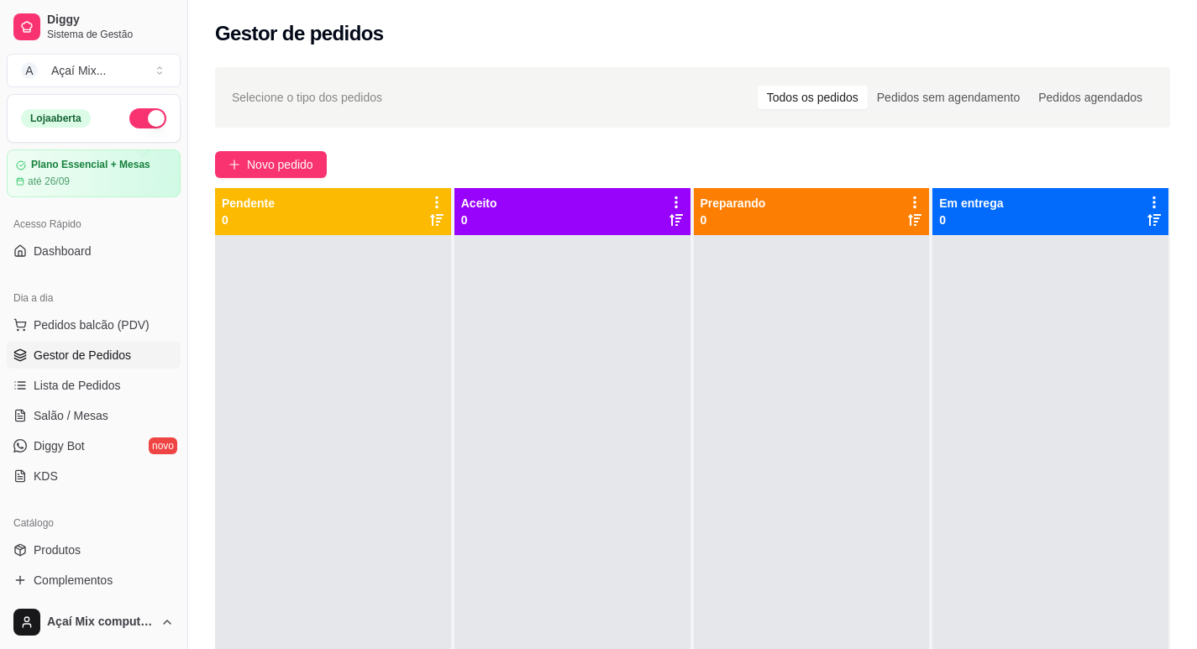
click at [569, 19] on div "Gestor de pedidos" at bounding box center [692, 28] width 1009 height 57
click at [86, 413] on span "Salão / Mesas" at bounding box center [71, 415] width 75 height 17
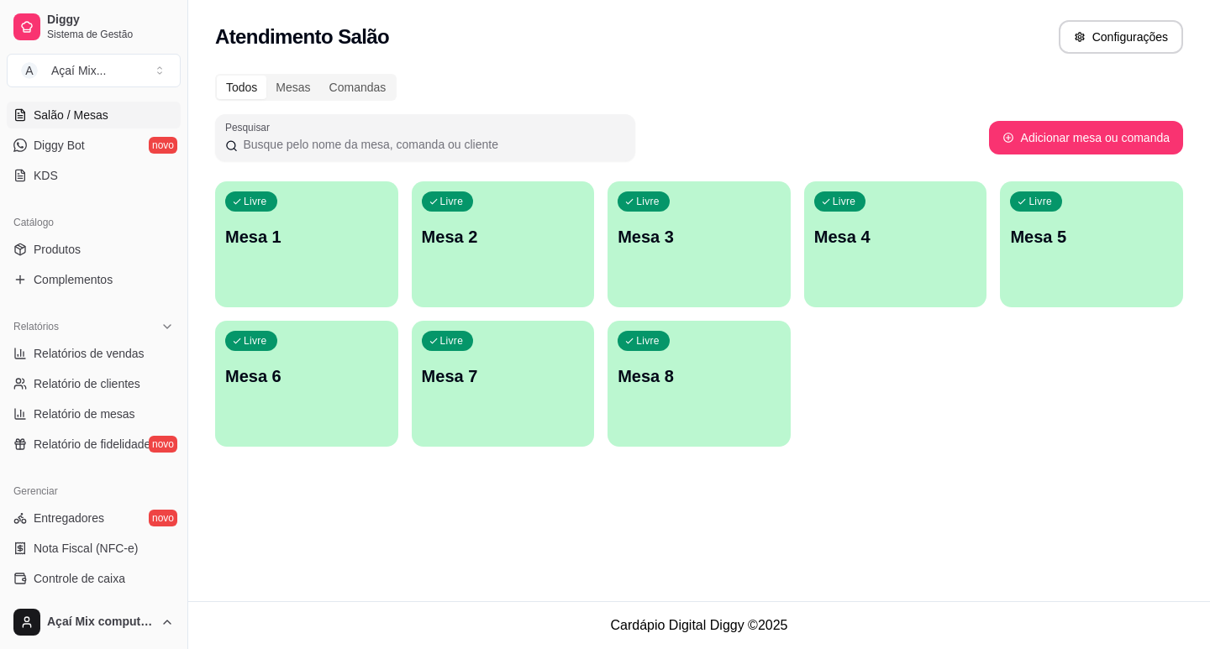
scroll to position [336, 0]
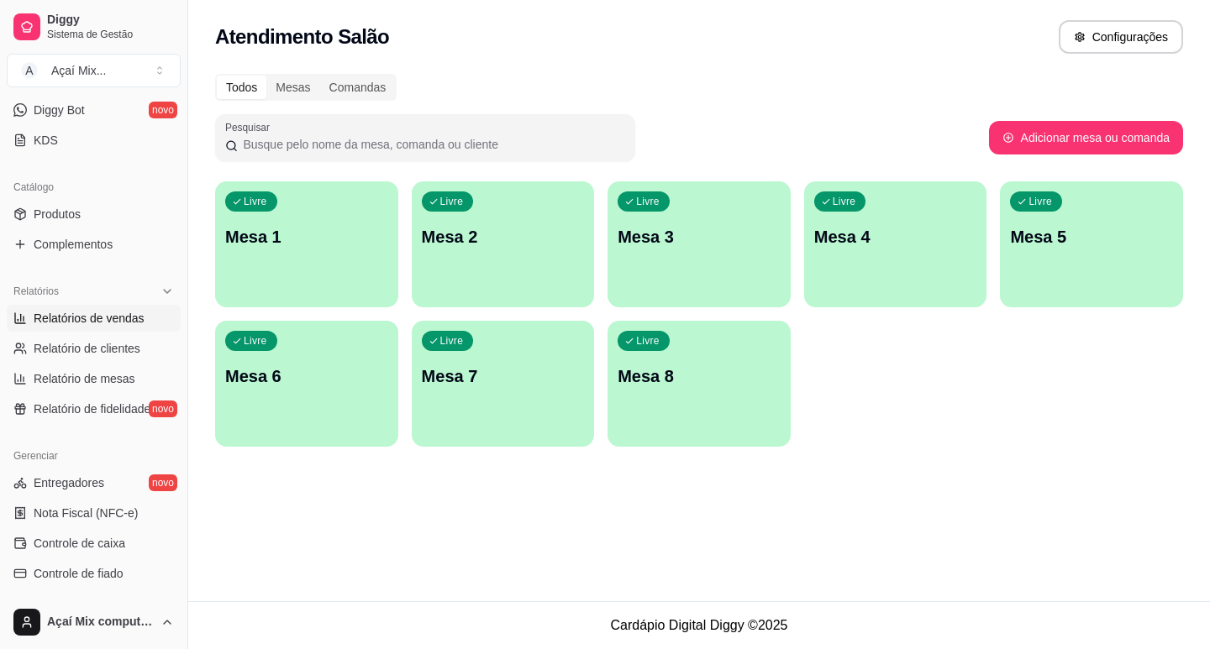
click at [97, 314] on span "Relatórios de vendas" at bounding box center [89, 318] width 111 height 17
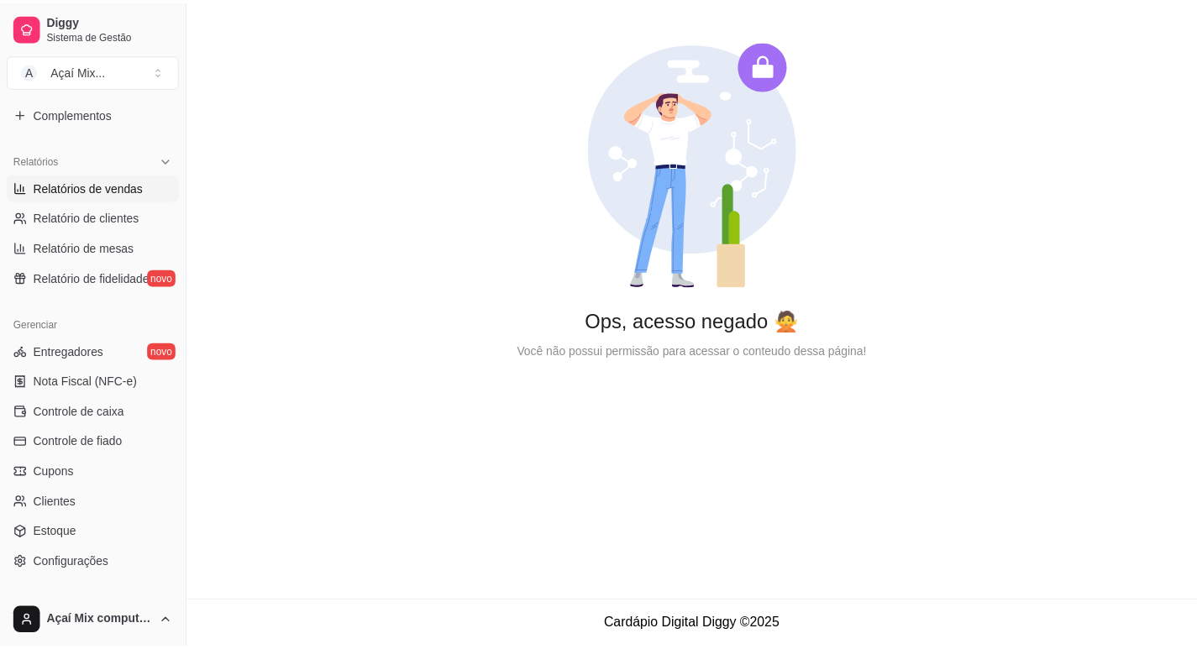
scroll to position [504, 0]
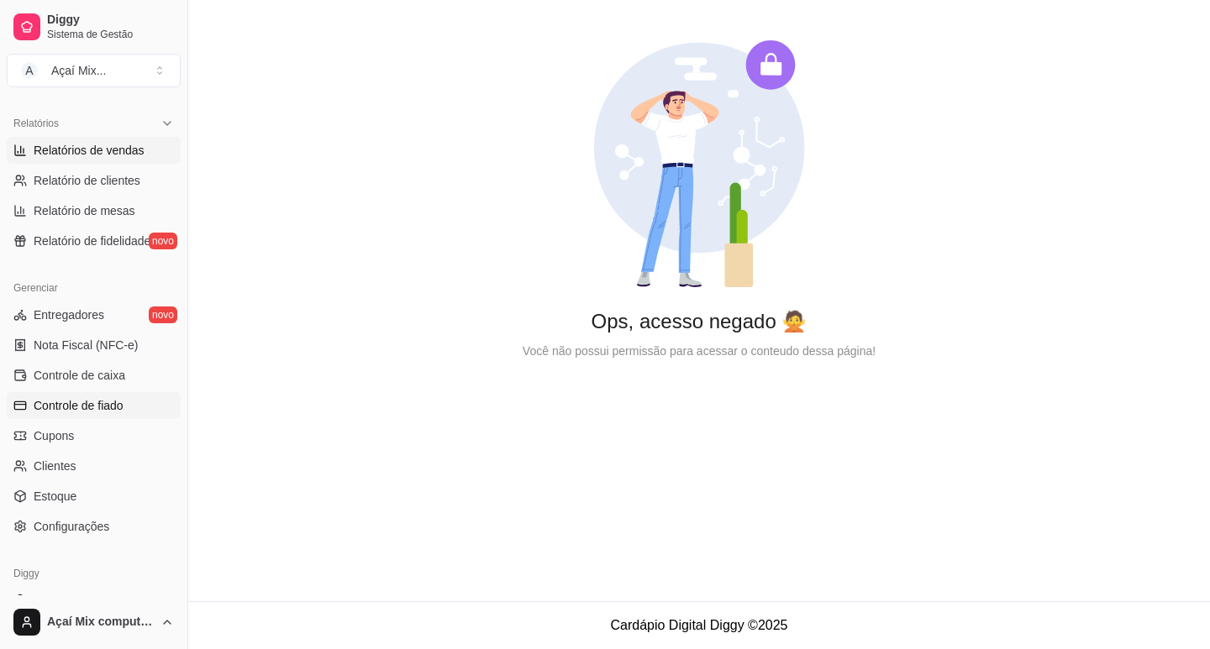
click at [71, 412] on span "Controle de fiado" at bounding box center [79, 405] width 90 height 17
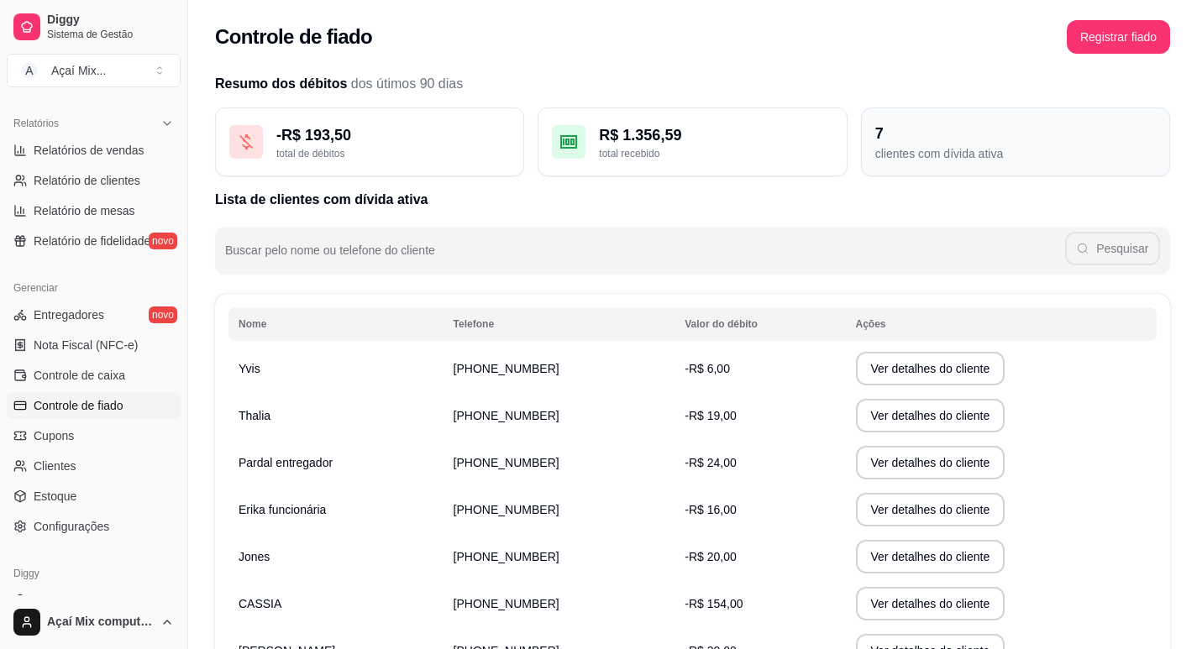
click at [912, 149] on div "clientes com dívida ativa" at bounding box center [1015, 153] width 281 height 17
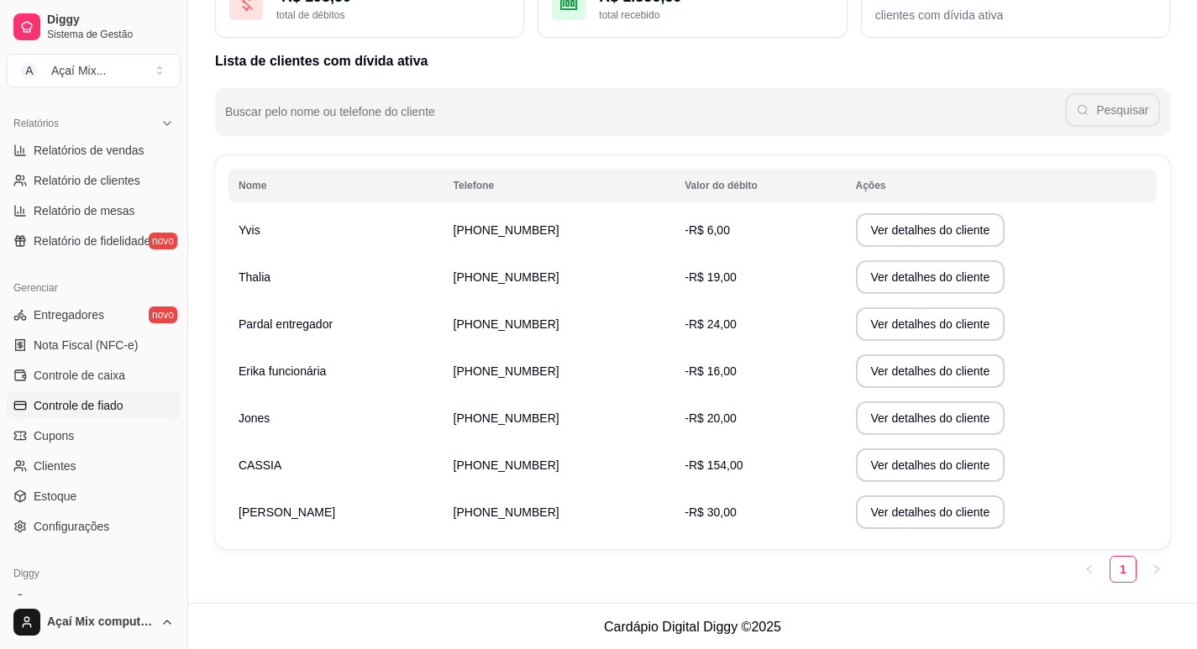
scroll to position [140, 0]
click at [704, 471] on td "-R$ 154,00" at bounding box center [760, 463] width 171 height 47
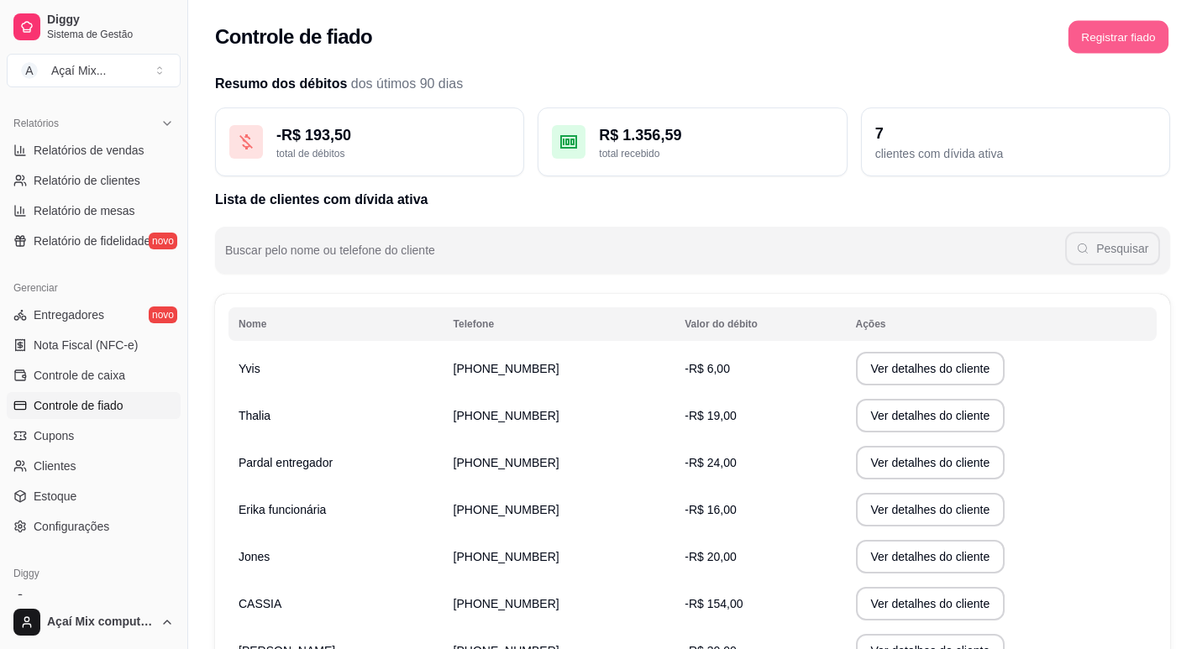
click at [1096, 30] on button "Registrar fiado" at bounding box center [1119, 37] width 100 height 33
click at [1085, 46] on button "Registrar fiado" at bounding box center [1119, 37] width 100 height 33
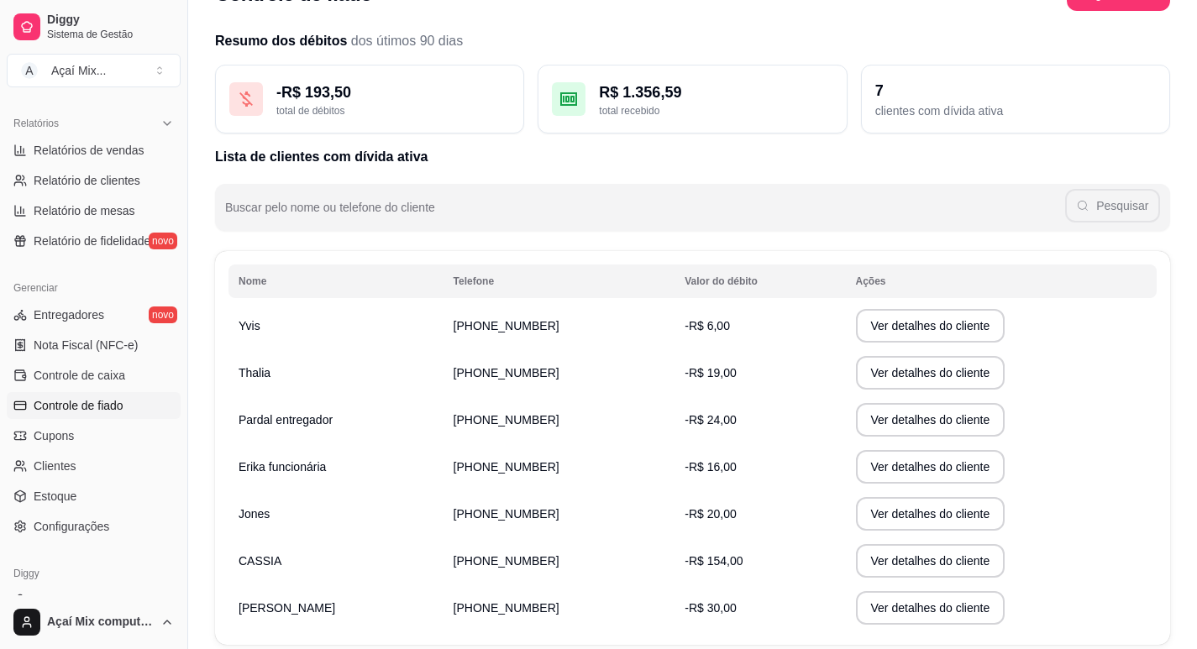
scroll to position [84, 0]
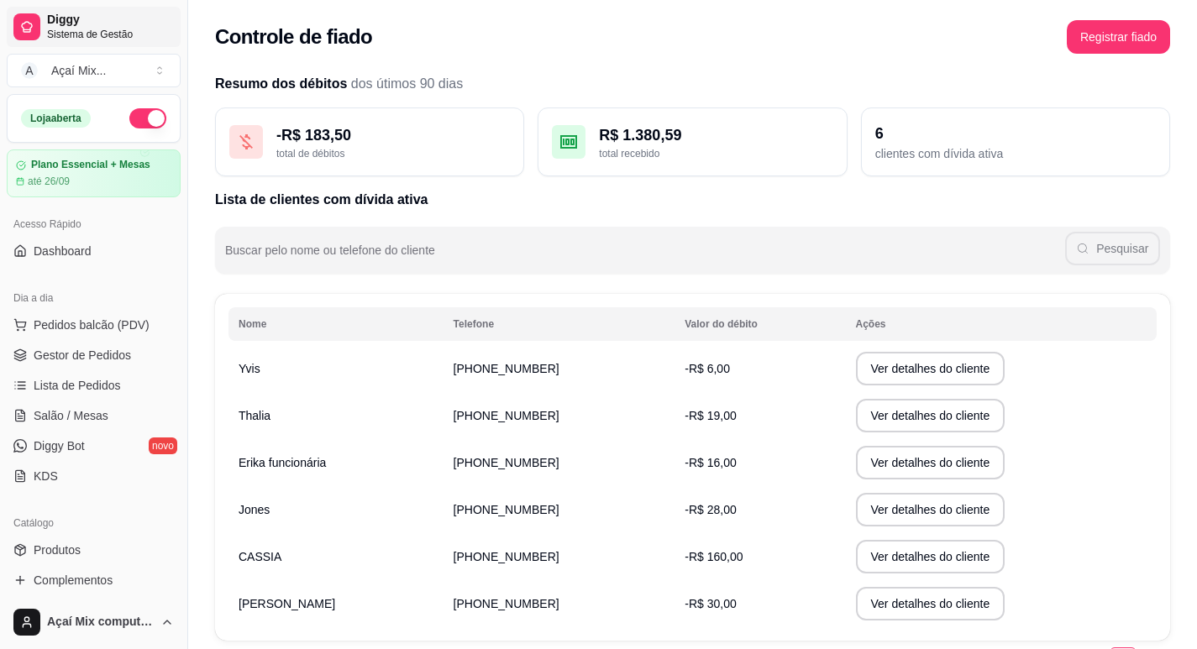
scroll to position [84, 0]
